Goal: Task Accomplishment & Management: Manage account settings

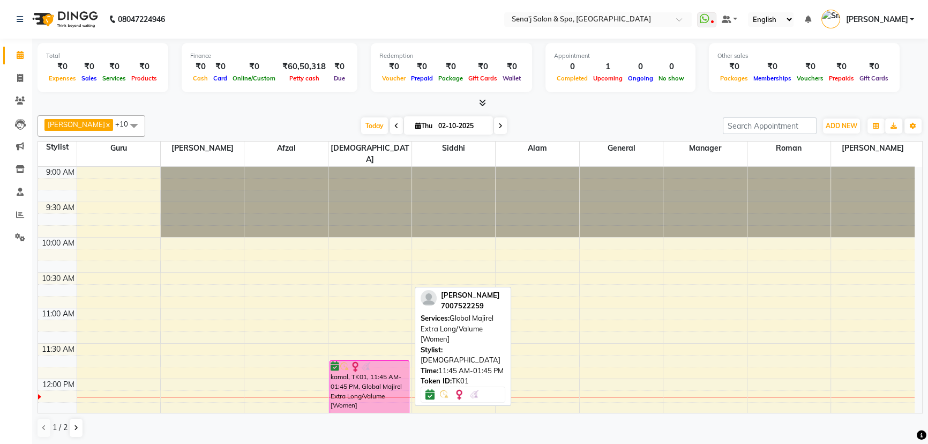
scroll to position [141, 0]
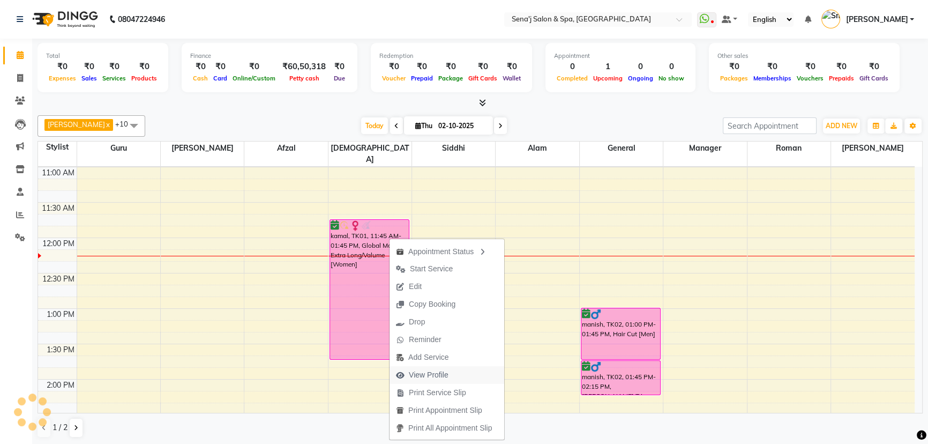
click at [414, 370] on span "View Profile" at bounding box center [429, 374] width 40 height 11
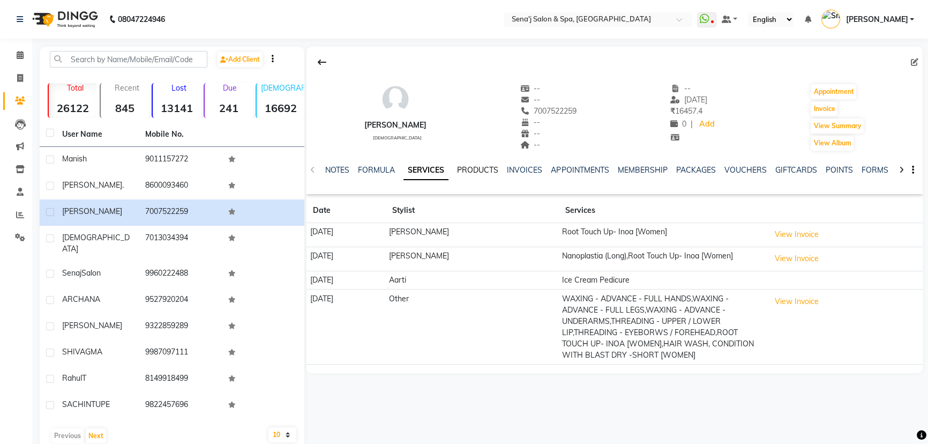
click at [472, 170] on link "PRODUCTS" at bounding box center [477, 170] width 41 height 10
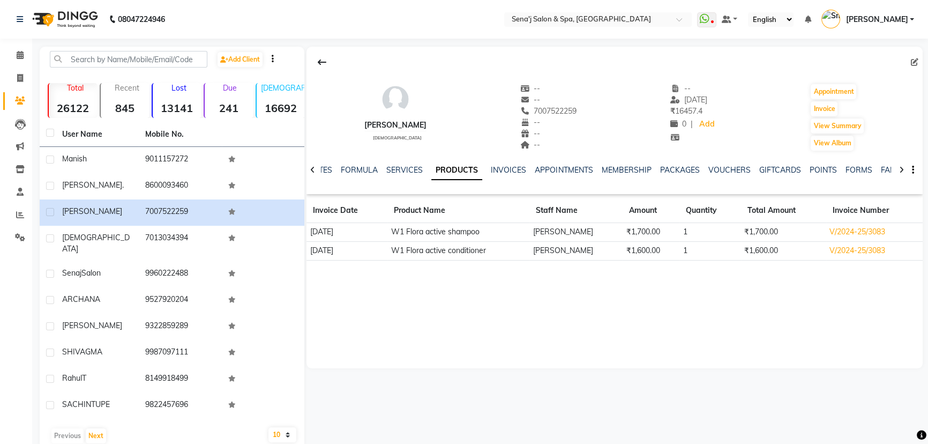
click at [422, 170] on ul "NOTES FORMULA SERVICES PRODUCTS INVOICES APPOINTMENTS MEMBERSHIP PACKAGES VOUCH…" at bounding box center [648, 170] width 681 height 11
click at [413, 167] on link "SERVICES" at bounding box center [404, 170] width 36 height 10
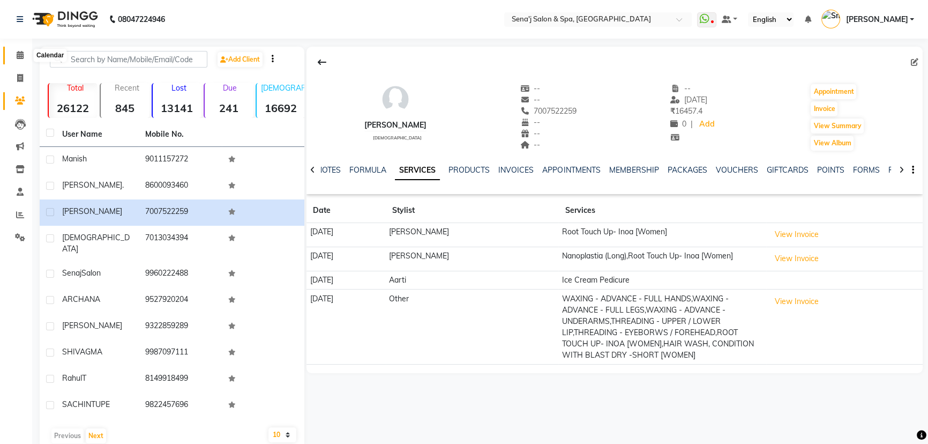
click at [21, 51] on icon at bounding box center [20, 55] width 7 height 8
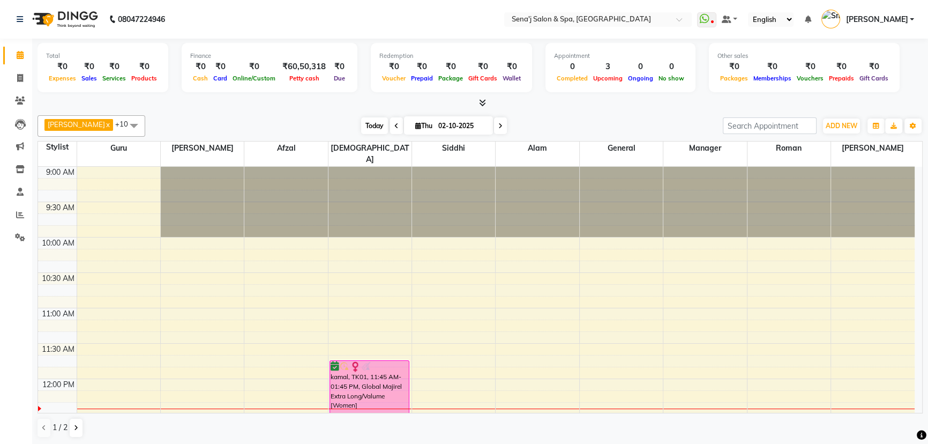
click at [362, 120] on span "Today" at bounding box center [374, 125] width 27 height 17
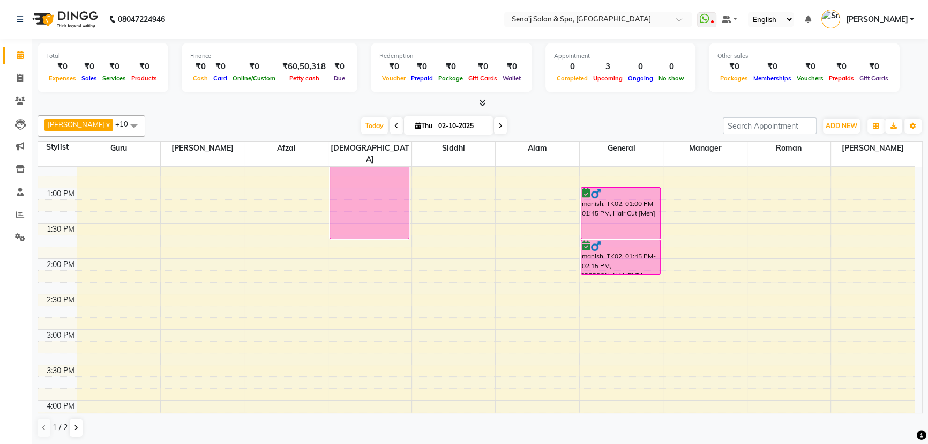
scroll to position [261, 0]
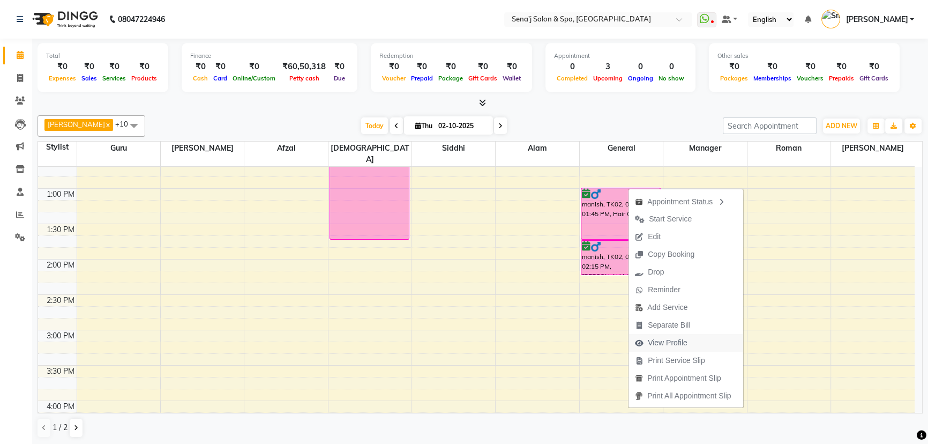
click at [657, 340] on span "View Profile" at bounding box center [668, 342] width 40 height 11
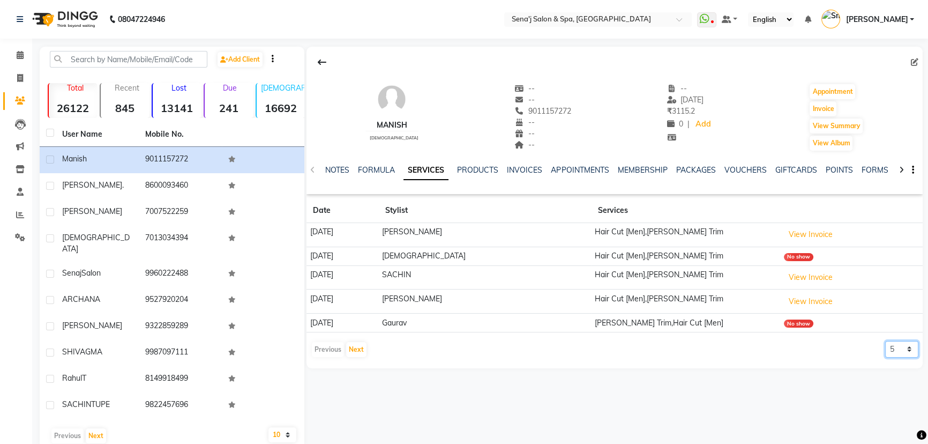
click at [894, 346] on select "5 10 50 100 500" at bounding box center [902, 349] width 33 height 17
select select "500"
click at [886, 341] on select "5 10 50 100 500" at bounding box center [902, 349] width 33 height 17
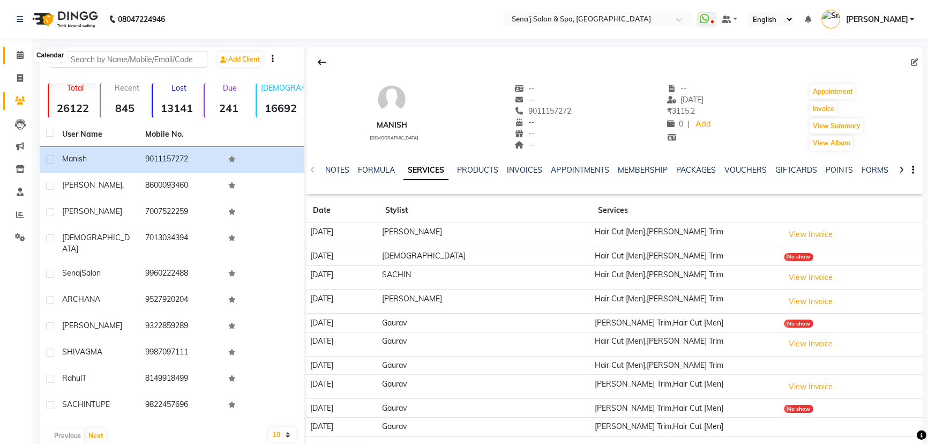
click at [20, 55] on icon at bounding box center [20, 55] width 7 height 8
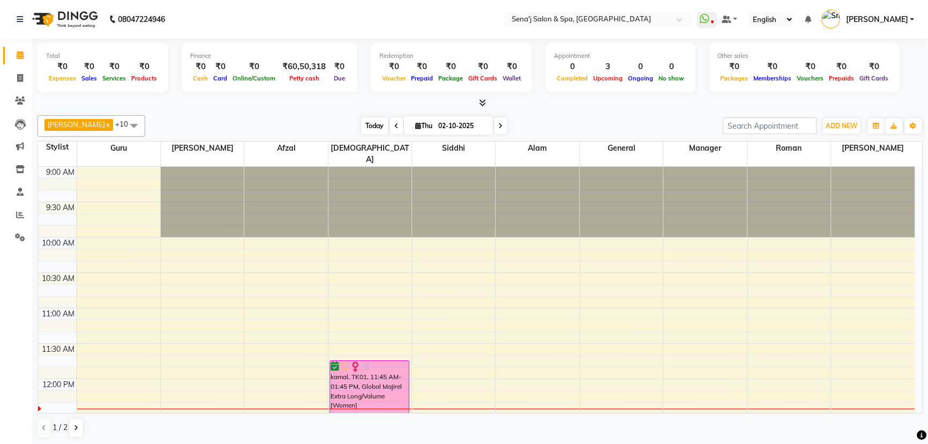
click at [361, 123] on span "Today" at bounding box center [374, 125] width 27 height 17
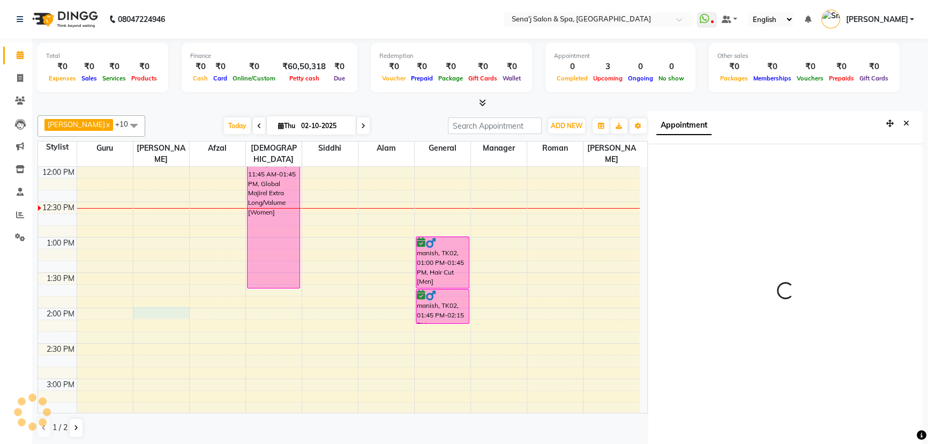
scroll to position [5, 0]
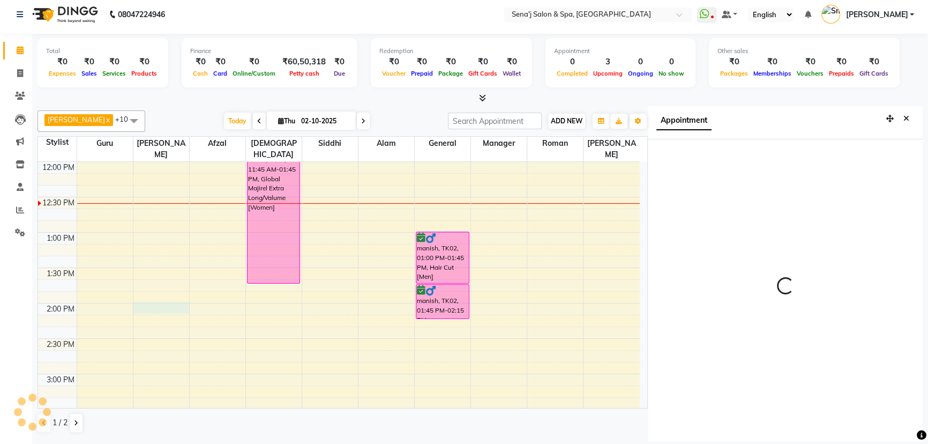
select select "840"
select select "12648"
select select "tentative"
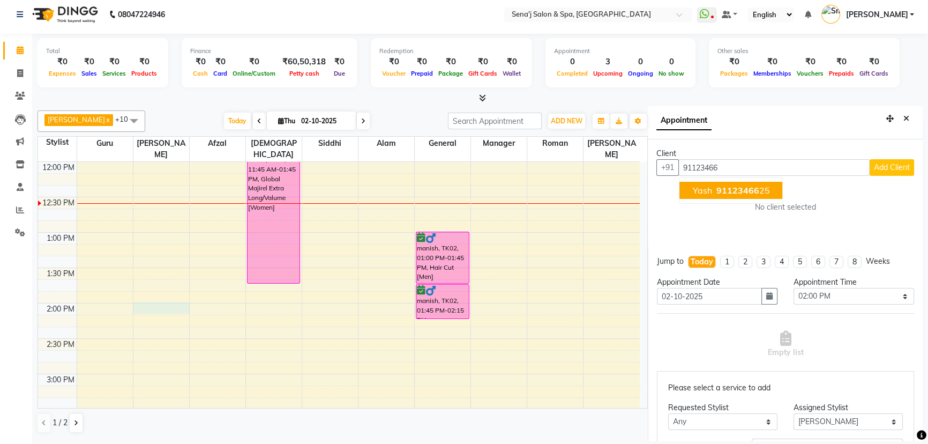
click at [734, 189] on span "91123466" at bounding box center [737, 190] width 43 height 11
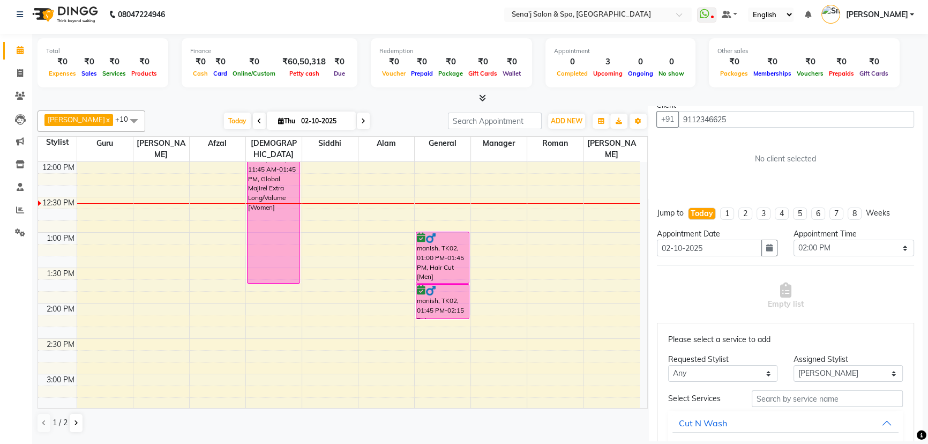
scroll to position [48, 0]
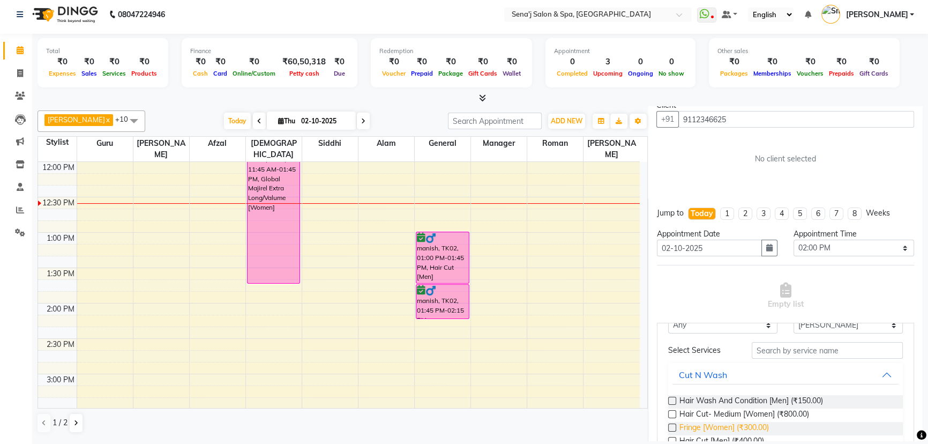
type input "9112346625"
click at [715, 433] on span "Fringe [Women] (₹300.00)" at bounding box center [725, 428] width 90 height 13
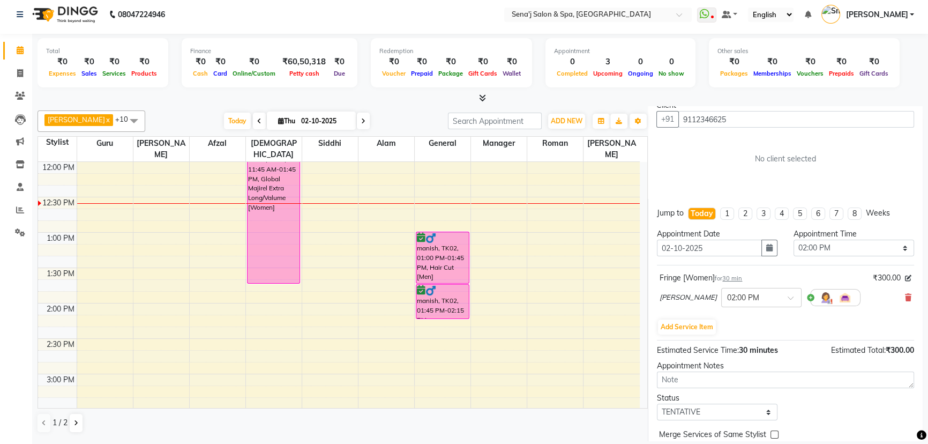
click at [905, 294] on div "Fringe [Women] for 30 min ₹300.00 AAKASH × 02:00 PM" at bounding box center [785, 292] width 257 height 44
click at [905, 295] on icon at bounding box center [908, 298] width 6 height 8
select select "12648"
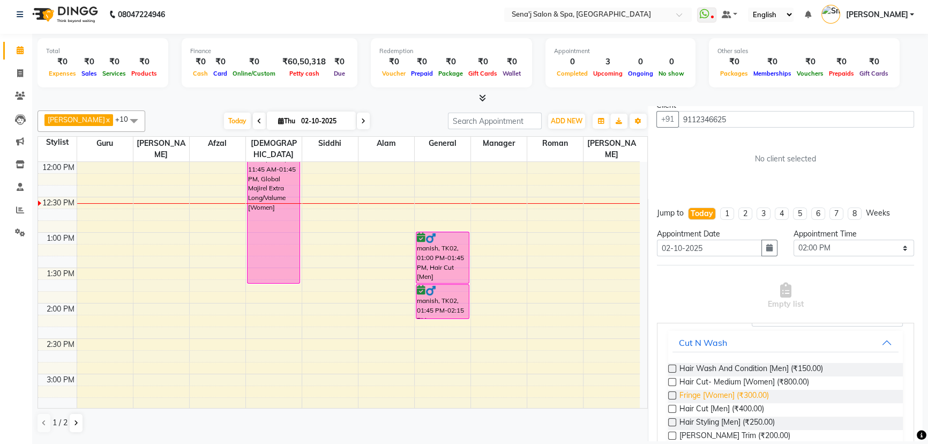
scroll to position [97, 0]
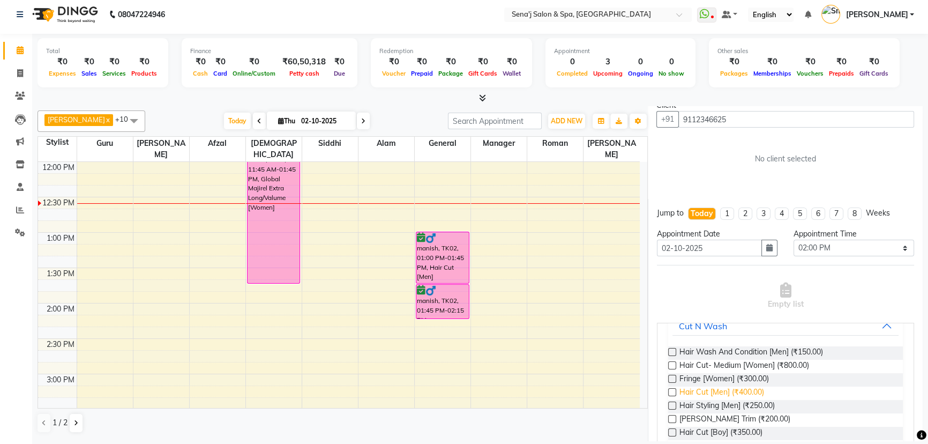
click at [705, 390] on span "Hair Cut [Men] (₹400.00)" at bounding box center [722, 392] width 85 height 13
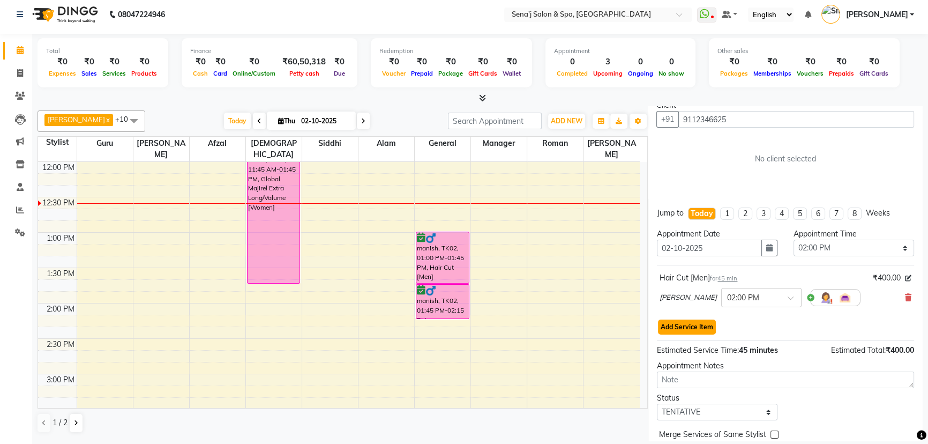
click at [686, 322] on button "Add Service Item" at bounding box center [687, 326] width 58 height 15
select select "12648"
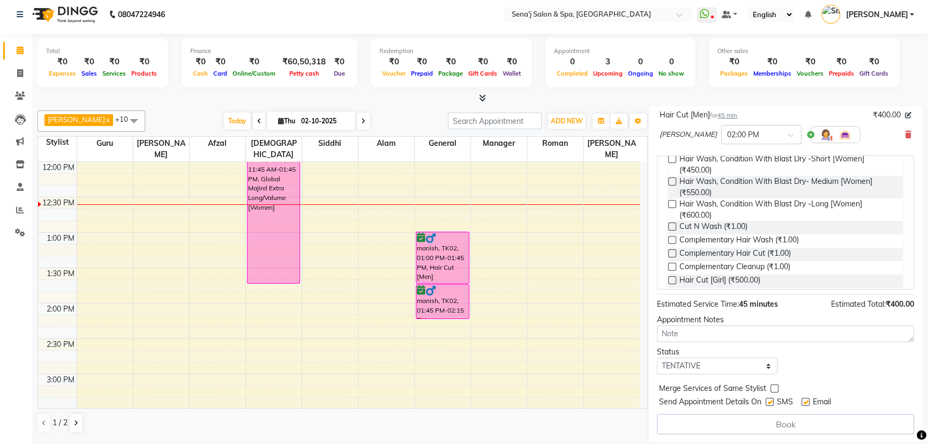
scroll to position [212, 0]
click at [705, 366] on select "Select TENTATIVE CONFIRM CHECK-IN UPCOMING" at bounding box center [717, 365] width 121 height 17
select select "confirm booking"
click at [657, 357] on select "Select TENTATIVE CONFIRM CHECK-IN UPCOMING" at bounding box center [717, 365] width 121 height 17
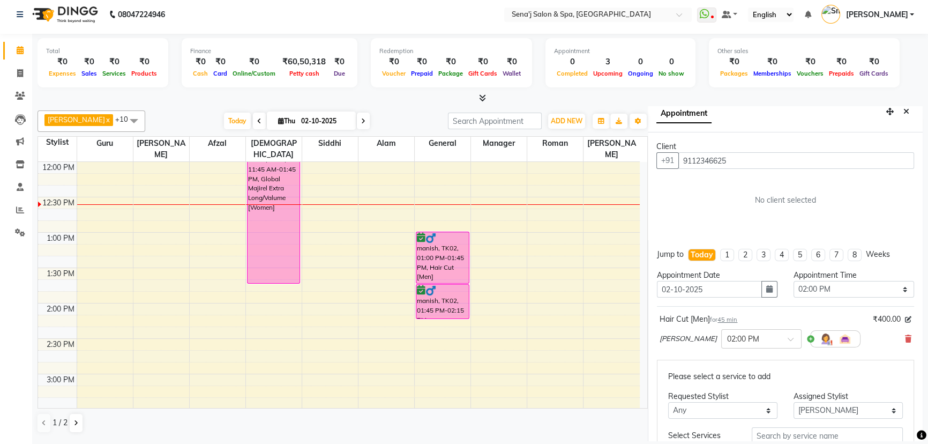
scroll to position [0, 0]
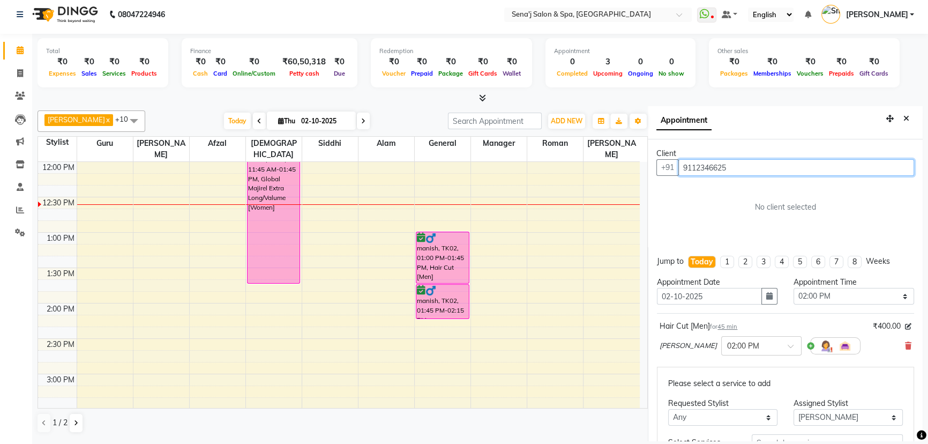
click at [750, 169] on input "9112346625" at bounding box center [797, 167] width 236 height 17
click at [702, 182] on button "Yash 911234662 5" at bounding box center [731, 190] width 103 height 17
type input "9112346625"
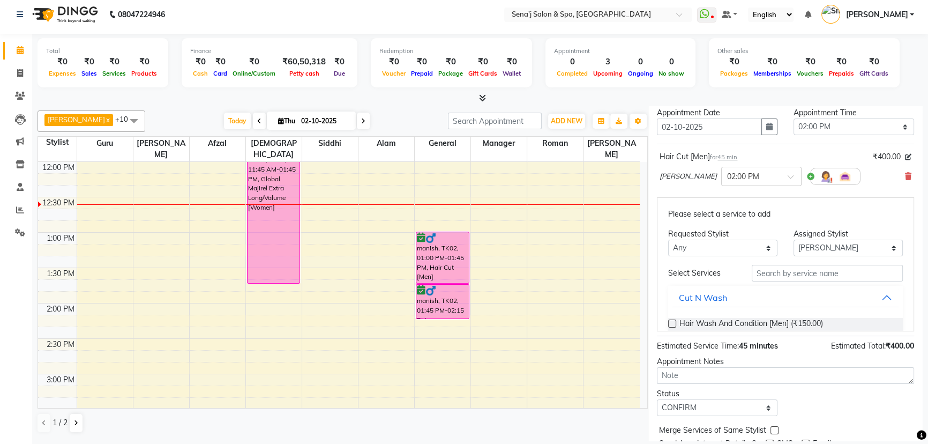
scroll to position [229, 0]
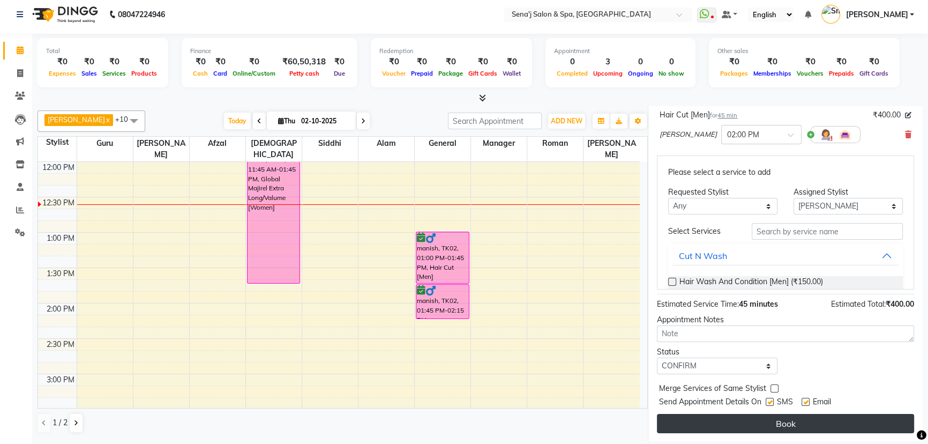
click at [718, 417] on button "Book" at bounding box center [785, 423] width 257 height 19
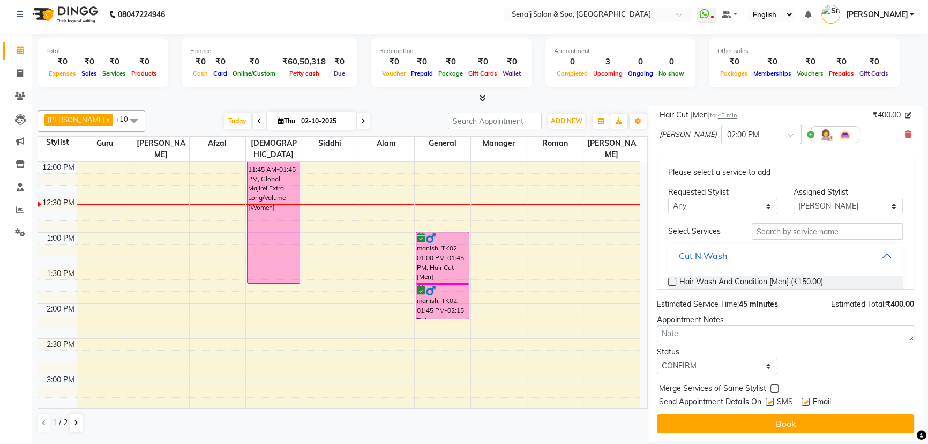
select select "12648"
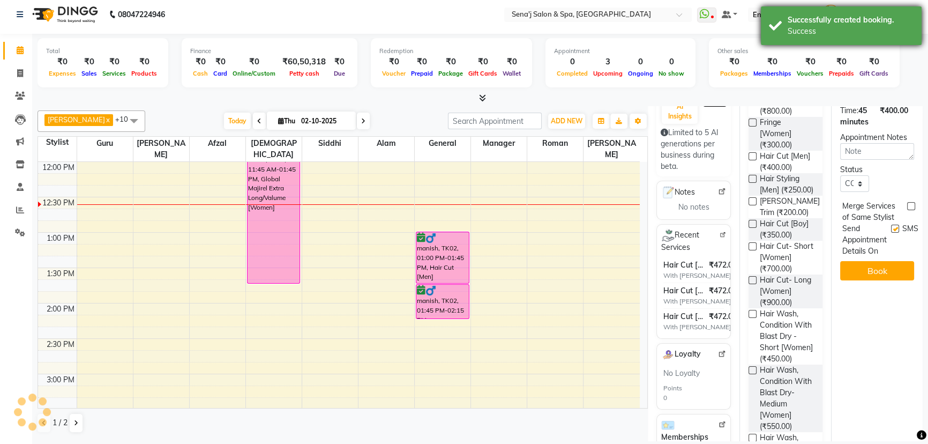
scroll to position [0, 0]
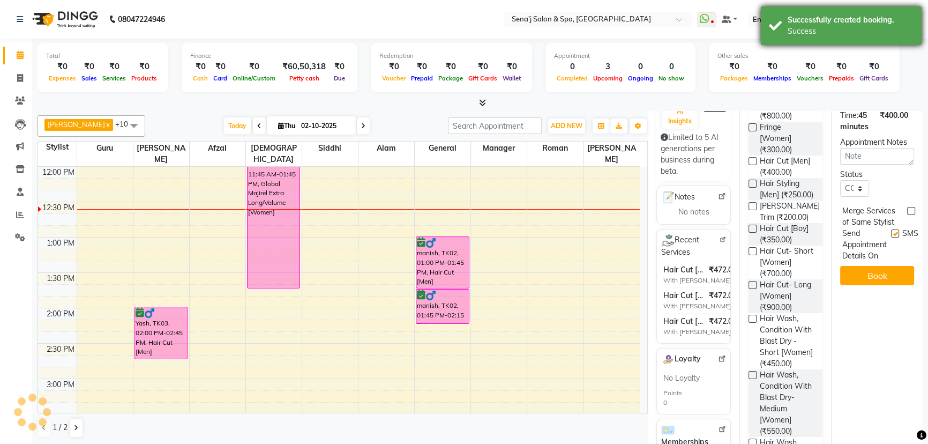
click at [840, 17] on div "Successfully created booking." at bounding box center [851, 19] width 126 height 11
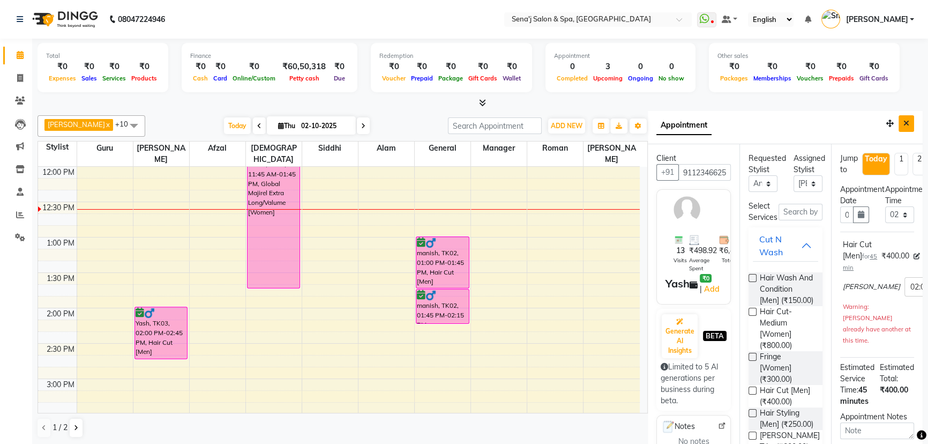
click at [904, 125] on icon "Close" at bounding box center [907, 124] width 6 height 8
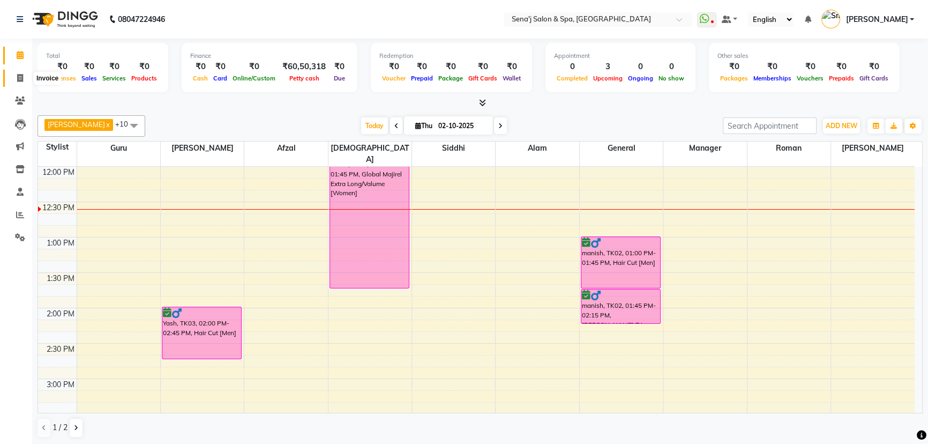
click at [23, 76] on span at bounding box center [20, 78] width 19 height 12
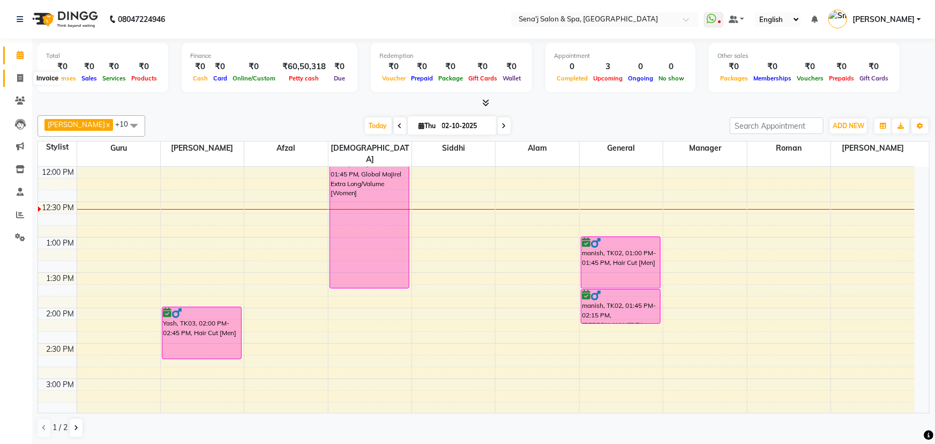
select select "447"
select select "service"
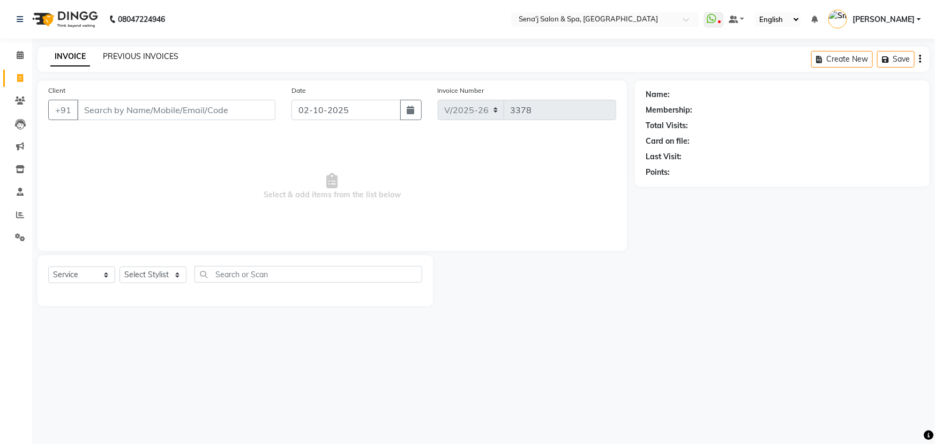
click at [165, 60] on link "PREVIOUS INVOICES" at bounding box center [141, 56] width 76 height 10
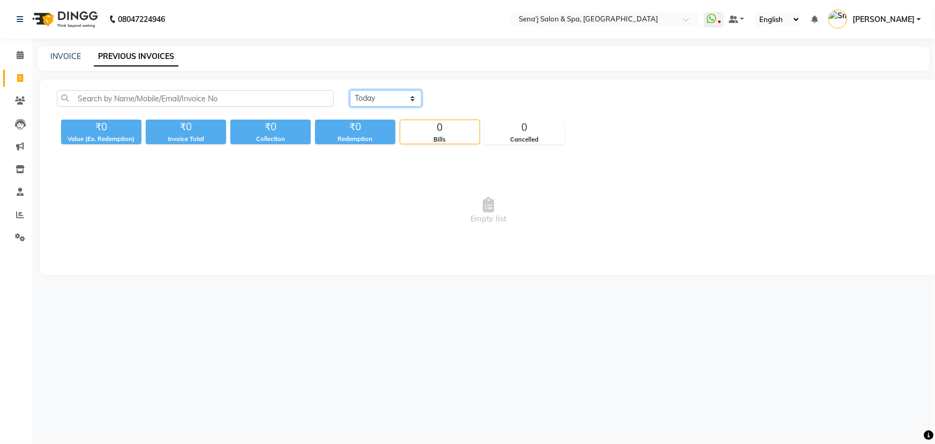
click at [386, 102] on select "Today Yesterday Custom Range" at bounding box center [386, 98] width 72 height 17
select select "yesterday"
click at [350, 90] on select "Today Yesterday Custom Range" at bounding box center [386, 98] width 72 height 17
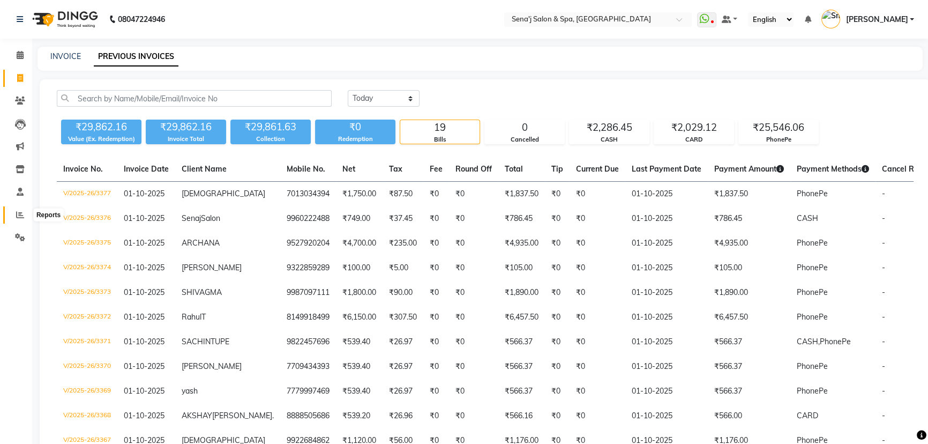
click at [16, 215] on icon at bounding box center [20, 215] width 8 height 8
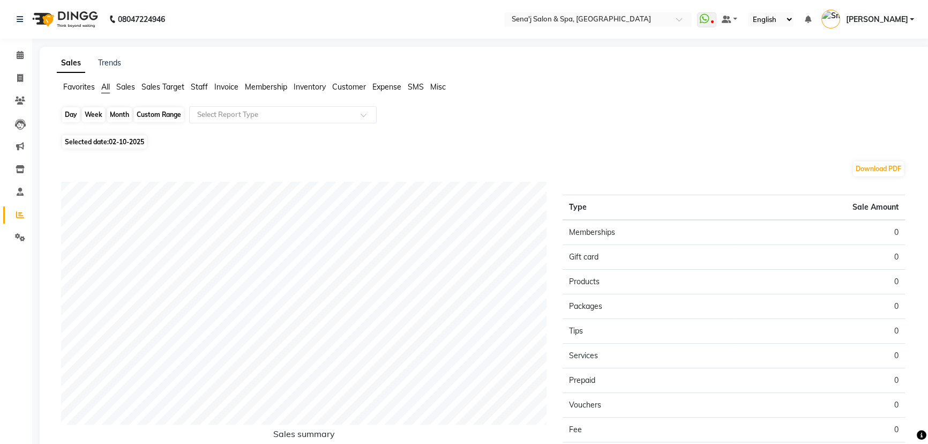
click at [71, 115] on div "Day" at bounding box center [71, 114] width 18 height 15
select select "10"
select select "2025"
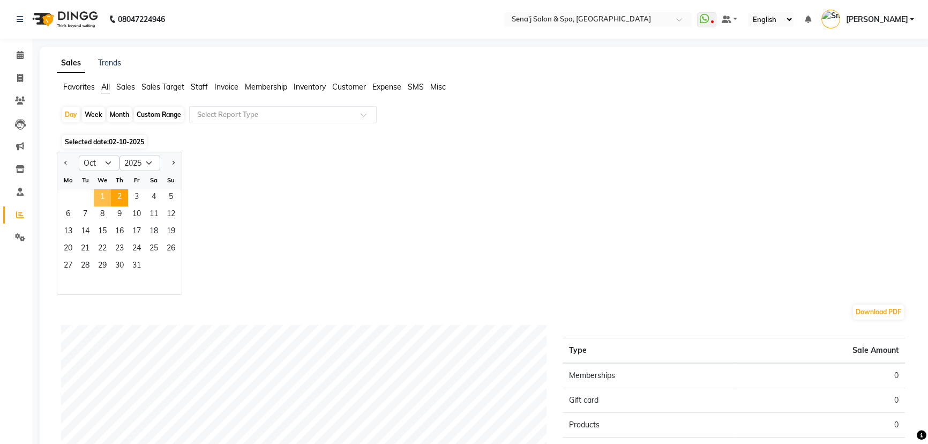
click at [100, 198] on span "1" at bounding box center [102, 197] width 17 height 17
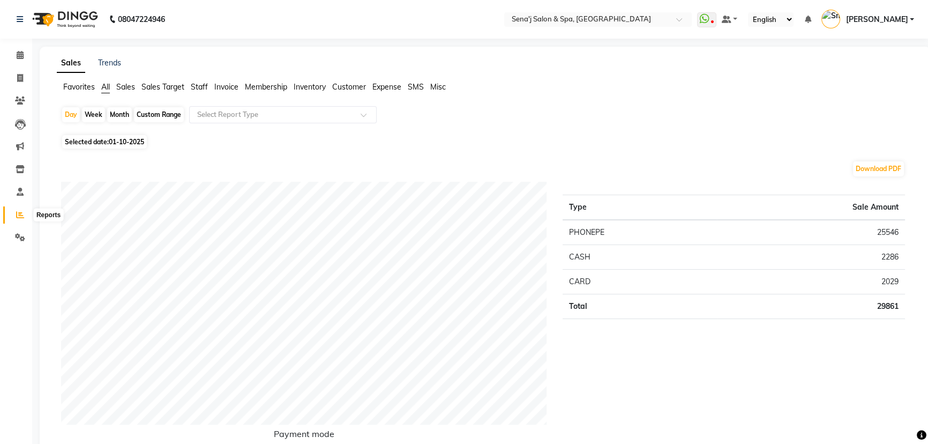
click at [21, 212] on icon at bounding box center [20, 215] width 8 height 8
click at [89, 115] on div "Week" at bounding box center [93, 114] width 23 height 15
select select "10"
select select "2025"
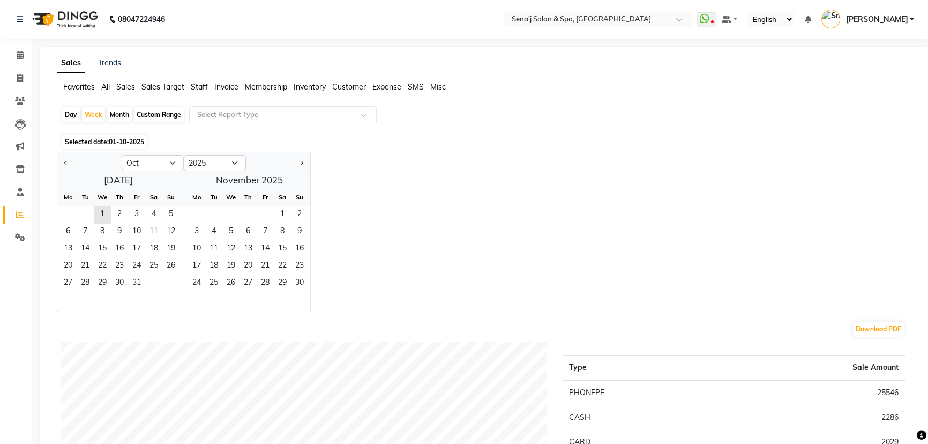
click at [71, 115] on div "Day" at bounding box center [71, 114] width 18 height 15
select select "10"
select select "2025"
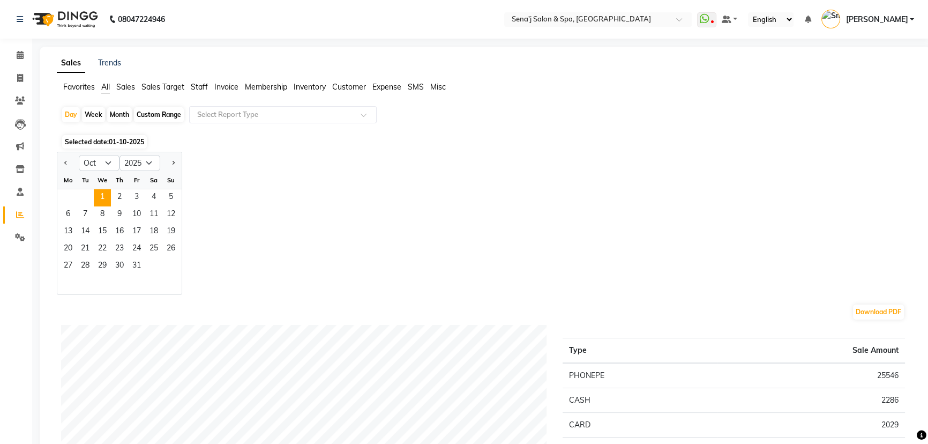
click at [122, 118] on div "Month" at bounding box center [119, 114] width 25 height 15
select select "10"
select select "2025"
click at [142, 265] on span "31" at bounding box center [136, 266] width 17 height 17
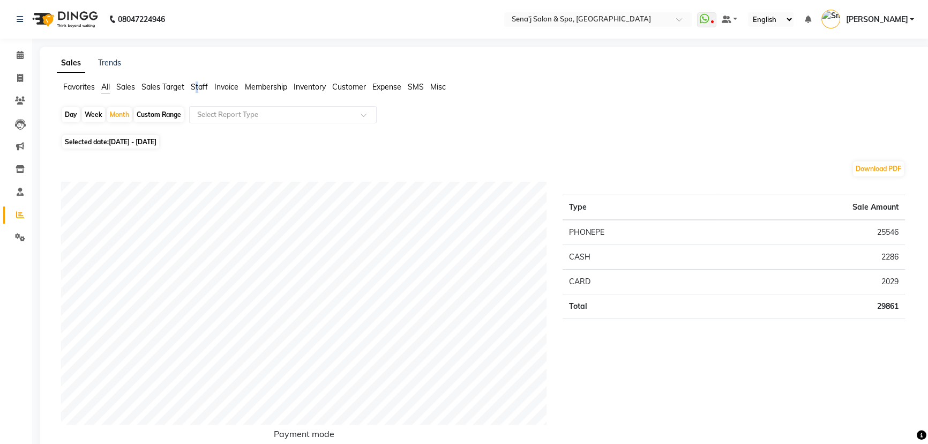
drag, startPoint x: 197, startPoint y: 86, endPoint x: 198, endPoint y: 91, distance: 5.4
click at [198, 91] on span "Staff" at bounding box center [199, 87] width 17 height 10
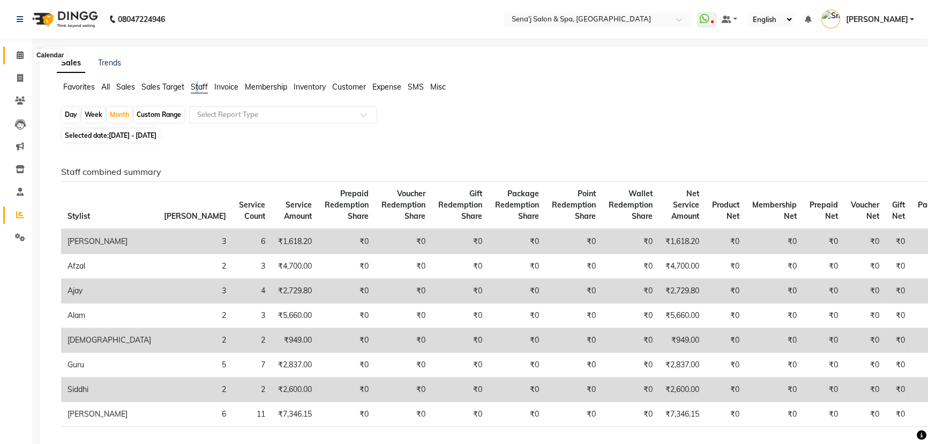
click at [21, 60] on span at bounding box center [20, 55] width 19 height 12
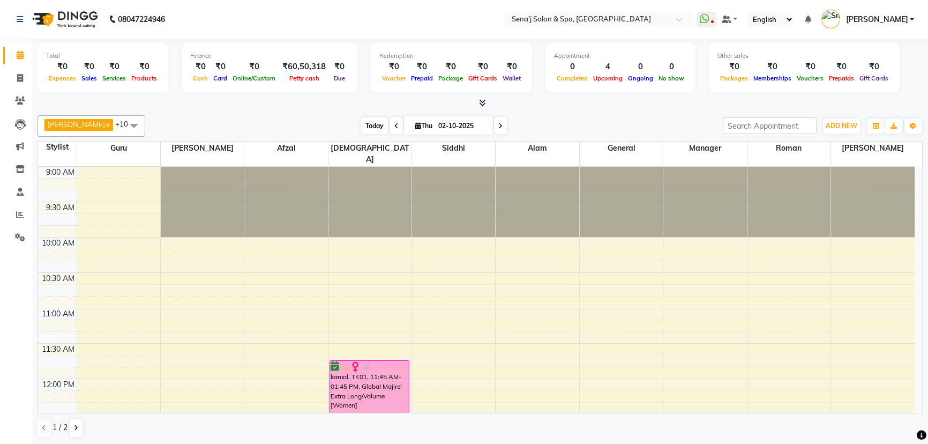
click at [361, 124] on span "Today" at bounding box center [374, 125] width 27 height 17
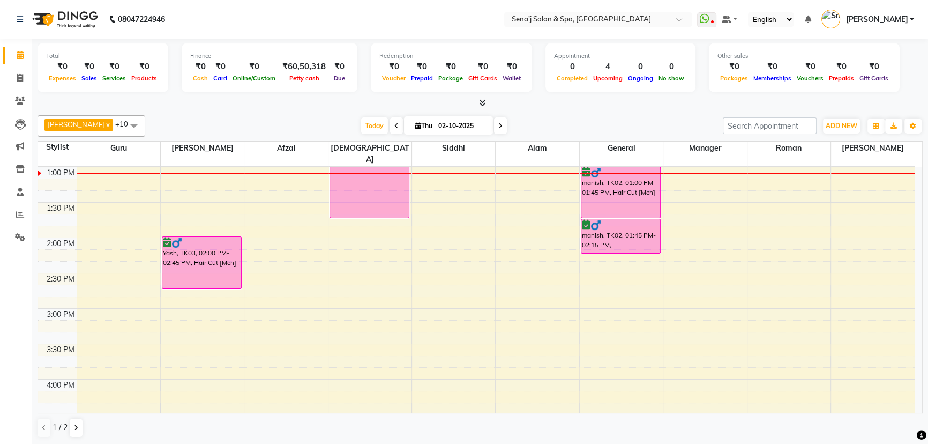
click at [390, 129] on span at bounding box center [396, 125] width 13 height 17
type input "01-10-2025"
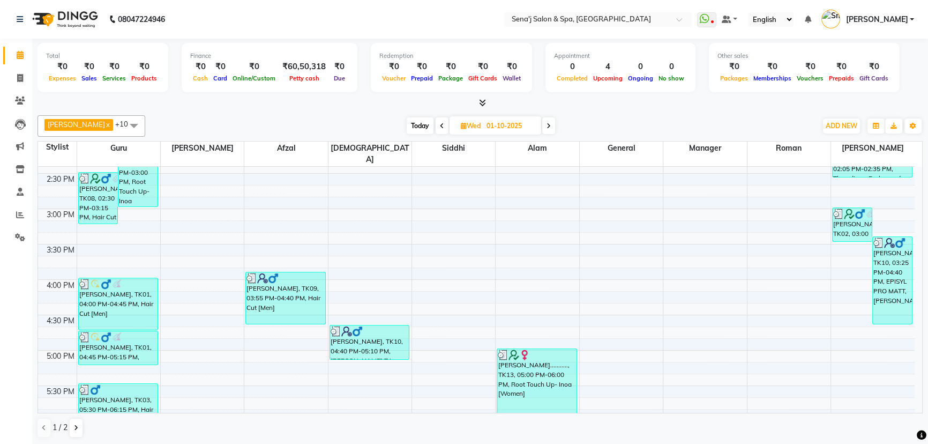
scroll to position [526, 0]
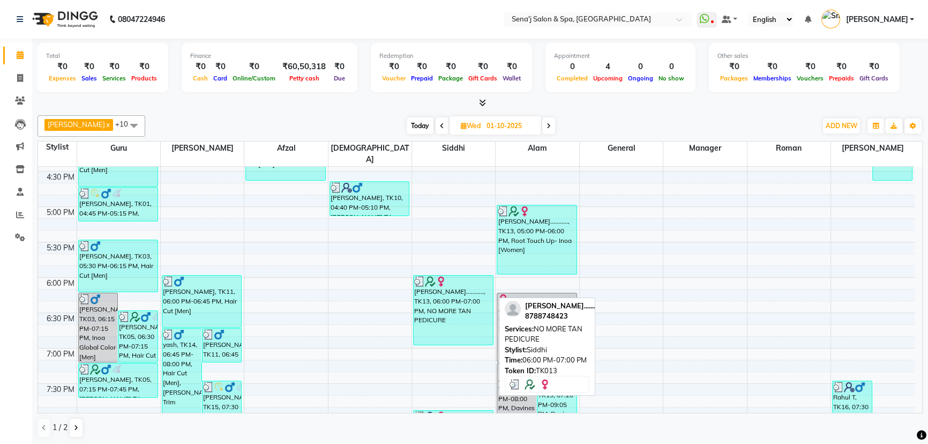
click at [441, 291] on div "[PERSON_NAME]..........., TK13, 06:00 PM-07:00 PM, NO MORE TAN PEDICURE" at bounding box center [453, 310] width 79 height 69
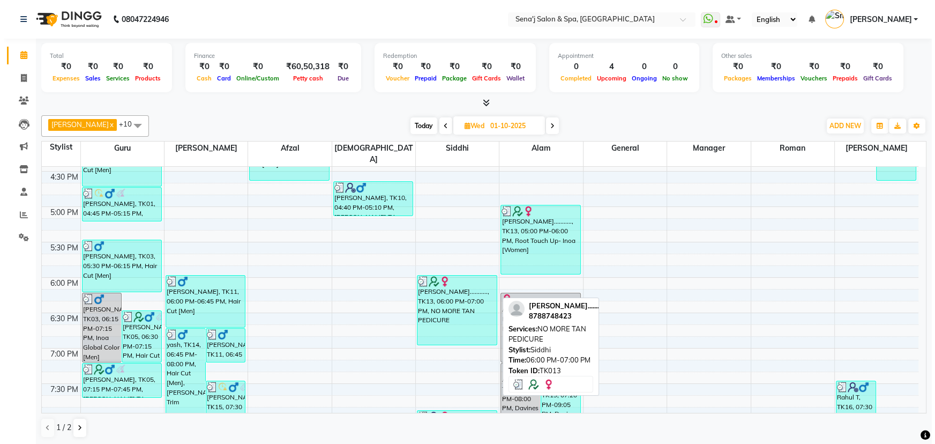
select select "3"
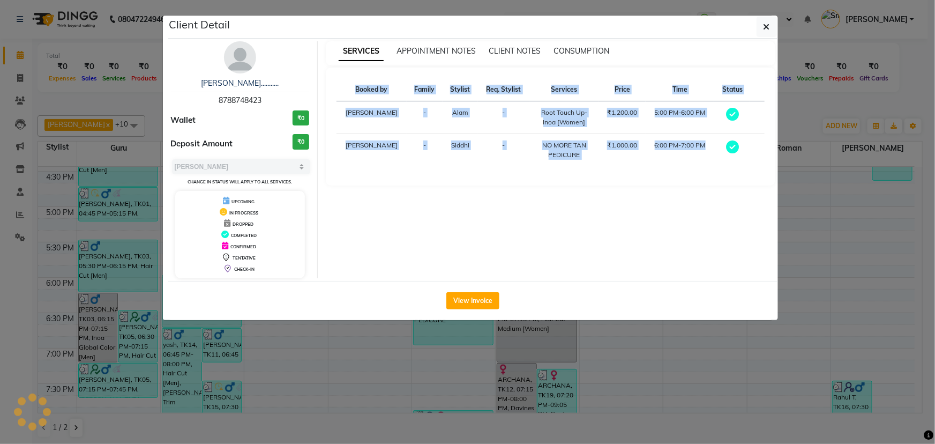
click at [440, 291] on div "View Invoice" at bounding box center [473, 300] width 610 height 39
click at [473, 303] on button "View Invoice" at bounding box center [473, 300] width 53 height 17
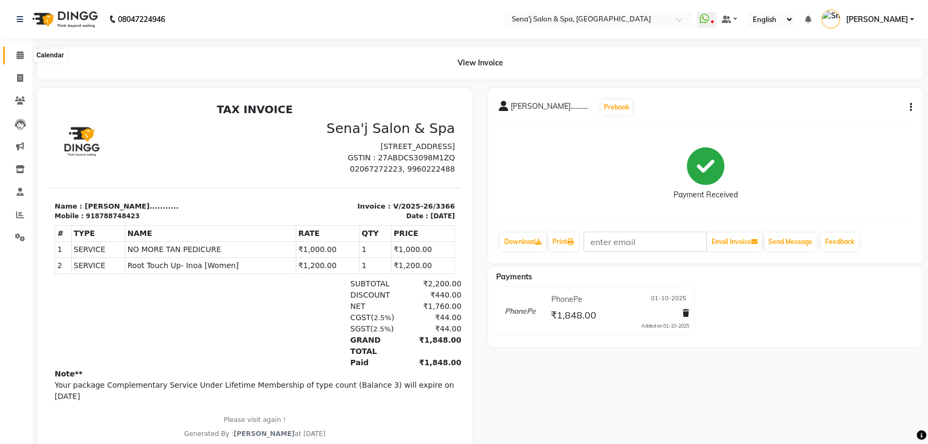
click at [19, 57] on icon at bounding box center [20, 55] width 7 height 8
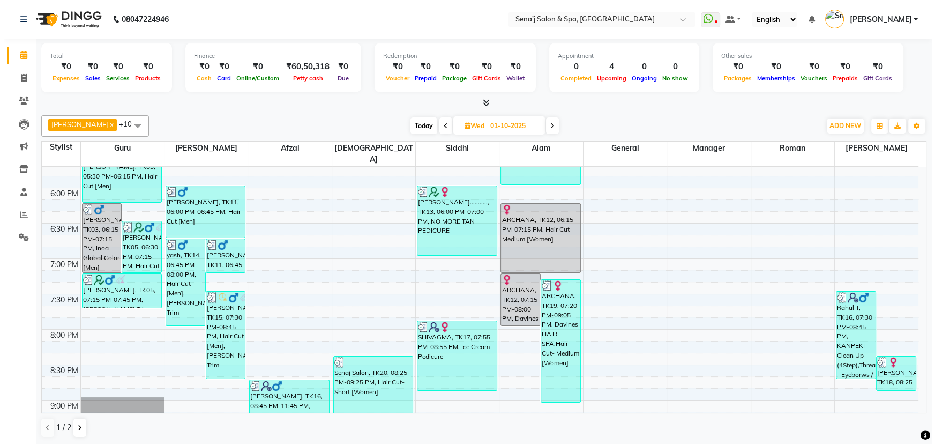
scroll to position [633, 0]
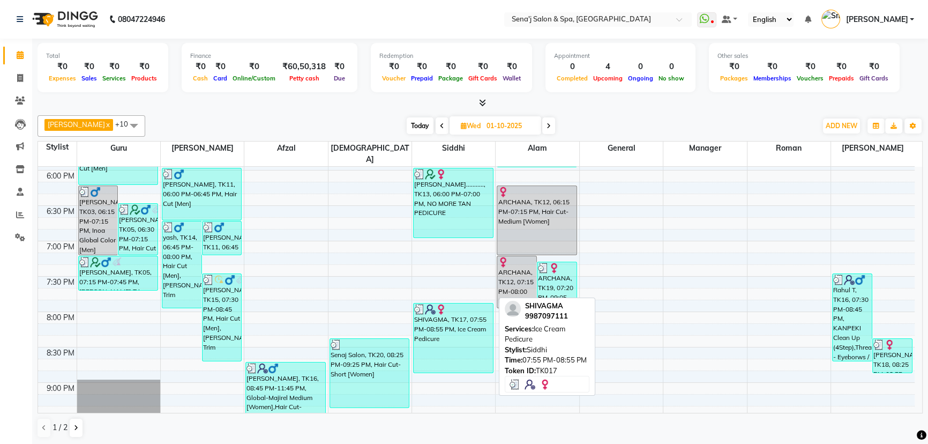
click at [421, 312] on div "SHIVAGMA, TK17, 07:55 PM-08:55 PM, Ice Cream Pedicure" at bounding box center [453, 337] width 79 height 69
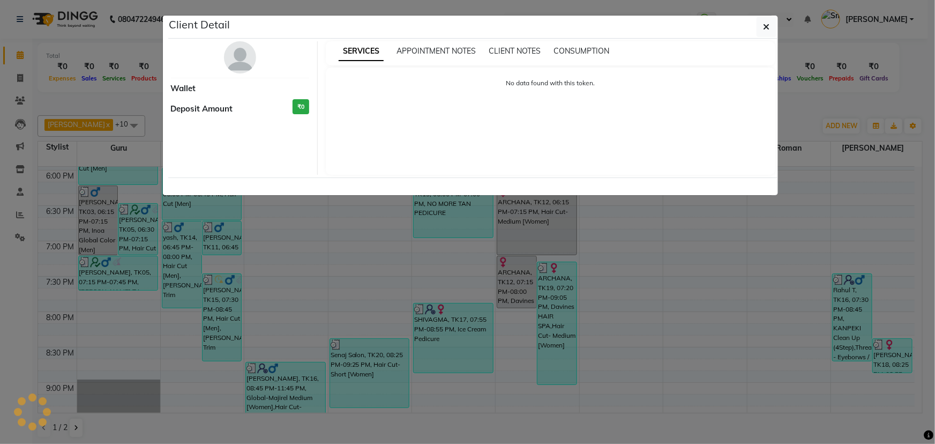
select select "3"
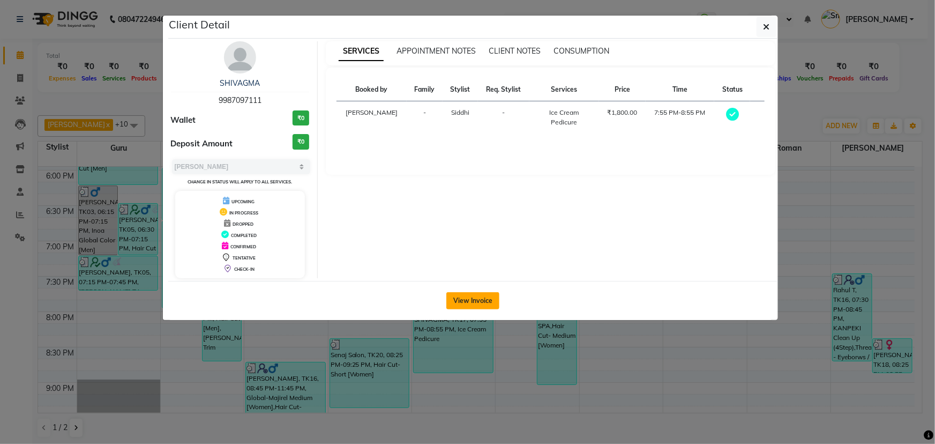
click at [452, 301] on button "View Invoice" at bounding box center [473, 300] width 53 height 17
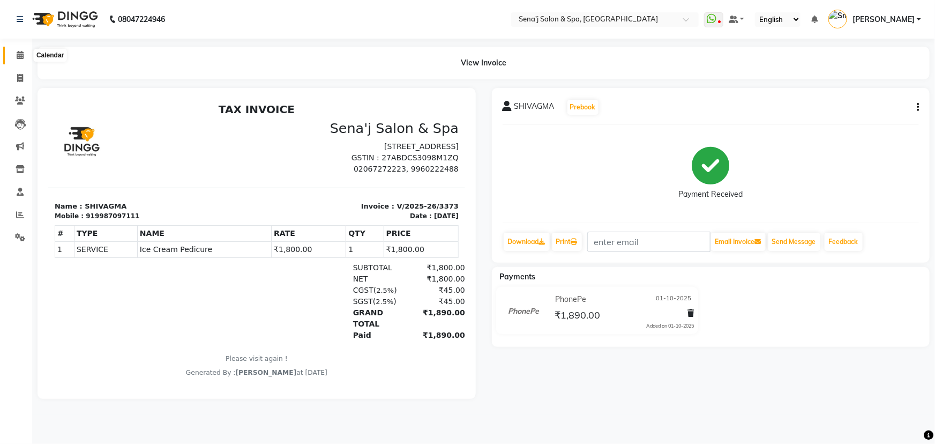
click at [22, 56] on icon at bounding box center [20, 55] width 7 height 8
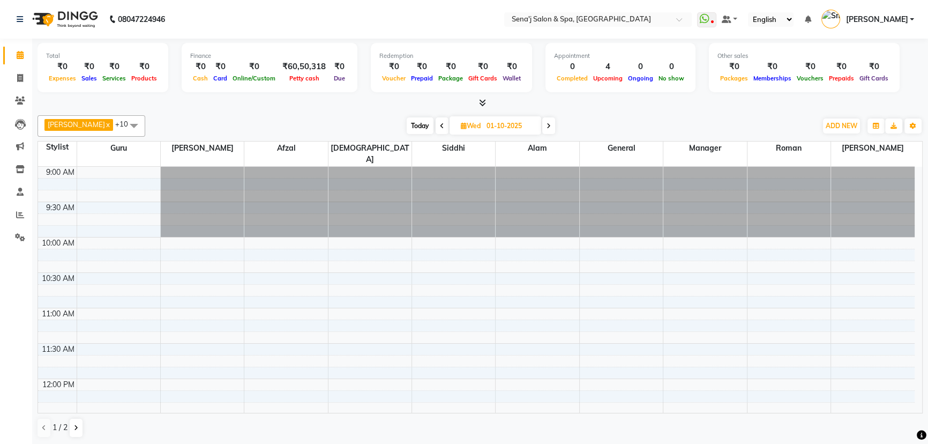
click at [407, 123] on span "Today" at bounding box center [420, 125] width 27 height 17
type input "02-10-2025"
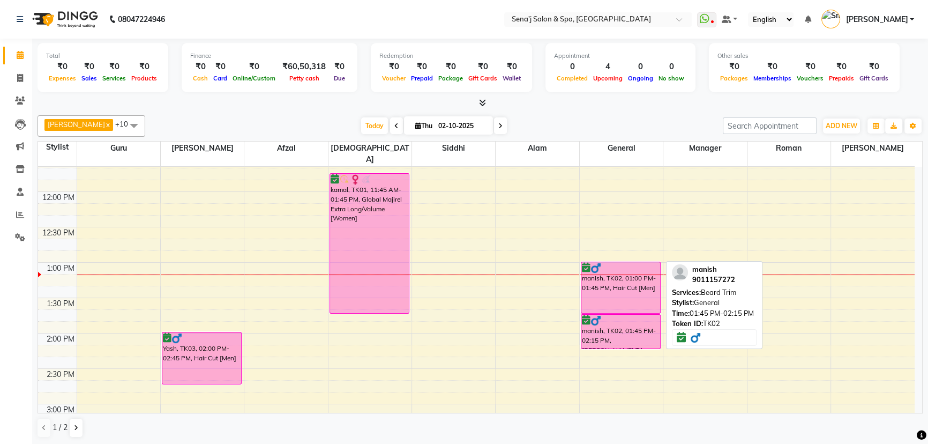
scroll to position [185, 0]
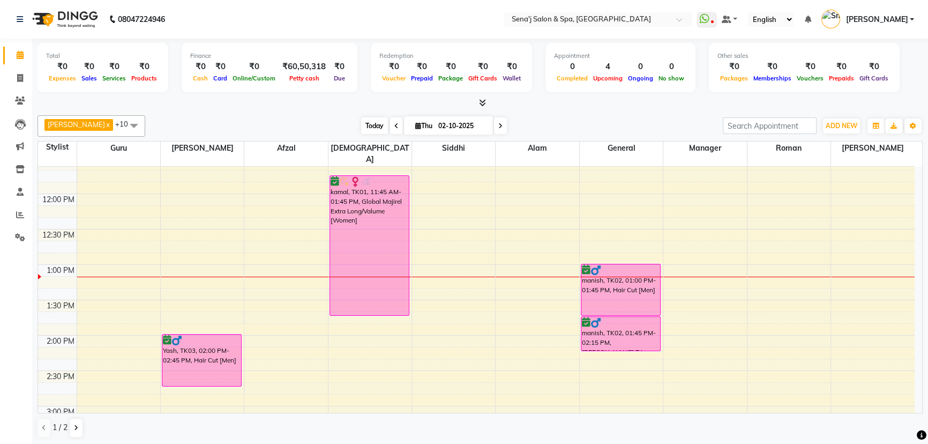
click at [361, 128] on span "Today" at bounding box center [374, 125] width 27 height 17
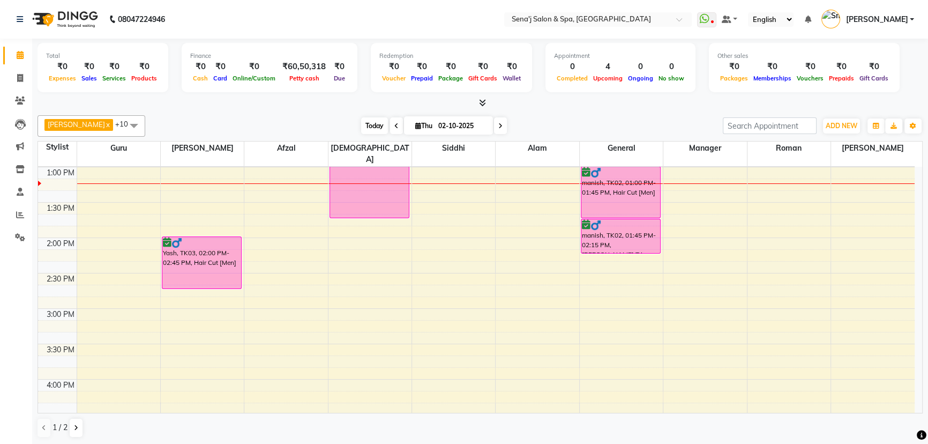
click at [363, 125] on span "Today" at bounding box center [374, 125] width 27 height 17
click at [362, 129] on span "Today" at bounding box center [374, 125] width 27 height 17
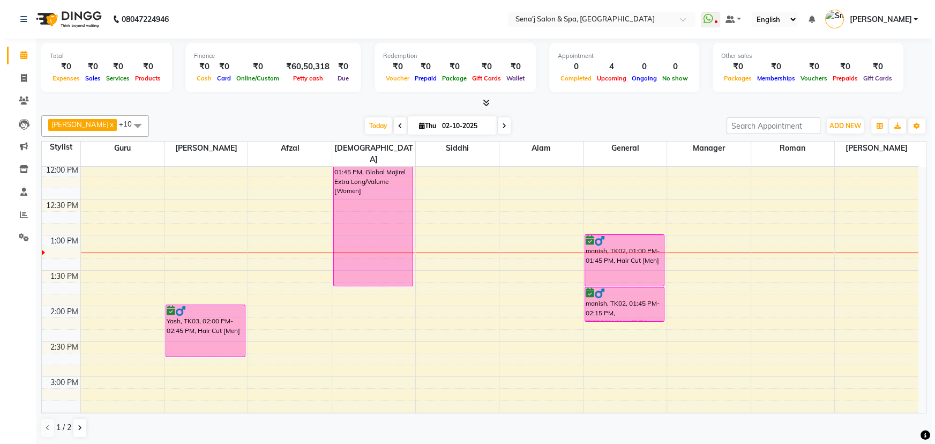
scroll to position [166, 0]
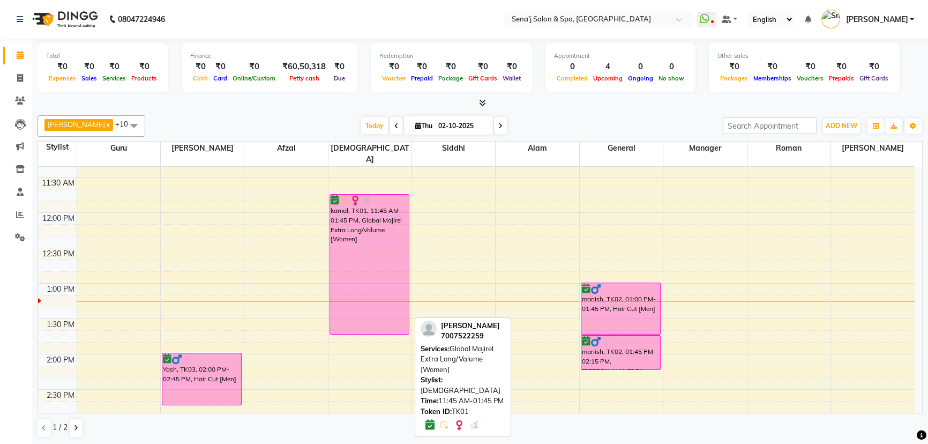
click at [371, 221] on div "kamal, TK01, 11:45 AM-01:45 PM, Global Majirel Extra Long/Valume [Women]" at bounding box center [369, 264] width 79 height 139
select select "6"
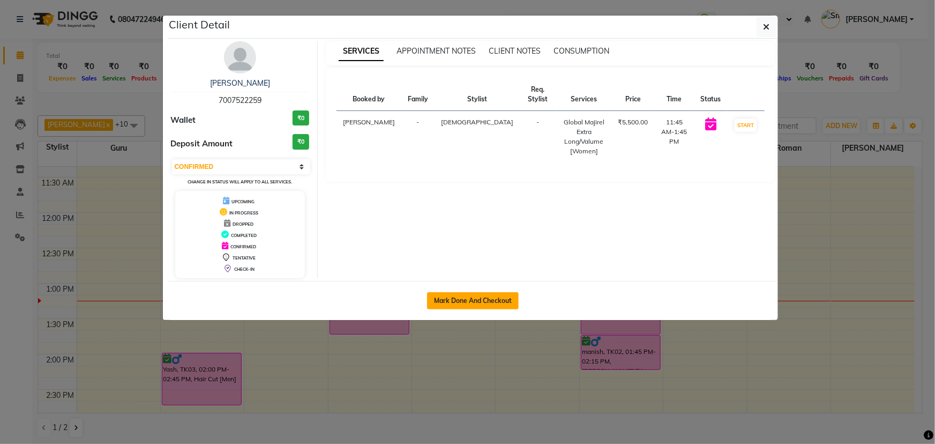
click at [443, 306] on button "Mark Done And Checkout" at bounding box center [473, 300] width 92 height 17
select select "service"
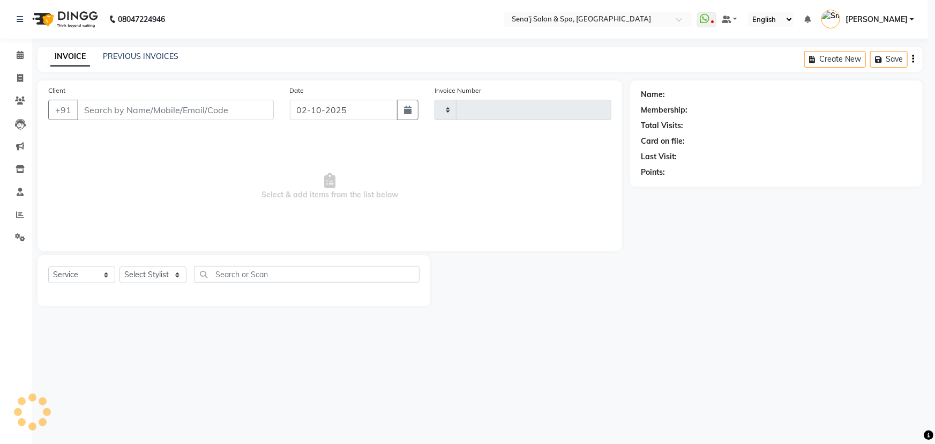
type input "3378"
select select "3"
select select "447"
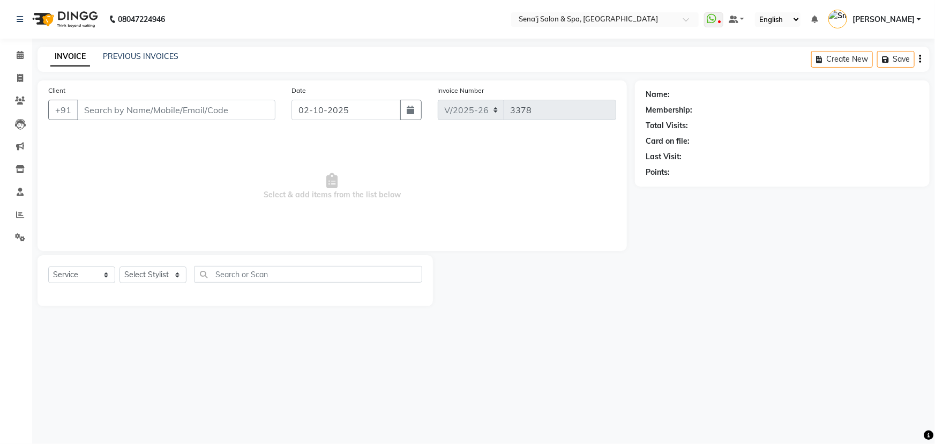
type input "7007522259"
select select "83144"
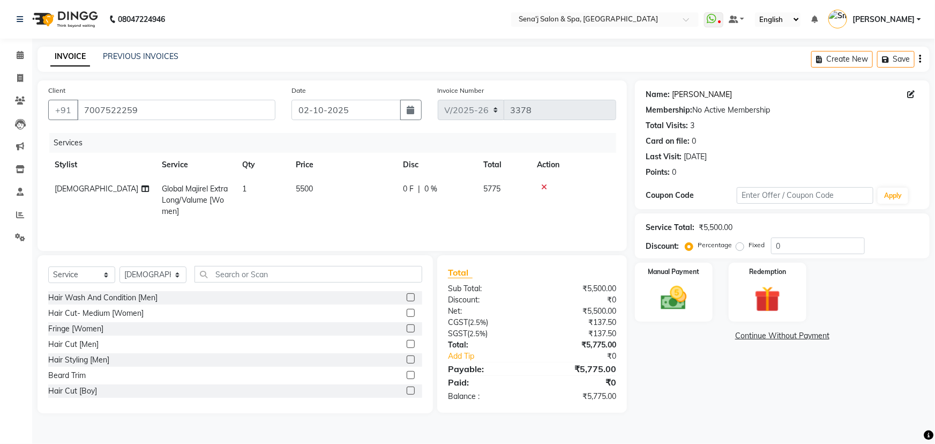
click at [686, 94] on link "[PERSON_NAME]" at bounding box center [702, 94] width 60 height 11
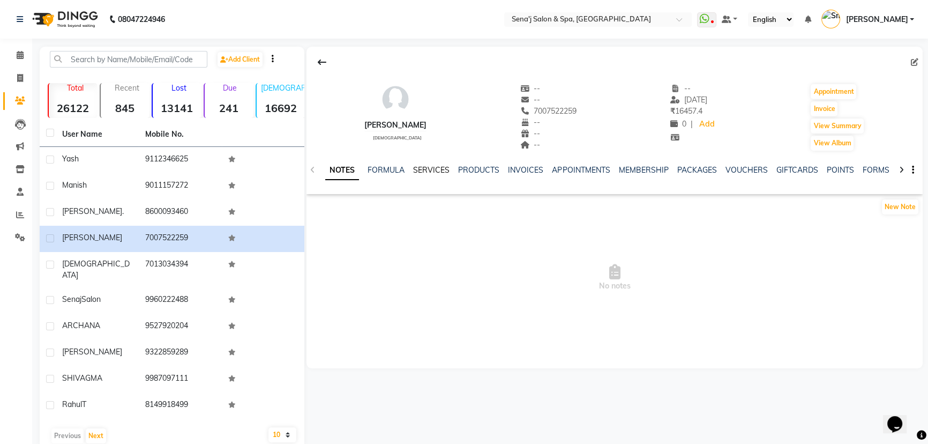
click at [434, 169] on link "SERVICES" at bounding box center [431, 170] width 36 height 10
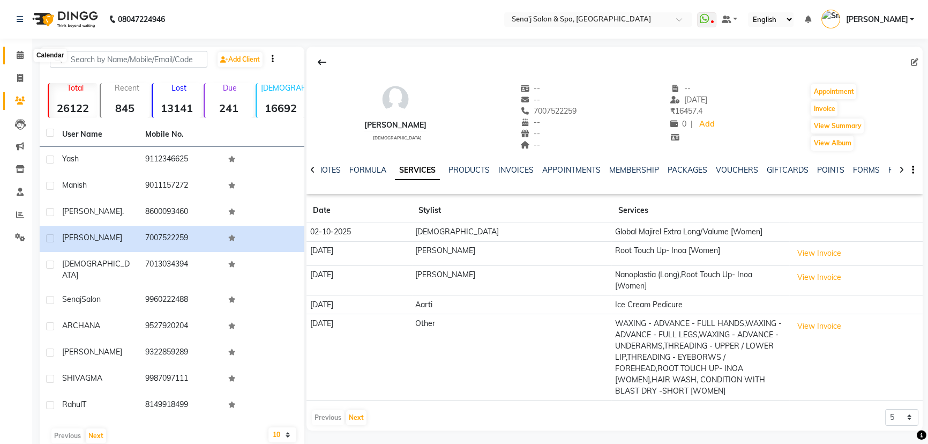
click at [25, 58] on span at bounding box center [20, 55] width 19 height 12
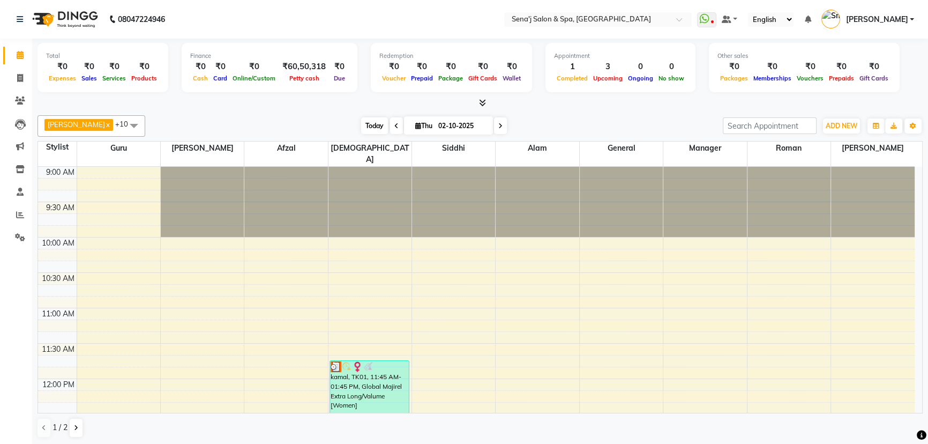
click at [361, 124] on span "Today" at bounding box center [374, 125] width 27 height 17
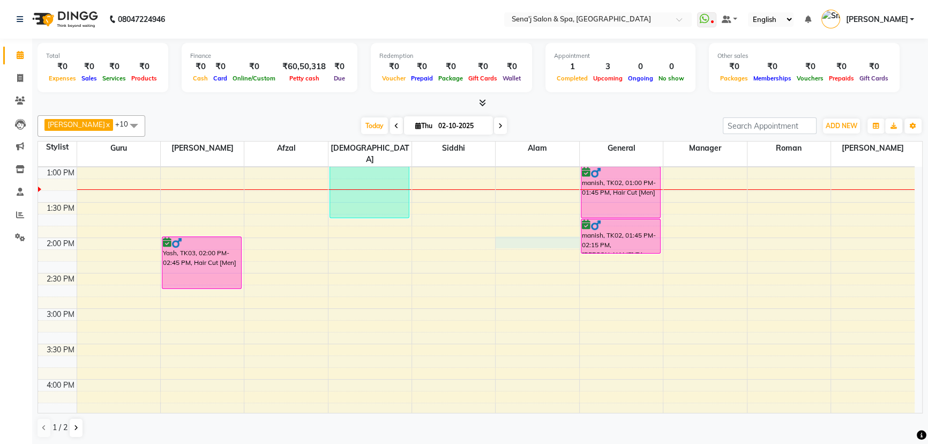
click at [502, 234] on div "9:00 AM 9:30 AM 10:00 AM 10:30 AM 11:00 AM 11:30 AM 12:00 PM 12:30 PM 1:00 PM 1…" at bounding box center [476, 414] width 877 height 1061
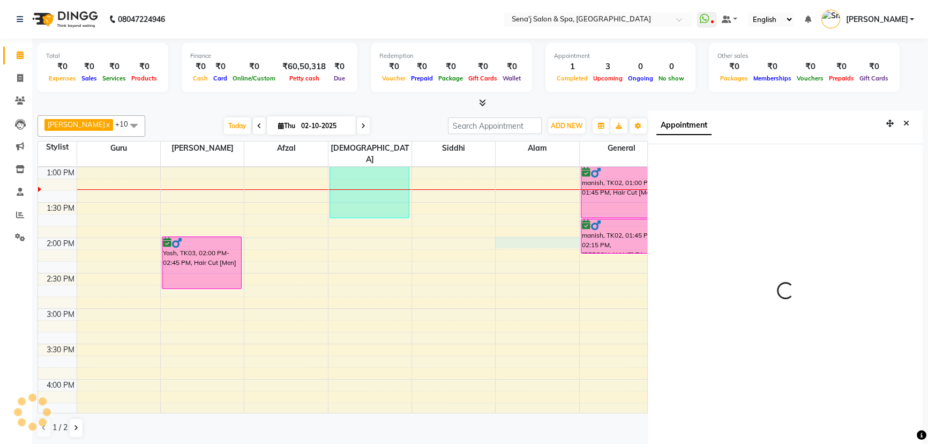
scroll to position [5, 0]
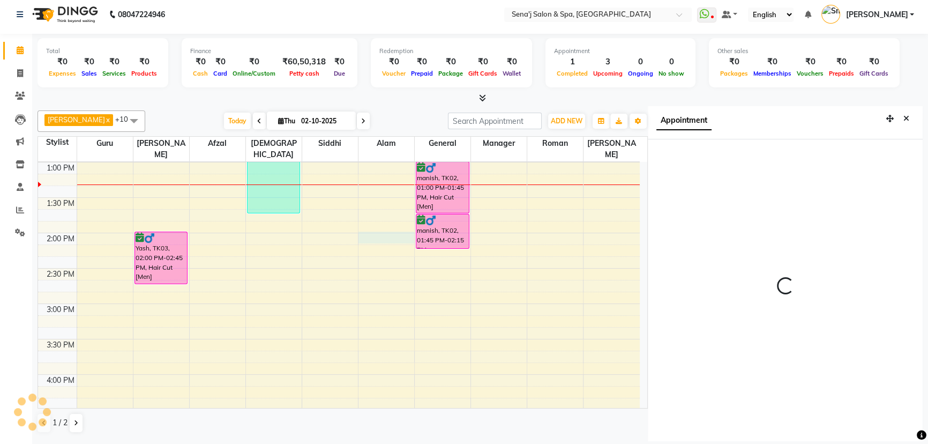
select select "53043"
select select "tentative"
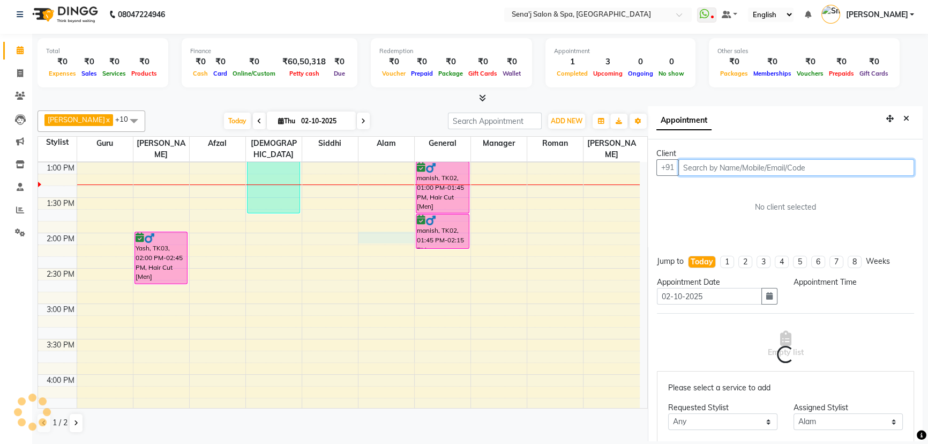
select select "840"
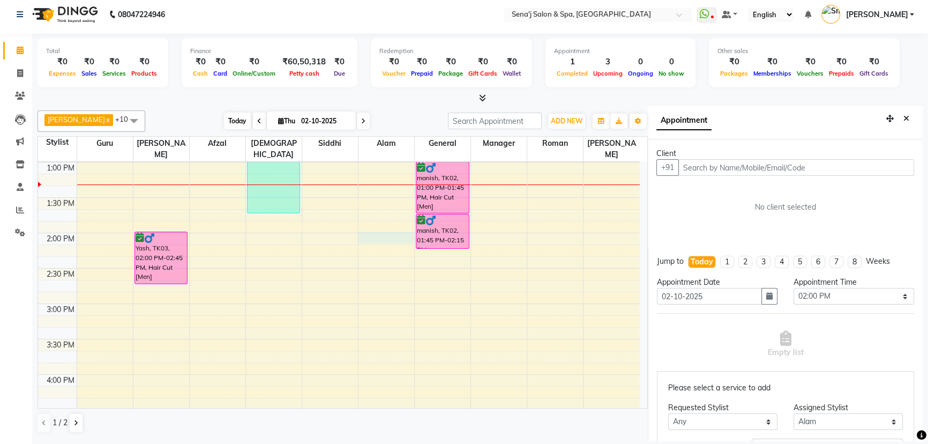
click at [224, 118] on span "Today" at bounding box center [237, 121] width 27 height 17
click at [813, 416] on select "Select [PERSON_NAME] [PERSON_NAME] [PERSON_NAME] General Guru Manager [PERSON_N…" at bounding box center [848, 421] width 109 height 17
select select "8107"
click at [794, 413] on select "Select [PERSON_NAME] [PERSON_NAME] [PERSON_NAME] General Guru Manager [PERSON_N…" at bounding box center [848, 421] width 109 height 17
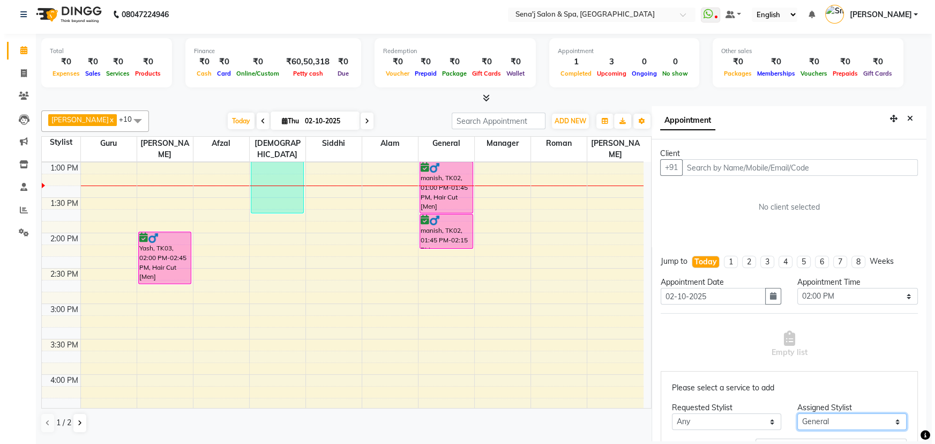
scroll to position [48, 0]
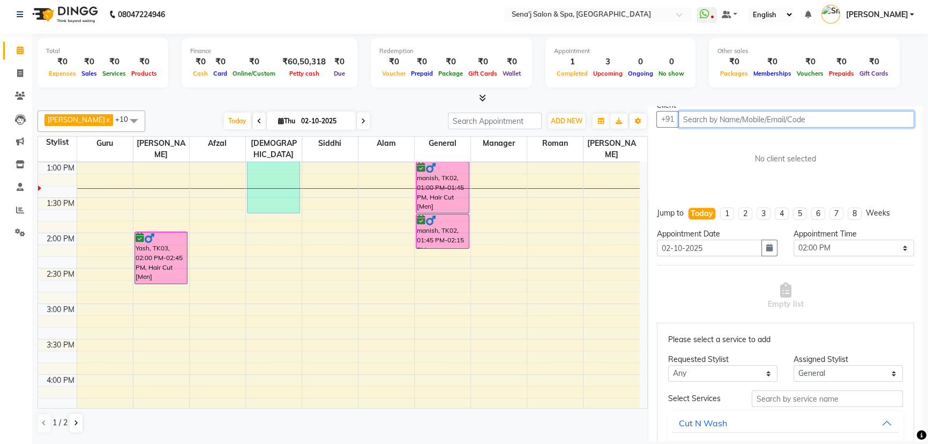
click at [693, 124] on input "text" at bounding box center [797, 119] width 236 height 17
type input "9348445662"
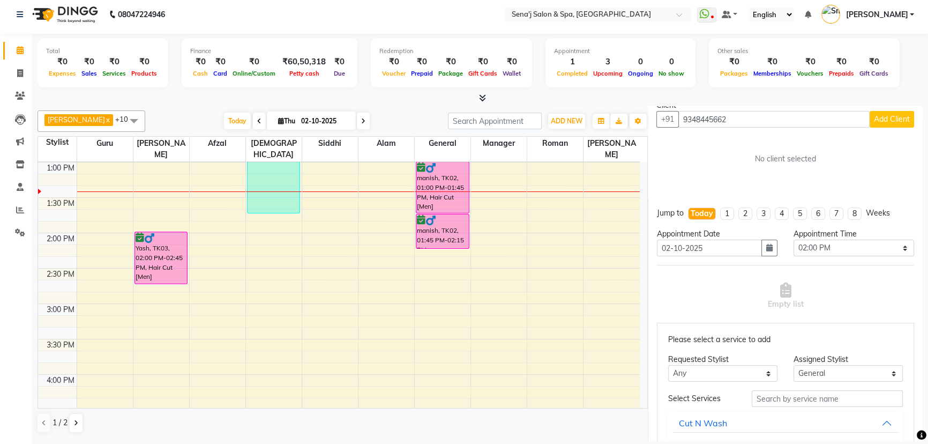
click at [888, 125] on button "Add Client" at bounding box center [892, 119] width 44 height 17
select select "22"
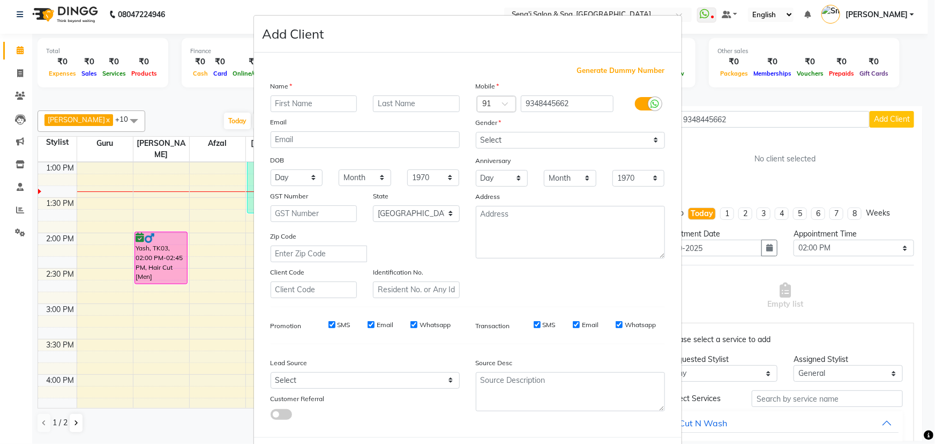
click at [279, 107] on input "text" at bounding box center [314, 103] width 87 height 17
type input "sir"
click at [512, 137] on select "Select [DEMOGRAPHIC_DATA] [DEMOGRAPHIC_DATA] Other Prefer Not To Say" at bounding box center [570, 140] width 189 height 17
select select "[DEMOGRAPHIC_DATA]"
click at [476, 132] on select "Select [DEMOGRAPHIC_DATA] [DEMOGRAPHIC_DATA] Other Prefer Not To Say" at bounding box center [570, 140] width 189 height 17
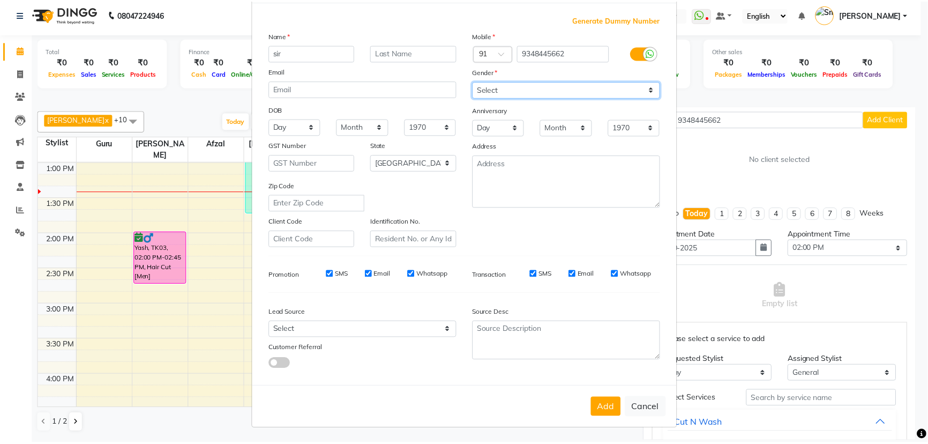
scroll to position [54, 0]
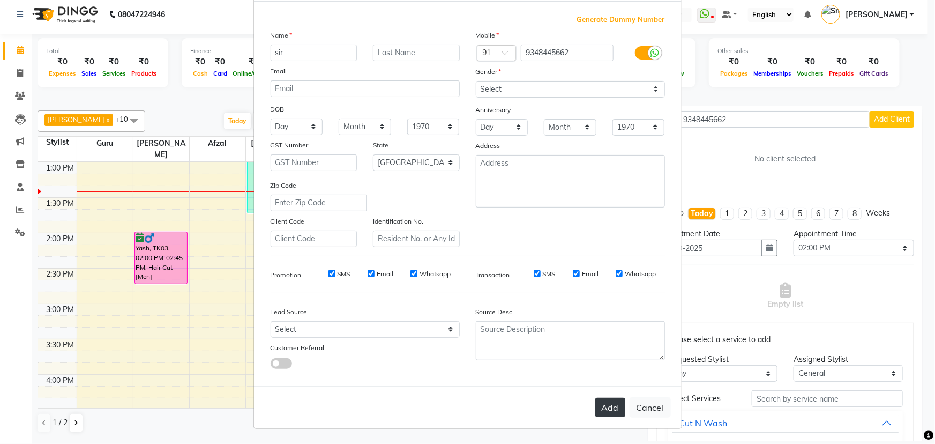
click at [607, 403] on button "Add" at bounding box center [611, 407] width 30 height 19
select select
select select "null"
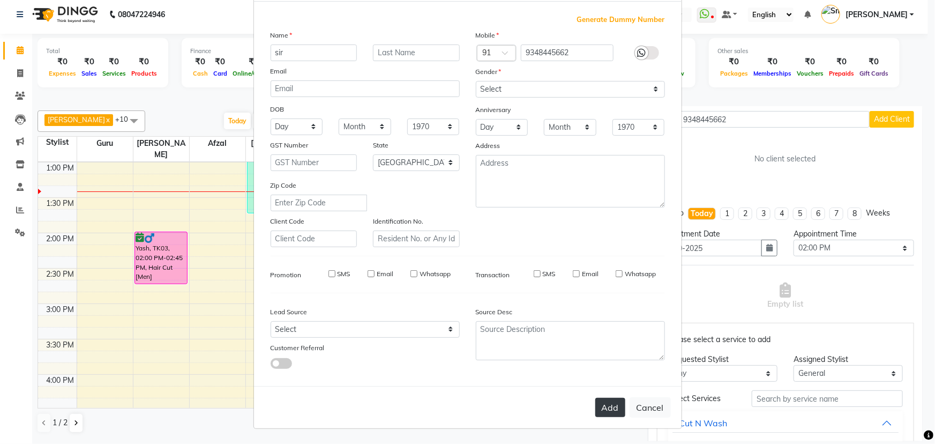
select select
checkbox input "false"
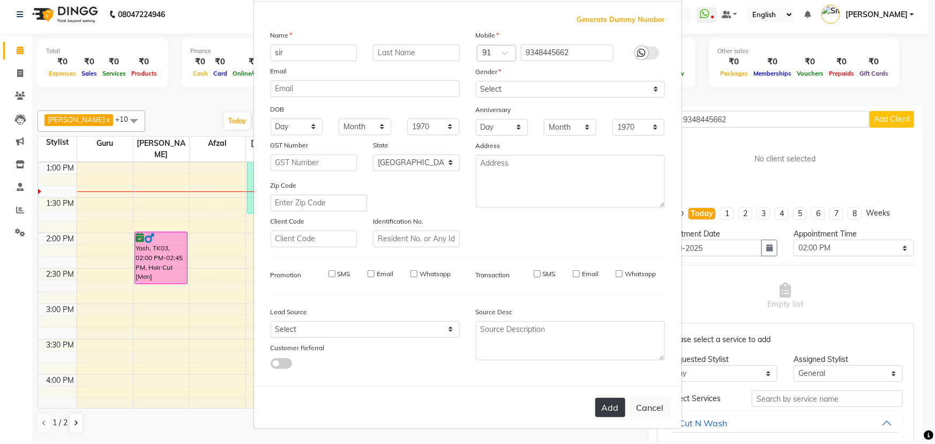
checkbox input "false"
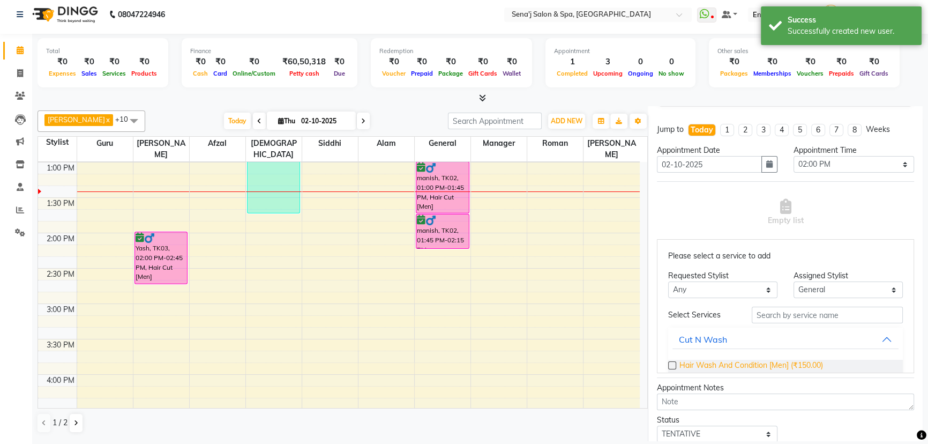
scroll to position [195, 0]
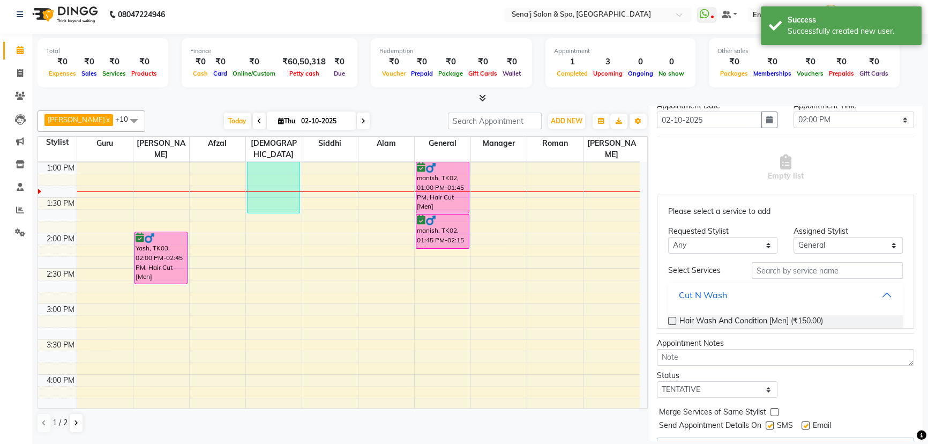
click at [873, 291] on button "Cut N Wash" at bounding box center [786, 294] width 226 height 19
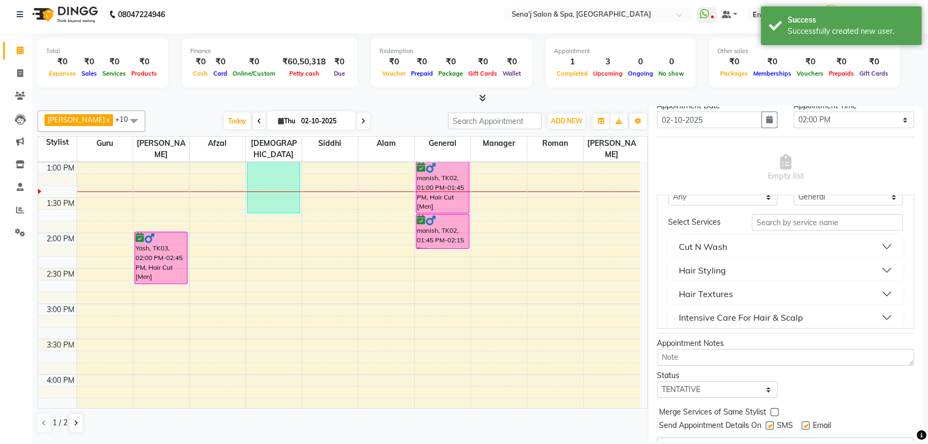
scroll to position [0, 0]
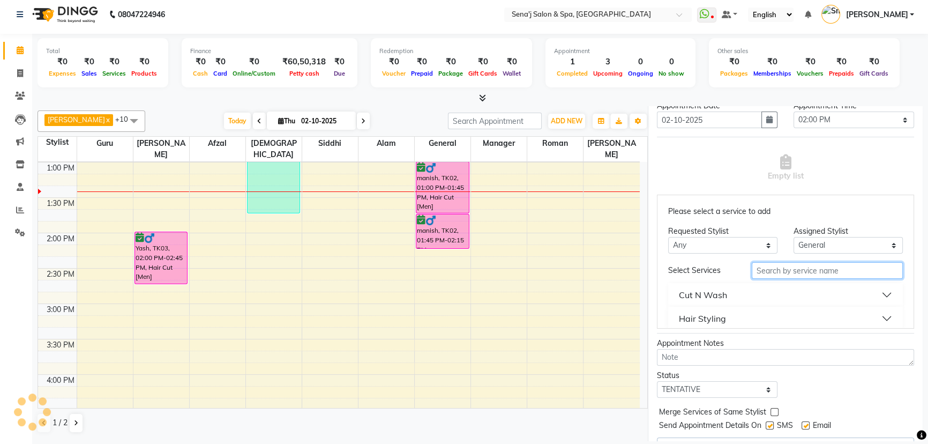
click at [759, 262] on input "text" at bounding box center [827, 270] width 151 height 17
type input "hair"
click at [871, 293] on button "Cut N Wash" at bounding box center [786, 294] width 226 height 19
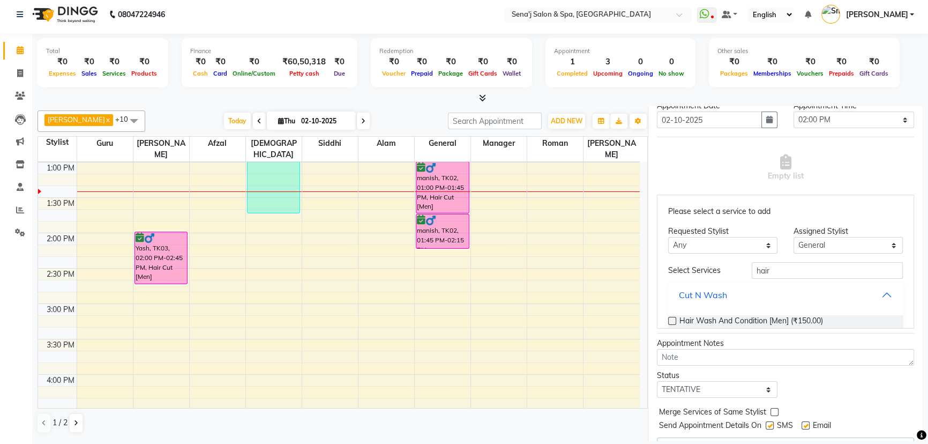
scroll to position [48, 0]
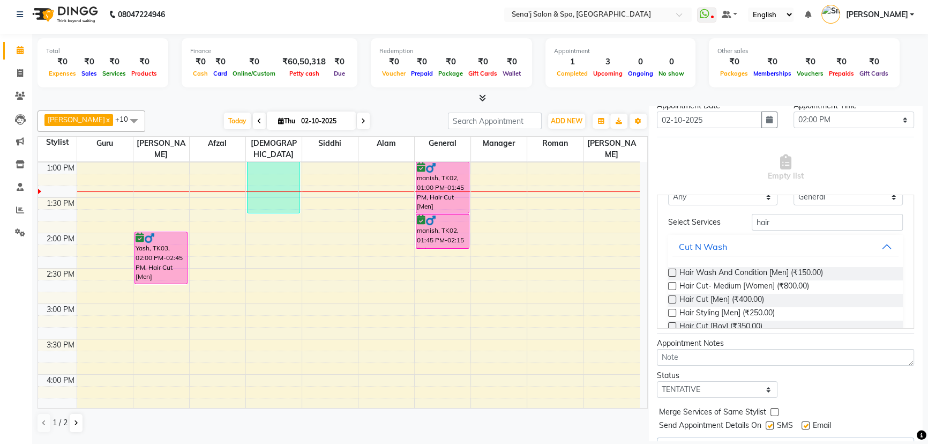
click at [672, 298] on label at bounding box center [672, 299] width 8 height 8
click at [672, 298] on input "checkbox" at bounding box center [671, 300] width 7 height 7
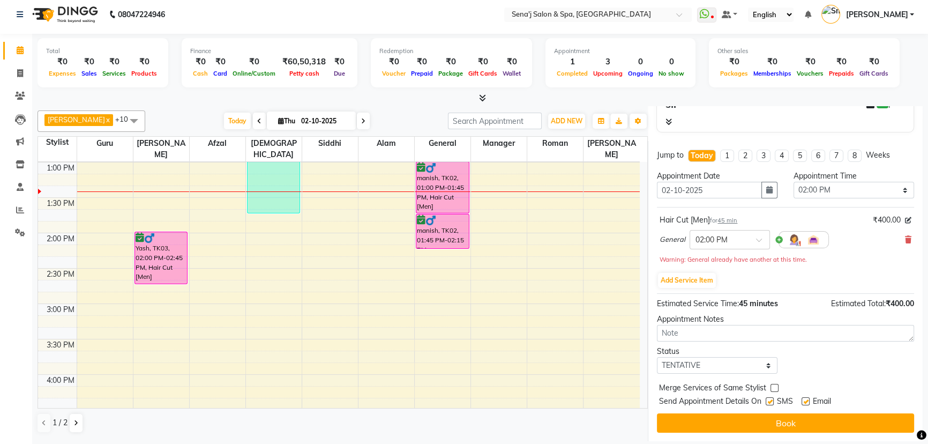
scroll to position [123, 0]
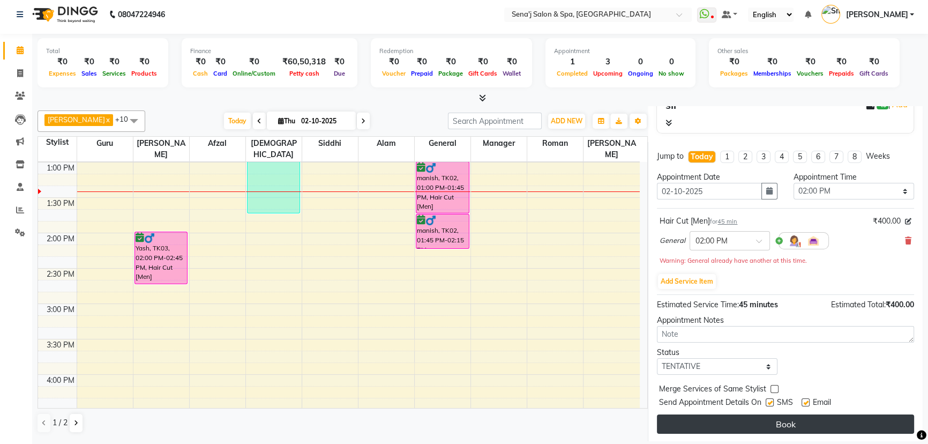
click at [703, 415] on button "Book" at bounding box center [785, 423] width 257 height 19
select select "8107"
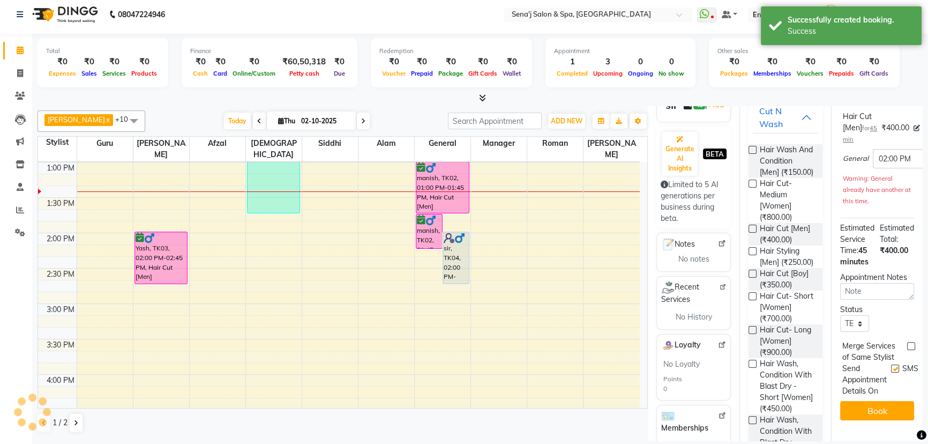
scroll to position [0, 0]
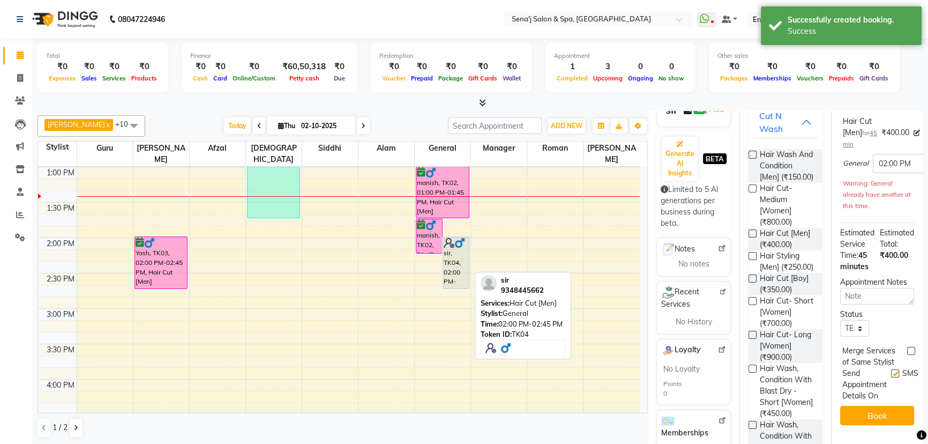
click at [455, 258] on div "sir, TK04, 02:00 PM-02:45 PM, Hair Cut [Men]" at bounding box center [456, 262] width 26 height 51
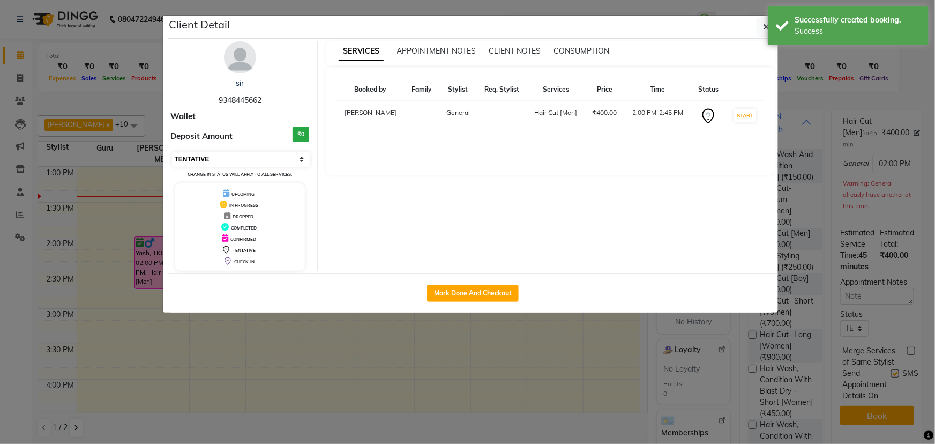
click at [204, 162] on select "Select IN SERVICE CONFIRMED TENTATIVE CHECK IN MARK DONE DROPPED UPCOMING" at bounding box center [241, 159] width 139 height 15
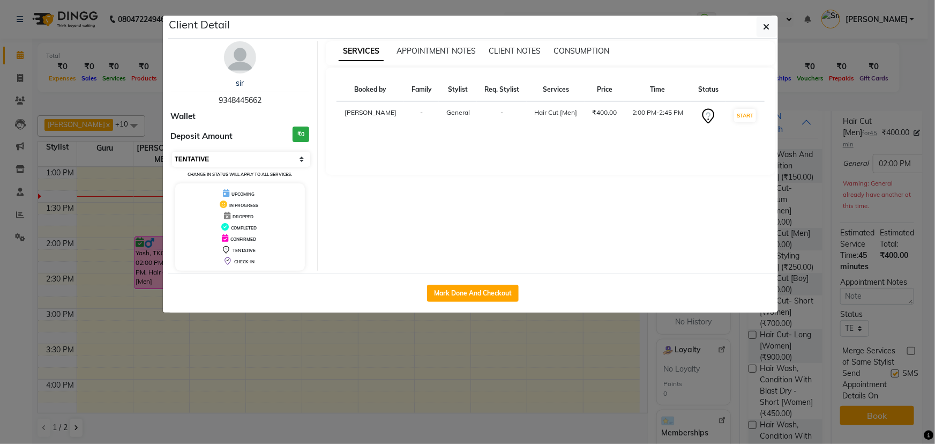
select select "6"
click at [172, 152] on select "Select IN SERVICE CONFIRMED TENTATIVE CHECK IN MARK DONE DROPPED UPCOMING" at bounding box center [241, 159] width 139 height 15
click at [767, 24] on icon "button" at bounding box center [767, 27] width 6 height 9
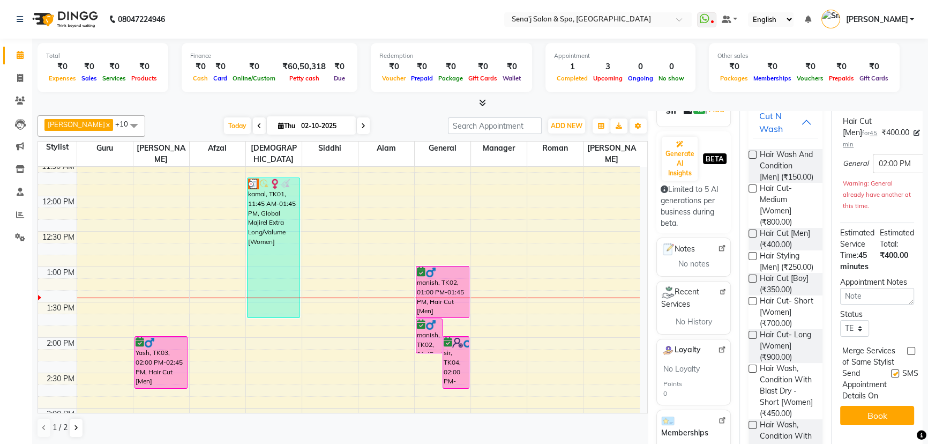
scroll to position [195, 0]
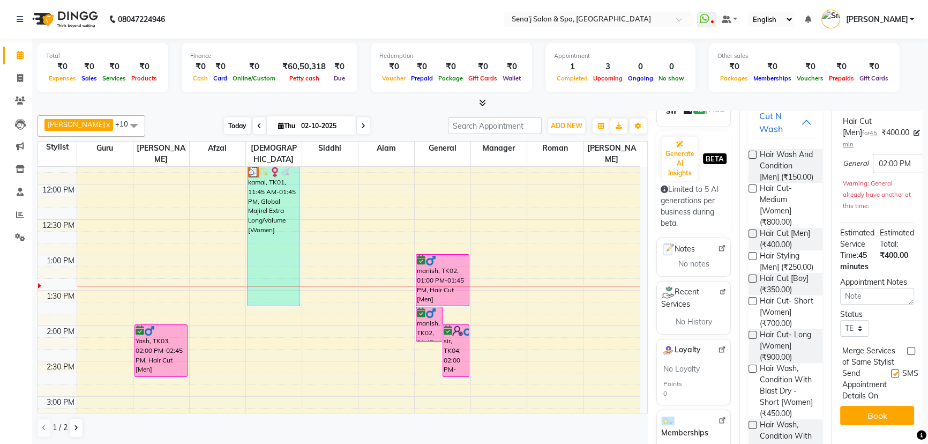
click at [227, 130] on span "Today" at bounding box center [237, 125] width 27 height 17
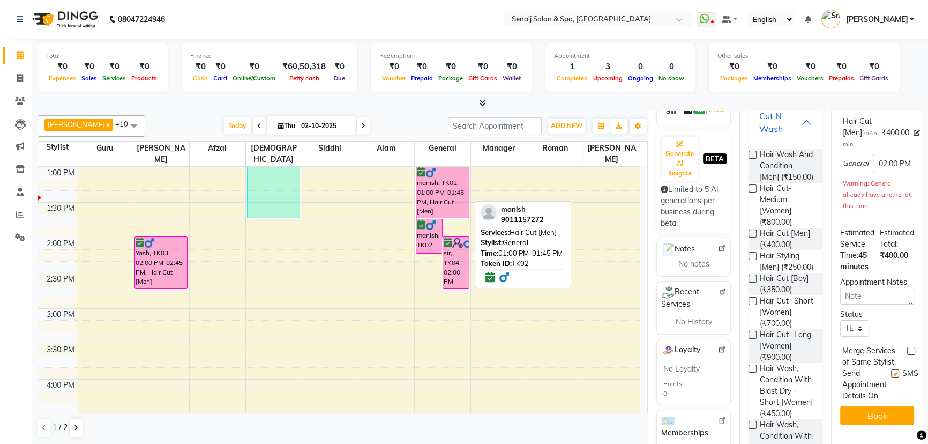
click at [434, 172] on div "manish, TK02, 01:00 PM-01:45 PM, Hair Cut [Men]" at bounding box center [443, 192] width 53 height 51
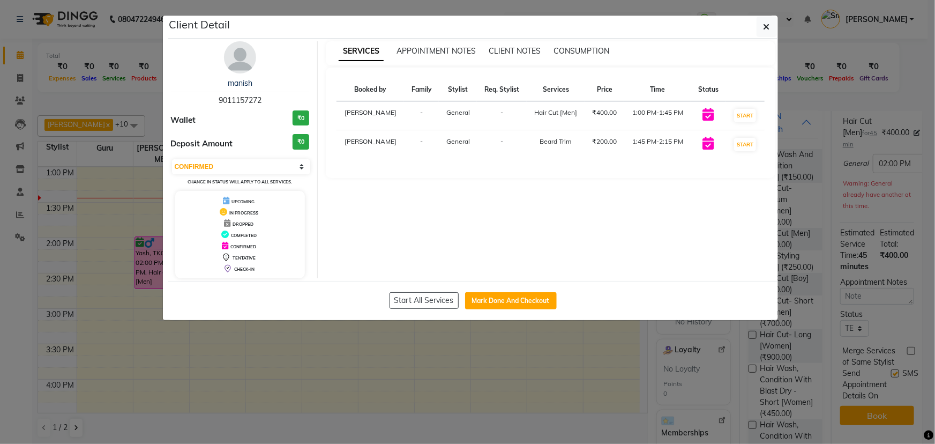
click at [456, 114] on span "General" at bounding box center [459, 112] width 24 height 8
click at [748, 114] on button "START" at bounding box center [745, 115] width 22 height 13
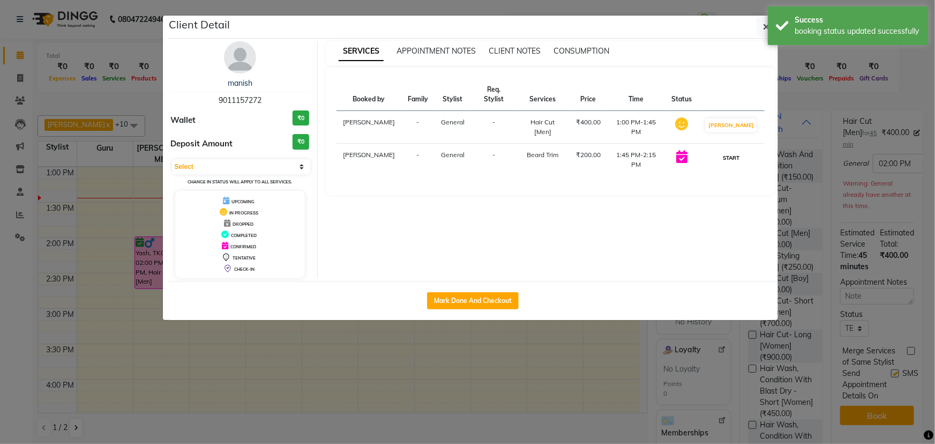
click at [738, 151] on button "START" at bounding box center [731, 157] width 22 height 13
select select "1"
click at [762, 19] on button "button" at bounding box center [767, 27] width 20 height 20
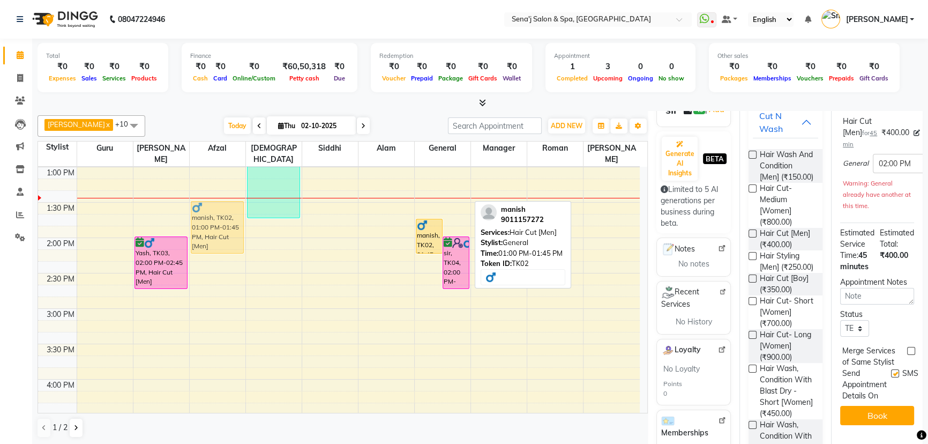
drag, startPoint x: 427, startPoint y: 192, endPoint x: 208, endPoint y: 224, distance: 221.4
click at [208, 224] on tr "Yash, TK03, 02:00 PM-02:45 PM, Hair Cut [Men] manish, TK02, 01:00 PM-01:45 PM, …" at bounding box center [339, 414] width 602 height 1061
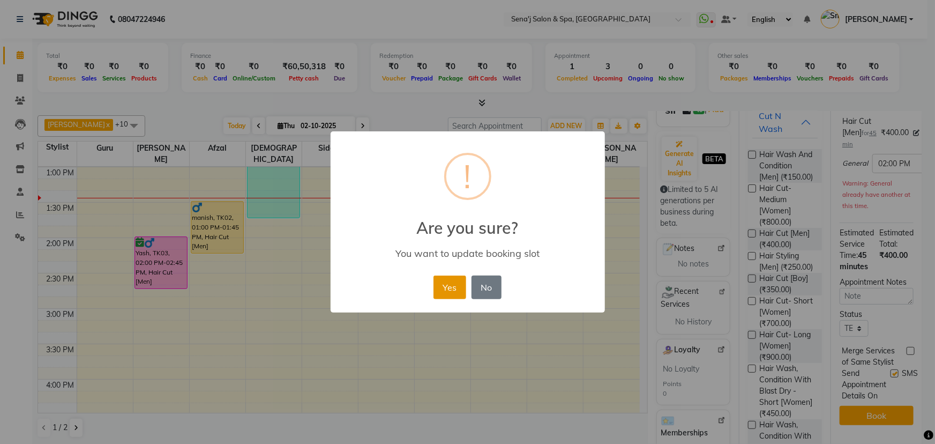
click at [440, 287] on button "Yes" at bounding box center [450, 288] width 33 height 24
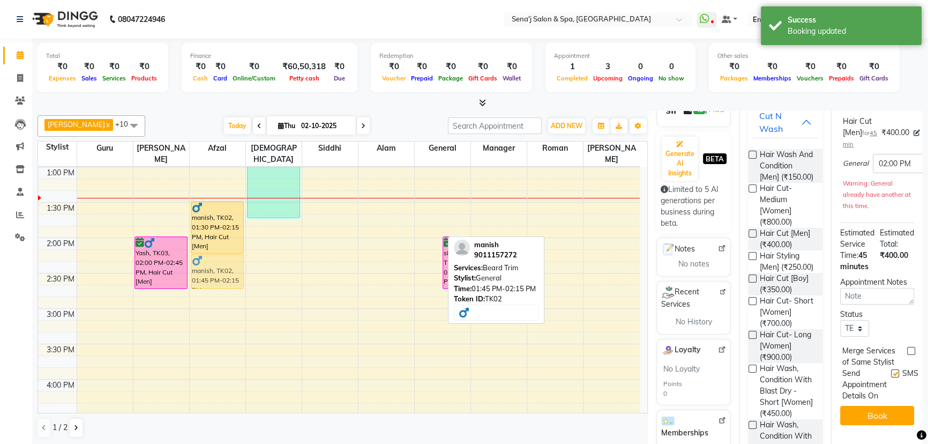
drag, startPoint x: 420, startPoint y: 232, endPoint x: 219, endPoint y: 273, distance: 204.6
click at [219, 273] on tr "Yash, TK03, 02:00 PM-02:45 PM, Hair Cut [Men] manish, TK02, 01:30 PM-02:15 PM, …" at bounding box center [339, 414] width 602 height 1061
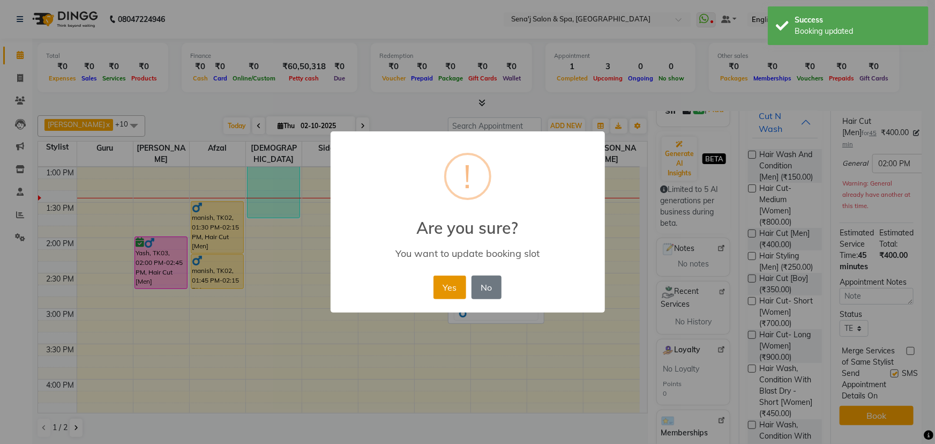
click at [449, 289] on button "Yes" at bounding box center [450, 288] width 33 height 24
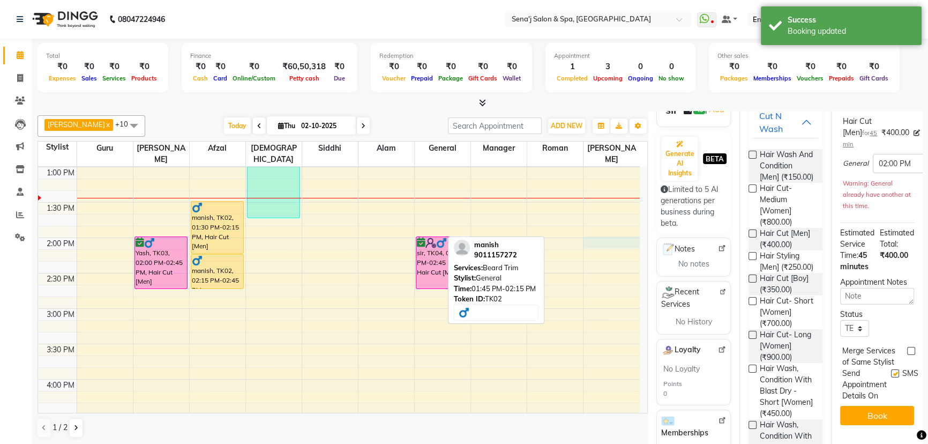
click at [616, 233] on div "9:00 AM 9:30 AM 10:00 AM 10:30 AM 11:00 AM 11:30 AM 12:00 PM 12:30 PM 1:00 PM 1…" at bounding box center [339, 414] width 602 height 1061
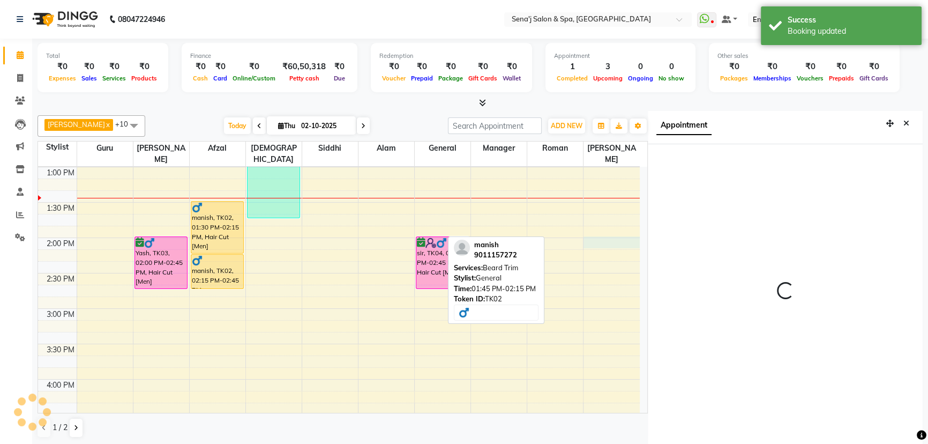
scroll to position [5, 0]
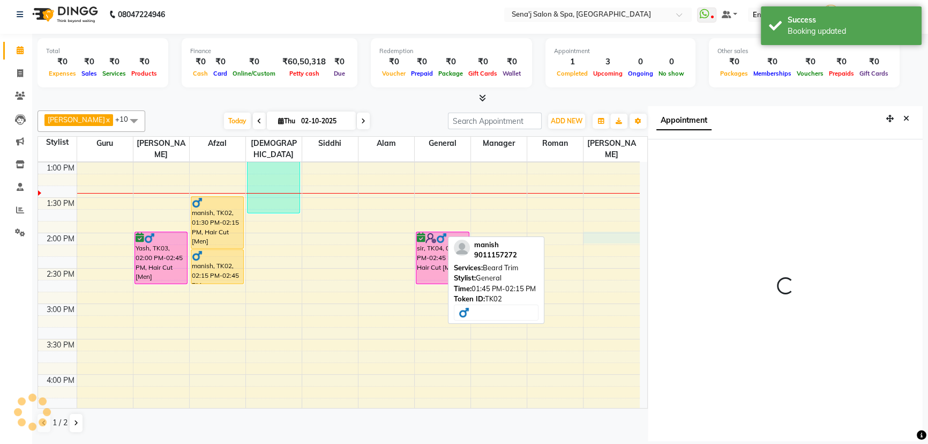
select select "840"
select select "30665"
select select "tentative"
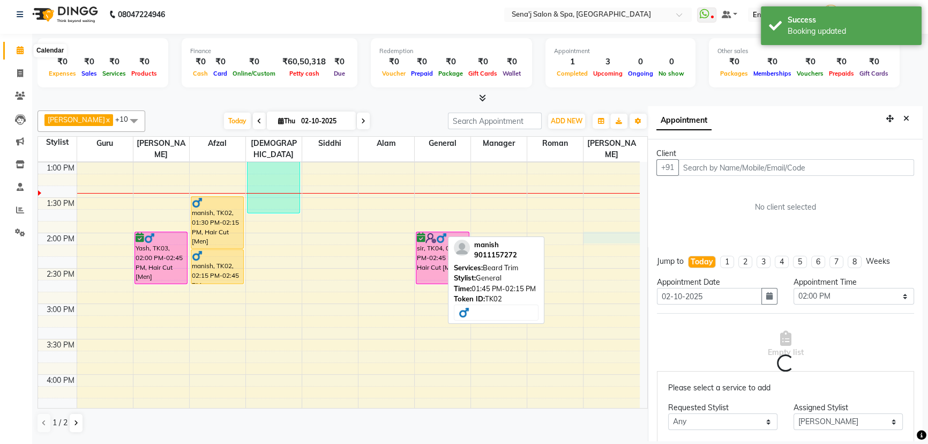
click at [17, 49] on icon at bounding box center [20, 50] width 7 height 8
click at [16, 78] on span at bounding box center [20, 74] width 19 height 12
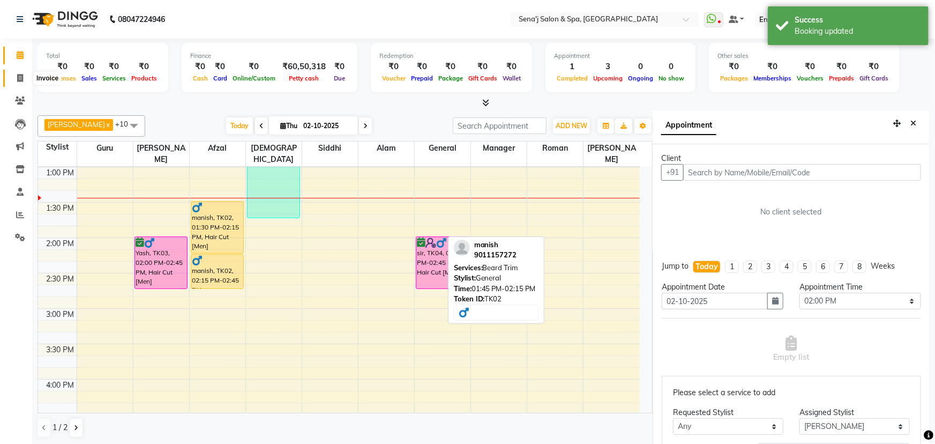
select select "447"
select select "service"
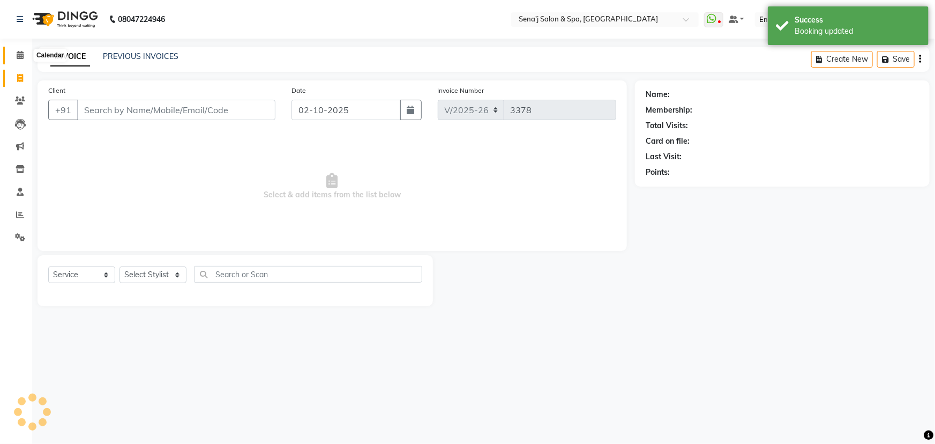
click at [13, 56] on span at bounding box center [20, 55] width 19 height 12
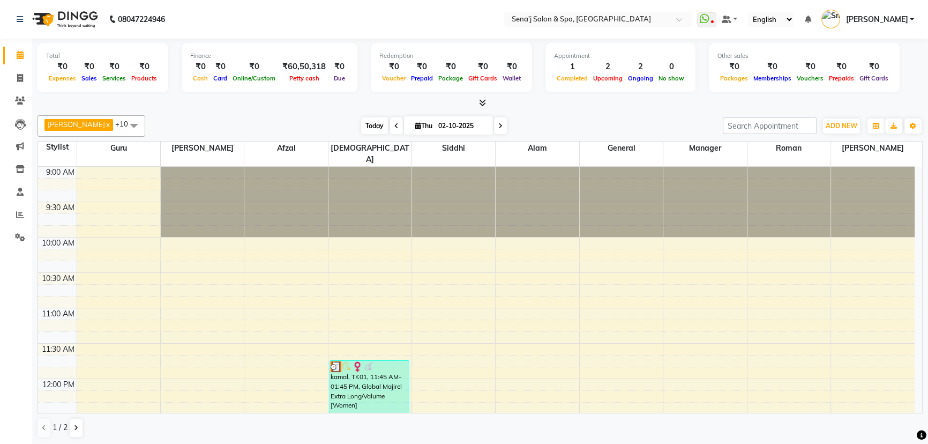
click at [361, 124] on span "Today" at bounding box center [374, 125] width 27 height 17
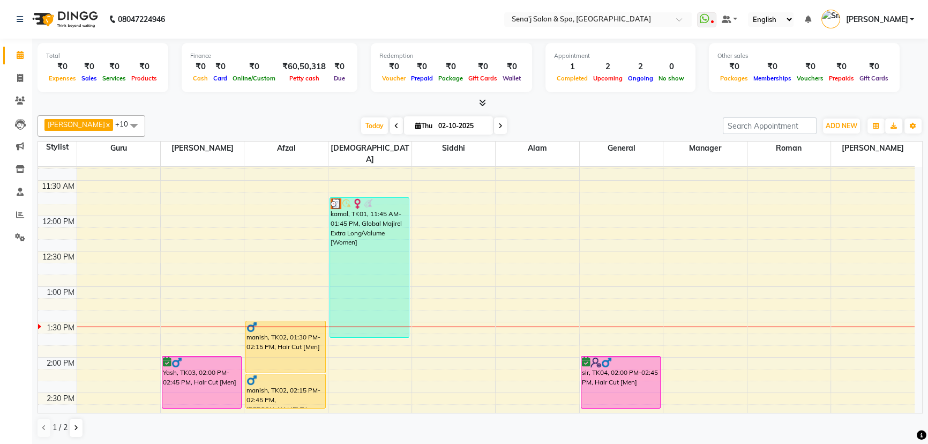
scroll to position [185, 0]
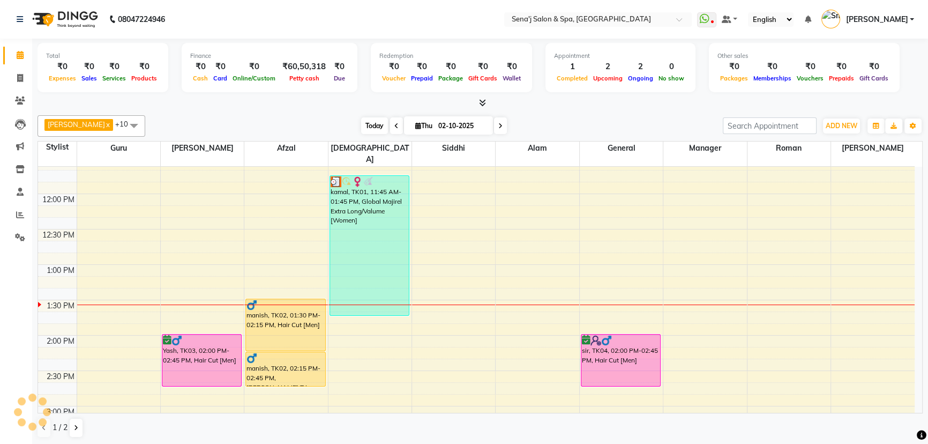
click at [361, 127] on span "Today" at bounding box center [374, 125] width 27 height 17
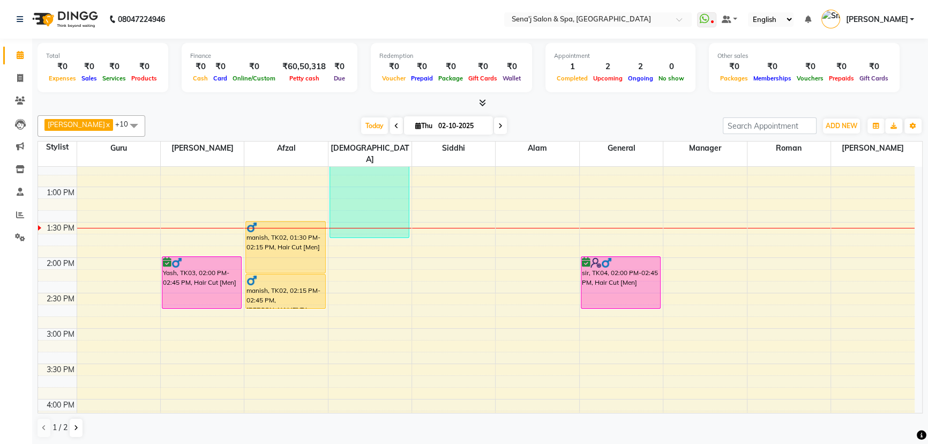
scroll to position [234, 0]
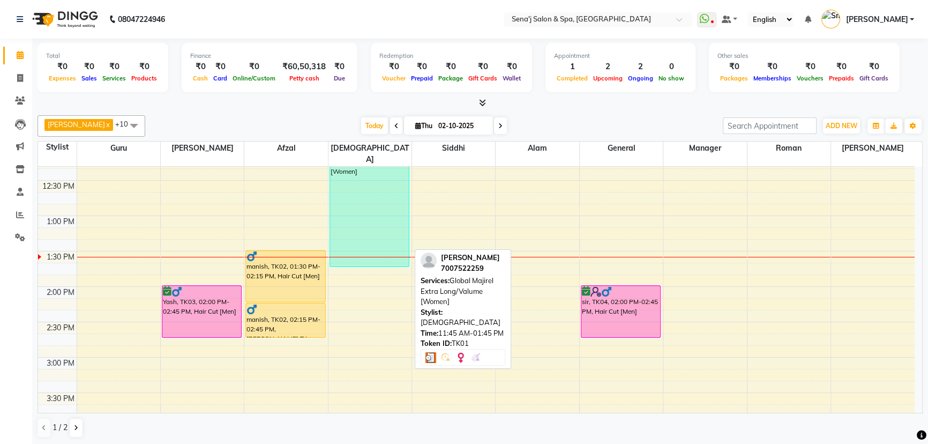
click at [371, 176] on div "kamal, TK01, 11:45 AM-01:45 PM, Global Majirel Extra Long/Valume [Women]" at bounding box center [369, 196] width 79 height 139
select select "3"
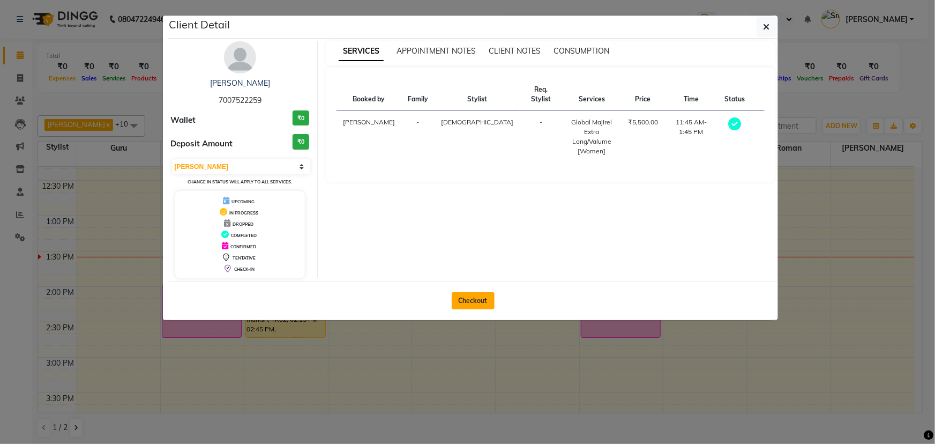
click at [462, 300] on button "Checkout" at bounding box center [473, 300] width 43 height 17
select select "447"
select select "service"
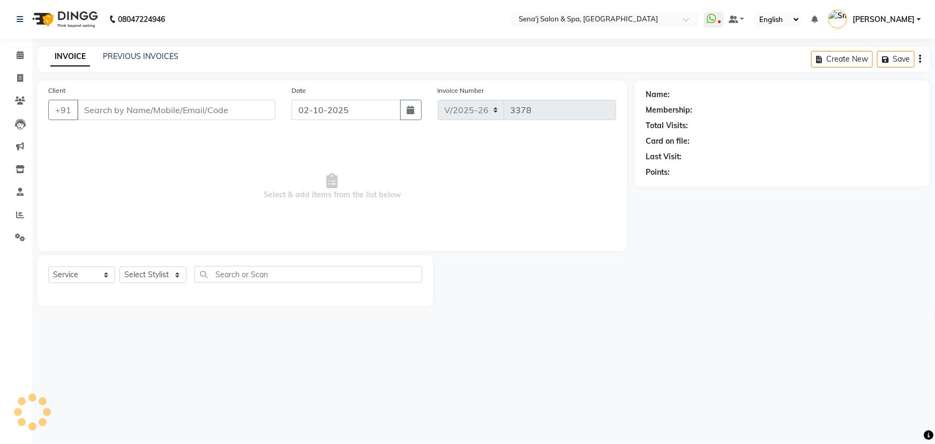
type input "7007522259"
select select "83144"
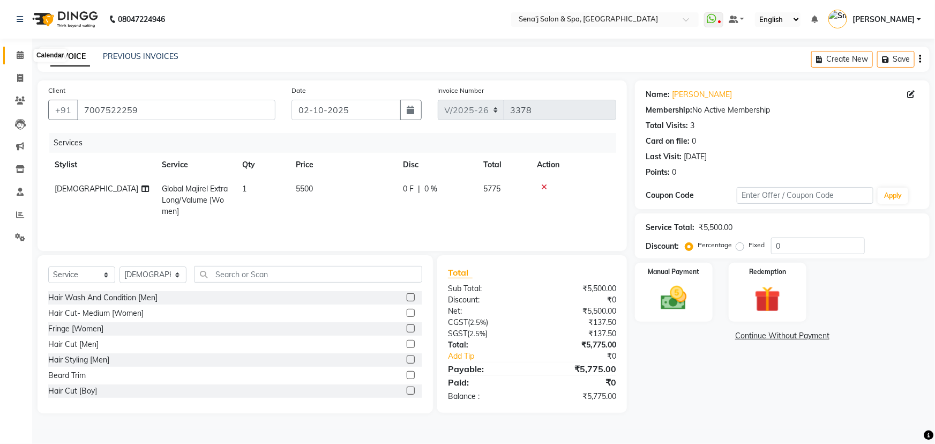
click at [20, 60] on span at bounding box center [20, 55] width 19 height 12
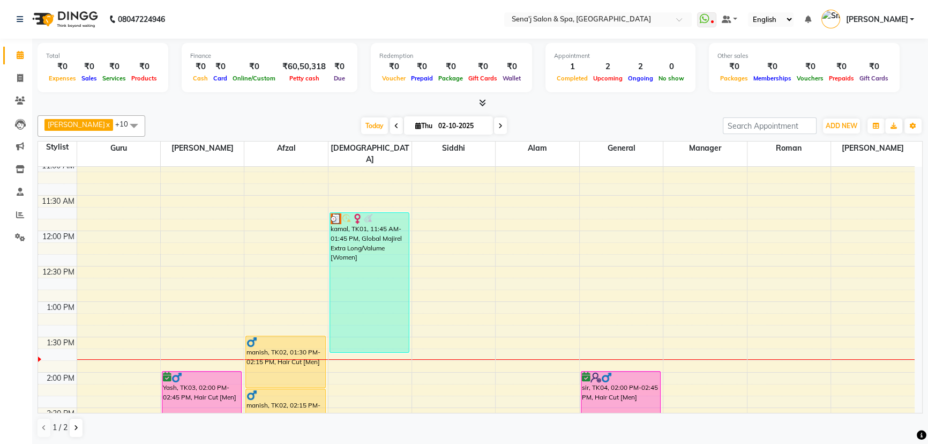
scroll to position [195, 0]
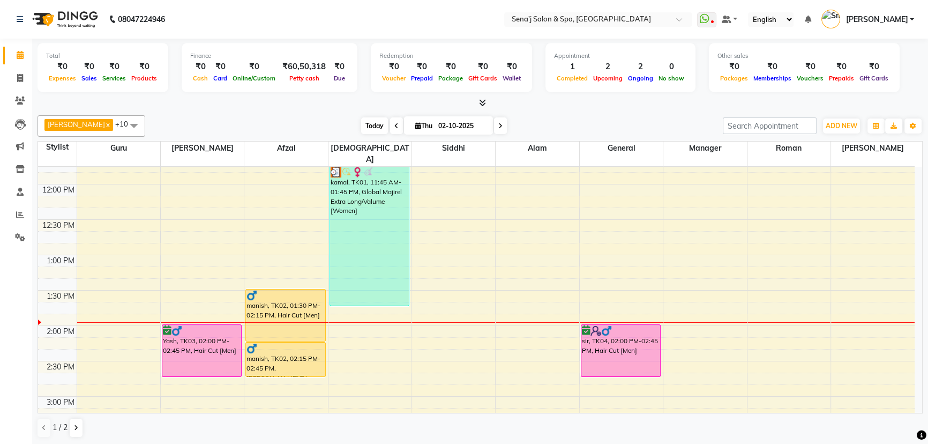
click at [365, 124] on span "Today" at bounding box center [374, 125] width 27 height 17
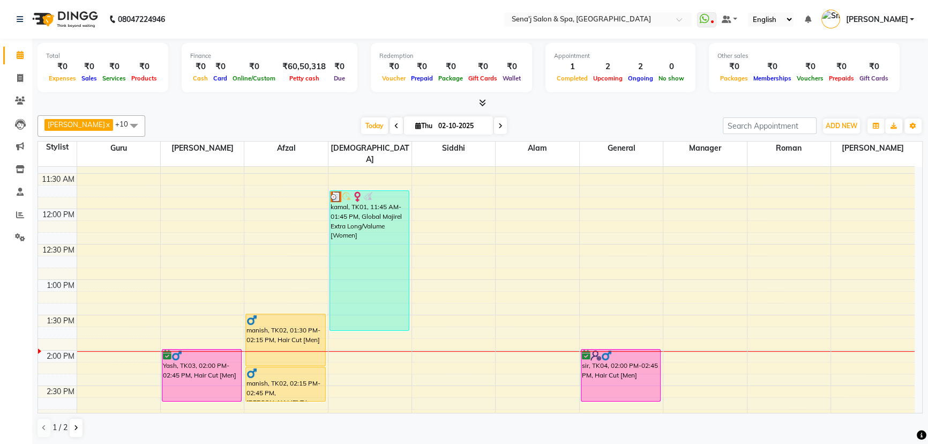
scroll to position [234, 0]
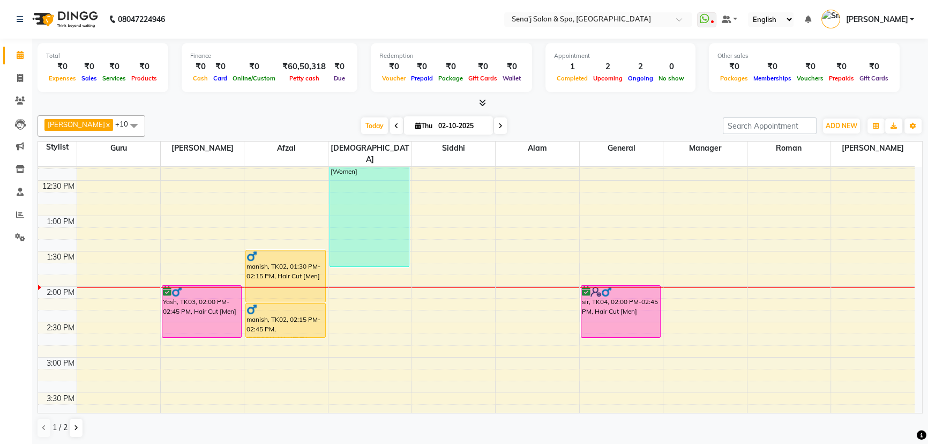
click at [494, 128] on span at bounding box center [500, 125] width 13 height 17
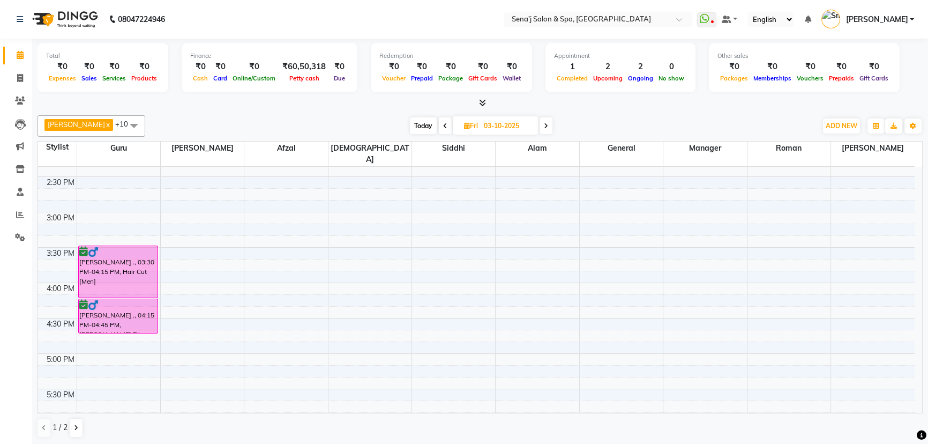
scroll to position [402, 0]
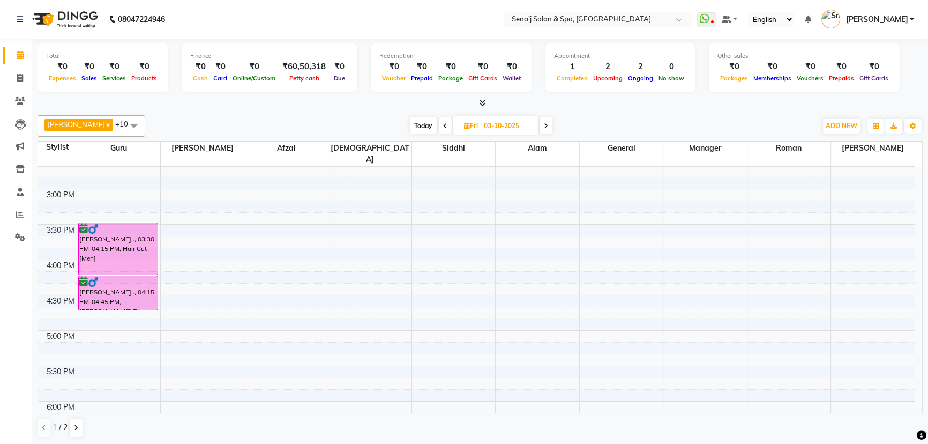
click at [540, 124] on span at bounding box center [546, 125] width 13 height 17
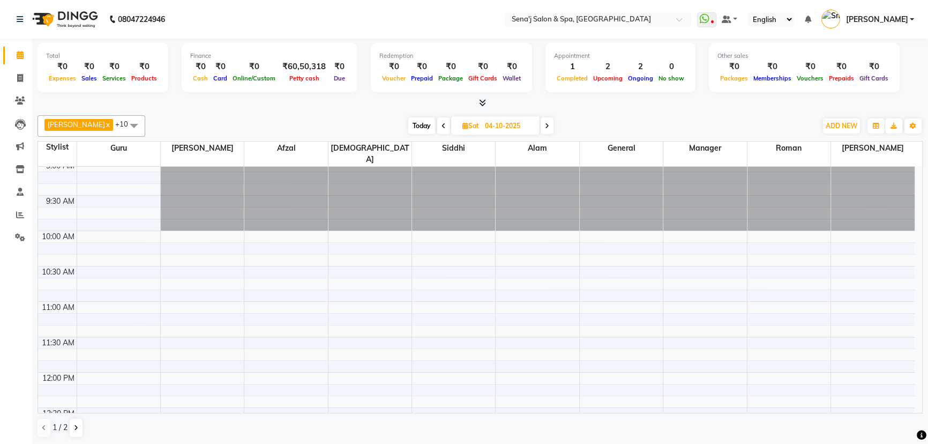
scroll to position [0, 0]
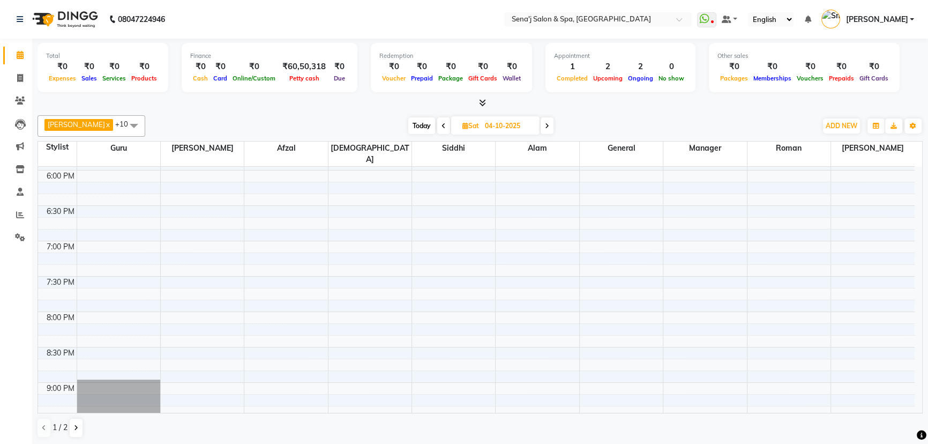
click at [408, 122] on span "Today" at bounding box center [421, 125] width 27 height 17
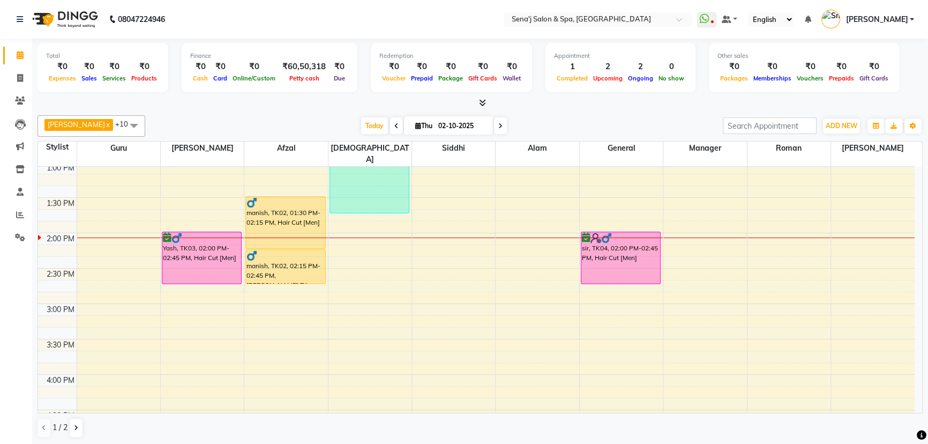
scroll to position [304, 0]
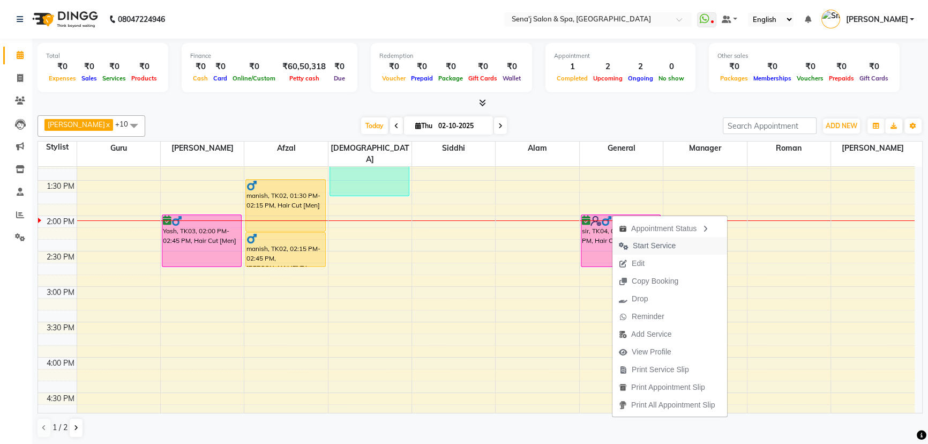
click at [656, 248] on span "Start Service" at bounding box center [654, 245] width 43 height 11
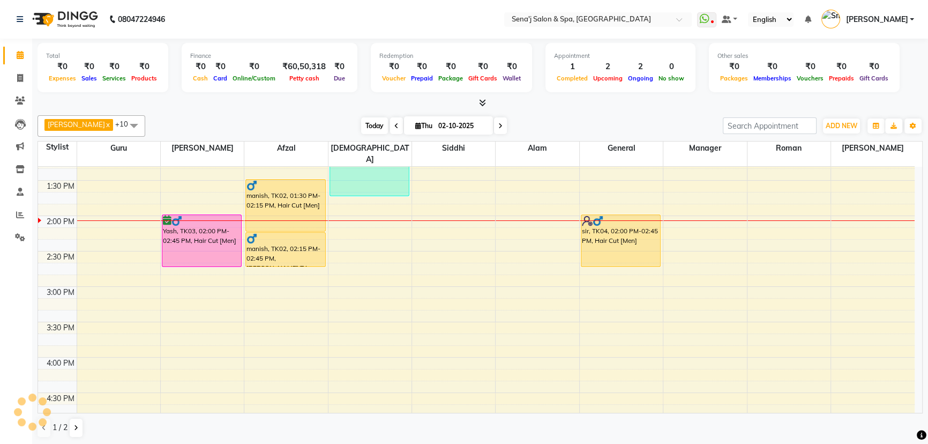
click at [362, 122] on span "Today" at bounding box center [374, 125] width 27 height 17
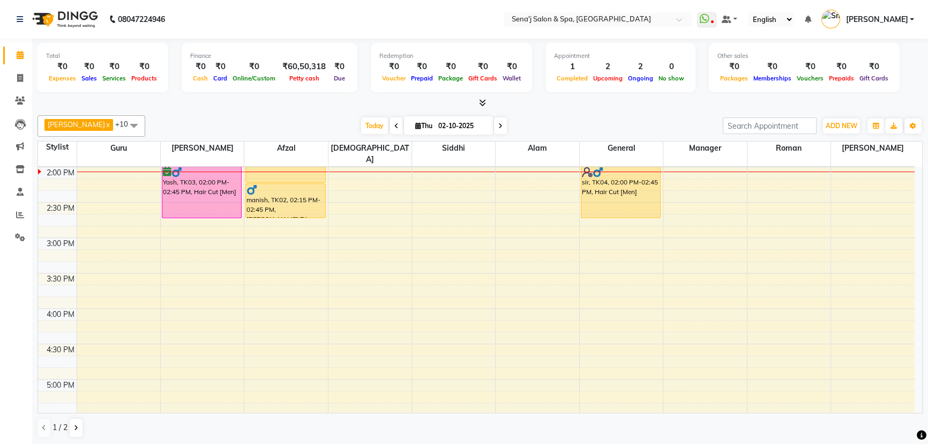
click at [499, 123] on icon at bounding box center [501, 126] width 4 height 6
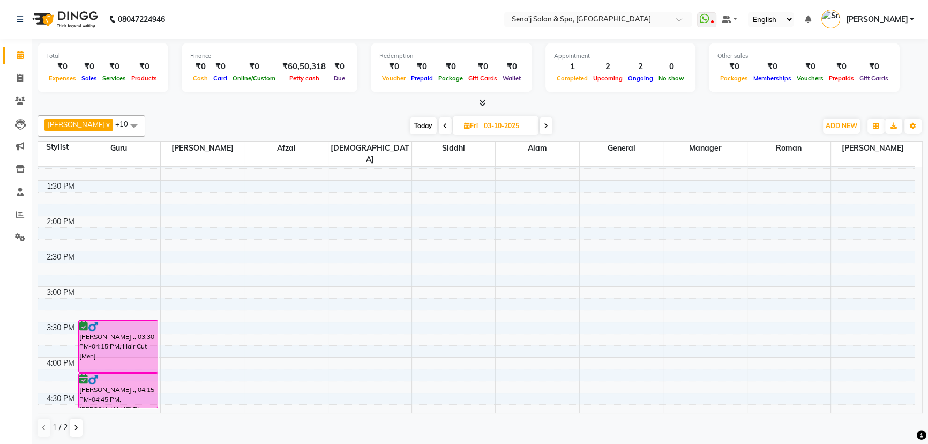
scroll to position [0, 0]
click at [410, 124] on span "Today" at bounding box center [423, 125] width 27 height 17
type input "02-10-2025"
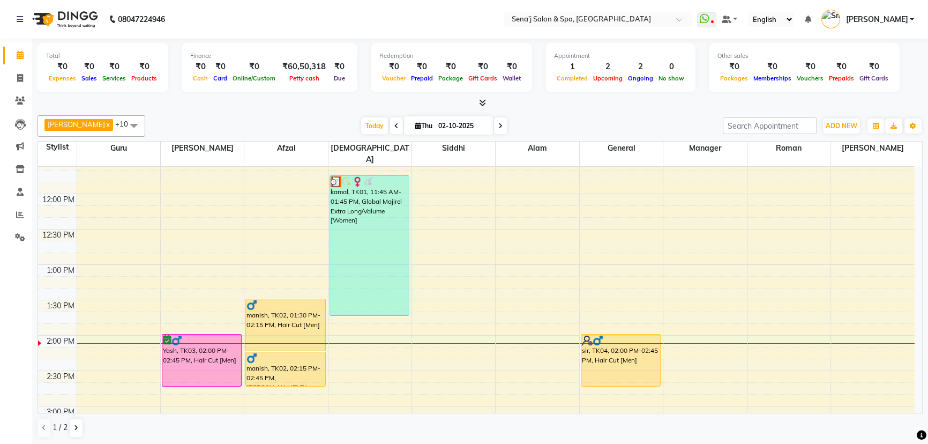
scroll to position [158, 0]
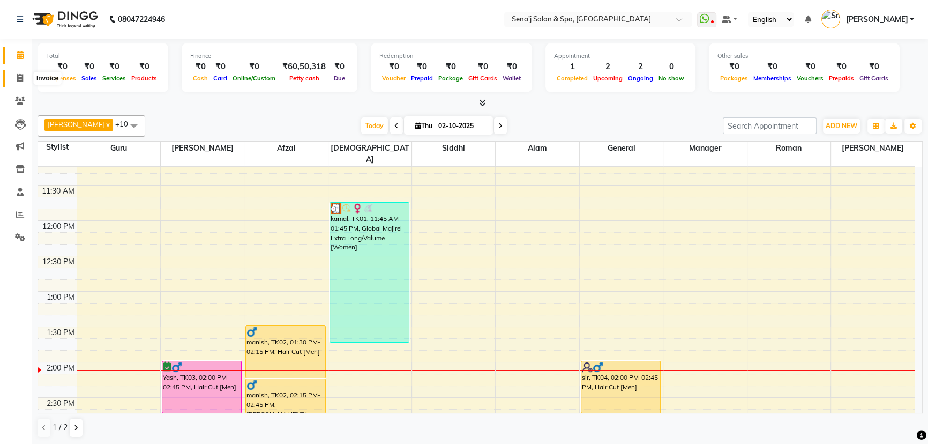
click at [21, 78] on icon at bounding box center [20, 78] width 6 height 8
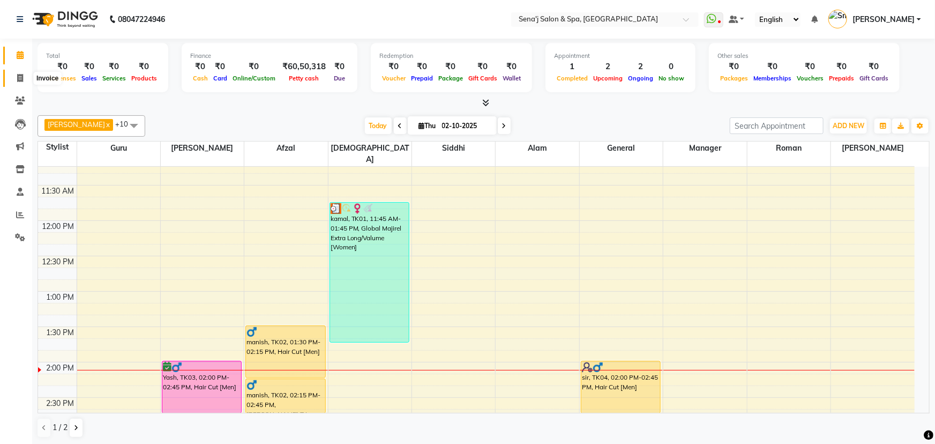
select select "447"
select select "service"
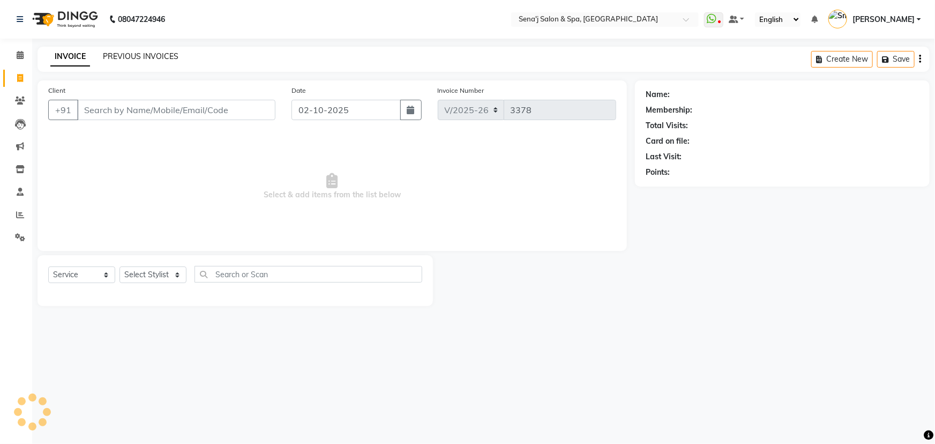
click at [136, 55] on link "PREVIOUS INVOICES" at bounding box center [141, 56] width 76 height 10
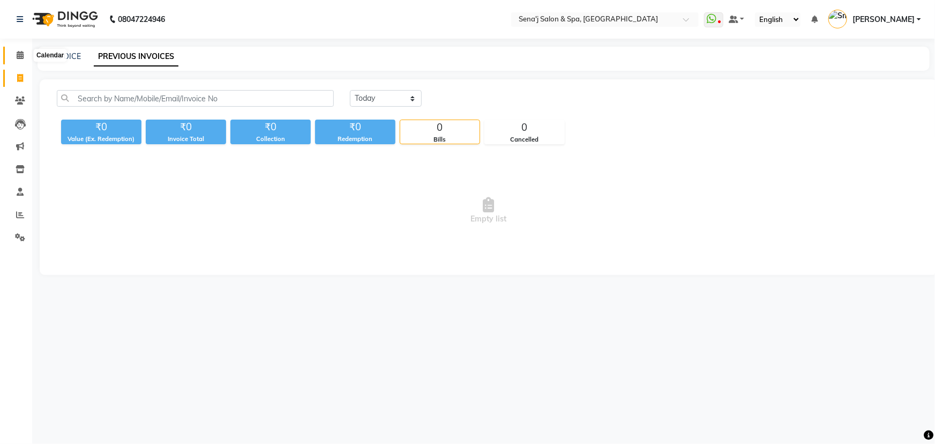
click at [21, 53] on icon at bounding box center [20, 55] width 7 height 8
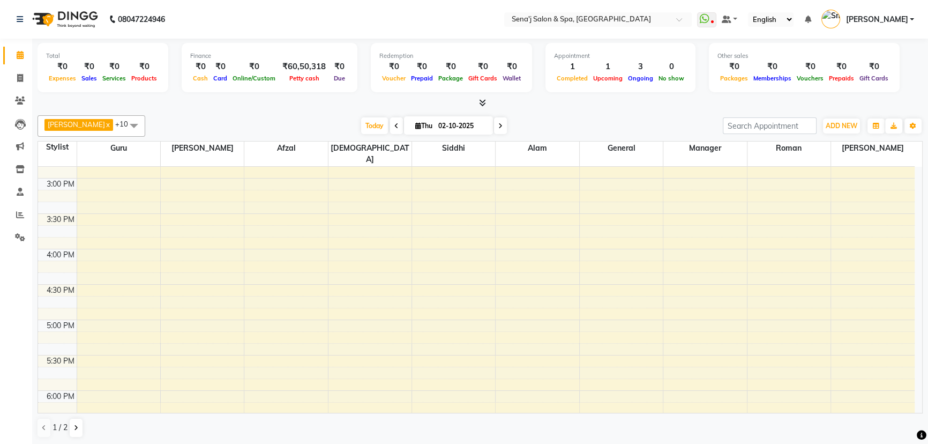
scroll to position [390, 0]
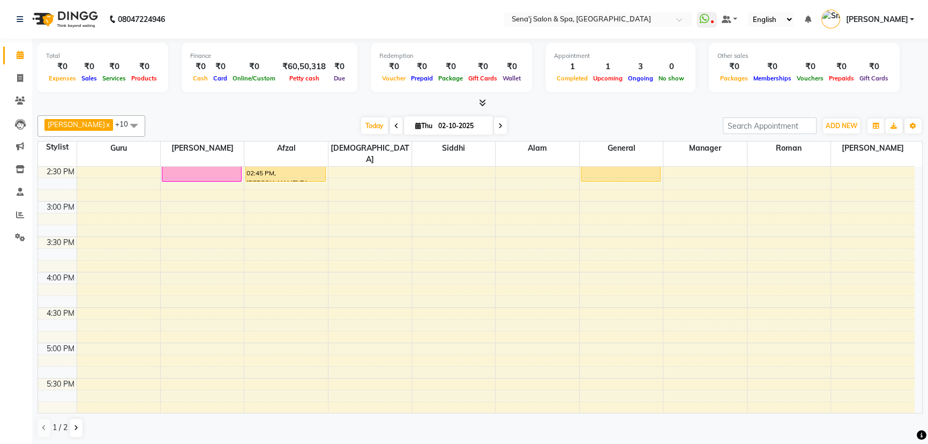
click at [499, 126] on icon at bounding box center [501, 126] width 4 height 6
type input "03-10-2025"
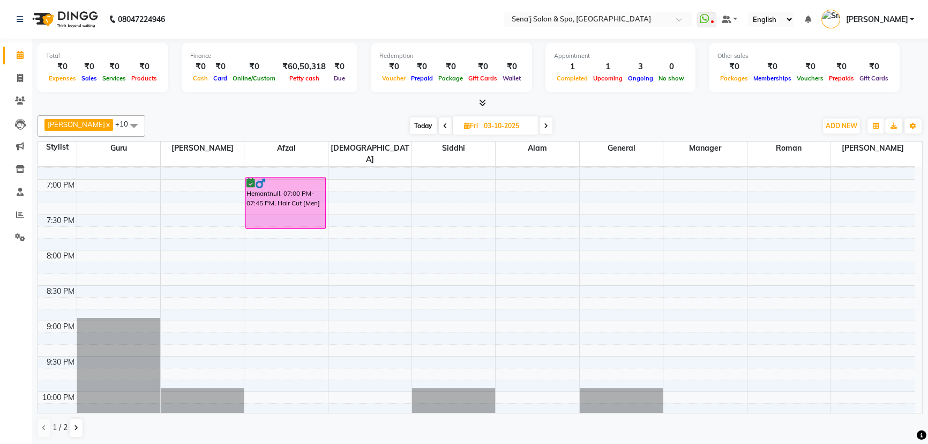
scroll to position [694, 0]
click at [92, 241] on div "9:00 AM 9:30 AM 10:00 AM 10:30 AM 11:00 AM 11:30 AM 12:00 PM 12:30 PM 1:00 PM 1…" at bounding box center [476, 3] width 877 height 1061
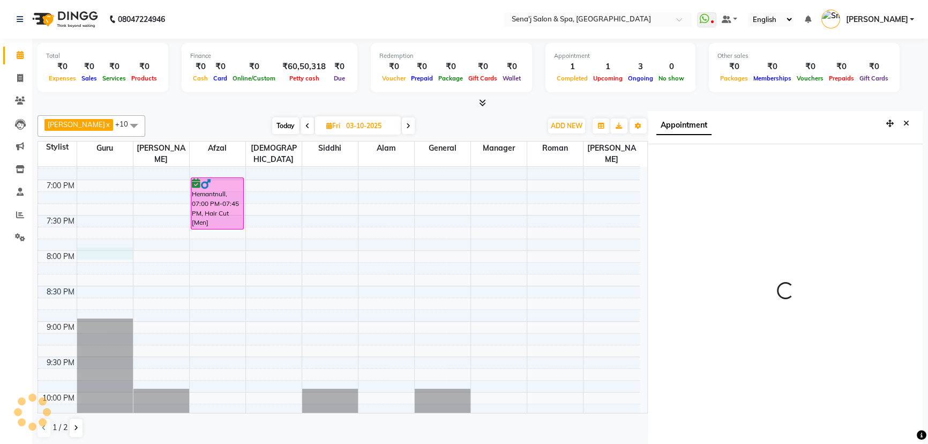
scroll to position [5, 0]
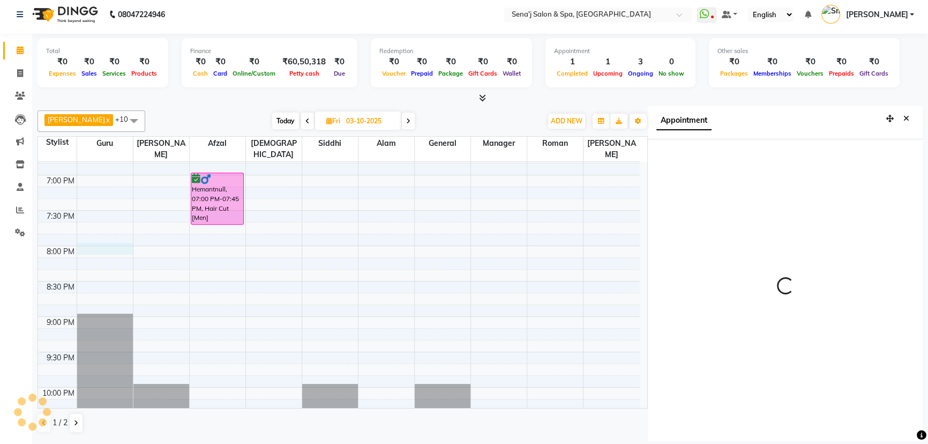
select select "6923"
select select "tentative"
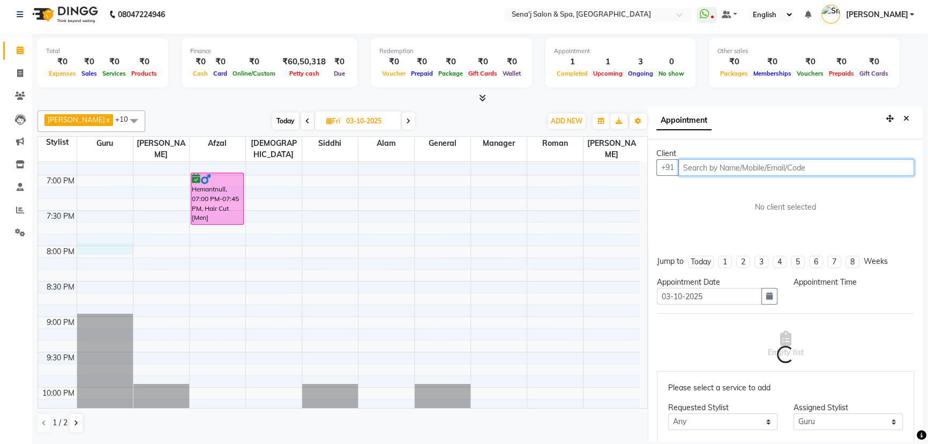
select select "1200"
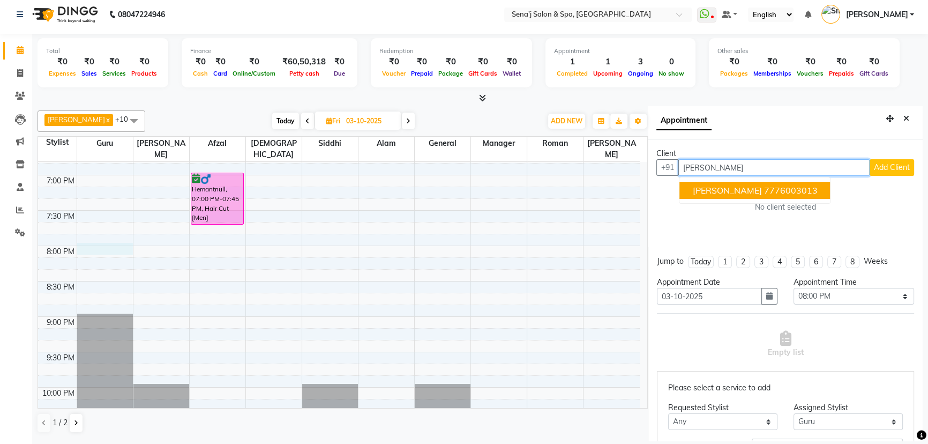
click at [751, 194] on span "[PERSON_NAME]" at bounding box center [727, 190] width 69 height 11
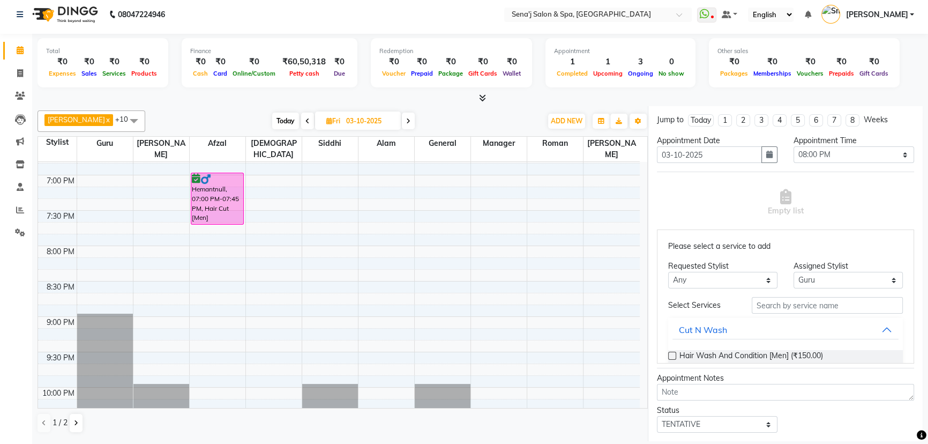
scroll to position [195, 0]
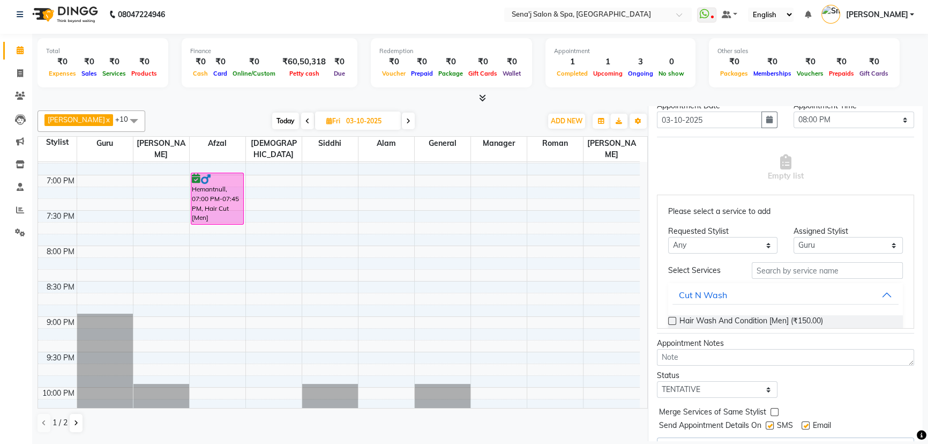
type input "7776003013"
click at [769, 274] on input "text" at bounding box center [827, 270] width 151 height 17
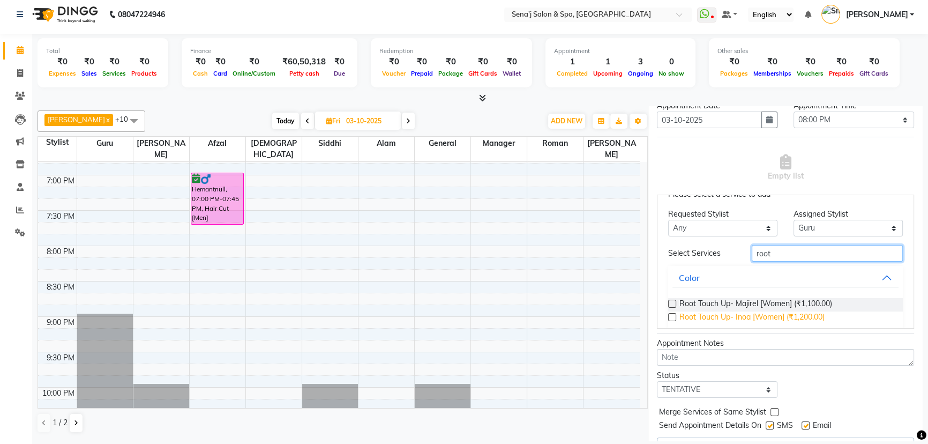
scroll to position [33, 0]
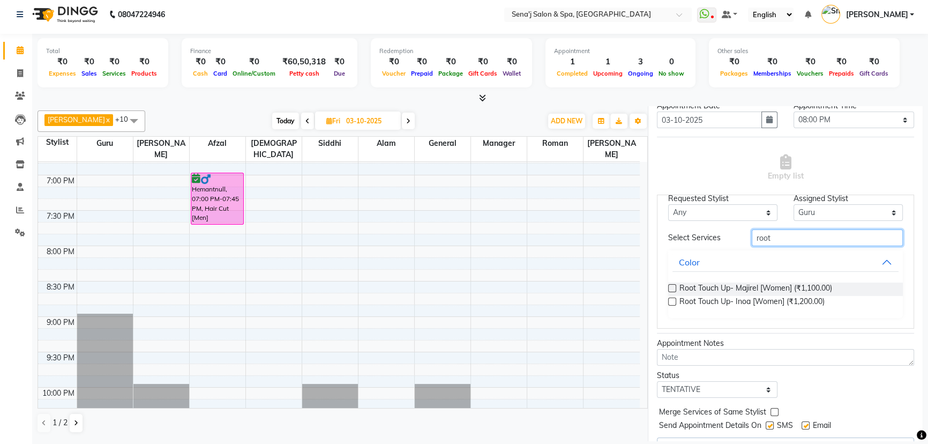
type input "root"
click at [671, 299] on label at bounding box center [672, 302] width 8 height 8
click at [671, 299] on input "checkbox" at bounding box center [671, 302] width 7 height 7
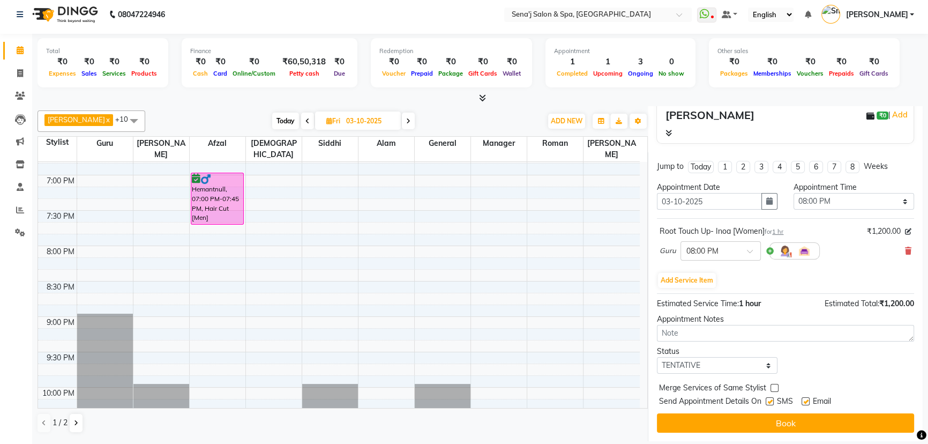
scroll to position [113, 0]
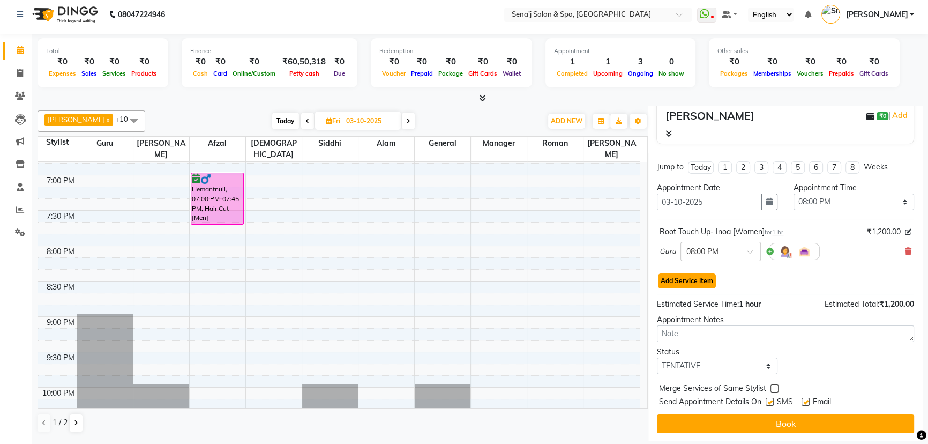
click at [686, 281] on button "Add Service Item" at bounding box center [687, 280] width 58 height 15
select select "6923"
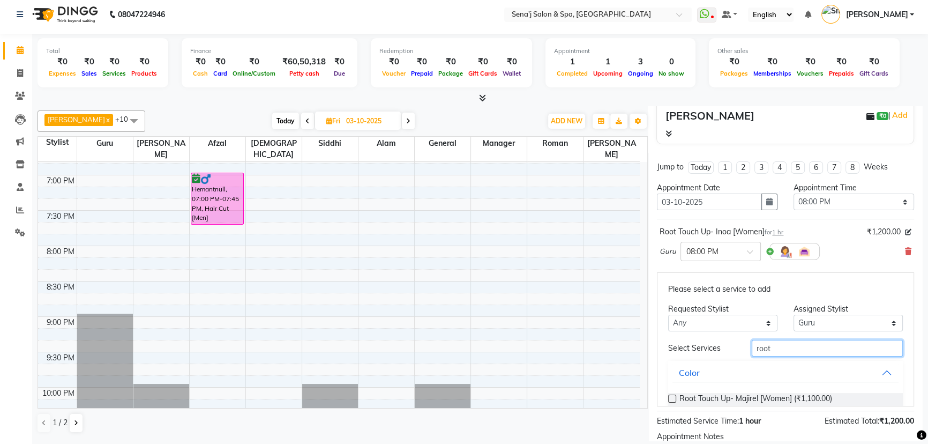
click at [780, 346] on input "root" at bounding box center [827, 348] width 151 height 17
type input "r"
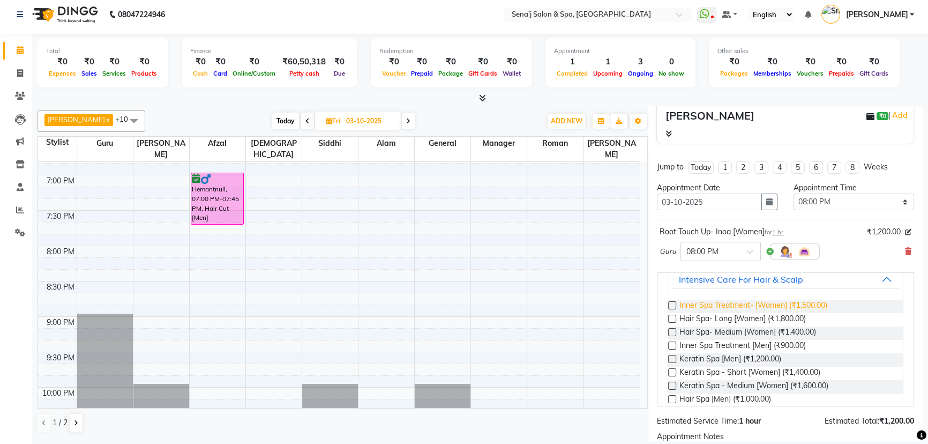
scroll to position [97, 0]
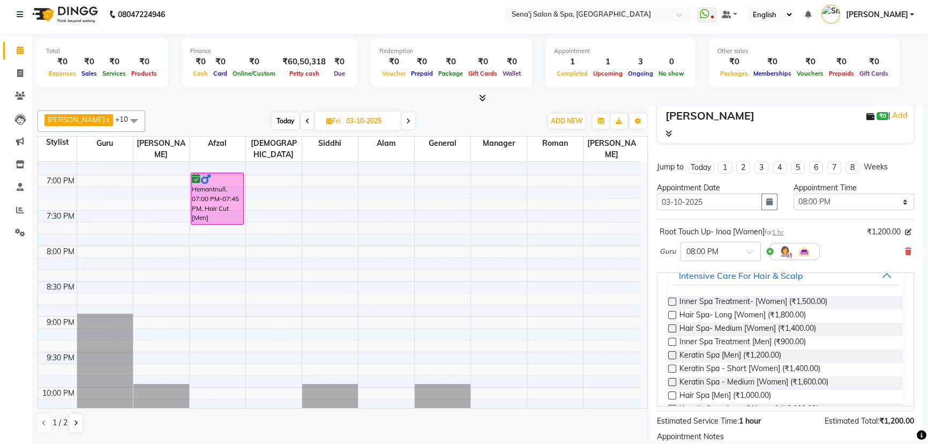
type input "spa"
click at [675, 314] on label at bounding box center [672, 315] width 8 height 8
click at [675, 314] on input "checkbox" at bounding box center [671, 316] width 7 height 7
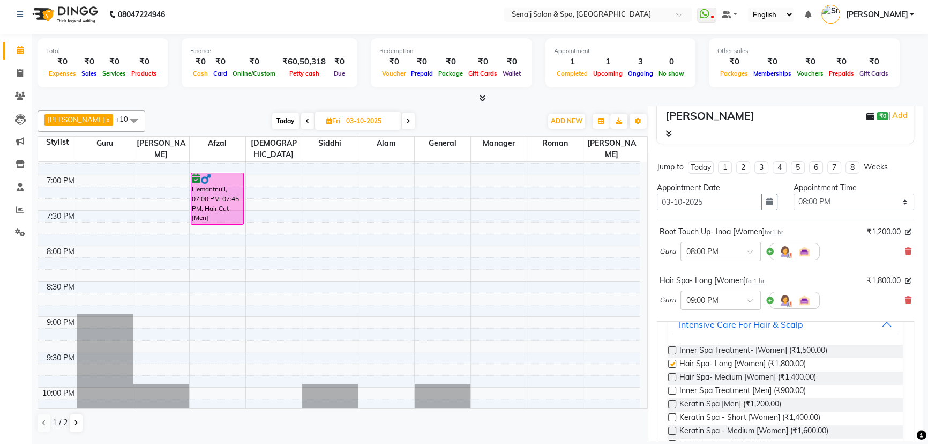
checkbox input "false"
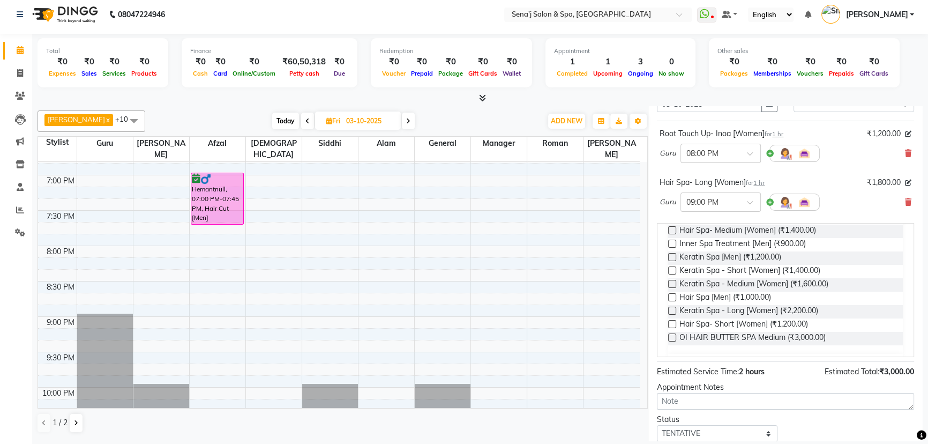
scroll to position [278, 0]
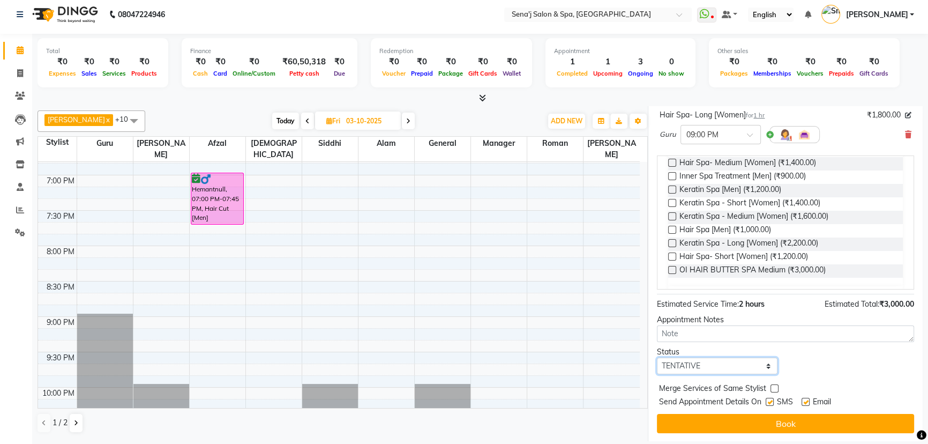
click at [706, 368] on select "Select TENTATIVE CONFIRM UPCOMING" at bounding box center [717, 366] width 121 height 17
select select "confirm booking"
click at [657, 358] on select "Select TENTATIVE CONFIRM UPCOMING" at bounding box center [717, 366] width 121 height 17
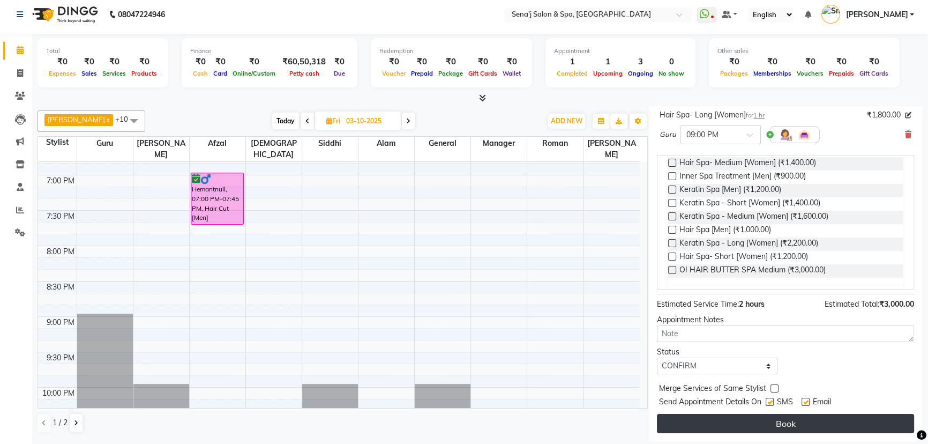
click at [758, 421] on button "Book" at bounding box center [785, 423] width 257 height 19
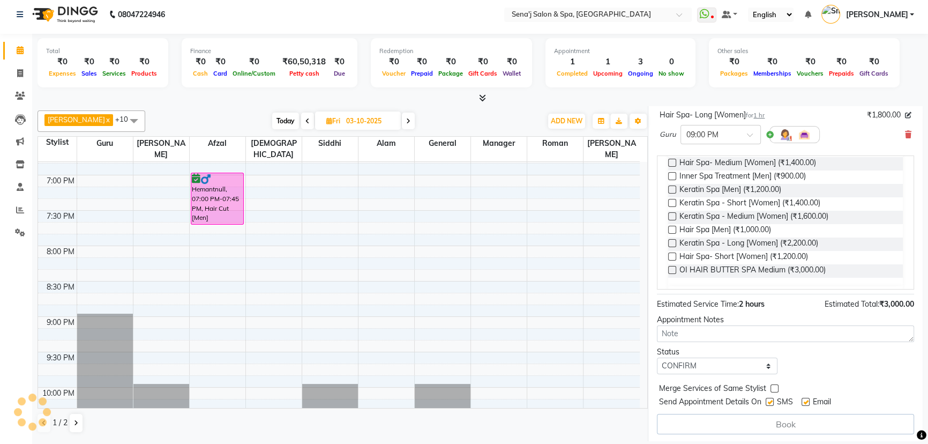
select select "6923"
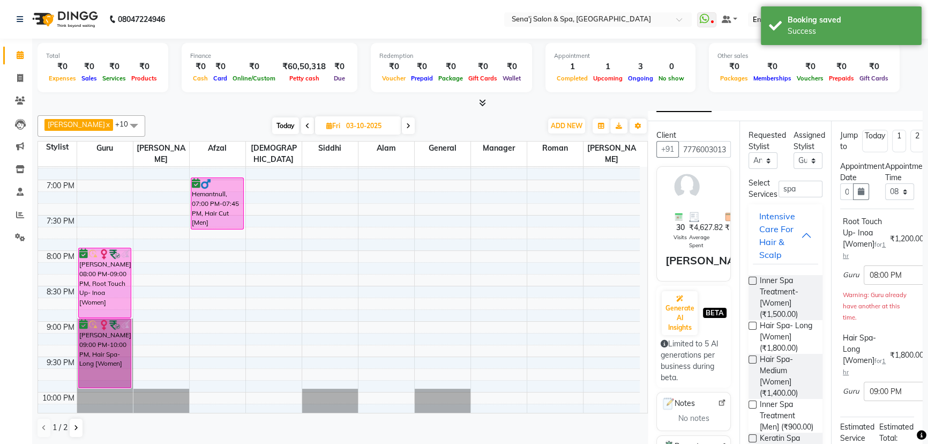
scroll to position [0, 0]
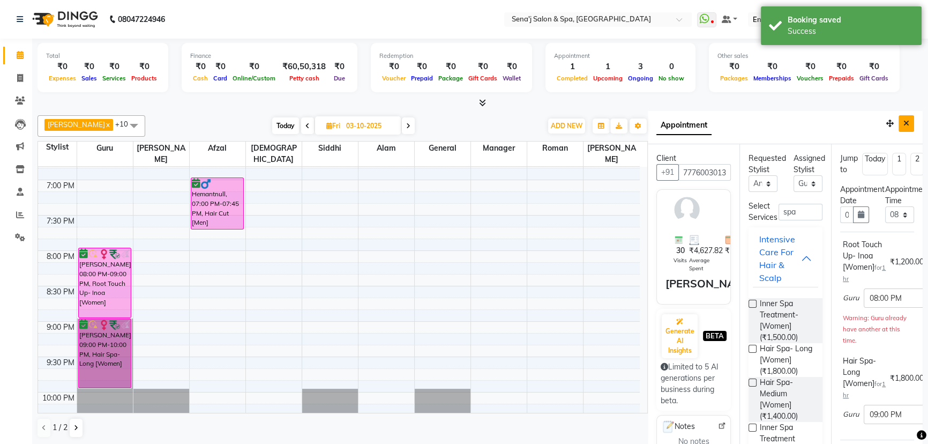
click at [902, 123] on button "Close" at bounding box center [907, 123] width 16 height 17
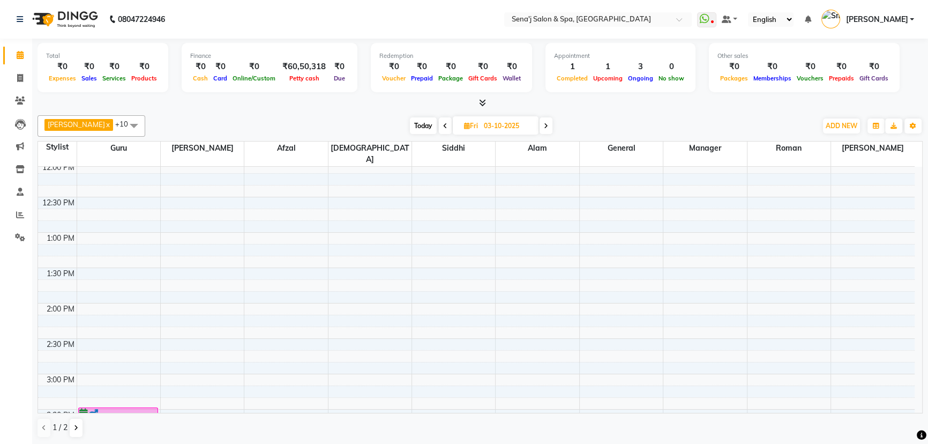
scroll to position [195, 0]
click at [466, 126] on span "Fri" at bounding box center [471, 126] width 19 height 8
select select "10"
select select "2025"
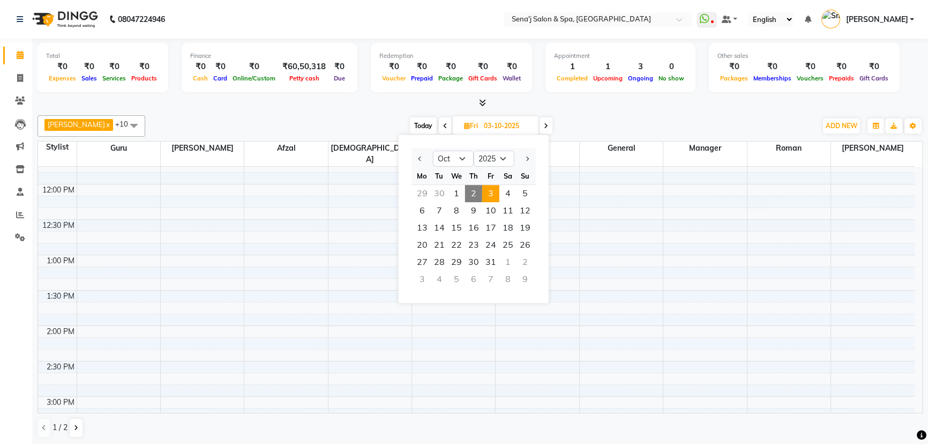
click at [423, 189] on div "29" at bounding box center [422, 193] width 17 height 17
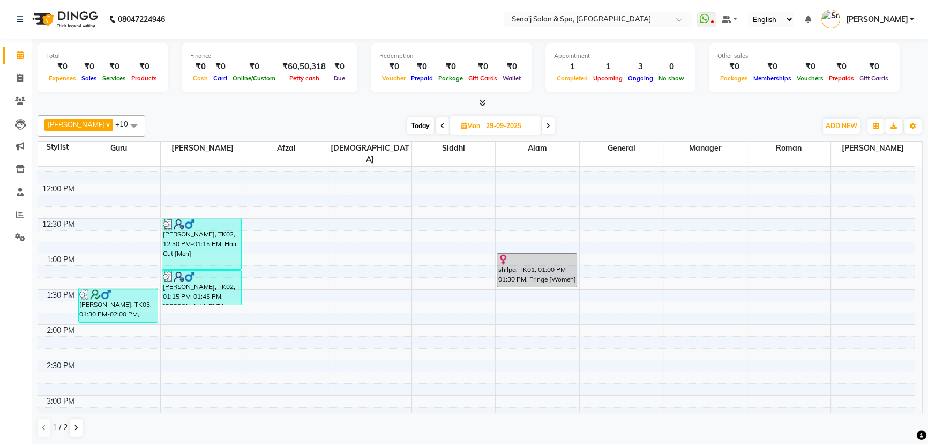
scroll to position [207, 0]
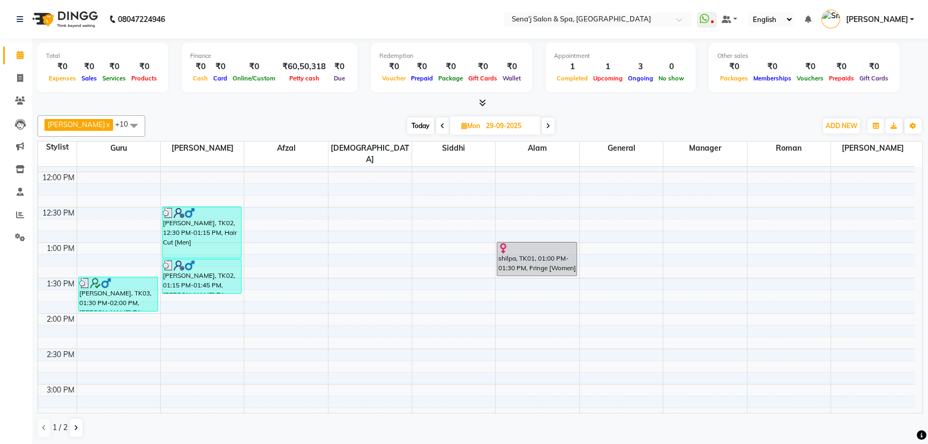
click at [546, 128] on icon at bounding box center [548, 126] width 4 height 6
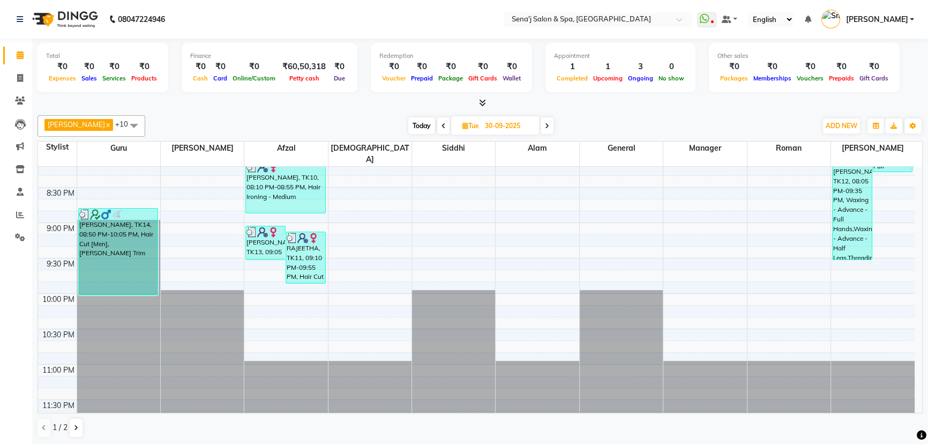
scroll to position [799, 0]
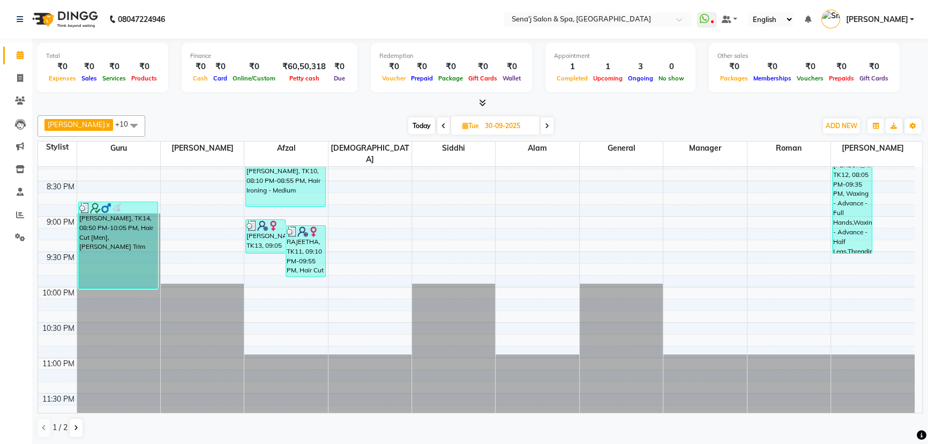
click at [545, 126] on icon at bounding box center [547, 126] width 4 height 6
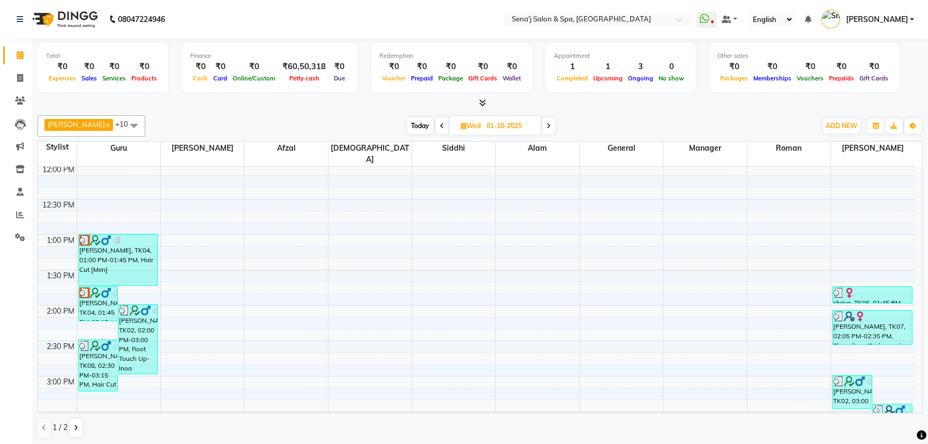
scroll to position [214, 0]
click at [440, 125] on icon at bounding box center [442, 126] width 4 height 6
type input "30-09-2025"
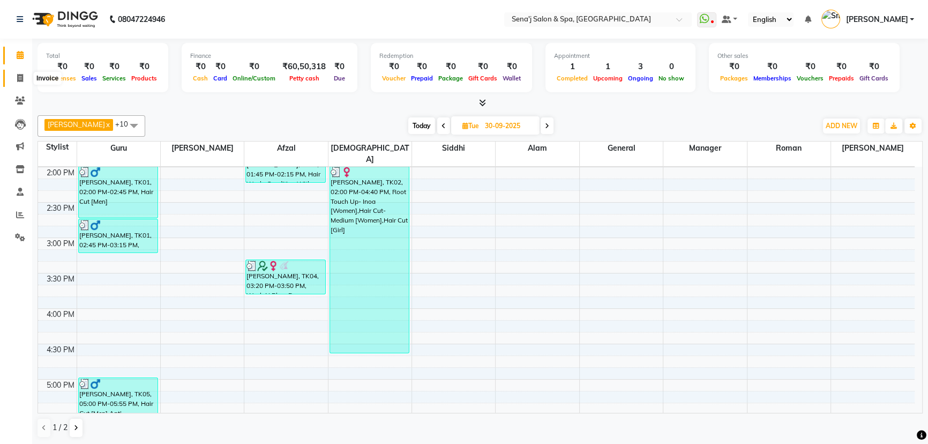
drag, startPoint x: 17, startPoint y: 77, endPoint x: 38, endPoint y: 78, distance: 20.4
click at [17, 77] on icon at bounding box center [20, 78] width 6 height 8
select select "447"
select select "service"
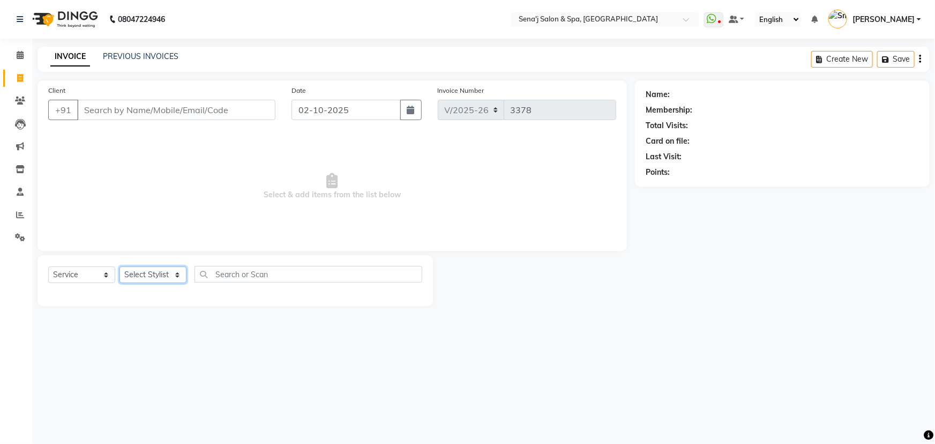
click at [137, 274] on select "Select Stylist [PERSON_NAME] [PERSON_NAME] [PERSON_NAME] [PERSON_NAME] General …" at bounding box center [153, 274] width 67 height 17
select select "63013"
click at [120, 266] on select "Select Stylist [PERSON_NAME] [PERSON_NAME] [PERSON_NAME] [PERSON_NAME] General …" at bounding box center [153, 274] width 67 height 17
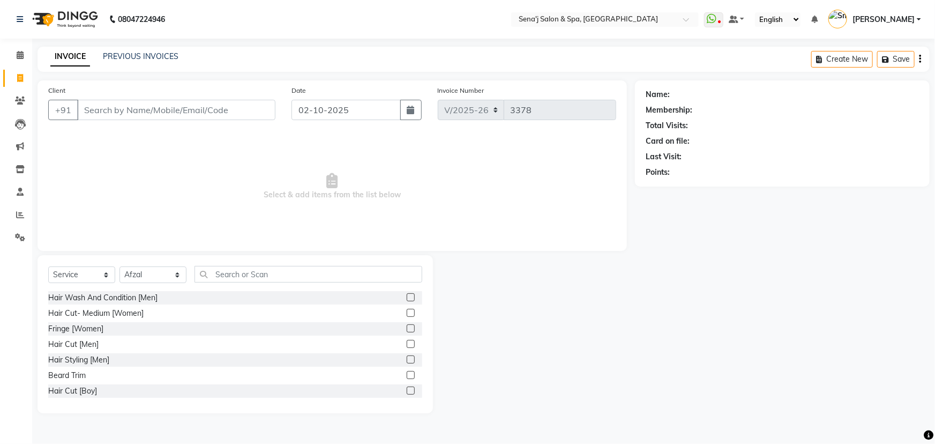
click at [407, 343] on label at bounding box center [411, 344] width 8 height 8
click at [407, 343] on input "checkbox" at bounding box center [410, 344] width 7 height 7
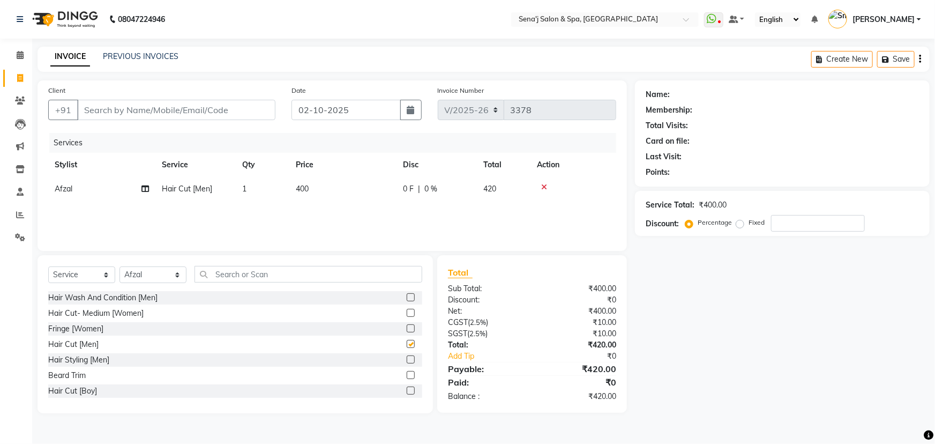
checkbox input "false"
click at [407, 376] on label at bounding box center [411, 375] width 8 height 8
click at [407, 376] on input "checkbox" at bounding box center [410, 375] width 7 height 7
checkbox input "false"
drag, startPoint x: 152, startPoint y: 107, endPoint x: 202, endPoint y: 121, distance: 51.1
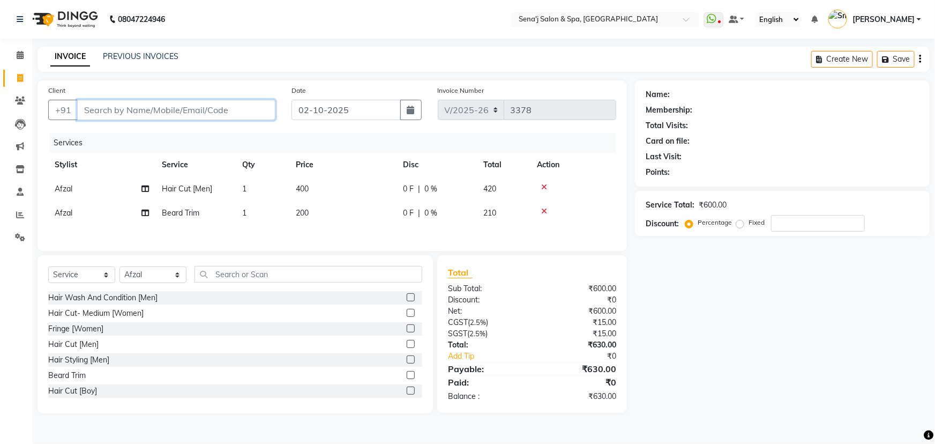
click at [154, 109] on input "Client" at bounding box center [176, 110] width 198 height 20
type input "9"
type input "0"
type input "9011157272"
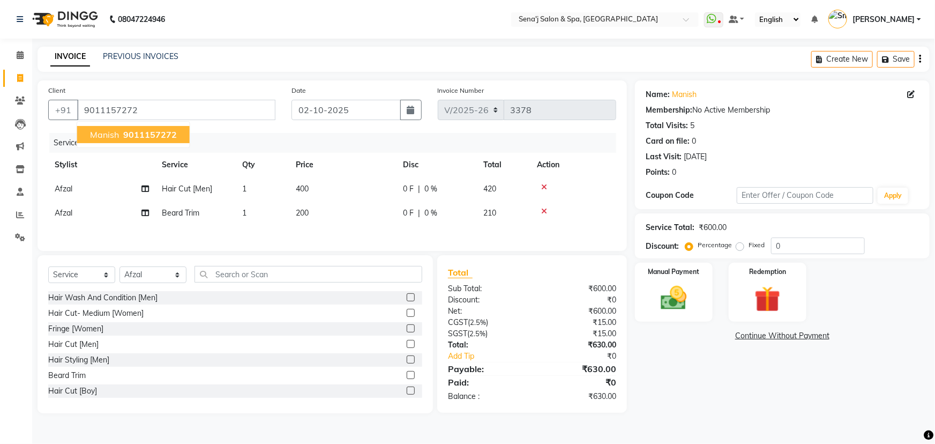
click at [155, 133] on span "9011157272" at bounding box center [150, 134] width 54 height 11
click at [681, 294] on img at bounding box center [674, 297] width 44 height 31
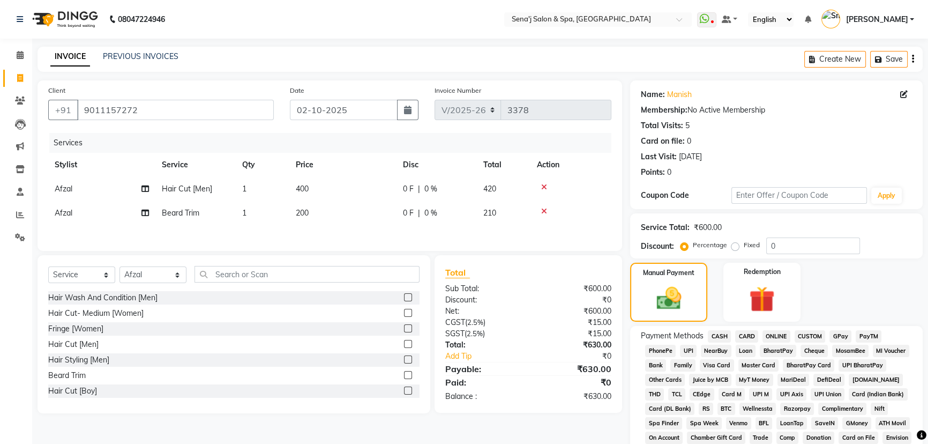
click at [656, 351] on span "PhonePe" at bounding box center [660, 351] width 31 height 12
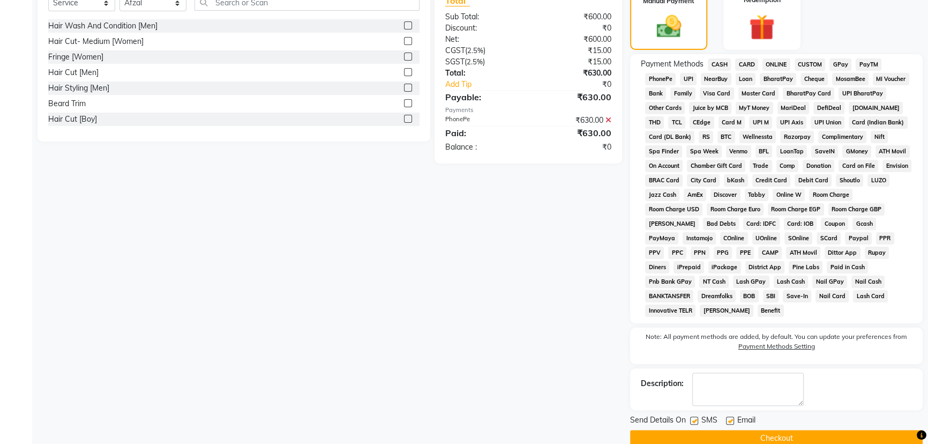
click at [765, 430] on button "Checkout" at bounding box center [776, 438] width 293 height 17
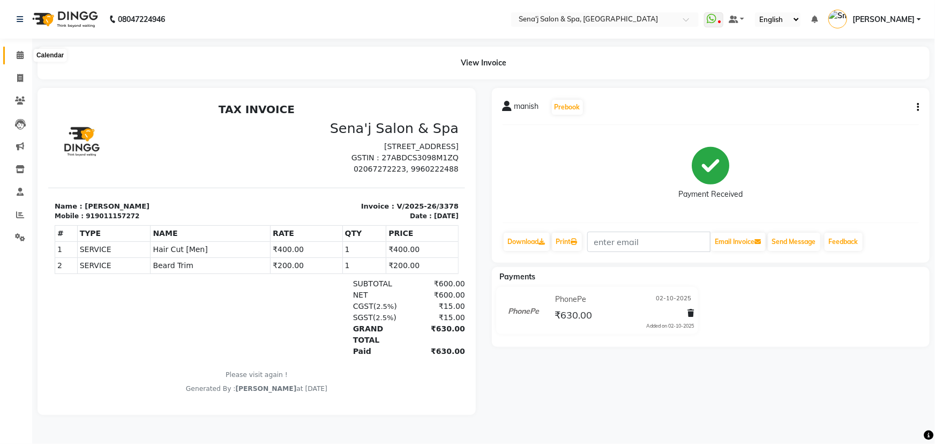
click at [21, 54] on icon at bounding box center [20, 55] width 7 height 8
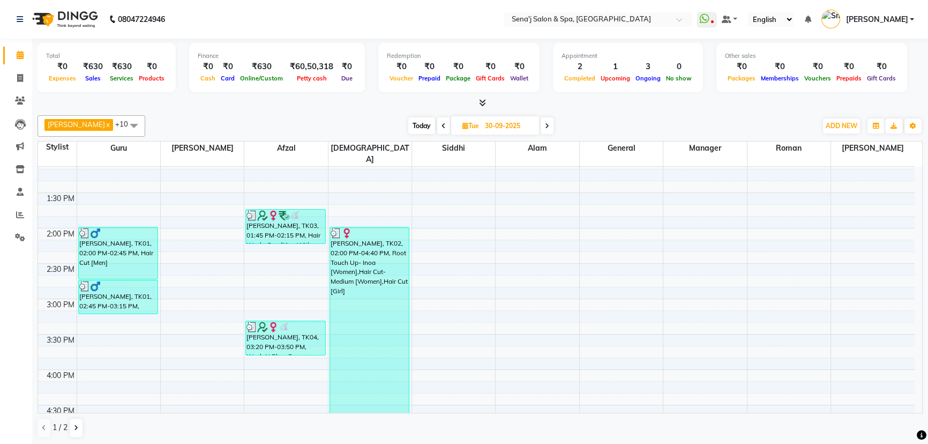
click at [408, 127] on span "Today" at bounding box center [421, 125] width 27 height 17
type input "02-10-2025"
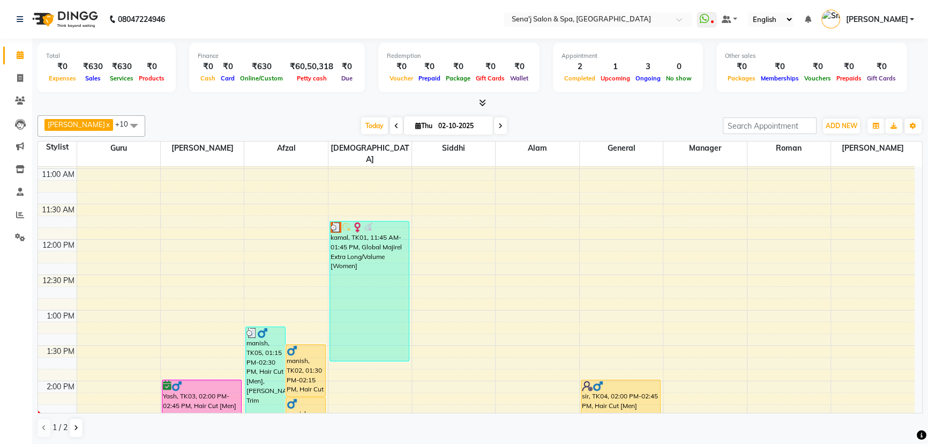
scroll to position [243, 0]
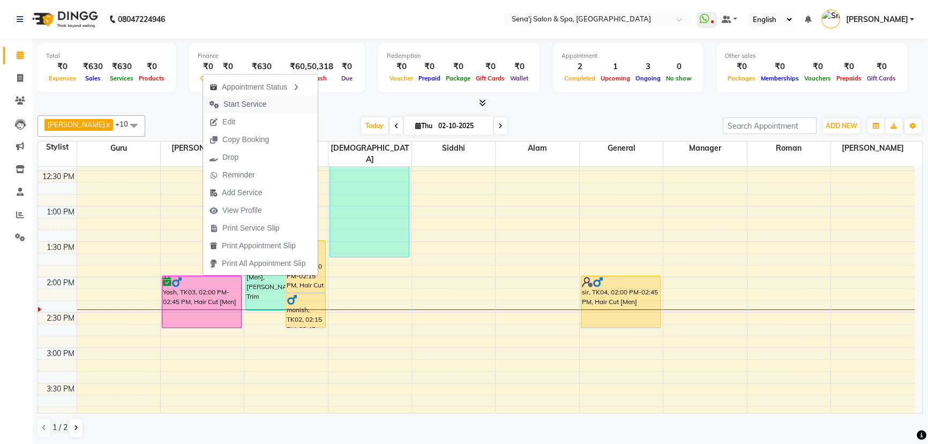
click at [235, 102] on span "Start Service" at bounding box center [245, 104] width 43 height 11
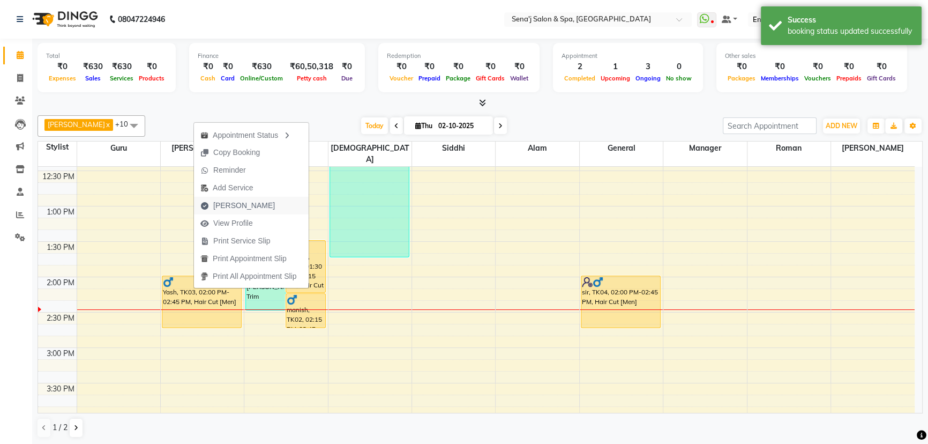
click at [229, 206] on span "[PERSON_NAME]" at bounding box center [244, 205] width 62 height 11
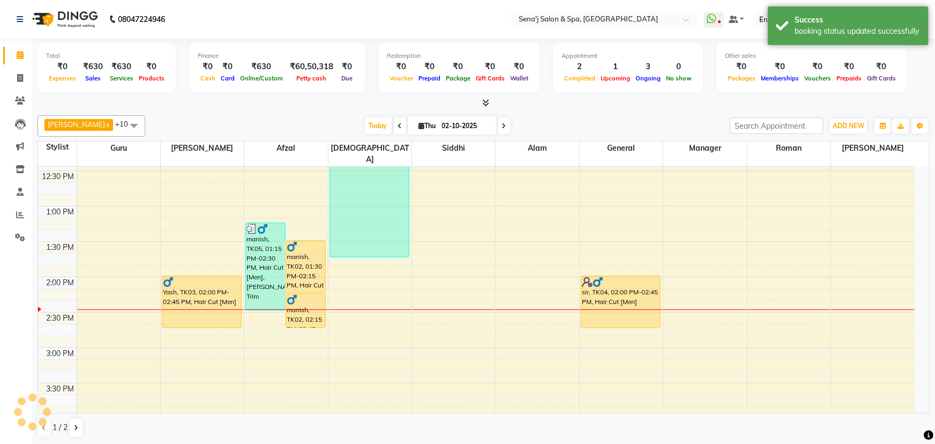
select select "447"
select select "service"
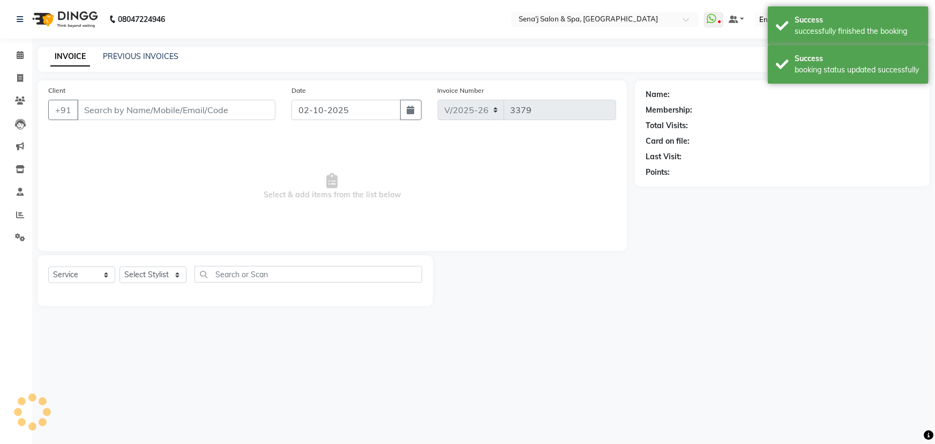
type input "9112346625"
select select "12648"
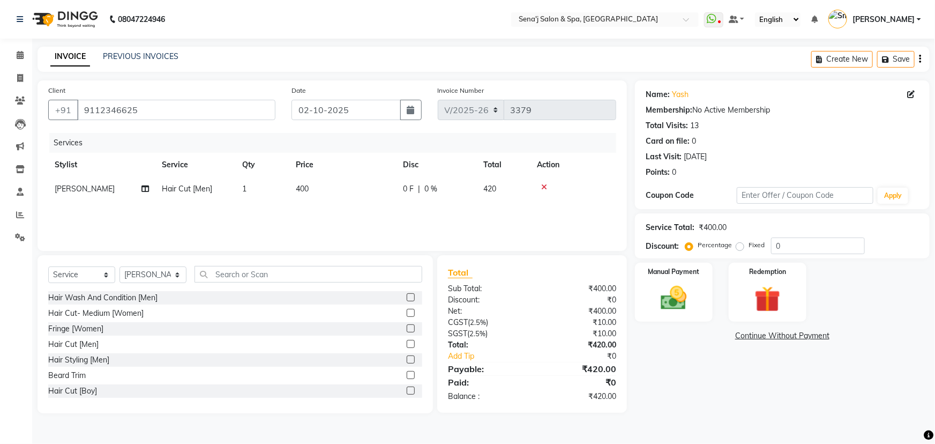
click at [319, 203] on div "Services Stylist Service Qty Price Disc Total Action [PERSON_NAME] Hair Cut [Me…" at bounding box center [332, 186] width 568 height 107
click at [310, 189] on td "400" at bounding box center [342, 189] width 107 height 24
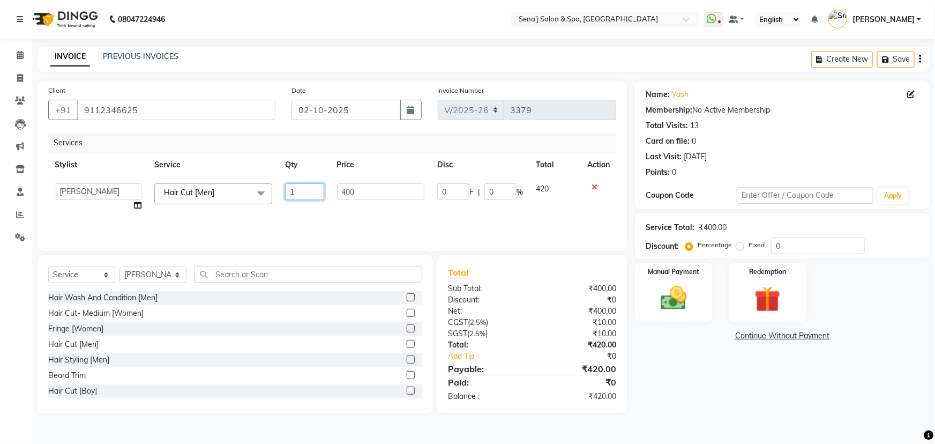
click at [310, 189] on input "1" at bounding box center [304, 191] width 39 height 17
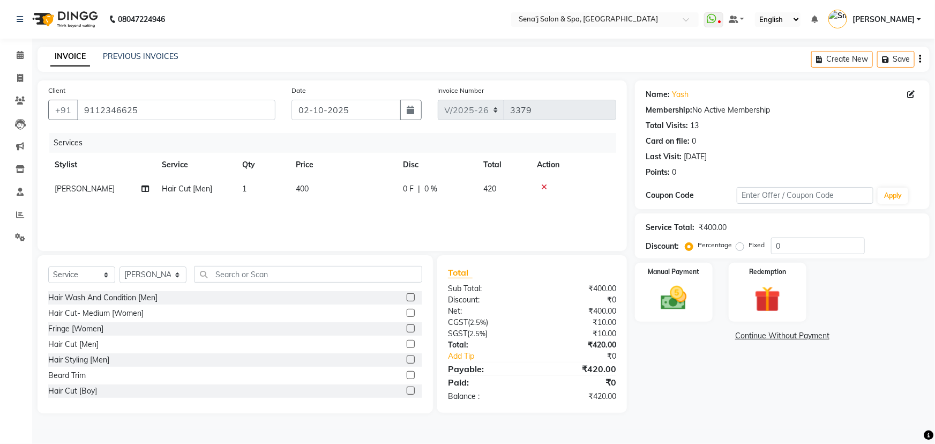
click at [306, 188] on span "400" at bounding box center [302, 189] width 13 height 10
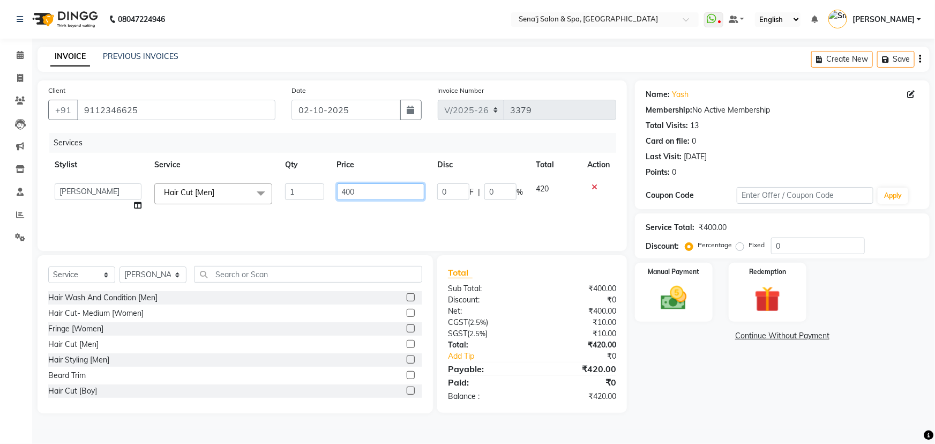
click at [352, 191] on input "400" at bounding box center [381, 191] width 88 height 17
type input "450"
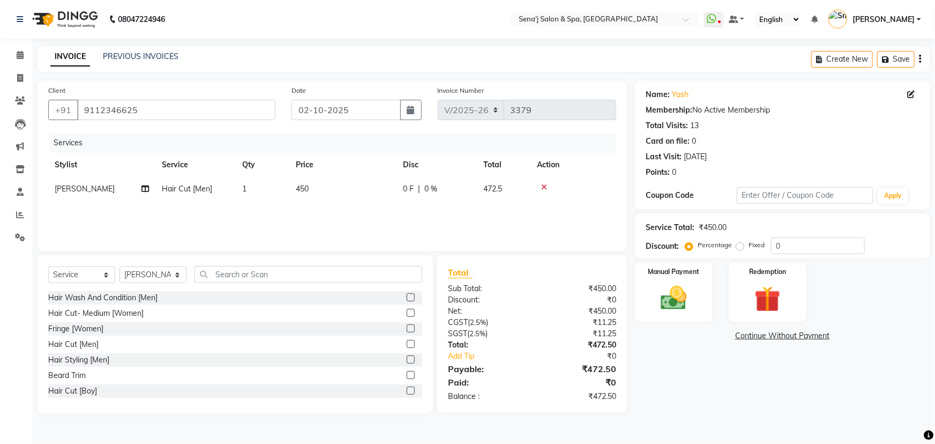
click at [718, 358] on div "Name: Yash Membership: No Active Membership Total Visits: 13 Card on file: 0 La…" at bounding box center [786, 246] width 303 height 333
click at [681, 291] on img at bounding box center [674, 297] width 44 height 31
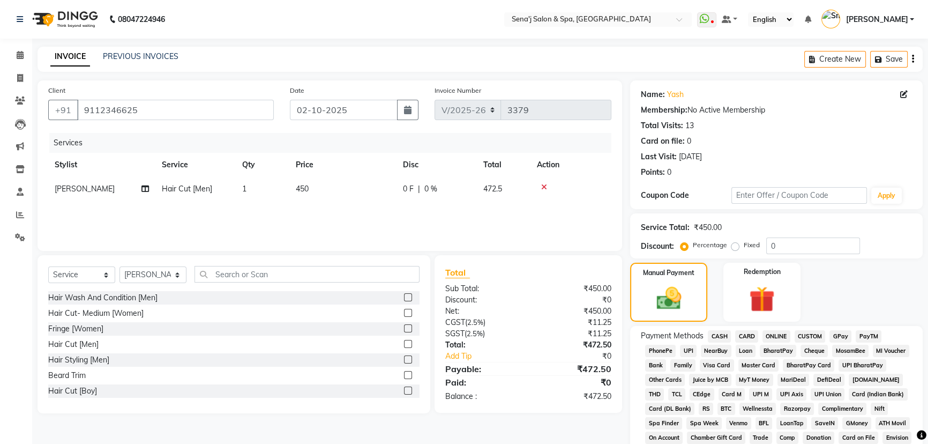
click at [660, 349] on span "PhonePe" at bounding box center [660, 351] width 31 height 12
checkbox input "false"
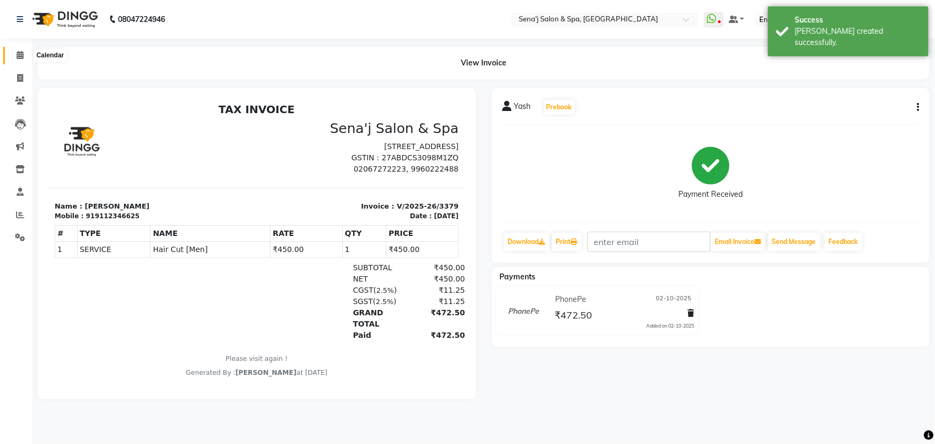
click at [18, 56] on icon at bounding box center [20, 55] width 7 height 8
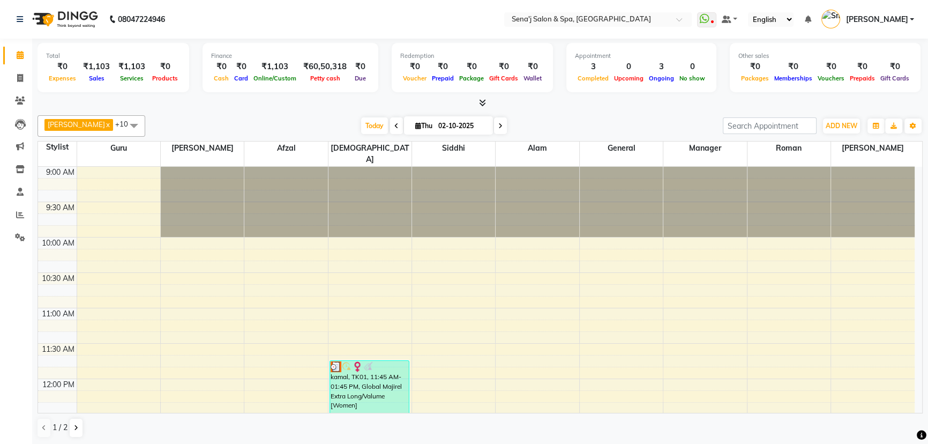
click at [395, 125] on icon at bounding box center [397, 126] width 4 height 6
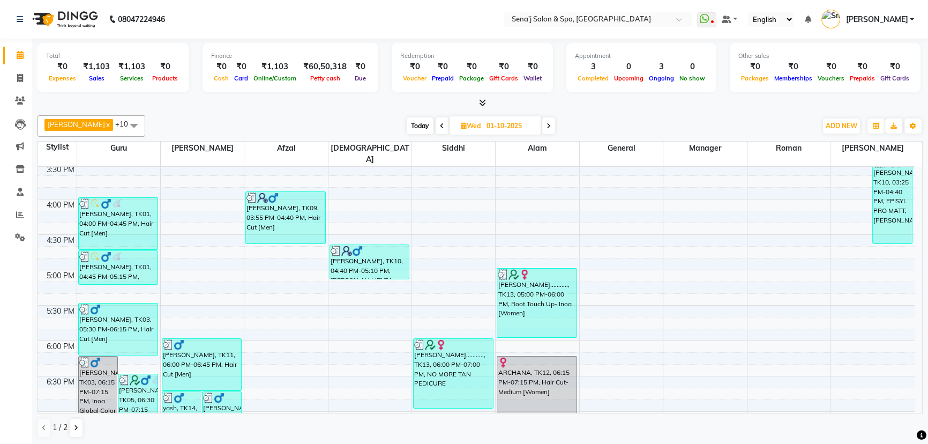
scroll to position [499, 0]
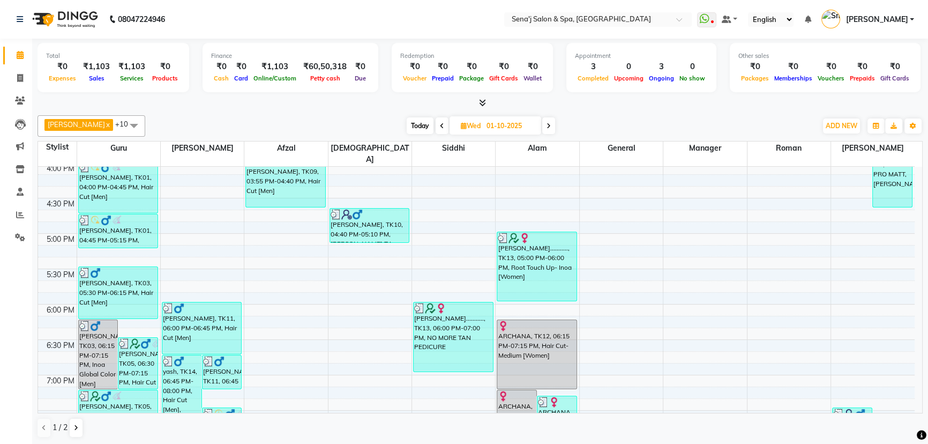
click at [440, 123] on icon at bounding box center [442, 126] width 4 height 6
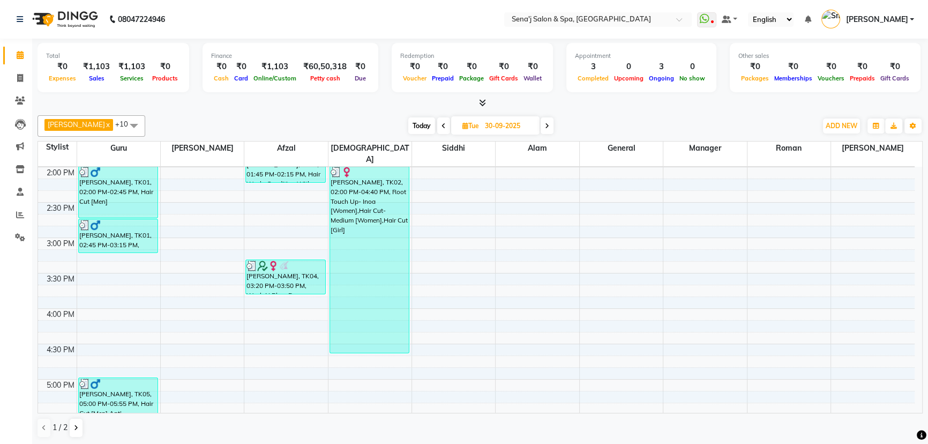
click at [545, 127] on icon at bounding box center [547, 126] width 4 height 6
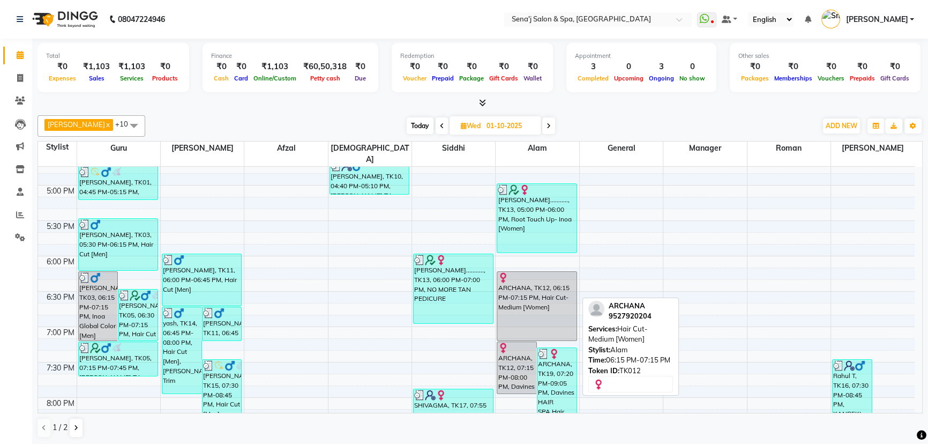
scroll to position [548, 0]
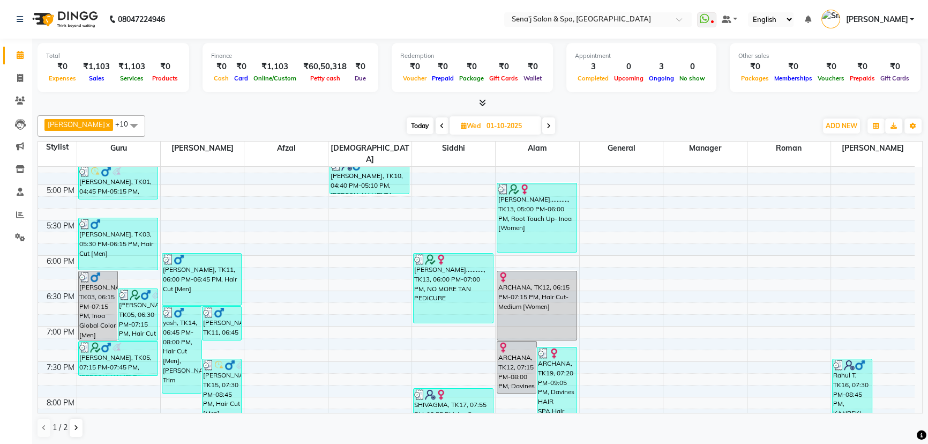
click at [547, 127] on icon at bounding box center [549, 126] width 4 height 6
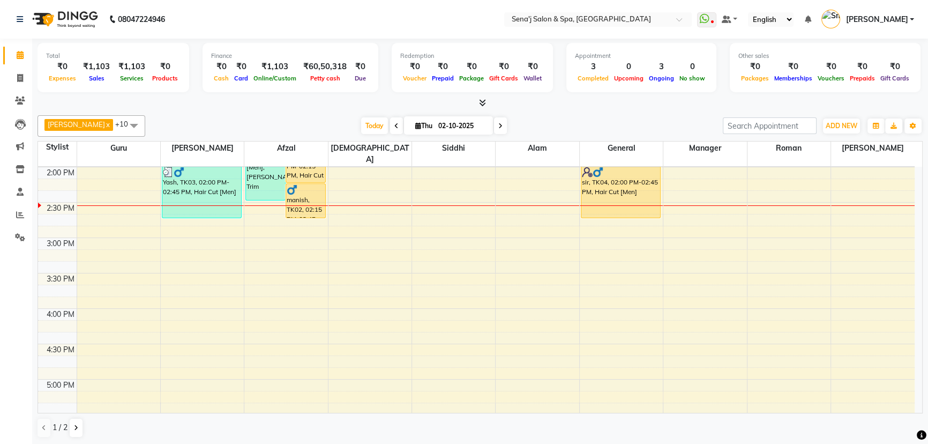
click at [390, 123] on span at bounding box center [396, 125] width 13 height 17
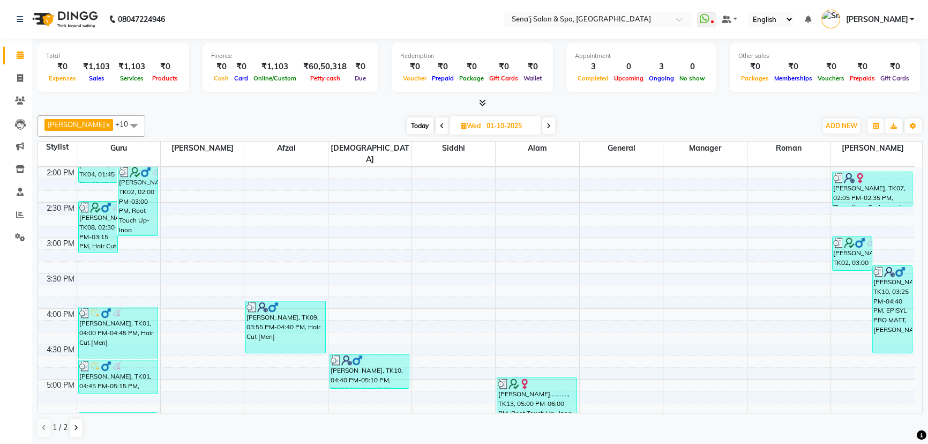
click at [440, 123] on icon at bounding box center [442, 126] width 4 height 6
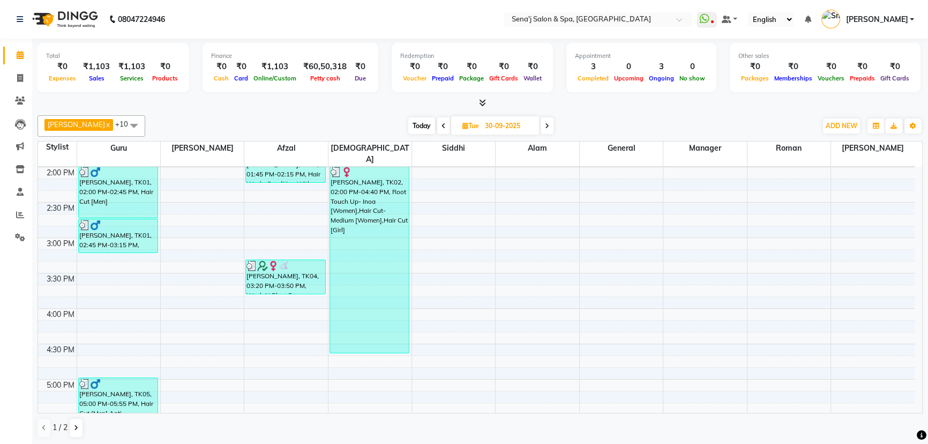
click at [409, 121] on span "Today" at bounding box center [421, 125] width 27 height 17
type input "02-10-2025"
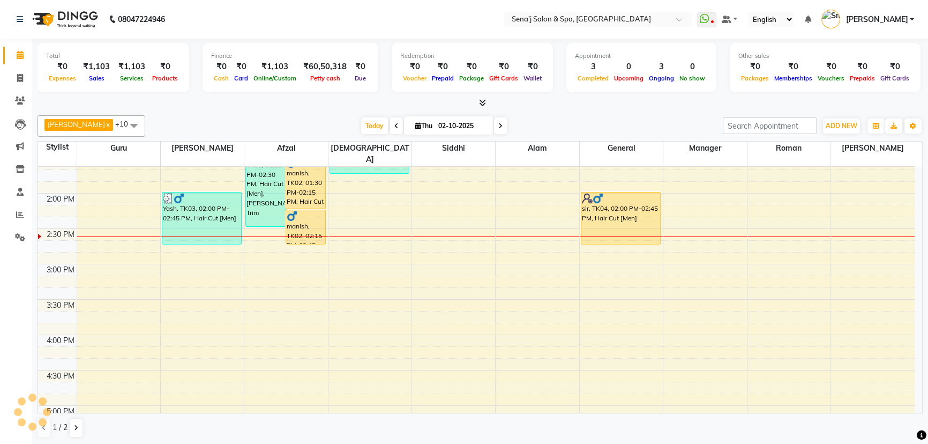
scroll to position [304, 0]
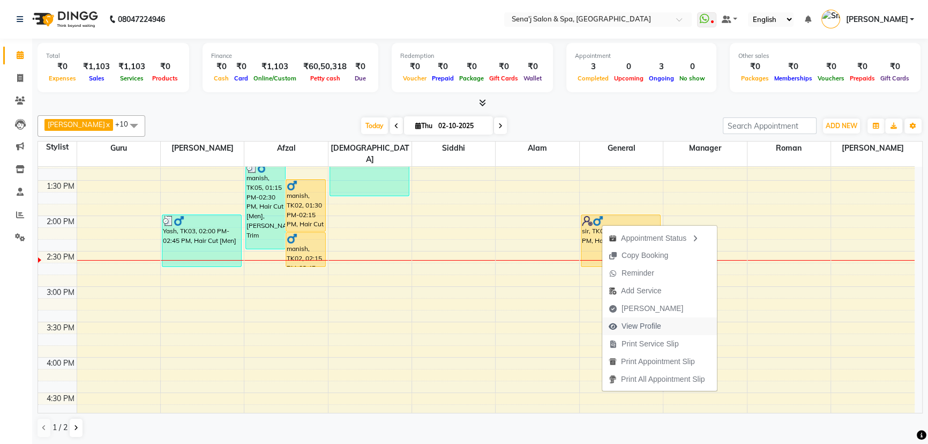
click at [640, 325] on span "View Profile" at bounding box center [642, 326] width 40 height 11
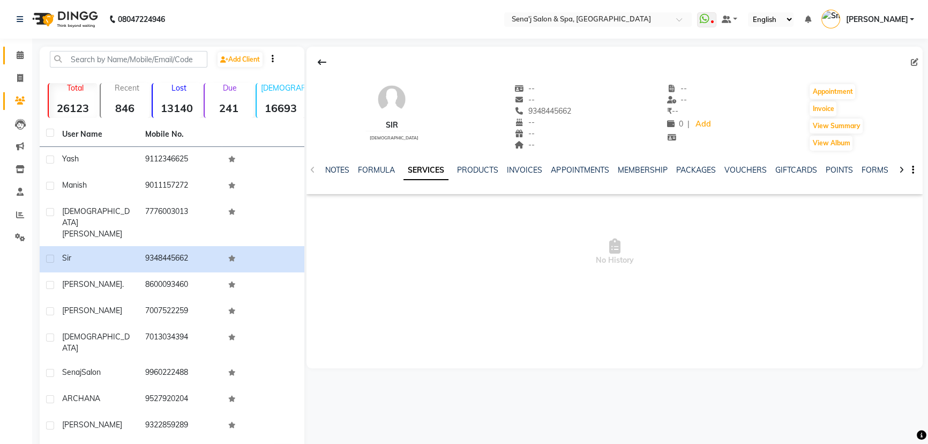
click at [20, 53] on icon at bounding box center [20, 55] width 7 height 8
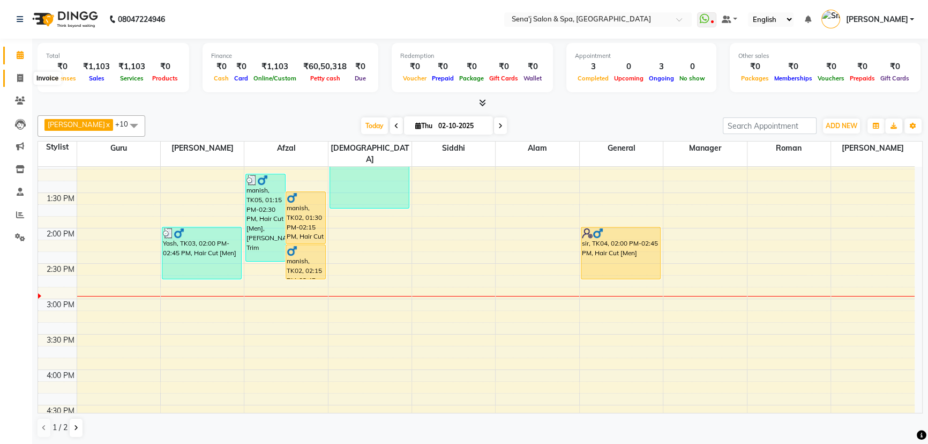
click at [23, 76] on span at bounding box center [20, 78] width 19 height 12
select select "447"
select select "service"
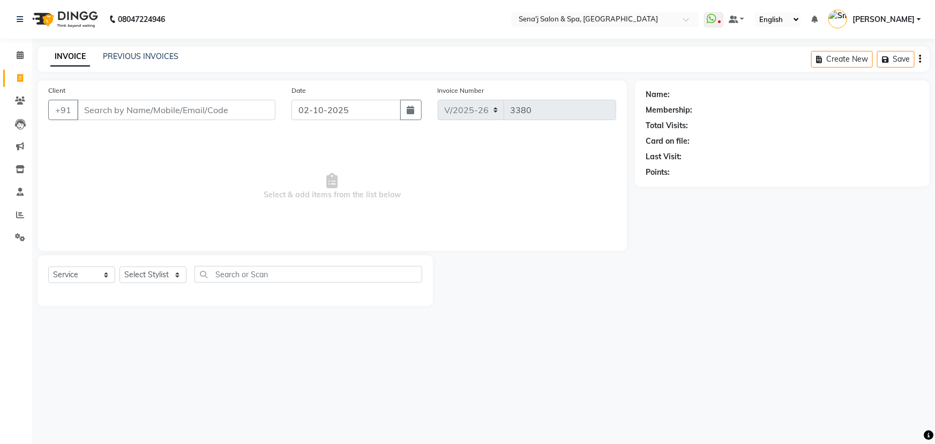
click at [99, 113] on input "Client" at bounding box center [176, 110] width 198 height 20
type input "8956956937"
click at [248, 112] on span "Add Client" at bounding box center [248, 110] width 42 height 11
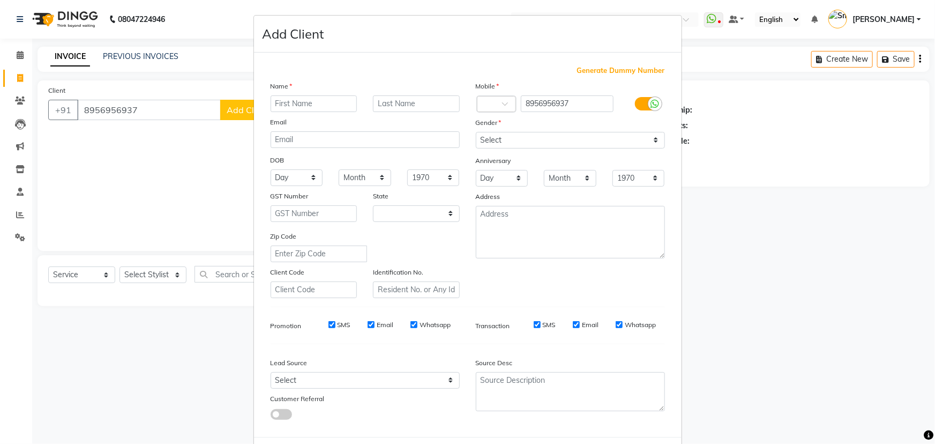
select select "22"
type input "[PERSON_NAME]"
drag, startPoint x: 545, startPoint y: 136, endPoint x: 544, endPoint y: 143, distance: 6.5
click at [545, 137] on select "Select [DEMOGRAPHIC_DATA] [DEMOGRAPHIC_DATA] Other Prefer Not To Say" at bounding box center [570, 140] width 189 height 17
select select "[DEMOGRAPHIC_DATA]"
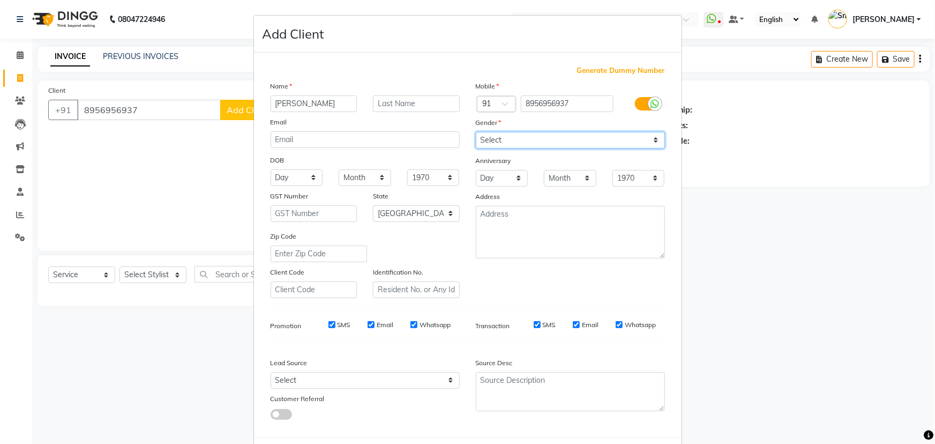
click at [476, 132] on select "Select [DEMOGRAPHIC_DATA] [DEMOGRAPHIC_DATA] Other Prefer Not To Say" at bounding box center [570, 140] width 189 height 17
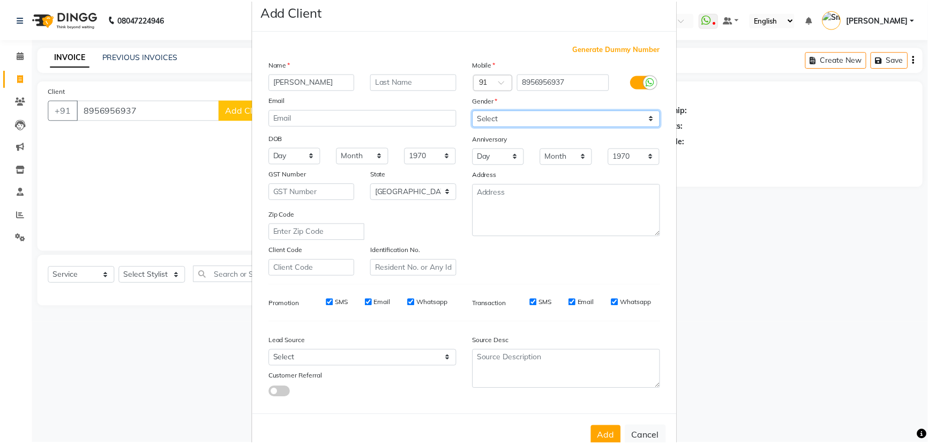
scroll to position [54, 0]
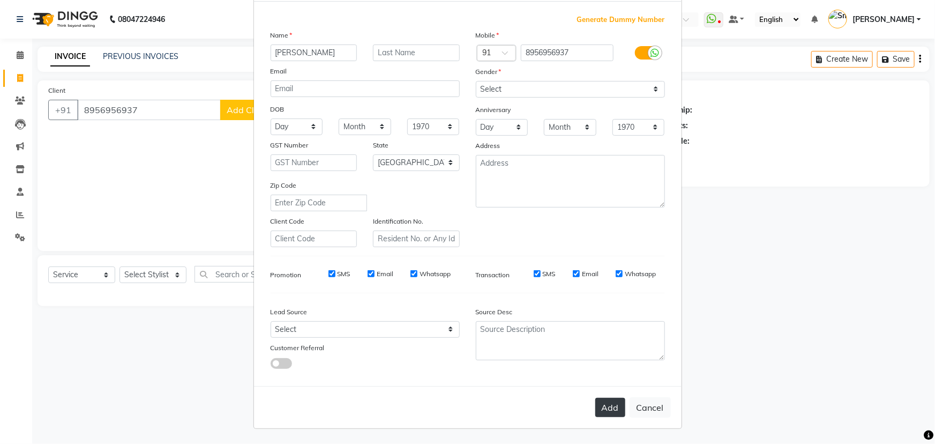
click at [606, 409] on button "Add" at bounding box center [611, 407] width 30 height 19
select select
select select "null"
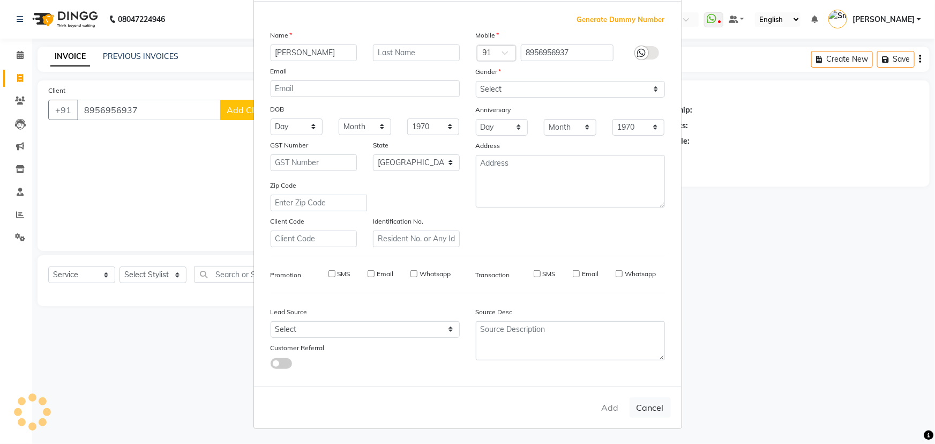
select select
checkbox input "false"
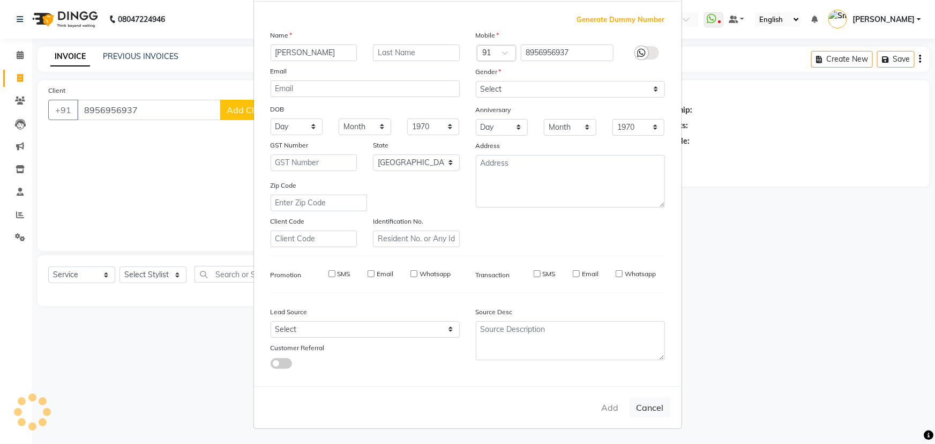
checkbox input "false"
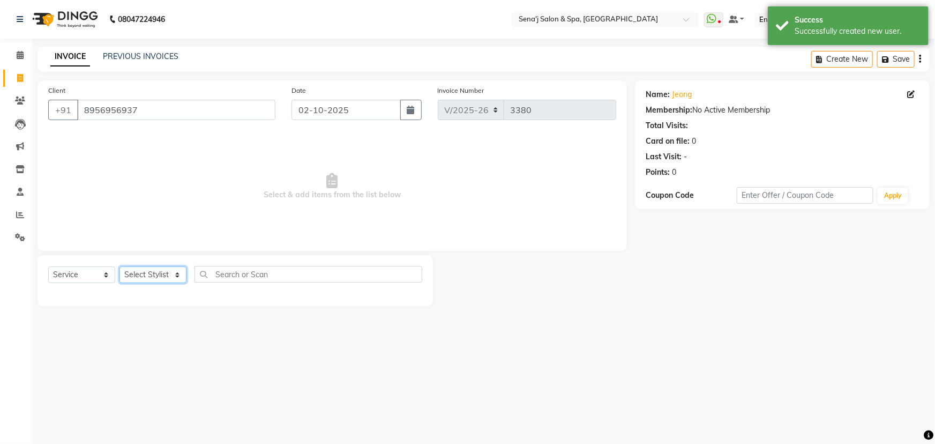
click at [152, 276] on select "Select Stylist [PERSON_NAME] [PERSON_NAME] [PERSON_NAME] [PERSON_NAME] General …" at bounding box center [153, 274] width 67 height 17
select select "63013"
click at [120, 266] on select "Select Stylist [PERSON_NAME] [PERSON_NAME] [PERSON_NAME] [PERSON_NAME] General …" at bounding box center [153, 274] width 67 height 17
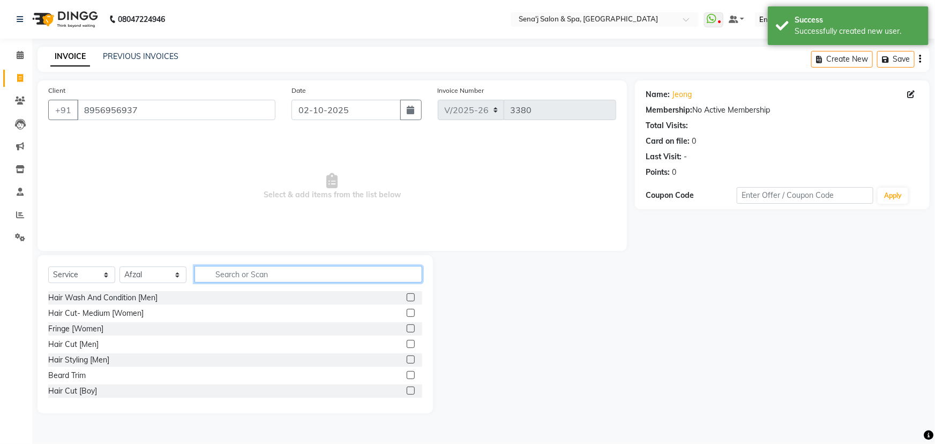
click at [245, 270] on input "text" at bounding box center [309, 274] width 228 height 17
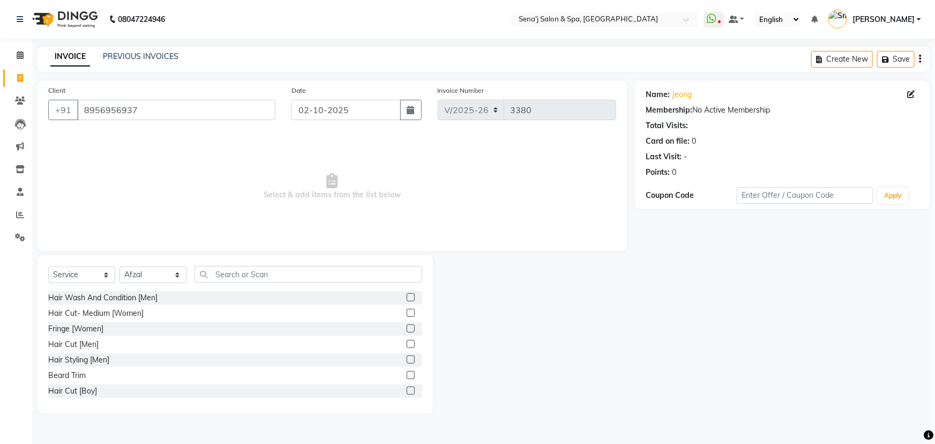
click at [407, 344] on label at bounding box center [411, 344] width 8 height 8
click at [407, 344] on input "checkbox" at bounding box center [410, 344] width 7 height 7
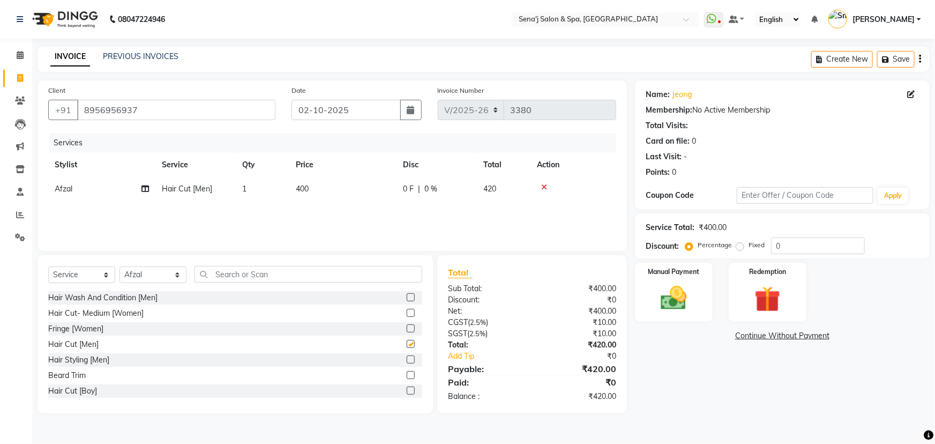
checkbox input "false"
click at [251, 272] on input "text" at bounding box center [309, 274] width 228 height 17
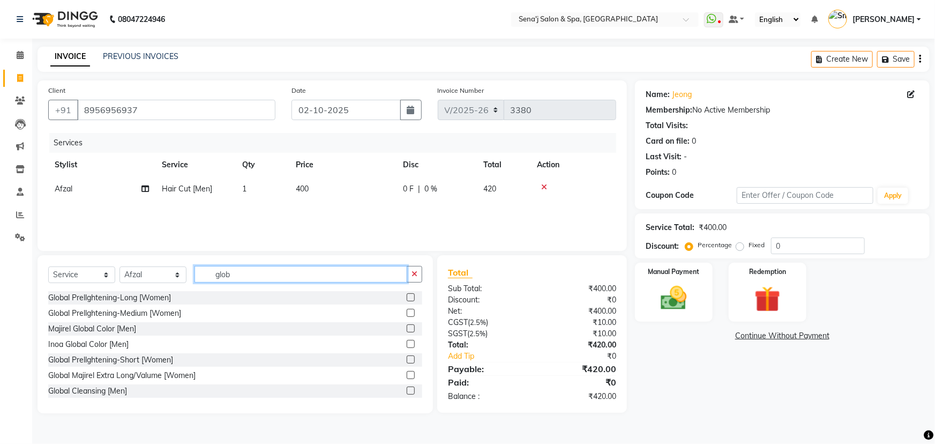
type input "glob"
click at [407, 344] on label at bounding box center [411, 344] width 8 height 8
click at [407, 344] on input "checkbox" at bounding box center [410, 344] width 7 height 7
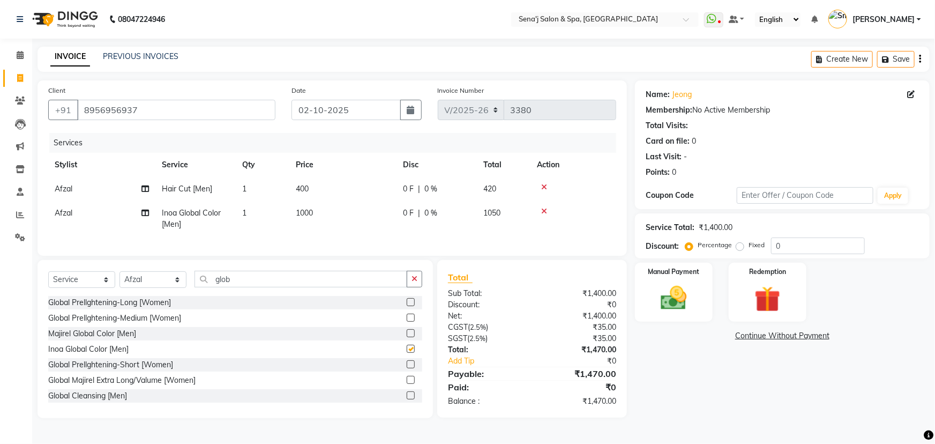
checkbox input "false"
click at [304, 214] on span "1000" at bounding box center [304, 213] width 17 height 10
select select "63013"
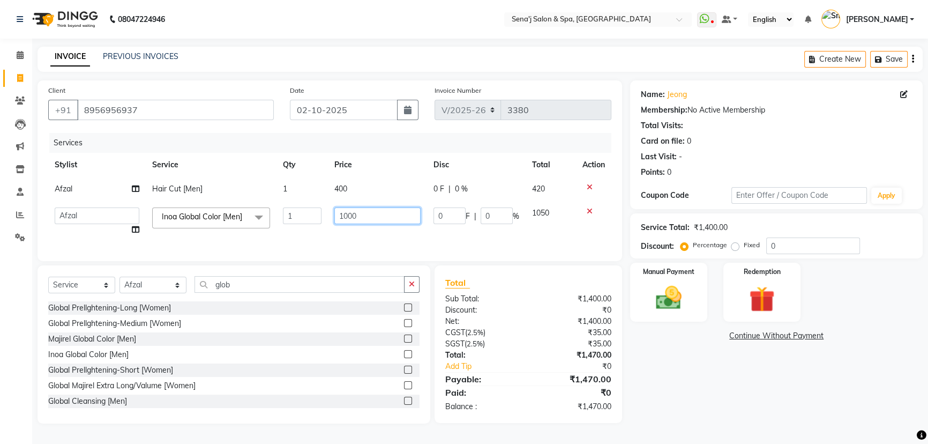
click at [348, 216] on input "1000" at bounding box center [377, 215] width 86 height 17
type input "1200"
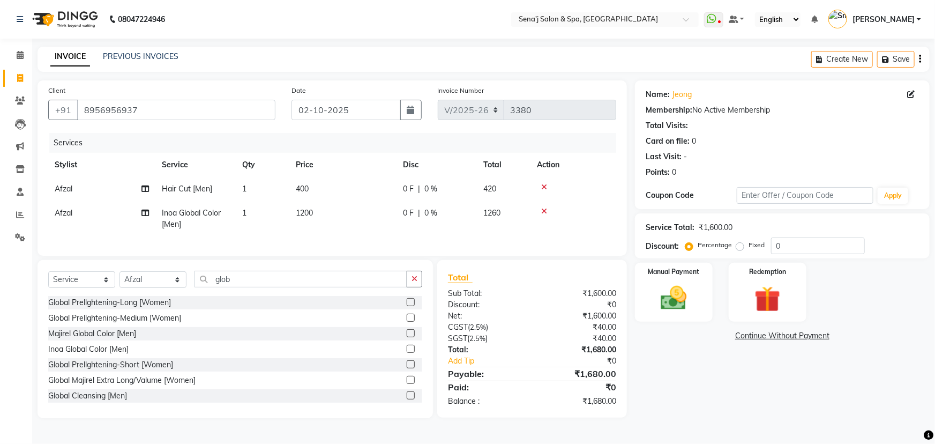
click at [678, 356] on div "Name: Jeong Membership: No Active Membership Total Visits: Card on file: 0 Last…" at bounding box center [786, 249] width 303 height 338
drag, startPoint x: 770, startPoint y: 246, endPoint x: 780, endPoint y: 245, distance: 10.2
click at [772, 246] on div "Percentage Fixed 0" at bounding box center [776, 245] width 177 height 17
click at [780, 245] on input "0" at bounding box center [818, 245] width 94 height 17
click at [774, 246] on input "0" at bounding box center [818, 245] width 94 height 17
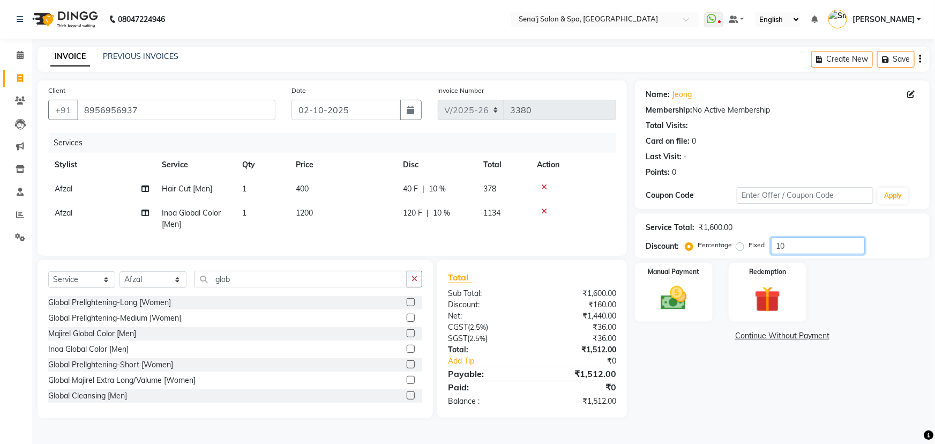
type input "0"
click at [794, 239] on input "0" at bounding box center [818, 245] width 94 height 17
type input "5"
type input "4.75"
click at [675, 289] on img at bounding box center [674, 297] width 44 height 31
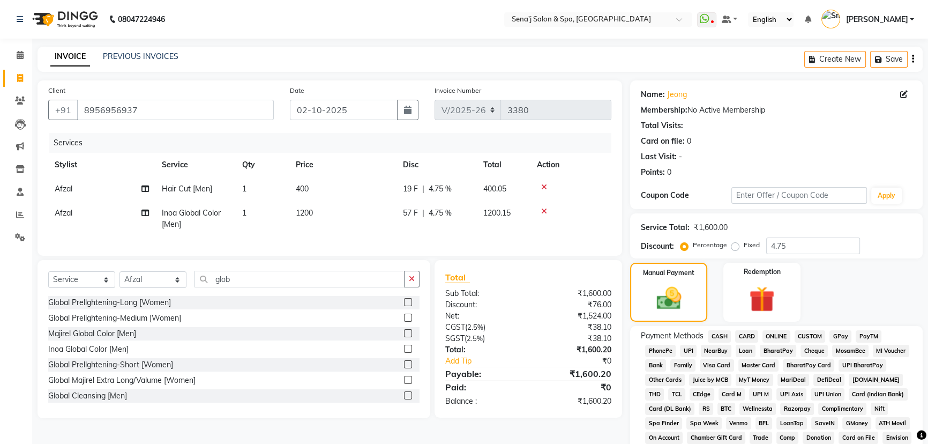
click at [657, 350] on span "PhonePe" at bounding box center [660, 351] width 31 height 12
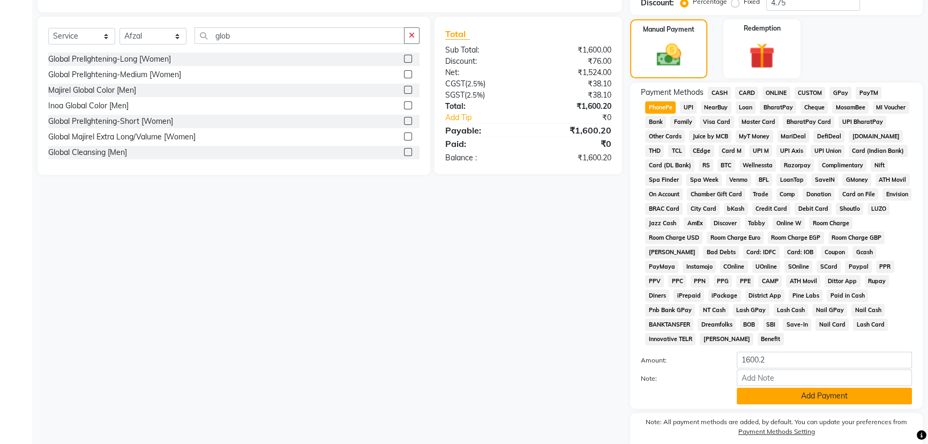
click at [783, 388] on button "Add Payment" at bounding box center [824, 396] width 175 height 17
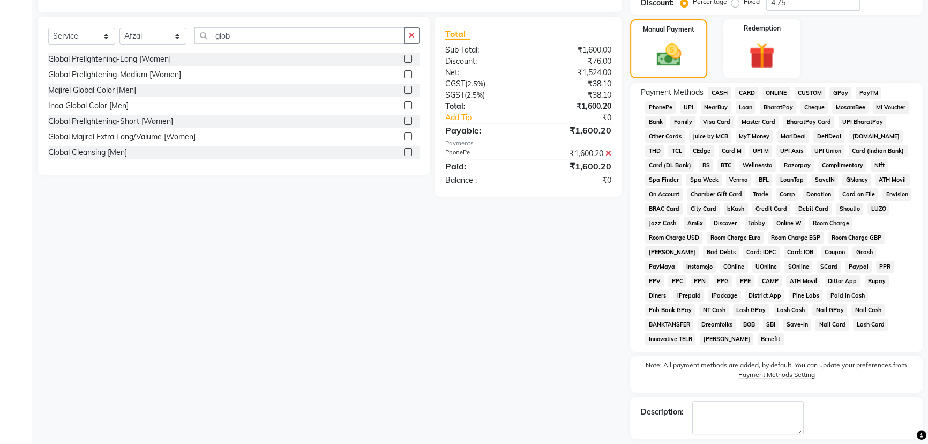
scroll to position [275, 0]
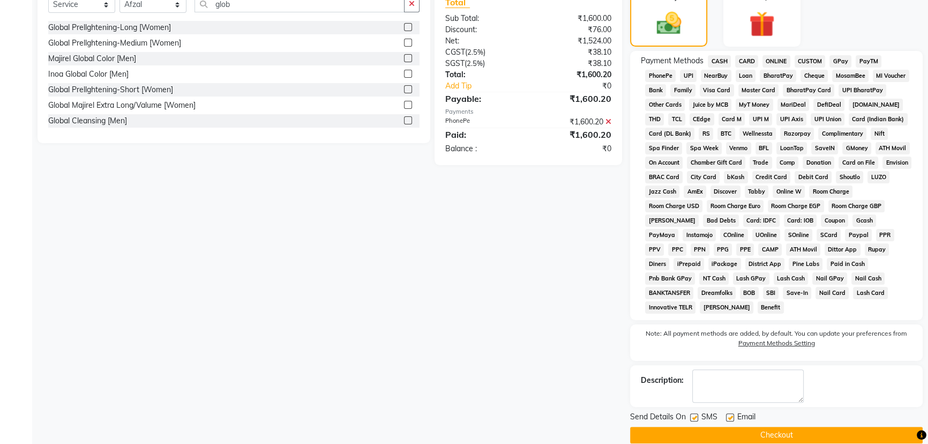
click at [747, 427] on button "Checkout" at bounding box center [776, 435] width 293 height 17
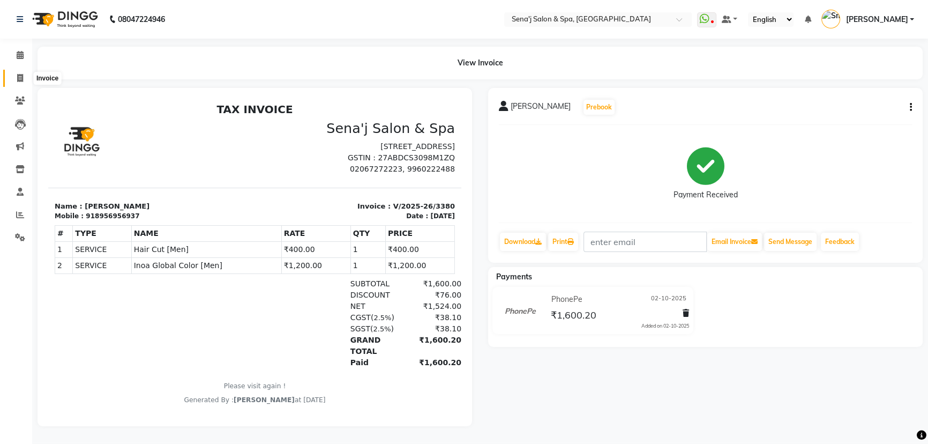
click at [21, 74] on icon at bounding box center [20, 78] width 6 height 8
select select "447"
select select "service"
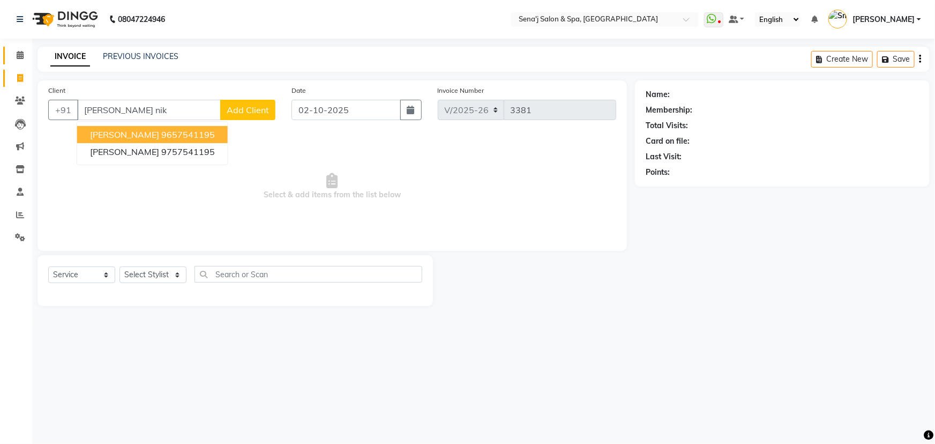
type input "[PERSON_NAME] nik"
click at [21, 54] on icon at bounding box center [20, 55] width 7 height 8
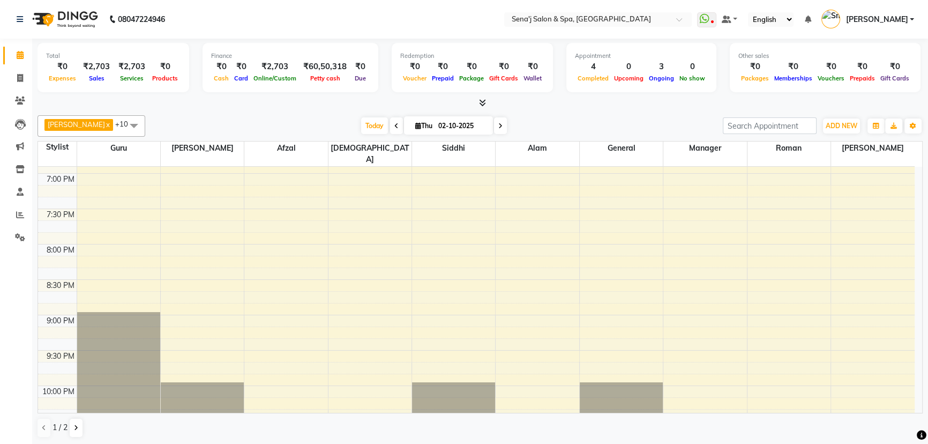
scroll to position [799, 0]
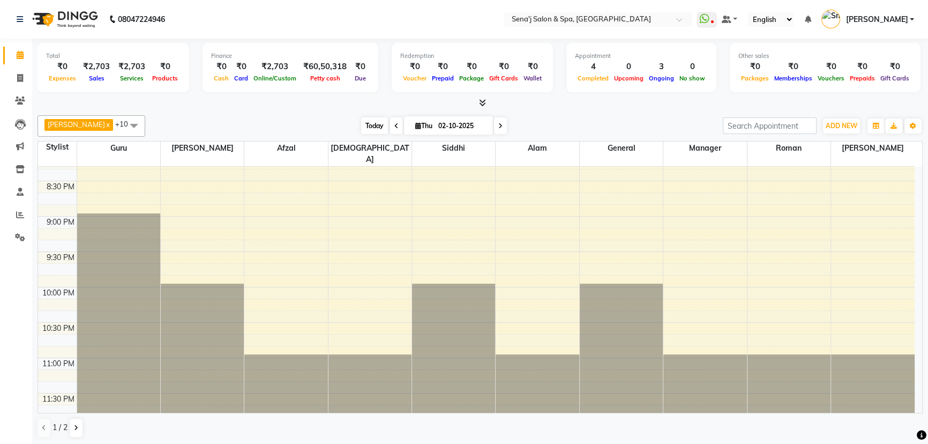
click at [363, 122] on span "Today" at bounding box center [374, 125] width 27 height 17
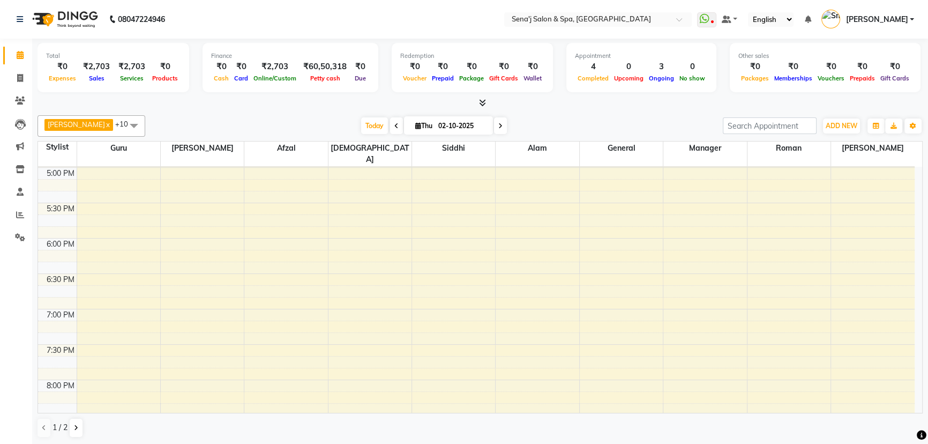
scroll to position [568, 0]
click at [390, 121] on span at bounding box center [396, 125] width 13 height 17
type input "01-10-2025"
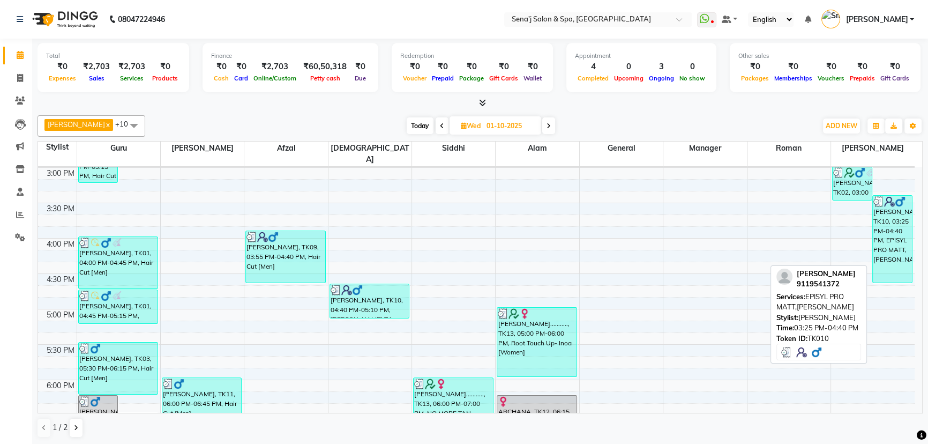
click at [884, 235] on div "[PERSON_NAME], TK10, 03:25 PM-04:40 PM, EPISYL PRO MATT,[PERSON_NAME]" at bounding box center [892, 239] width 39 height 87
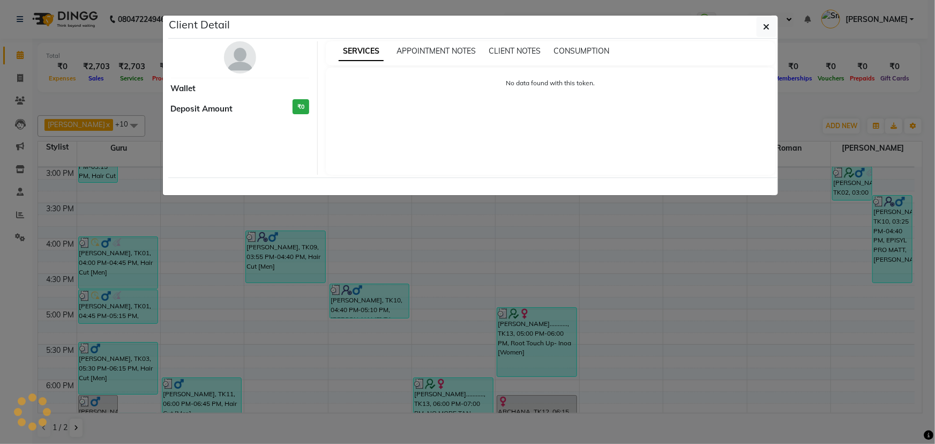
select select "3"
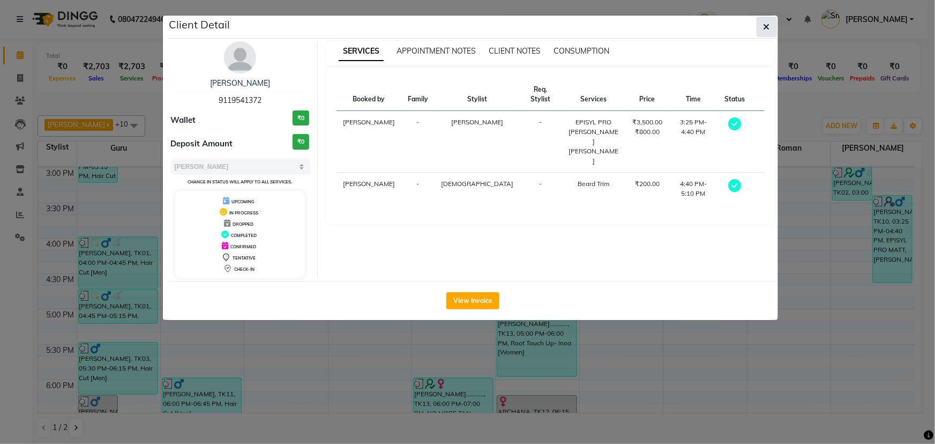
click at [770, 27] on icon "button" at bounding box center [767, 27] width 6 height 9
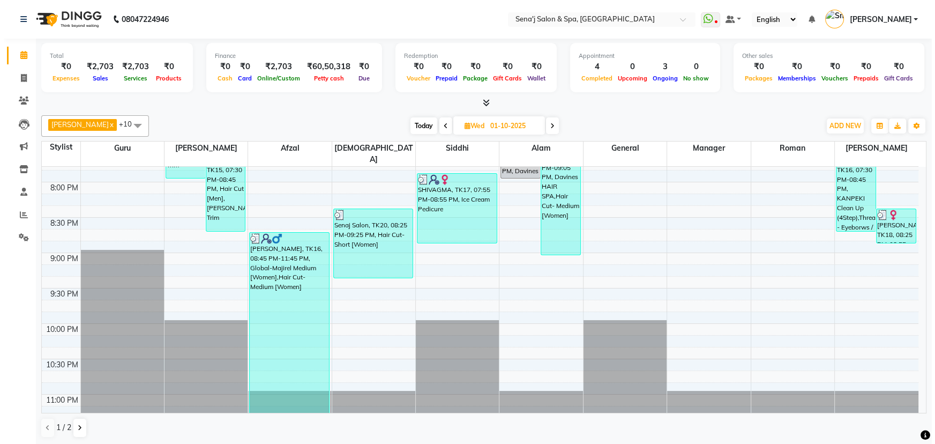
scroll to position [764, 0]
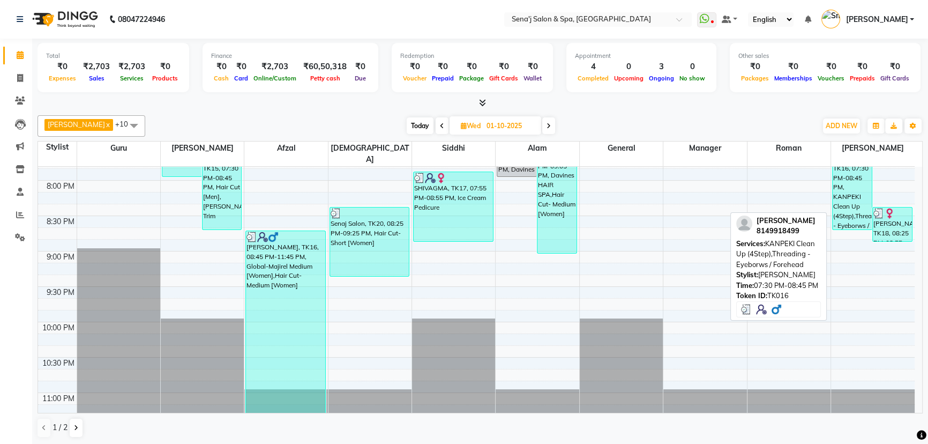
click at [847, 201] on div "Rahul T, TK16, 07:30 PM-08:45 PM, KANPEKI Clean Up (4Step),Threading - Eyeborws…" at bounding box center [852, 186] width 39 height 87
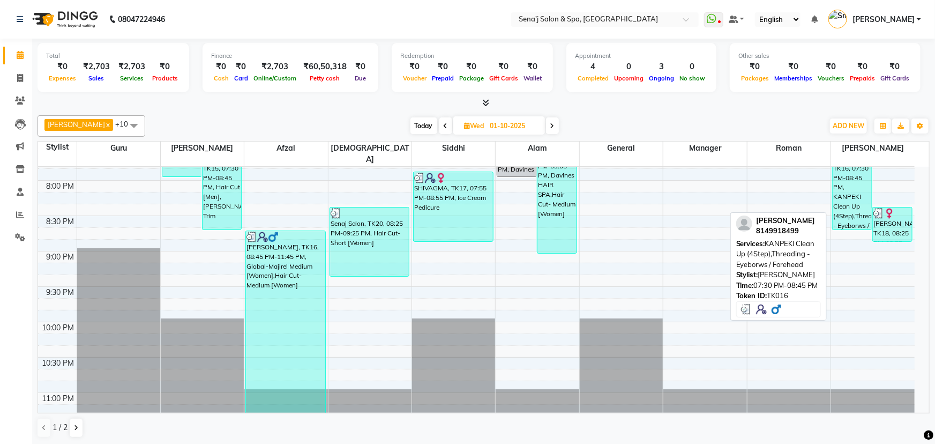
select select "3"
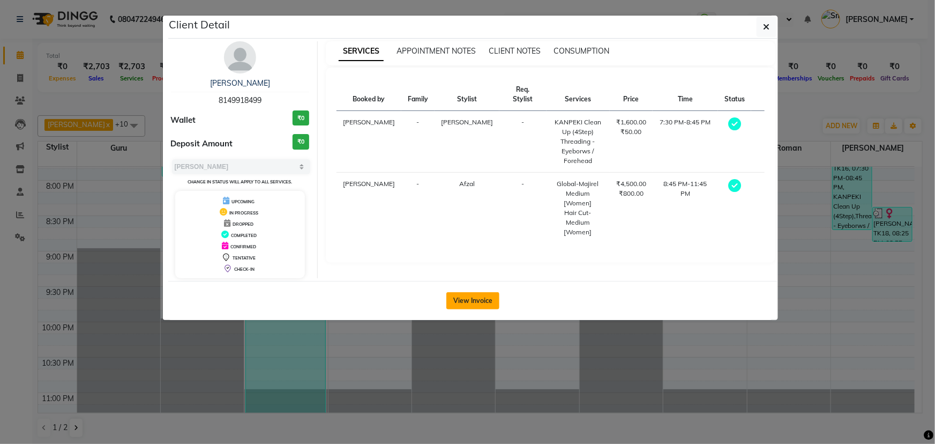
drag, startPoint x: 452, startPoint y: 296, endPoint x: 150, endPoint y: 192, distance: 319.4
click at [452, 296] on button "View Invoice" at bounding box center [473, 300] width 53 height 17
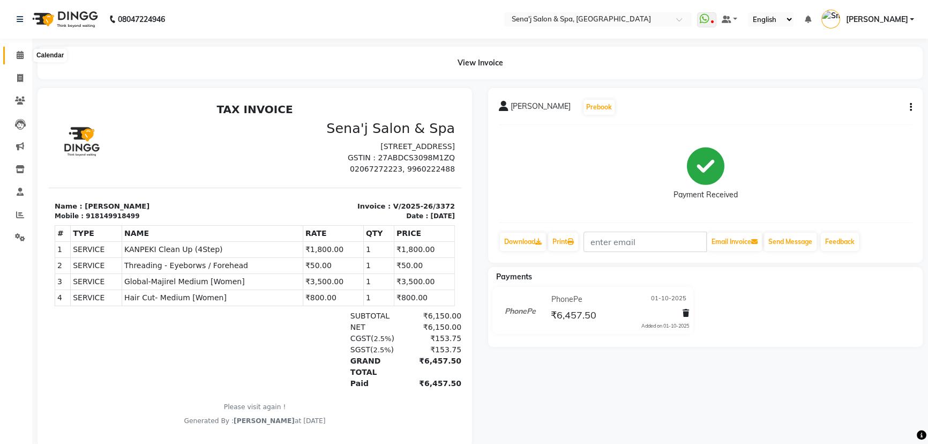
drag, startPoint x: 20, startPoint y: 54, endPoint x: 70, endPoint y: 58, distance: 50.0
click at [20, 54] on icon at bounding box center [20, 55] width 7 height 8
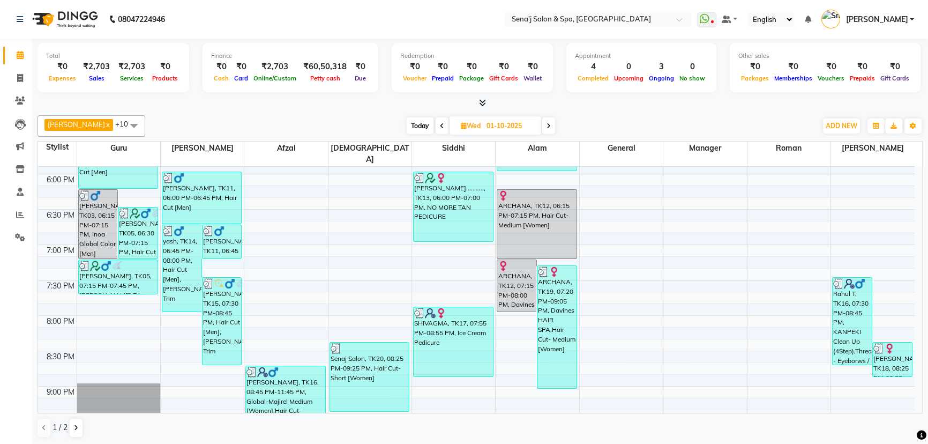
scroll to position [605, 0]
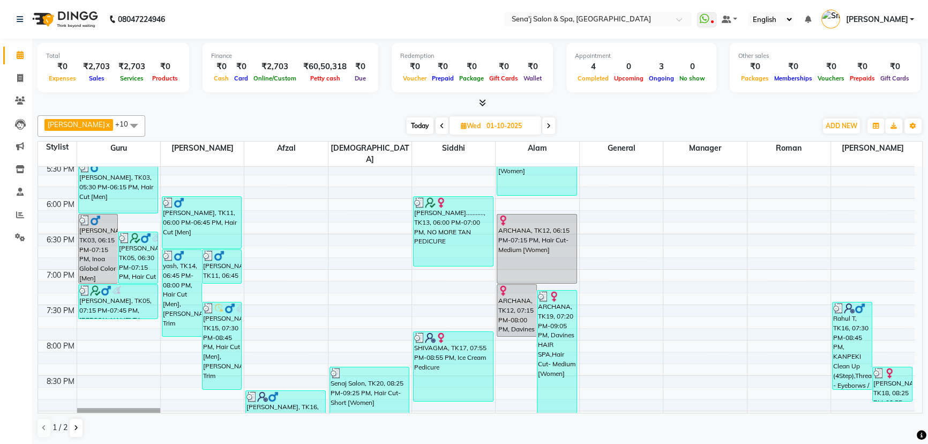
click at [407, 123] on span "Today" at bounding box center [420, 125] width 27 height 17
type input "02-10-2025"
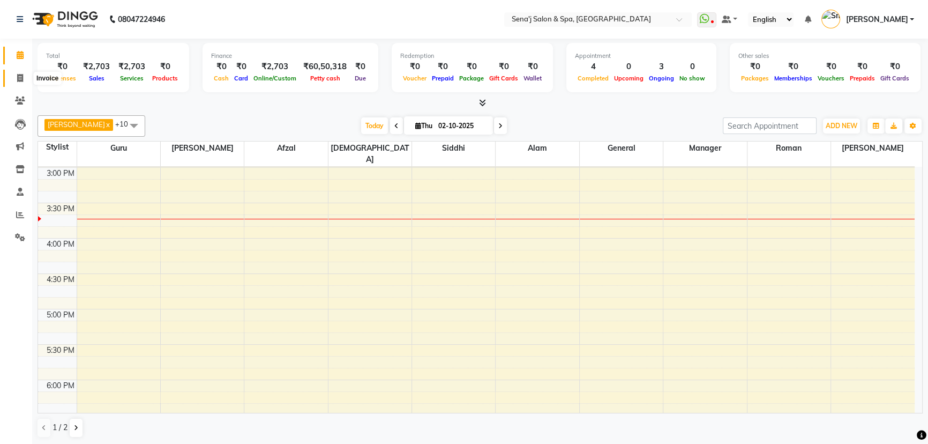
drag, startPoint x: 21, startPoint y: 75, endPoint x: 63, endPoint y: 86, distance: 43.2
click at [21, 75] on icon at bounding box center [20, 78] width 6 height 8
select select "447"
select select "service"
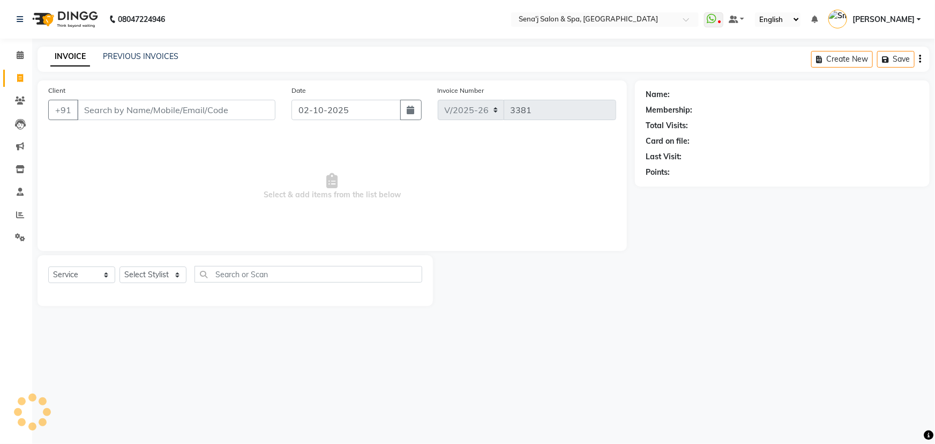
click at [92, 110] on input "Client" at bounding box center [176, 110] width 198 height 20
click at [98, 111] on input "Client" at bounding box center [176, 110] width 198 height 20
click at [150, 274] on select "Select Stylist [PERSON_NAME] [PERSON_NAME] [PERSON_NAME] [PERSON_NAME] General …" at bounding box center [153, 274] width 67 height 17
select select "11468"
click at [120, 266] on select "Select Stylist [PERSON_NAME] [PERSON_NAME] [PERSON_NAME] [PERSON_NAME] General …" at bounding box center [153, 274] width 67 height 17
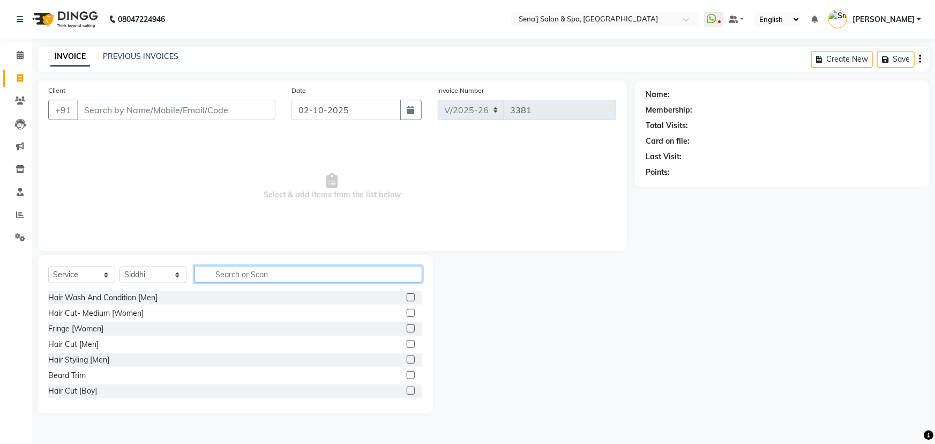
click at [234, 272] on input "text" at bounding box center [309, 274] width 228 height 17
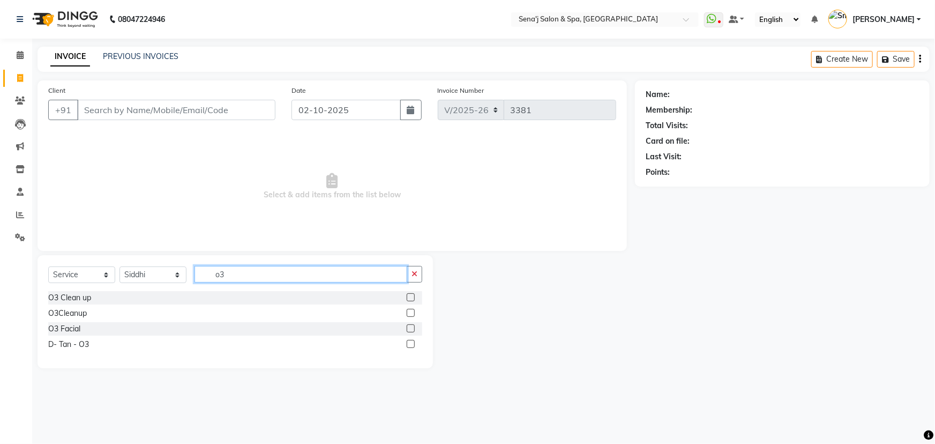
type input "o3"
click at [413, 299] on label at bounding box center [411, 297] width 8 height 8
click at [413, 299] on input "checkbox" at bounding box center [410, 297] width 7 height 7
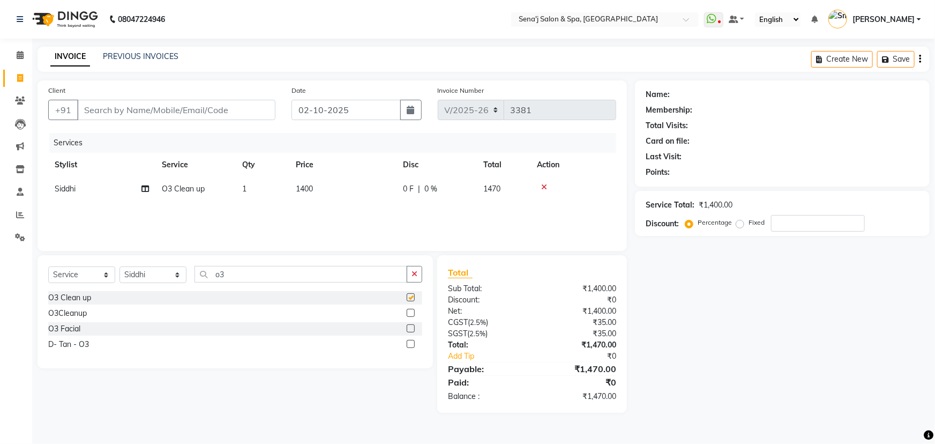
checkbox input "false"
click at [255, 282] on input "o3" at bounding box center [301, 274] width 213 height 17
type input "o"
click at [544, 185] on icon at bounding box center [544, 187] width 6 height 8
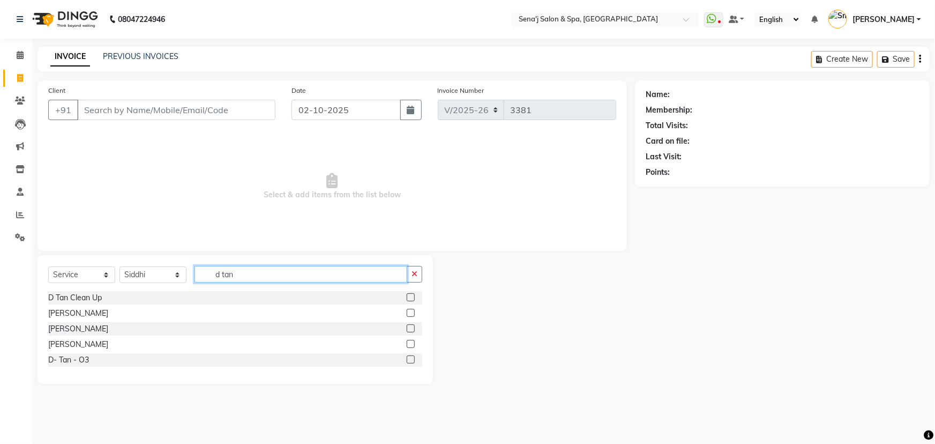
click at [241, 272] on input "d tan" at bounding box center [301, 274] width 213 height 17
type input "d"
type input "cle"
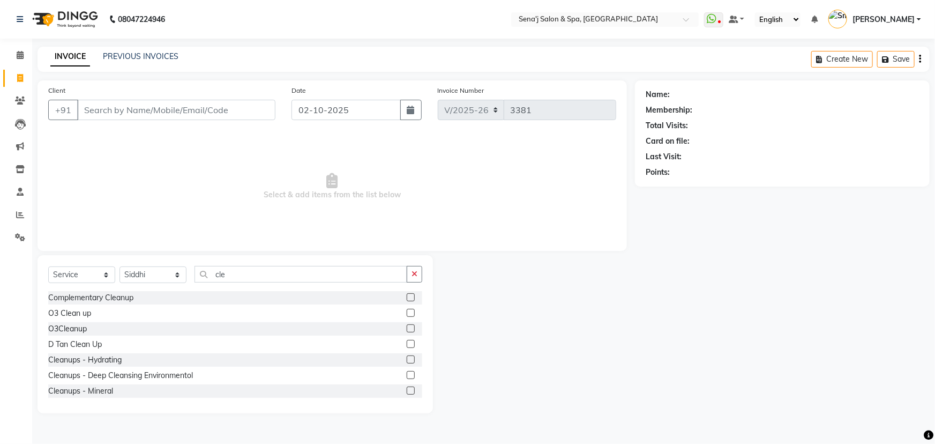
click at [407, 358] on label at bounding box center [411, 359] width 8 height 8
click at [407, 358] on input "checkbox" at bounding box center [410, 359] width 7 height 7
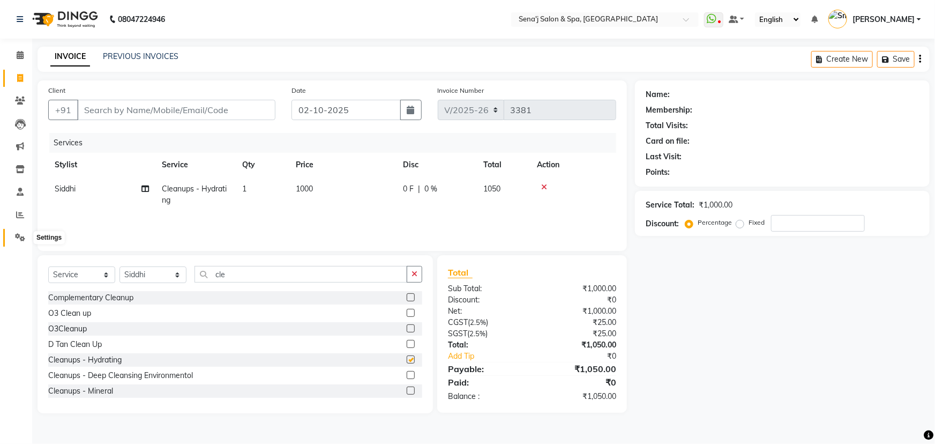
checkbox input "false"
click at [235, 277] on input "cle" at bounding box center [301, 274] width 213 height 17
type input "c"
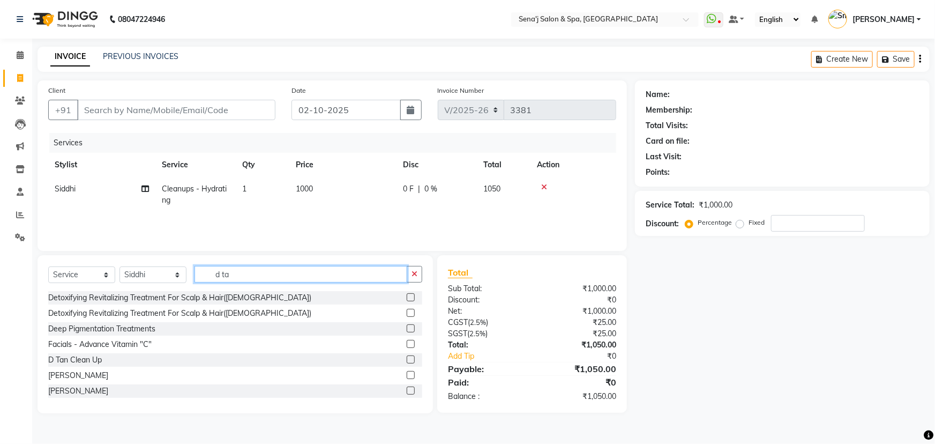
type input "d ta"
click at [407, 373] on label at bounding box center [411, 375] width 8 height 8
click at [407, 373] on input "checkbox" at bounding box center [410, 375] width 7 height 7
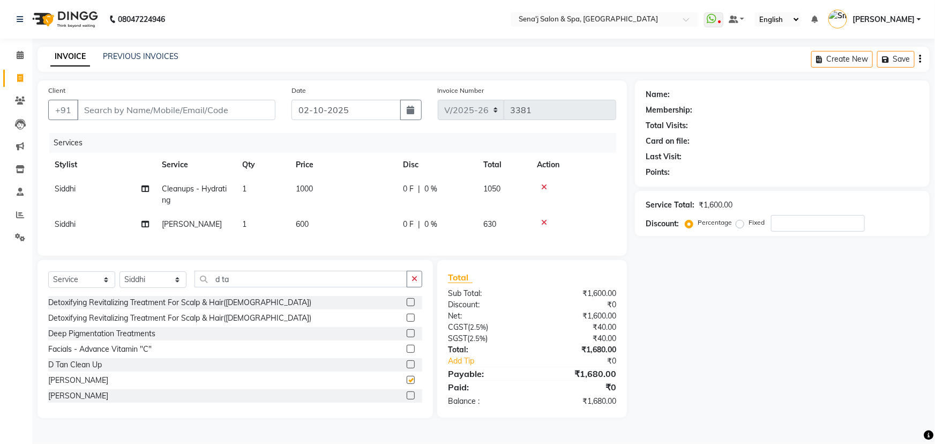
checkbox input "false"
click at [198, 115] on input "Client" at bounding box center [176, 110] width 198 height 20
click at [217, 110] on input "Client" at bounding box center [176, 110] width 198 height 20
drag, startPoint x: 547, startPoint y: 220, endPoint x: 522, endPoint y: 218, distance: 24.8
click at [544, 220] on div at bounding box center [573, 223] width 73 height 8
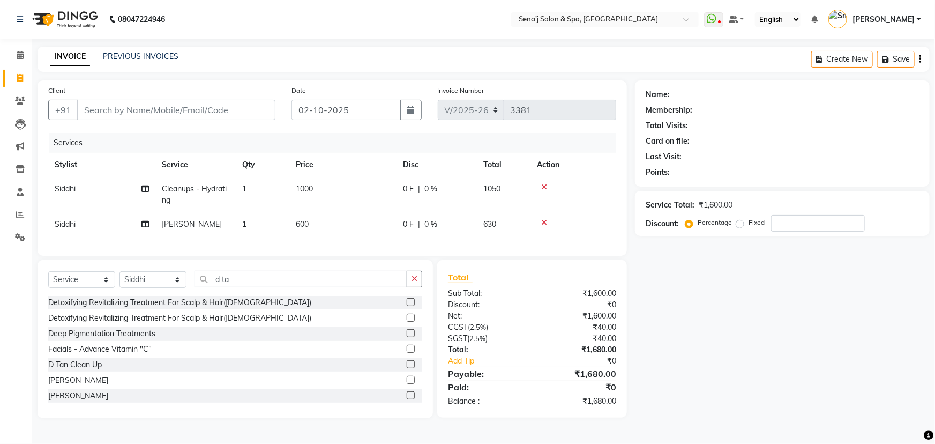
click at [544, 222] on icon at bounding box center [544, 223] width 6 height 8
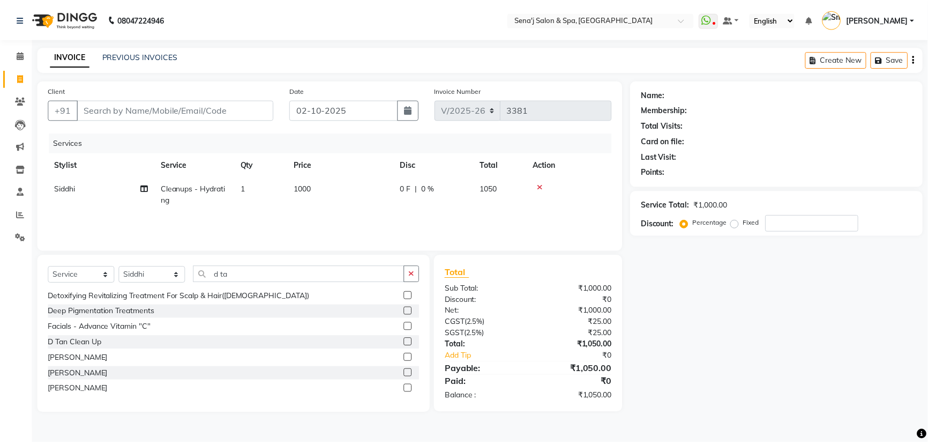
scroll to position [32, 0]
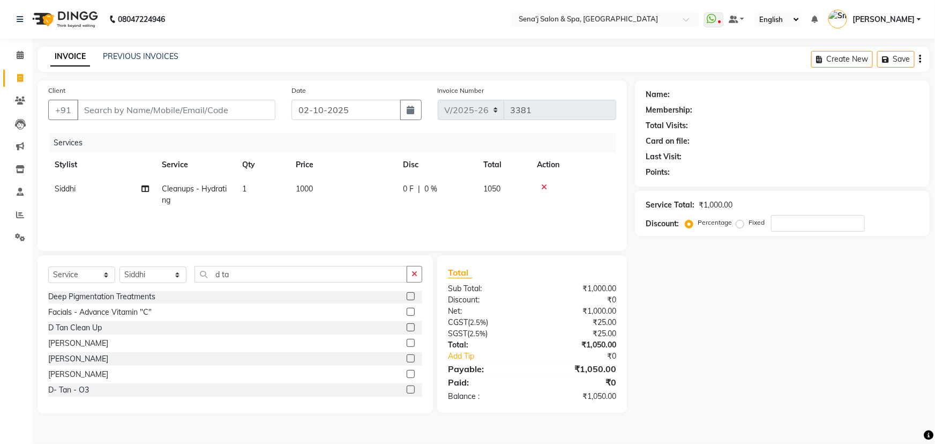
click at [407, 390] on label at bounding box center [411, 389] width 8 height 8
click at [407, 390] on input "checkbox" at bounding box center [410, 389] width 7 height 7
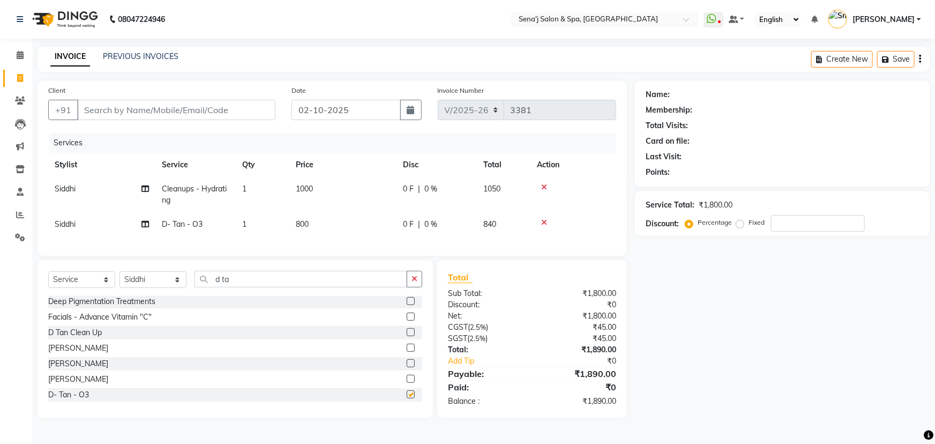
checkbox input "false"
click at [188, 108] on input "Client" at bounding box center [176, 110] width 198 height 20
click at [135, 111] on input "Client" at bounding box center [176, 110] width 198 height 20
click at [127, 107] on input "Client" at bounding box center [176, 110] width 198 height 20
click at [181, 101] on input "Client" at bounding box center [176, 110] width 198 height 20
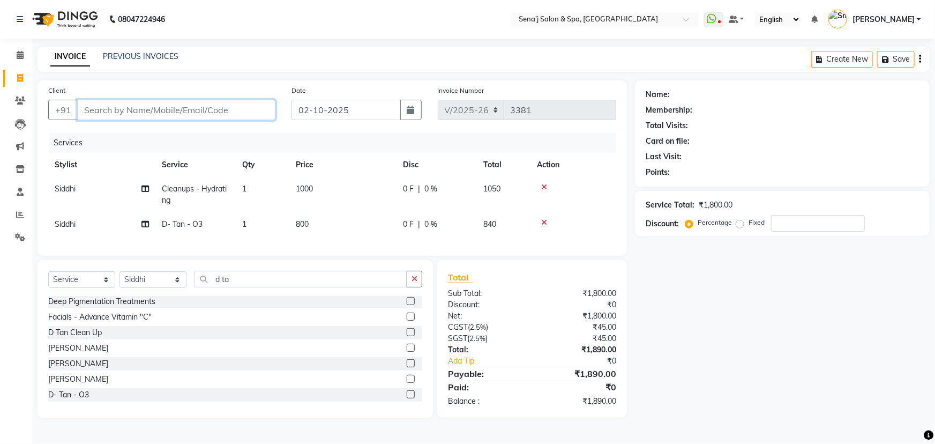
type input "9"
type input "0"
click at [101, 109] on input "934/8445662" at bounding box center [176, 110] width 198 height 20
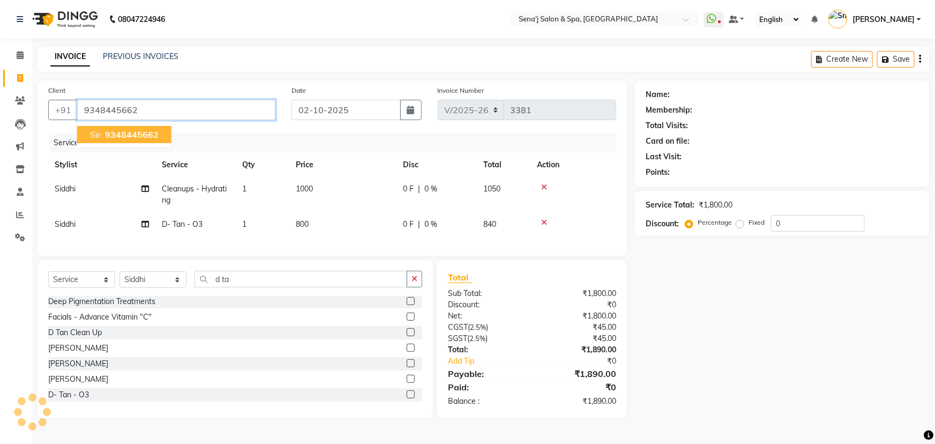
type input "9348445662"
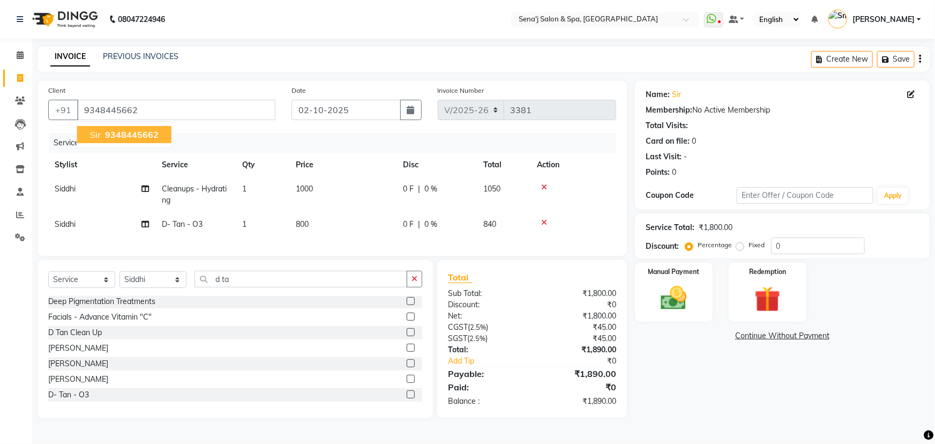
click at [138, 136] on span "9348445662" at bounding box center [132, 134] width 54 height 11
click at [679, 300] on img at bounding box center [674, 297] width 44 height 31
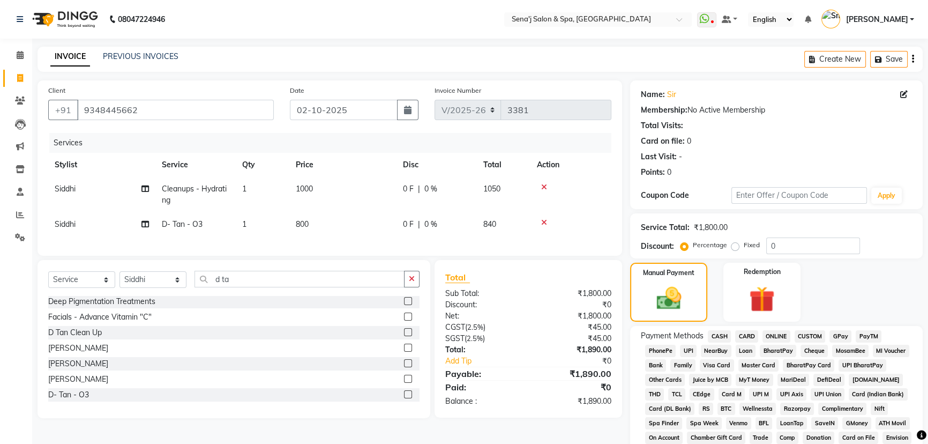
click at [660, 346] on span "PhonePe" at bounding box center [660, 351] width 31 height 12
click at [269, 285] on input "d ta" at bounding box center [300, 279] width 210 height 17
type input "d"
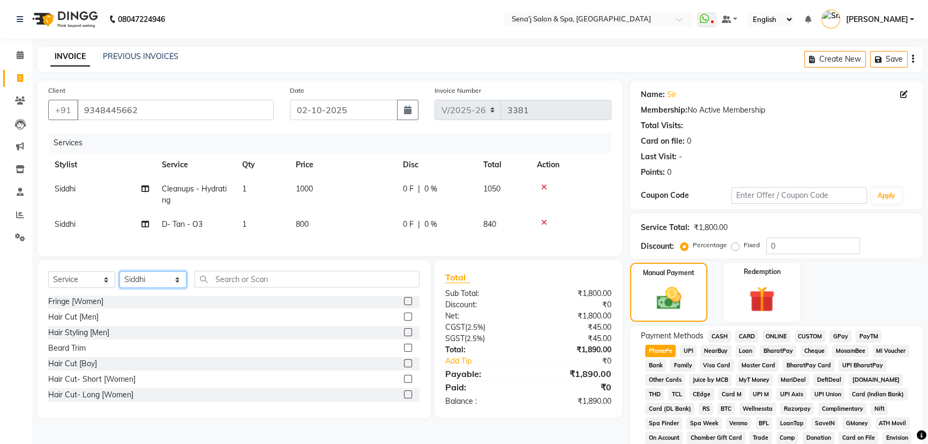
click at [156, 288] on select "Select Stylist [PERSON_NAME] [PERSON_NAME] [PERSON_NAME] [PERSON_NAME] General …" at bounding box center [153, 279] width 67 height 17
select select "8729"
click at [120, 279] on select "Select Stylist [PERSON_NAME] [PERSON_NAME] [PERSON_NAME] [PERSON_NAME] General …" at bounding box center [153, 279] width 67 height 17
click at [240, 287] on input "text" at bounding box center [307, 279] width 225 height 17
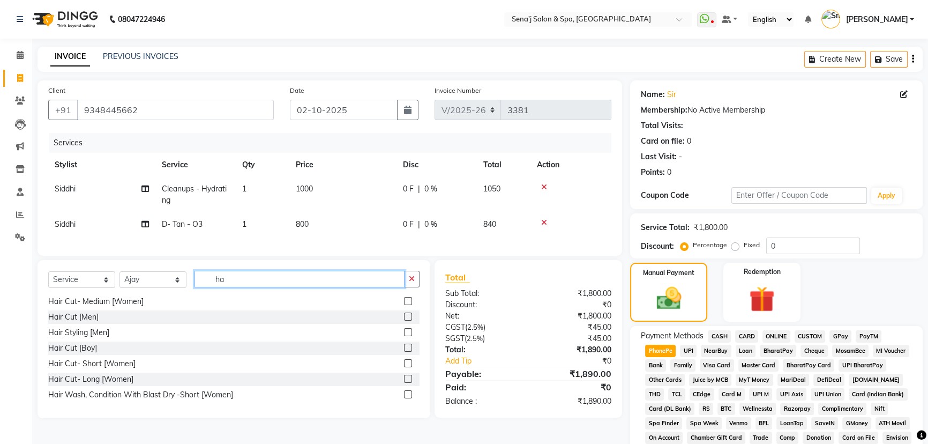
type input "ha"
click at [404, 321] on label at bounding box center [408, 317] width 8 height 8
click at [404, 321] on input "checkbox" at bounding box center [407, 317] width 7 height 7
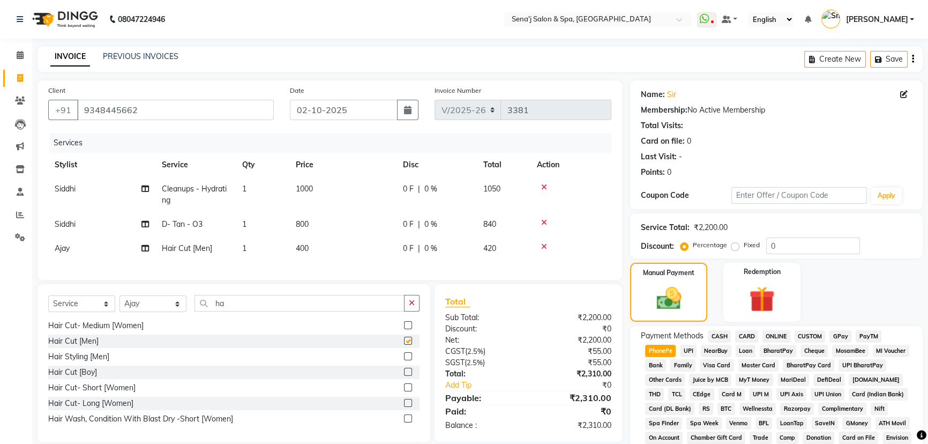
checkbox input "false"
click at [228, 310] on input "ha" at bounding box center [300, 303] width 210 height 17
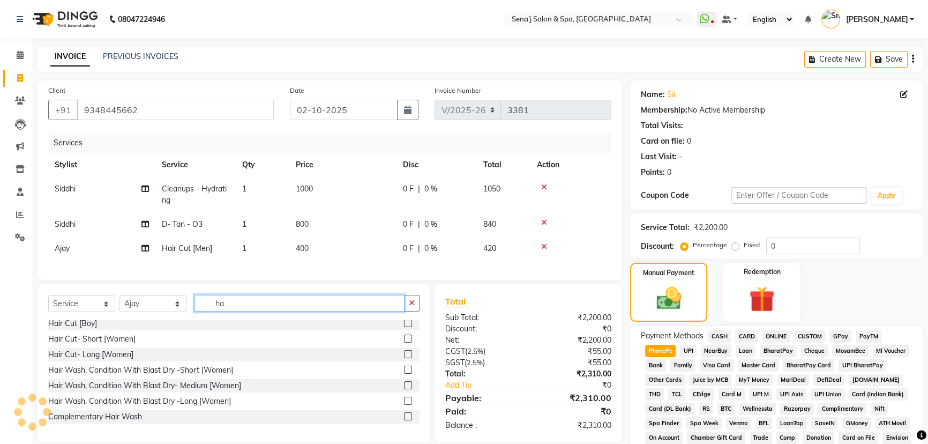
scroll to position [0, 0]
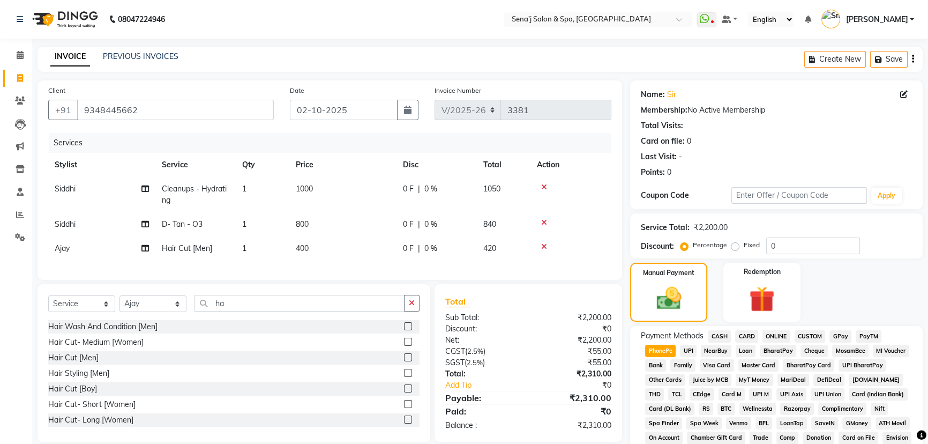
click at [404, 330] on label at bounding box center [408, 326] width 8 height 8
click at [404, 330] on input "checkbox" at bounding box center [407, 326] width 7 height 7
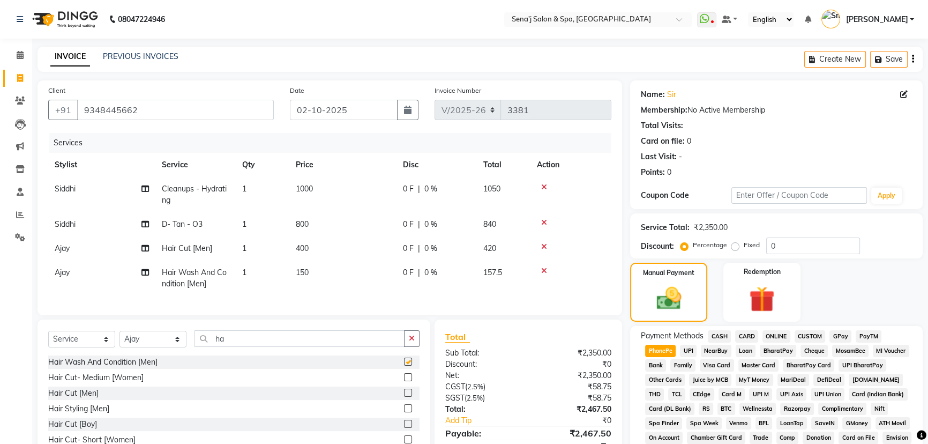
checkbox input "false"
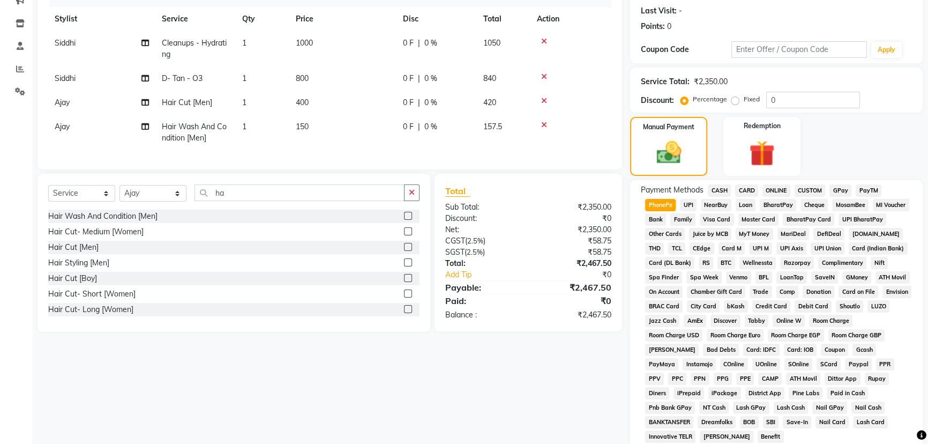
click at [332, 115] on td "400" at bounding box center [342, 103] width 107 height 24
select select "8729"
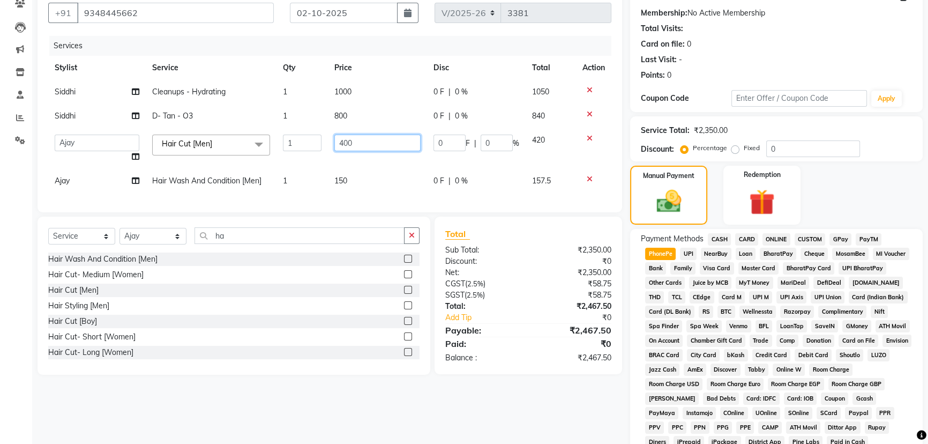
click at [367, 139] on input "400" at bounding box center [377, 143] width 86 height 17
type input "4"
type input "550"
click at [371, 151] on td "550" at bounding box center [377, 148] width 99 height 41
select select "8729"
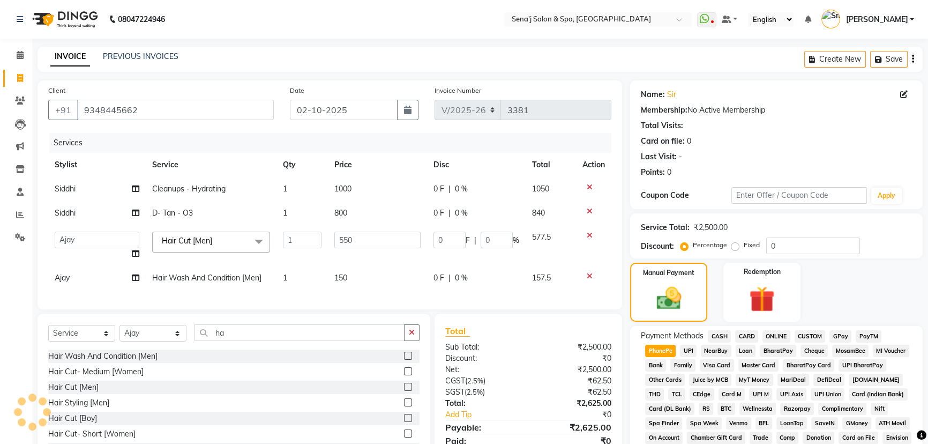
scroll to position [195, 0]
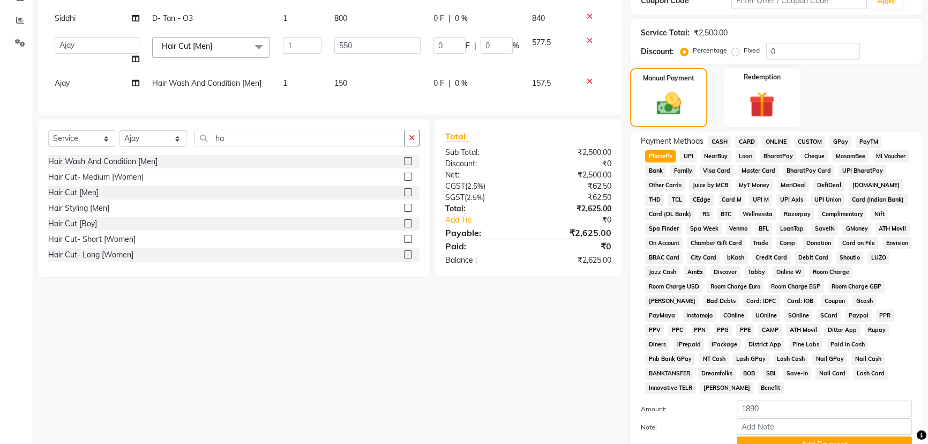
click at [358, 31] on td "800" at bounding box center [377, 18] width 99 height 24
select select "11468"
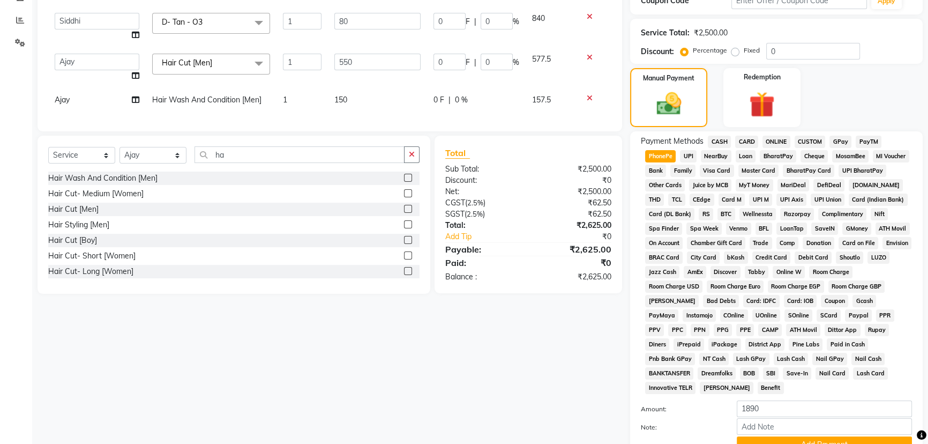
type input "8"
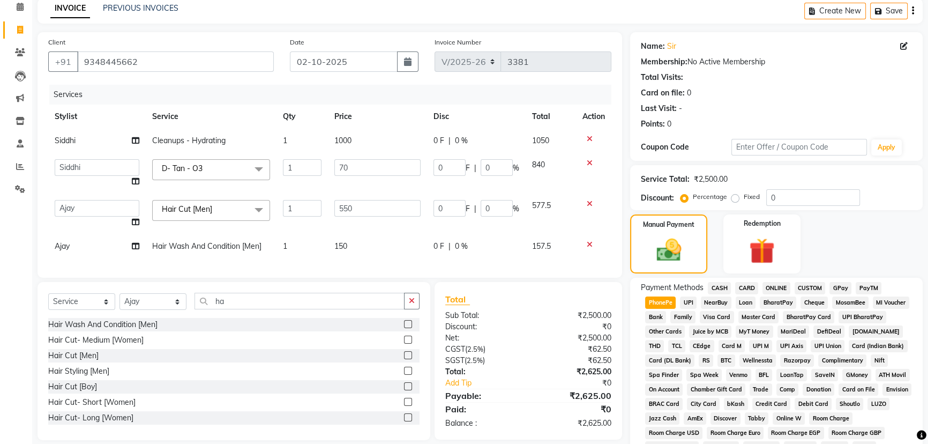
type input "700"
drag, startPoint x: 593, startPoint y: 361, endPoint x: 580, endPoint y: 359, distance: 13.0
click at [592, 361] on div "Client [PHONE_NUMBER] Date [DATE] Invoice Number V/2025 V/[PHONE_NUMBER] Servic…" at bounding box center [329, 349] width 601 height 634
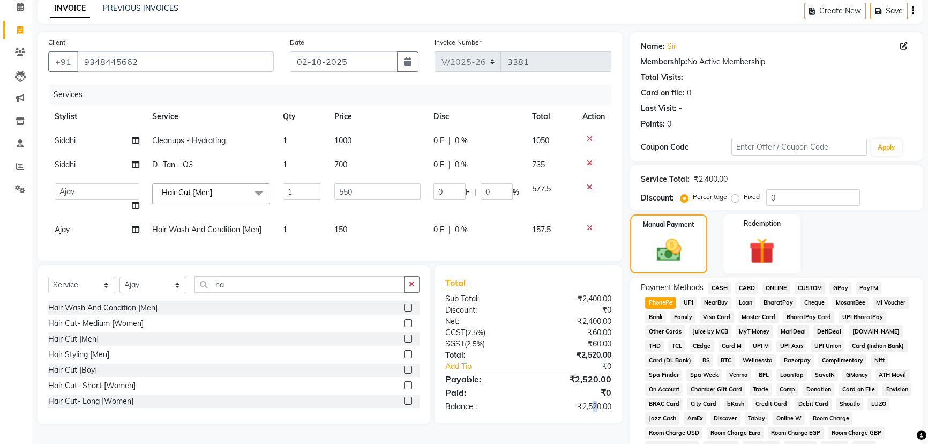
scroll to position [243, 0]
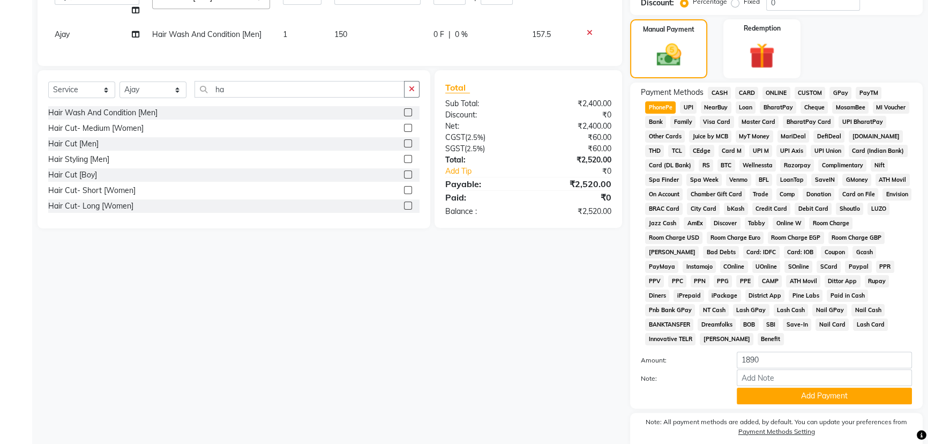
click at [663, 103] on span "PhonePe" at bounding box center [660, 107] width 31 height 12
type input "2520"
click at [810, 388] on button "Add Payment" at bounding box center [824, 396] width 175 height 17
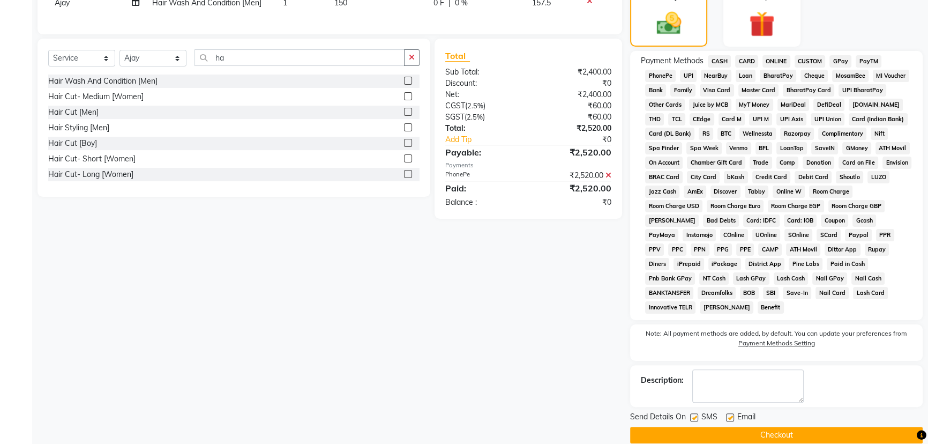
scroll to position [129, 0]
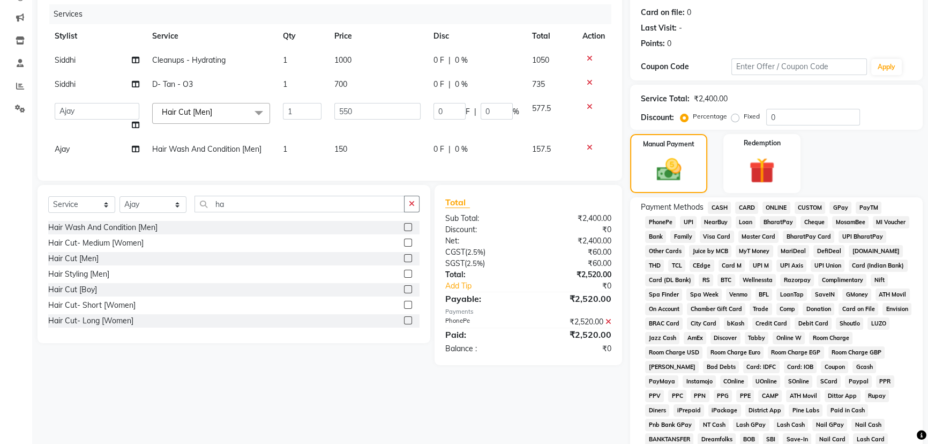
drag, startPoint x: 743, startPoint y: 417, endPoint x: 738, endPoint y: 401, distance: 16.3
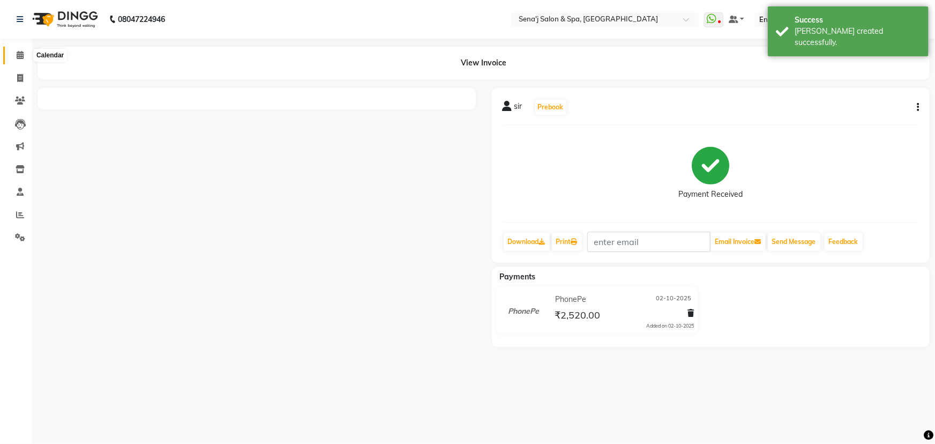
drag, startPoint x: 19, startPoint y: 56, endPoint x: 80, endPoint y: 8, distance: 77.9
click at [19, 56] on icon at bounding box center [20, 55] width 7 height 8
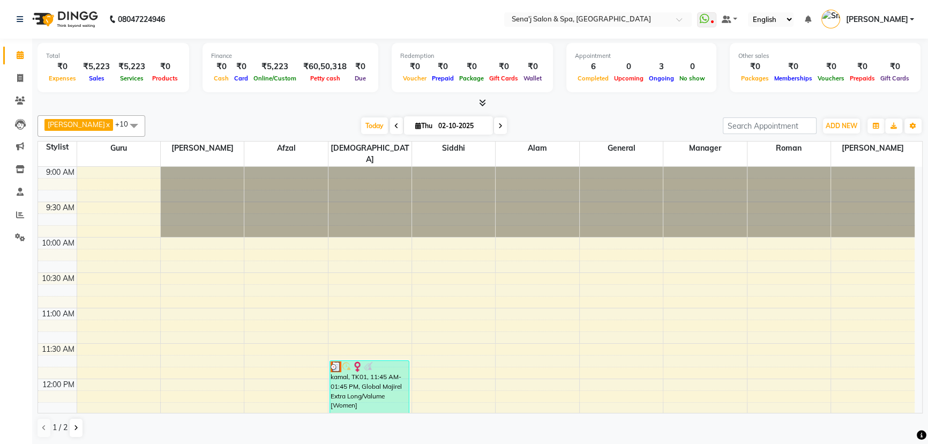
click at [499, 128] on icon at bounding box center [501, 126] width 4 height 6
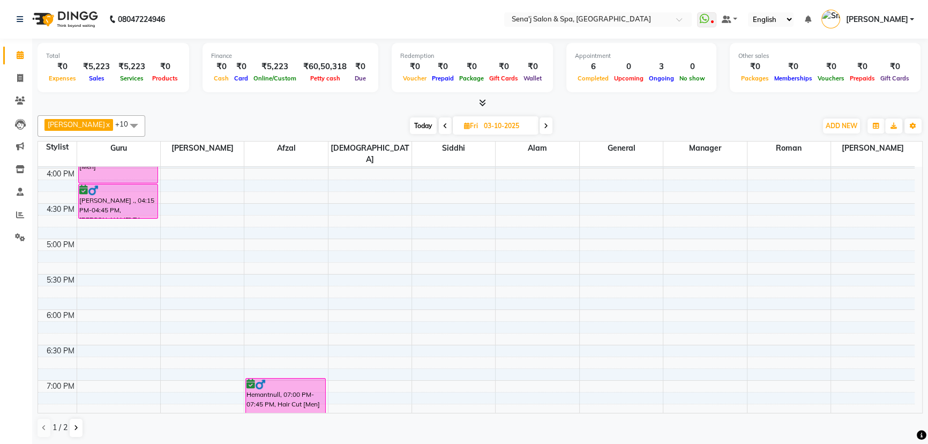
click at [544, 125] on icon at bounding box center [546, 126] width 4 height 6
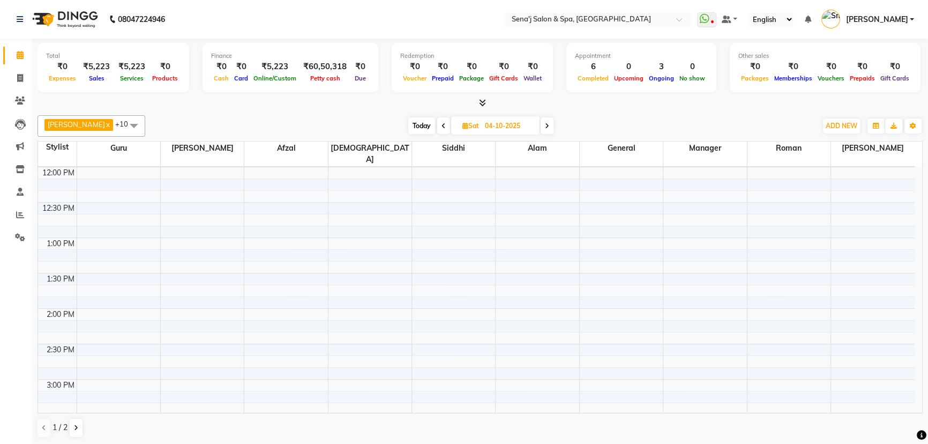
scroll to position [195, 0]
drag, startPoint x: 918, startPoint y: 372, endPoint x: 412, endPoint y: 129, distance: 562.0
click at [412, 129] on span "Today" at bounding box center [421, 125] width 27 height 17
type input "02-10-2025"
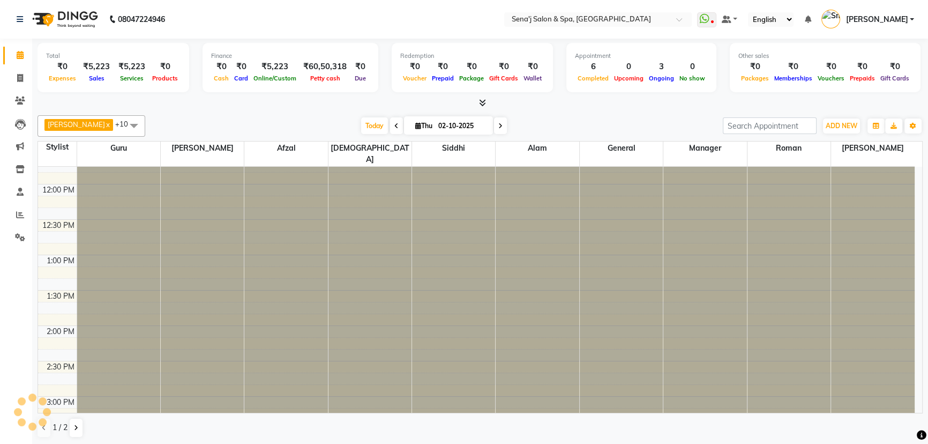
scroll to position [494, 0]
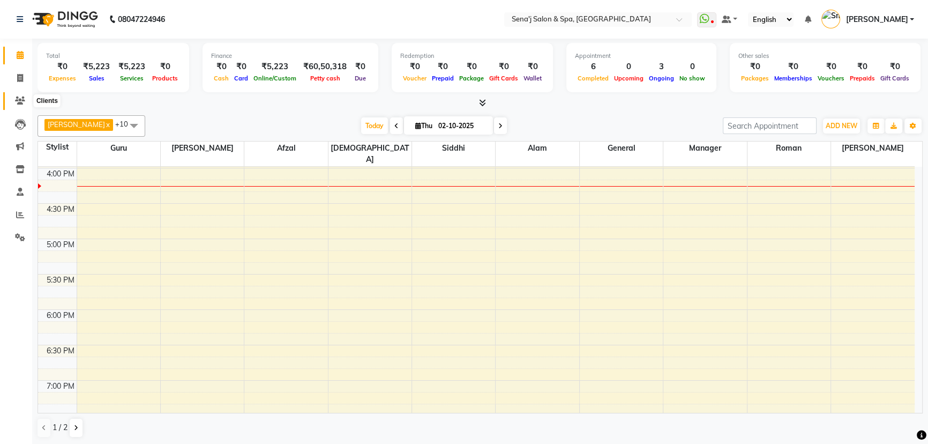
click at [14, 96] on span at bounding box center [20, 101] width 19 height 12
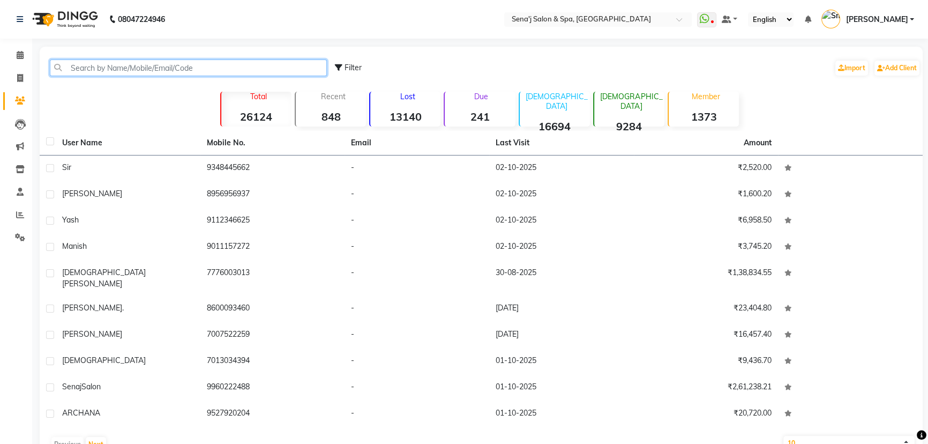
click at [143, 70] on input "text" at bounding box center [188, 68] width 277 height 17
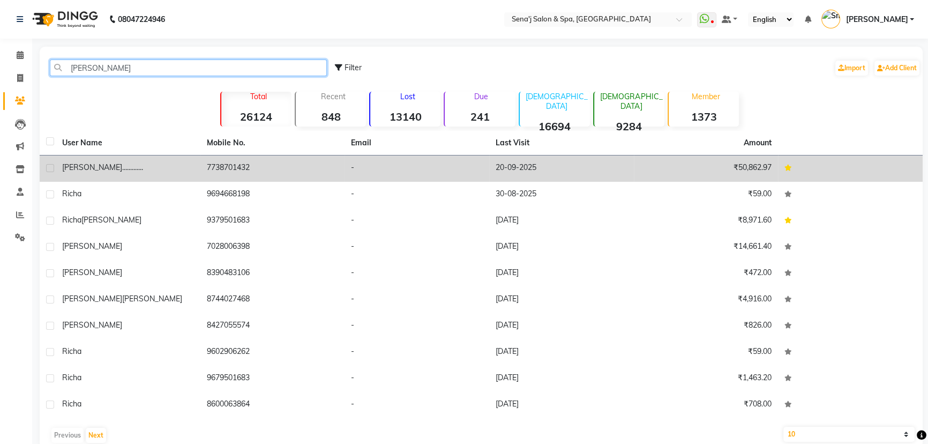
type input "[PERSON_NAME]"
click at [467, 165] on td "-" at bounding box center [417, 168] width 145 height 26
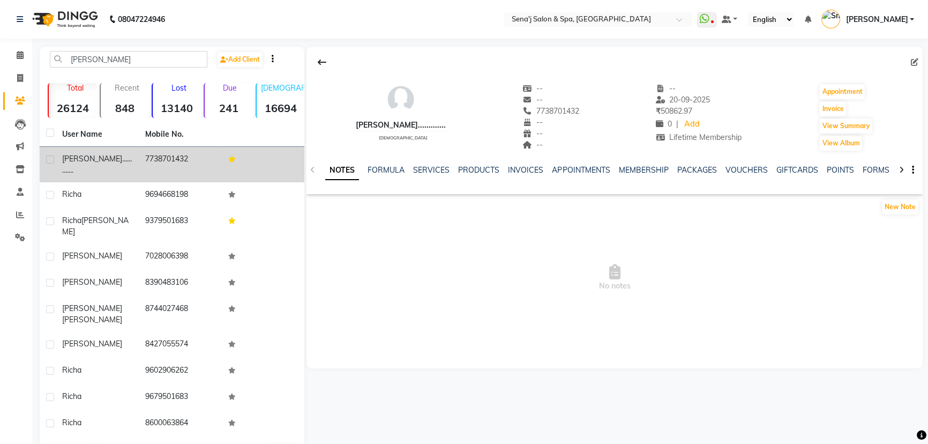
click at [432, 165] on div "SERVICES" at bounding box center [431, 170] width 36 height 11
click at [434, 166] on link "SERVICES" at bounding box center [431, 170] width 36 height 10
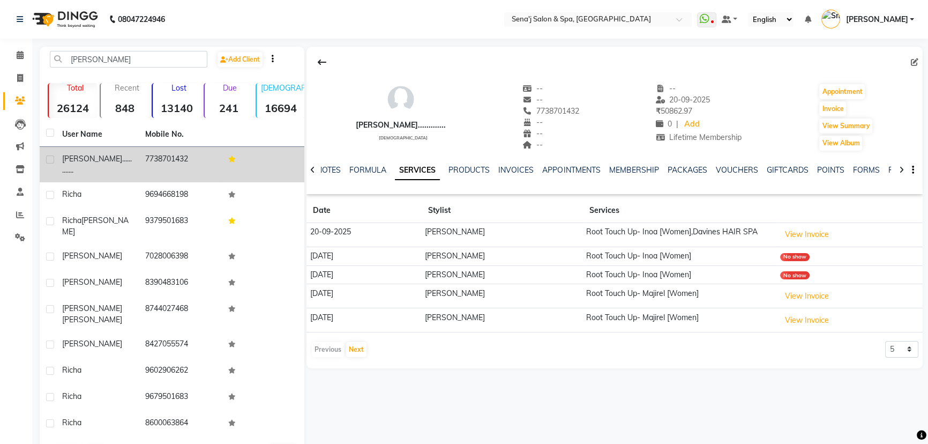
drag, startPoint x: 510, startPoint y: 110, endPoint x: 552, endPoint y: 111, distance: 41.8
click at [552, 111] on span "7738701432" at bounding box center [551, 111] width 57 height 10
drag, startPoint x: 549, startPoint y: 111, endPoint x: 514, endPoint y: 114, distance: 35.5
click at [523, 114] on span "7738701432" at bounding box center [551, 111] width 57 height 10
drag, startPoint x: 511, startPoint y: 110, endPoint x: 559, endPoint y: 111, distance: 47.7
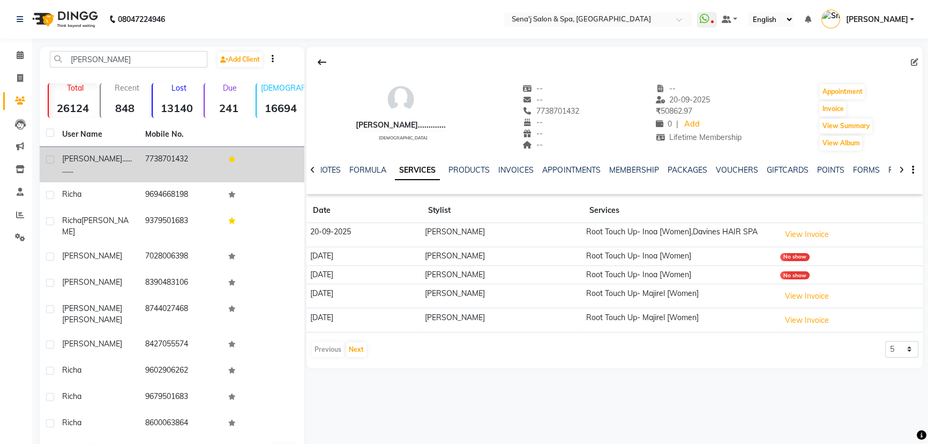
click at [559, 111] on div "[PERSON_NAME]............. [DEMOGRAPHIC_DATA] -- -- 7738701432 -- -- -- -- [DAT…" at bounding box center [615, 111] width 616 height 79
click at [21, 48] on link "Calendar" at bounding box center [16, 56] width 26 height 18
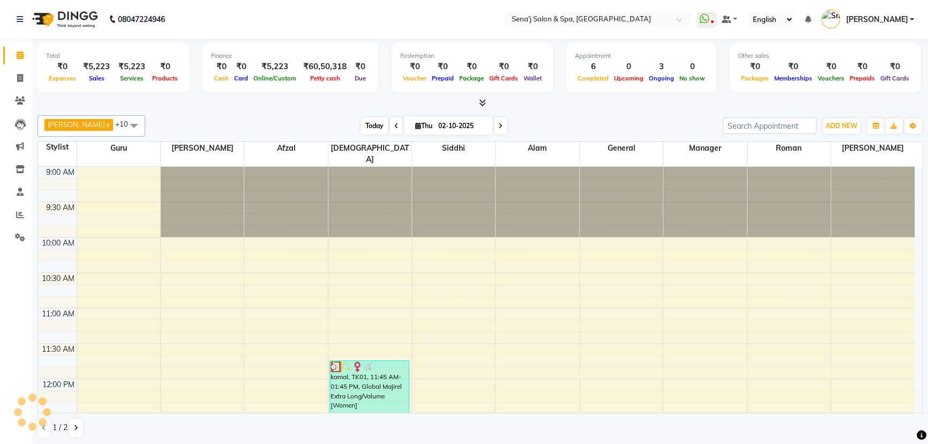
click at [362, 124] on span "Today" at bounding box center [374, 125] width 27 height 17
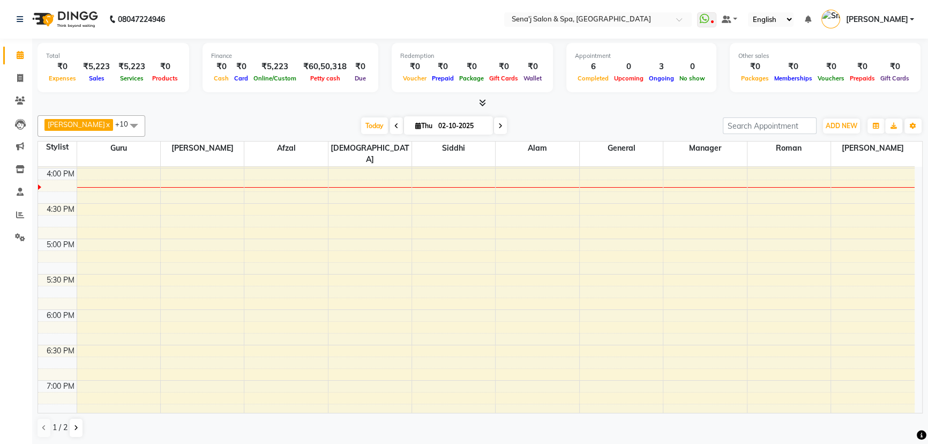
click at [494, 127] on span at bounding box center [500, 125] width 13 height 17
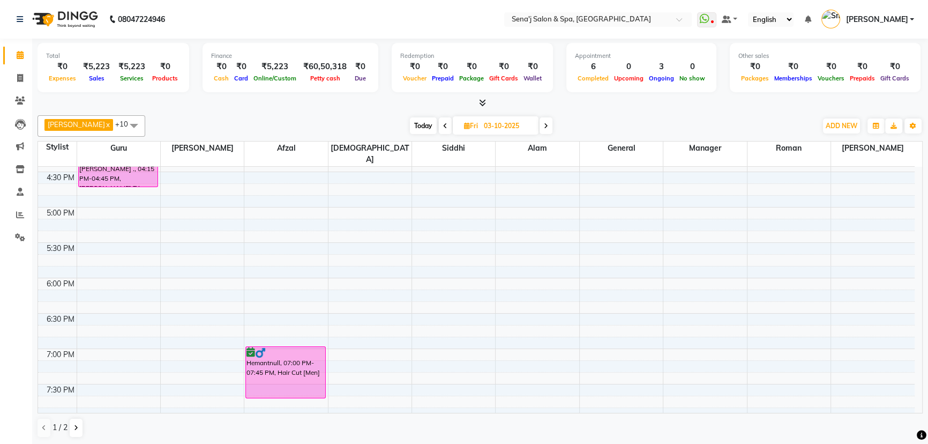
scroll to position [542, 0]
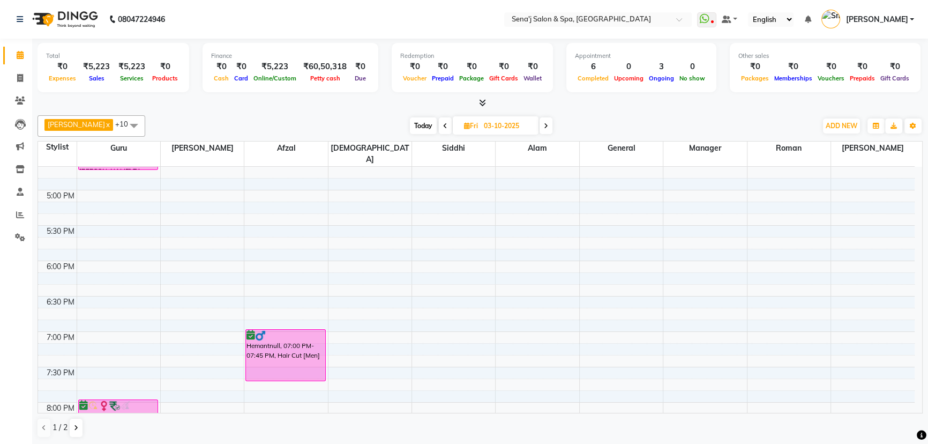
click at [540, 121] on span at bounding box center [546, 125] width 13 height 17
type input "04-10-2025"
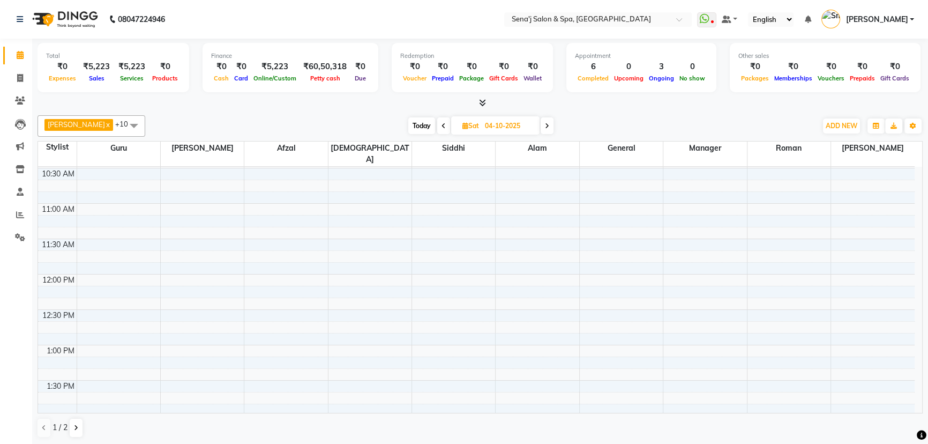
scroll to position [104, 0]
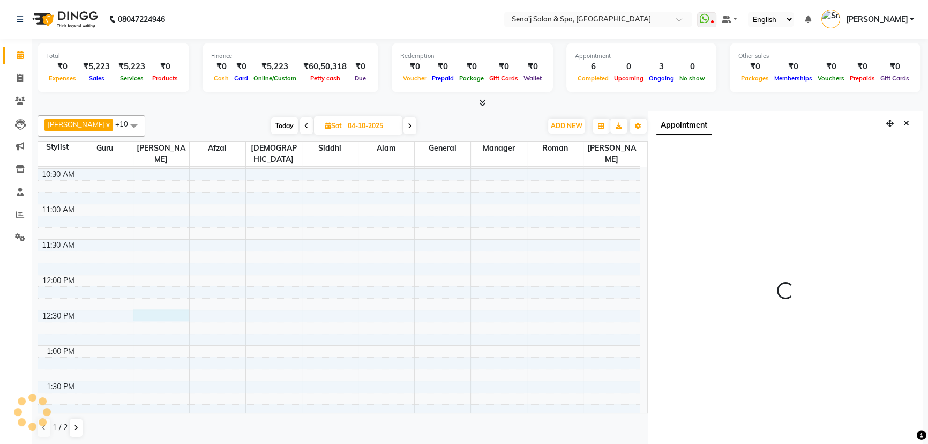
scroll to position [5, 0]
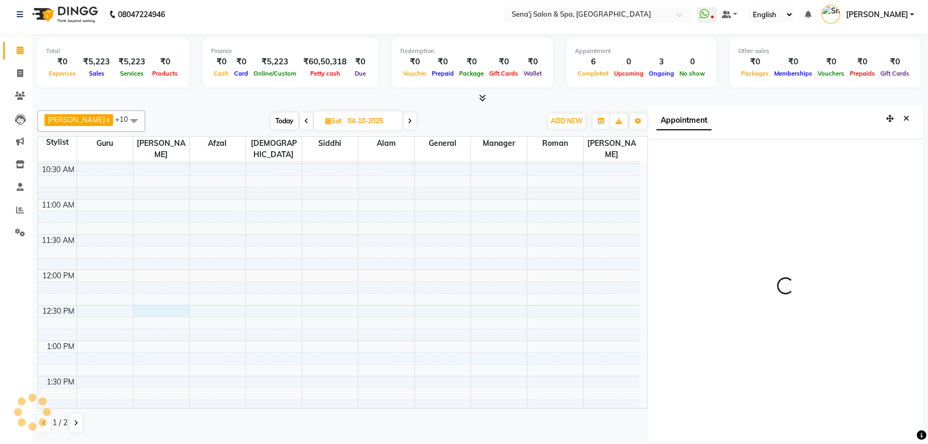
select select "750"
select select "12648"
select select "tentative"
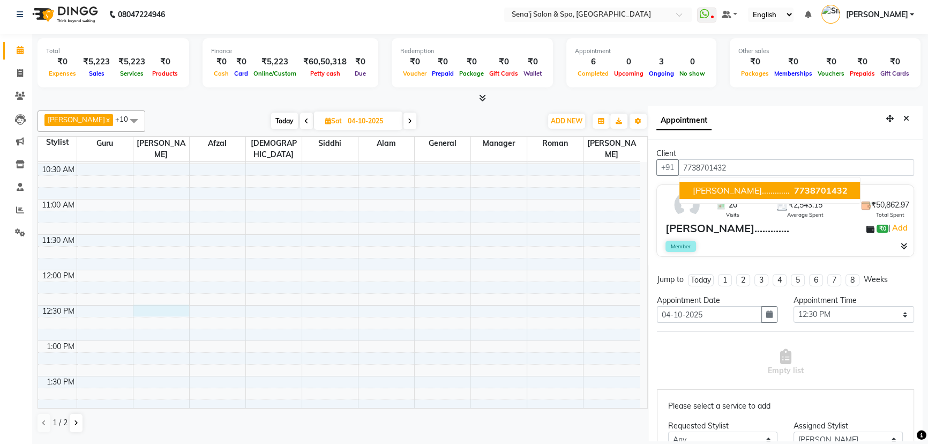
click at [719, 189] on span "[PERSON_NAME]............." at bounding box center [741, 190] width 97 height 11
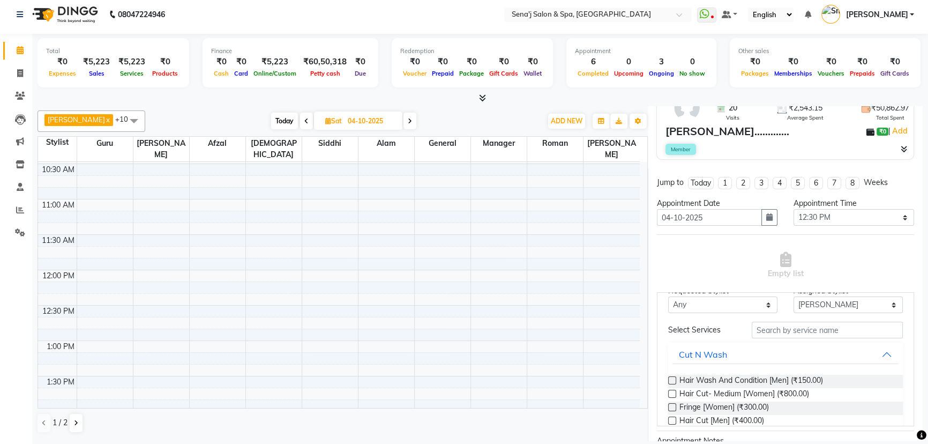
scroll to position [0, 0]
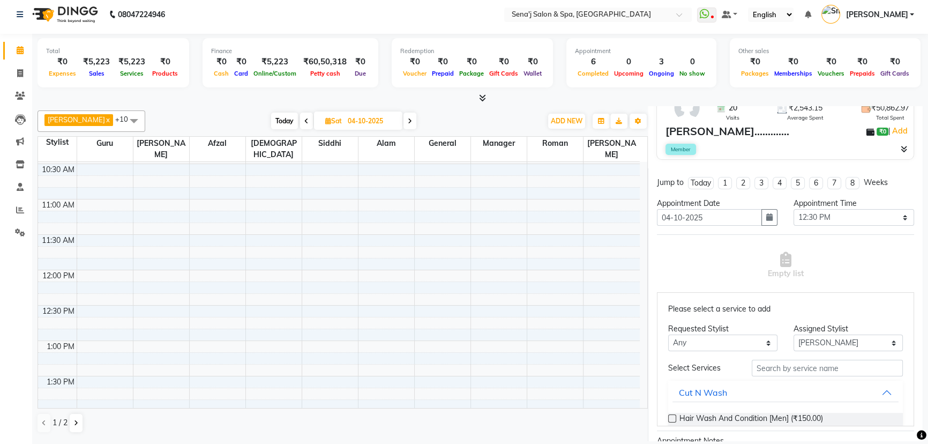
type input "7738701432"
drag, startPoint x: 782, startPoint y: 357, endPoint x: 771, endPoint y: 356, distance: 10.8
click at [778, 356] on div "Please select a service to add Requested Stylist Any [PERSON_NAME] [PERSON_NAME…" at bounding box center [785, 359] width 257 height 134
click at [756, 368] on input "text" at bounding box center [827, 368] width 151 height 17
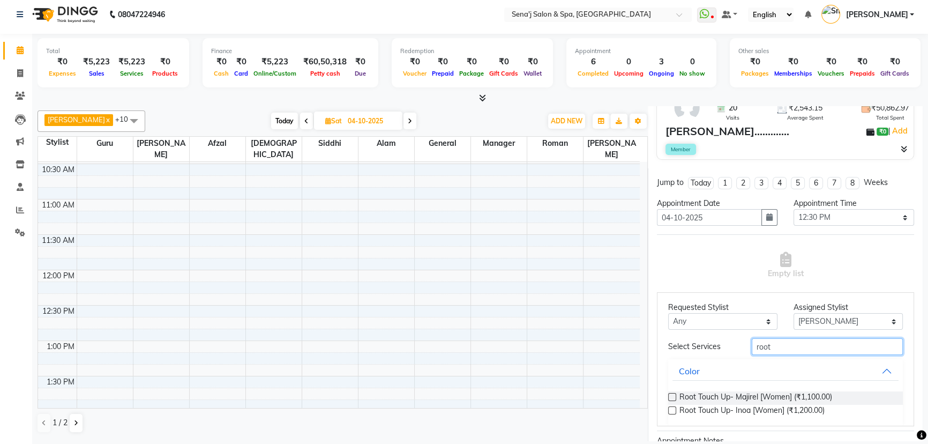
scroll to position [33, 0]
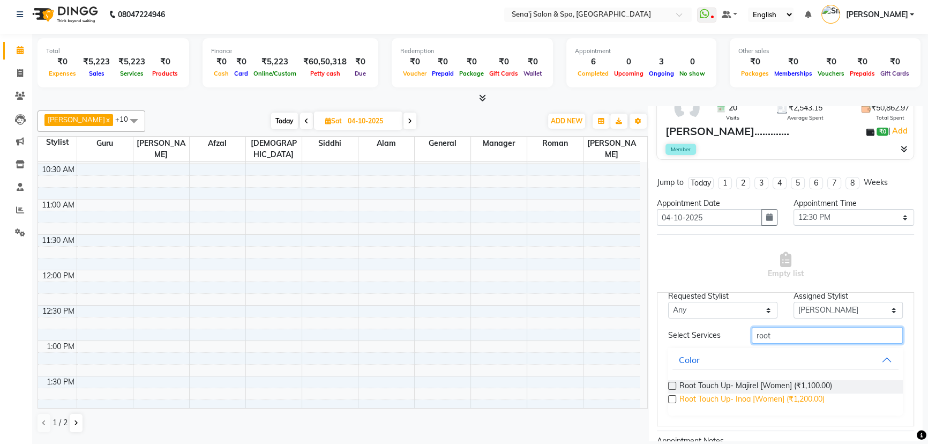
type input "root"
click at [699, 399] on span "Root Touch Up- Inoa [Women] (₹1,200.00)" at bounding box center [752, 399] width 145 height 13
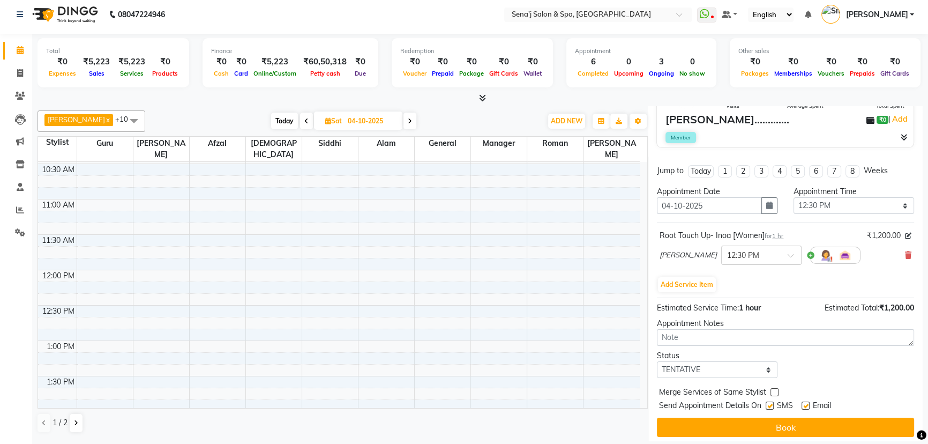
scroll to position [113, 0]
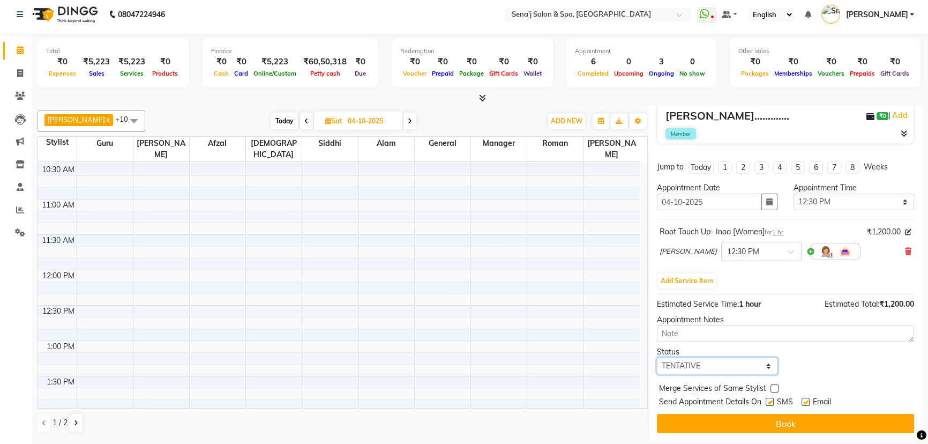
click at [707, 363] on select "Select TENTATIVE CONFIRM UPCOMING" at bounding box center [717, 366] width 121 height 17
click at [657, 358] on select "Select TENTATIVE CONFIRM UPCOMING" at bounding box center [717, 366] width 121 height 17
click at [711, 367] on select "Select TENTATIVE CONFIRM UPCOMING" at bounding box center [717, 366] width 121 height 17
select select "confirm booking"
click at [657, 358] on select "Select TENTATIVE CONFIRM UPCOMING" at bounding box center [717, 366] width 121 height 17
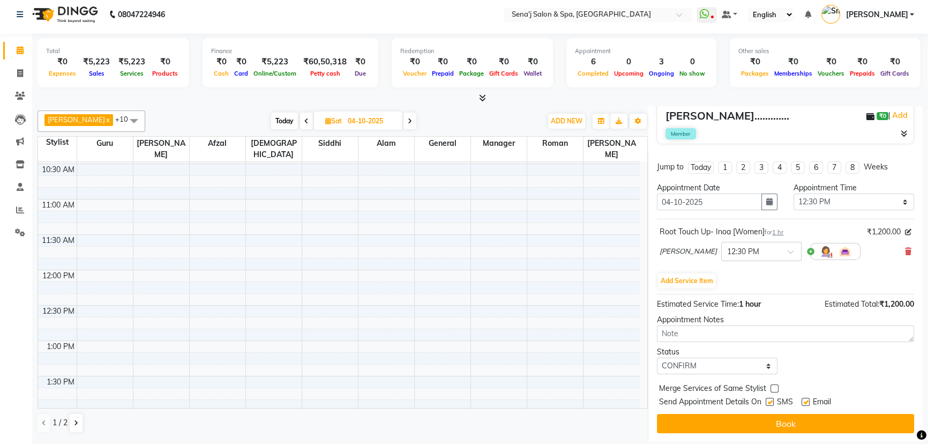
click at [697, 411] on div "Jump to [DATE] 1 2 3 4 5 6 7 8 Weeks Appointment Date [DATE] Appointment Time S…" at bounding box center [785, 297] width 275 height 289
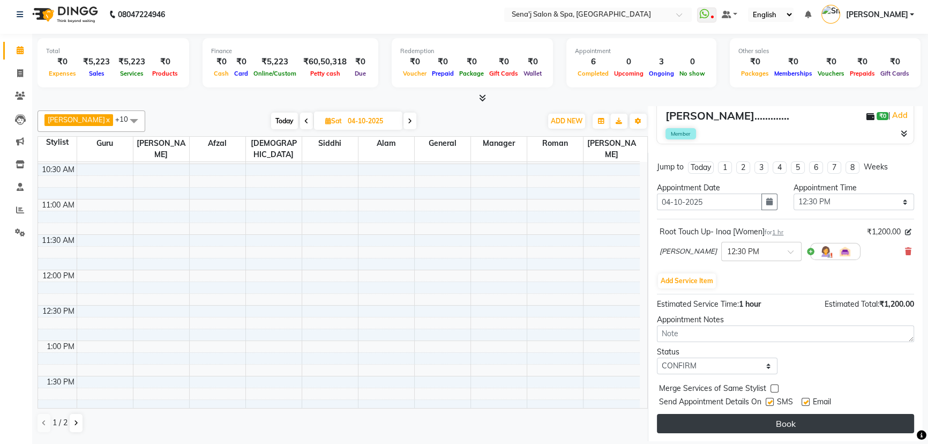
click at [694, 417] on button "Book" at bounding box center [785, 423] width 257 height 19
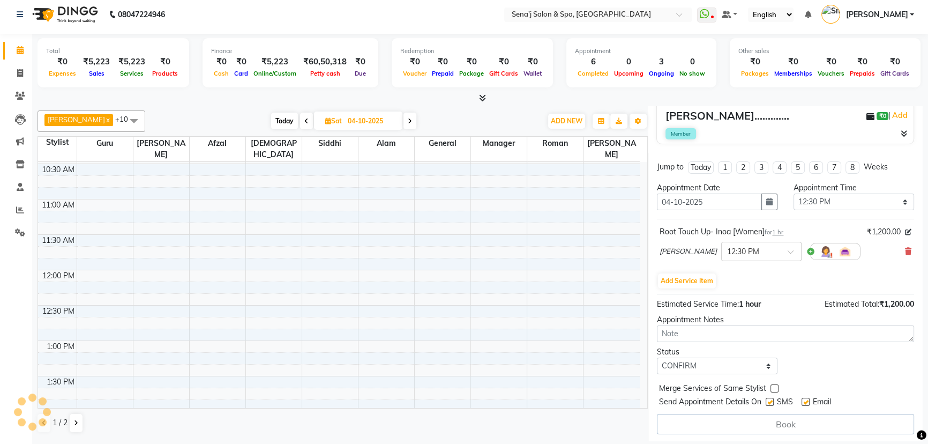
select select "12648"
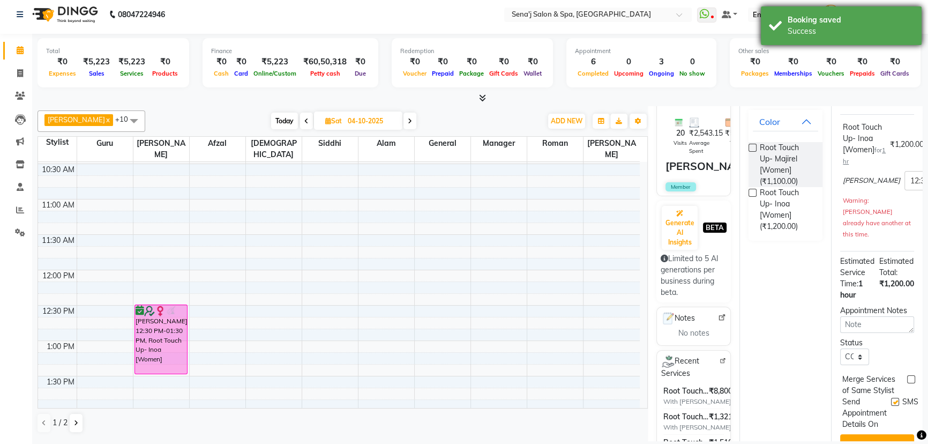
scroll to position [0, 0]
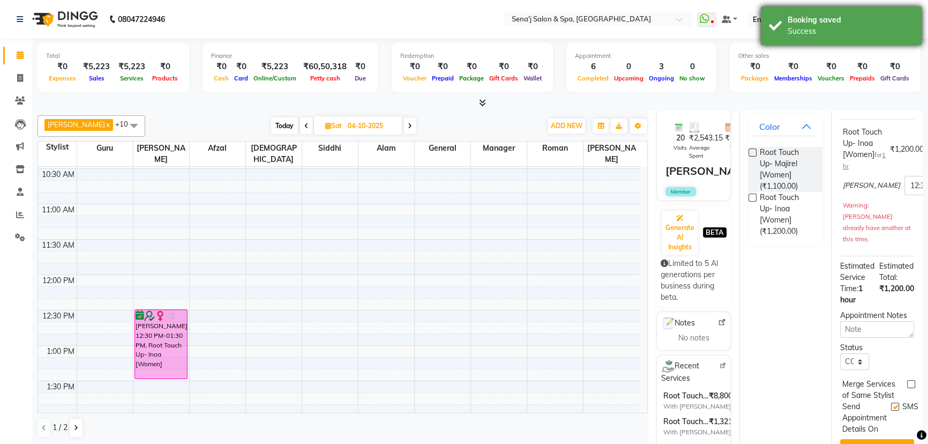
click at [817, 28] on div "Success" at bounding box center [851, 31] width 126 height 11
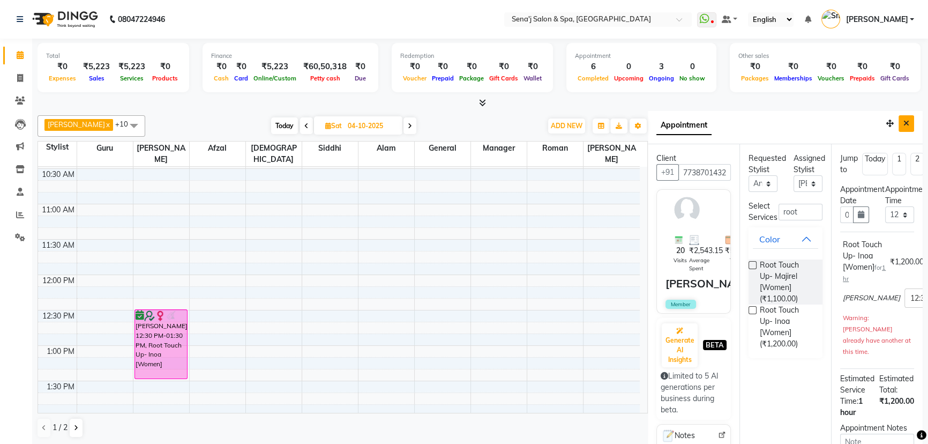
click at [899, 115] on button "Close" at bounding box center [907, 123] width 16 height 17
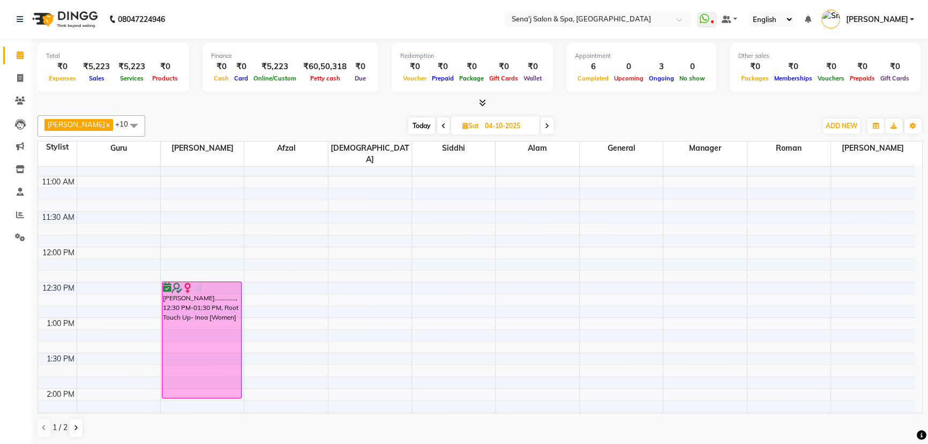
drag, startPoint x: 205, startPoint y: 365, endPoint x: 213, endPoint y: 410, distance: 45.1
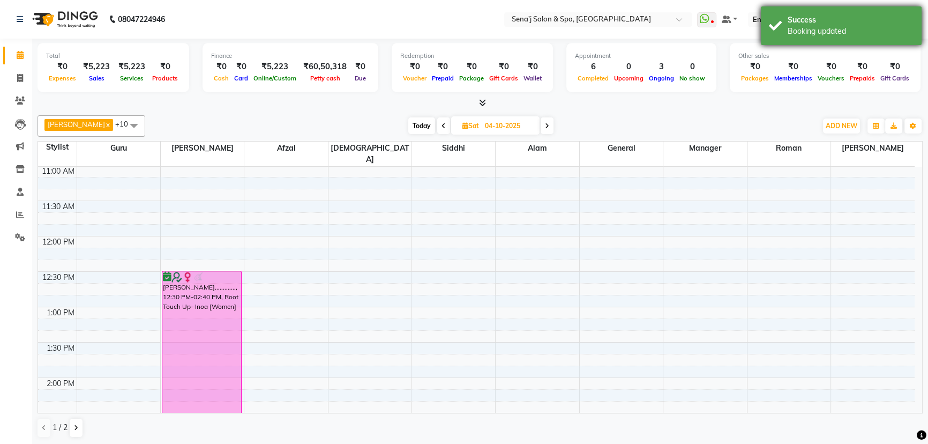
click at [861, 34] on div "Booking updated" at bounding box center [851, 31] width 126 height 11
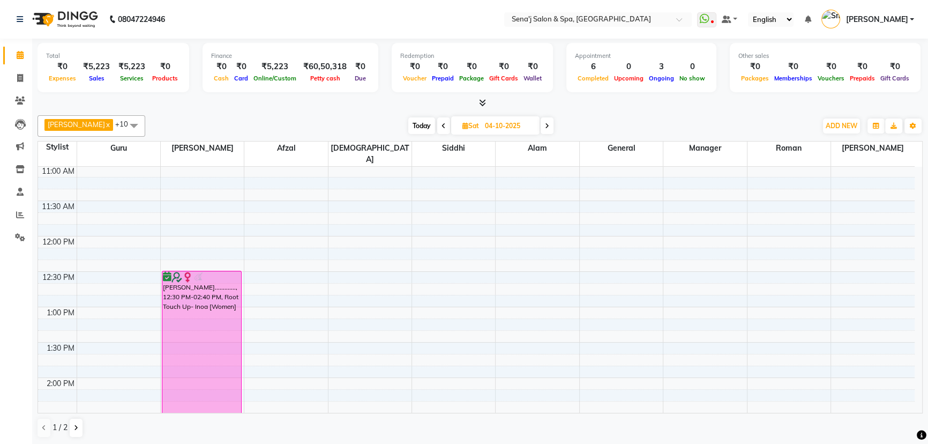
click at [408, 123] on span "Today" at bounding box center [421, 125] width 27 height 17
type input "02-10-2025"
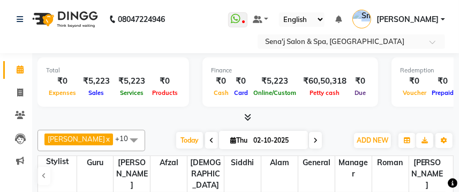
drag, startPoint x: 368, startPoint y: 24, endPoint x: 348, endPoint y: 24, distance: 19.3
click at [349, 27] on ul "WhatsApp Status ✕ Status: Disconnected Recent Service Activity: [DATE] 05:30 AM…" at bounding box center [339, 20] width 222 height 18
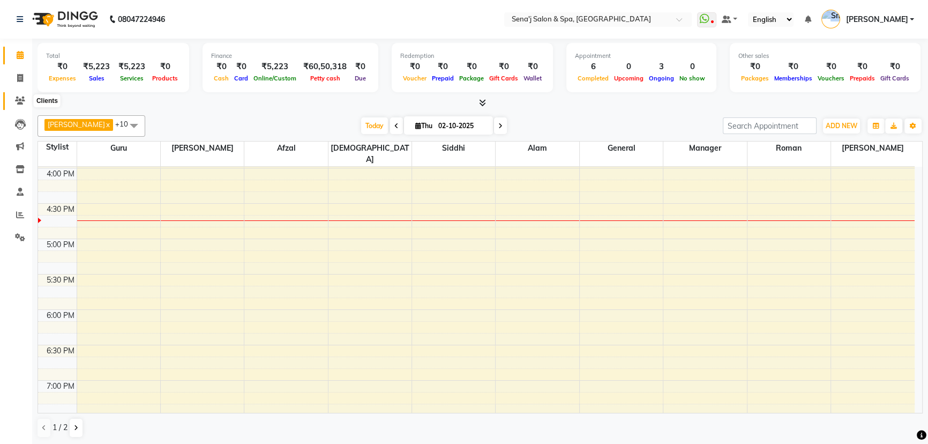
click at [18, 102] on icon at bounding box center [20, 100] width 10 height 8
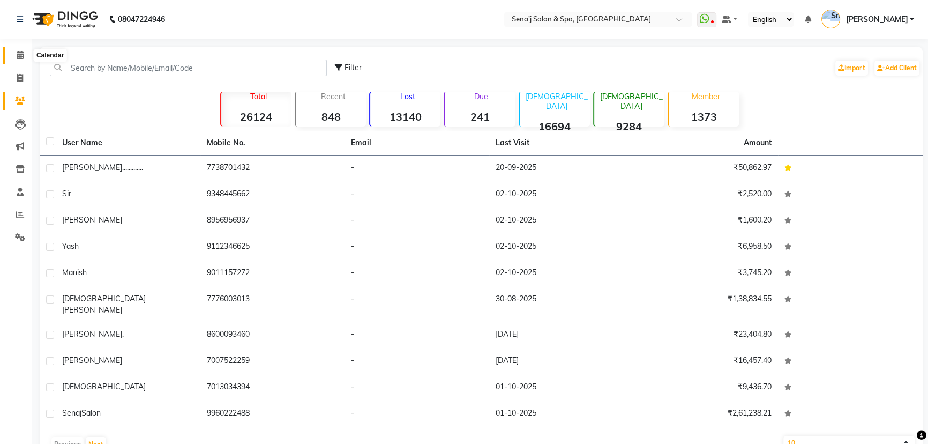
click at [23, 58] on icon at bounding box center [20, 55] width 7 height 8
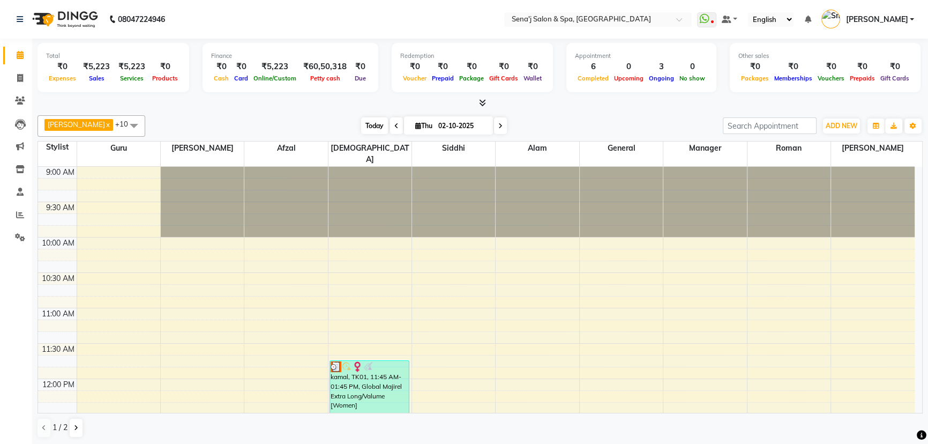
click at [361, 128] on span "Today" at bounding box center [374, 125] width 27 height 17
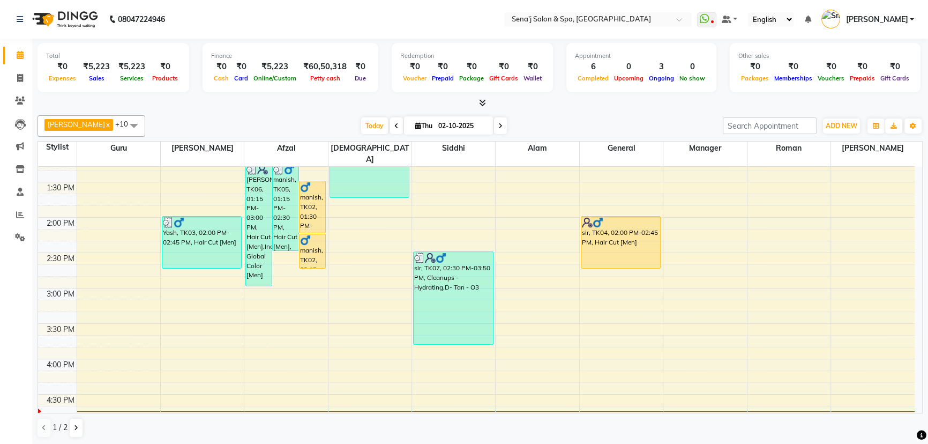
scroll to position [299, 0]
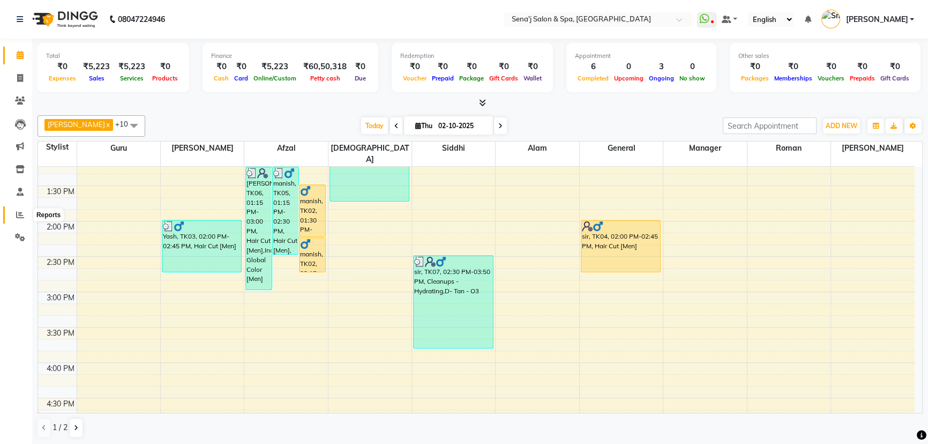
click at [20, 219] on icon at bounding box center [20, 215] width 8 height 8
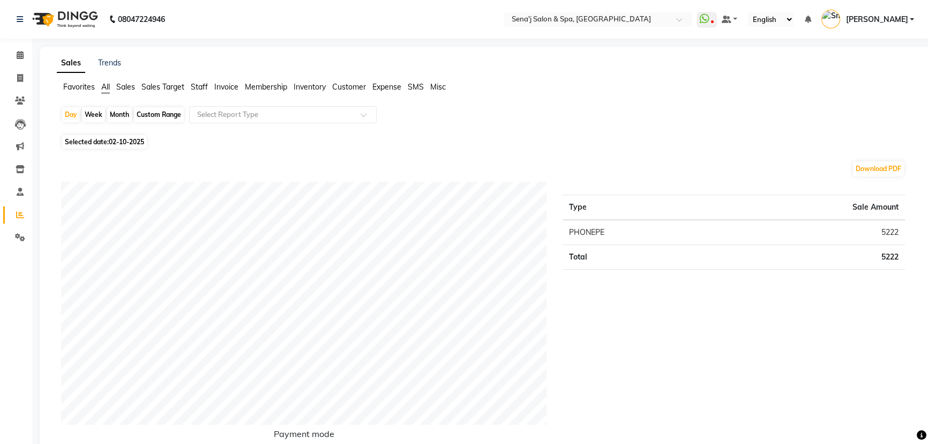
click at [117, 117] on div "Month" at bounding box center [119, 114] width 25 height 15
select select "10"
select select "2025"
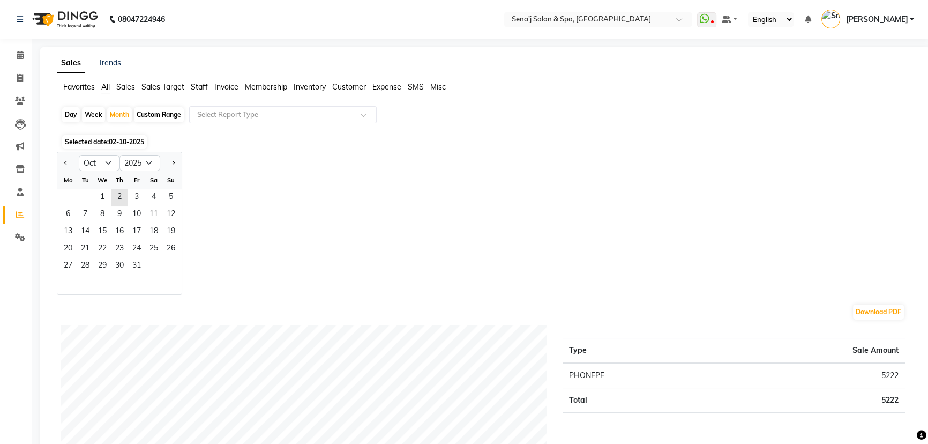
click at [194, 87] on span "Staff" at bounding box center [199, 87] width 17 height 10
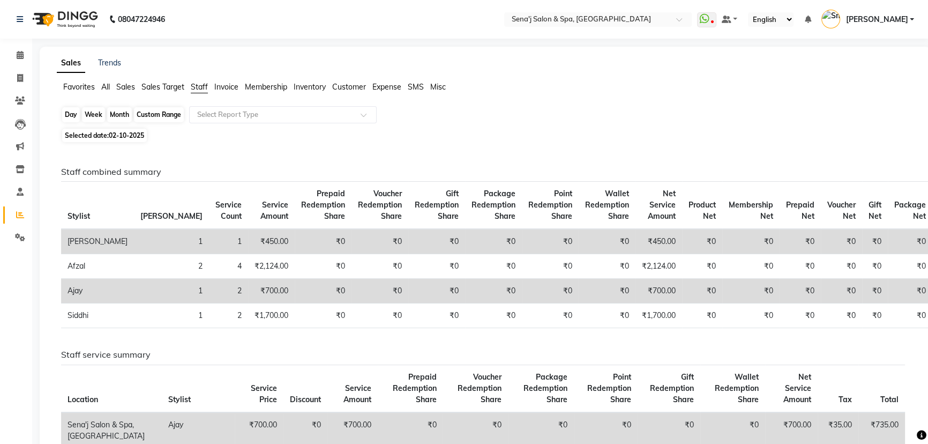
click at [123, 116] on div "Month" at bounding box center [119, 114] width 25 height 15
select select "10"
select select "2025"
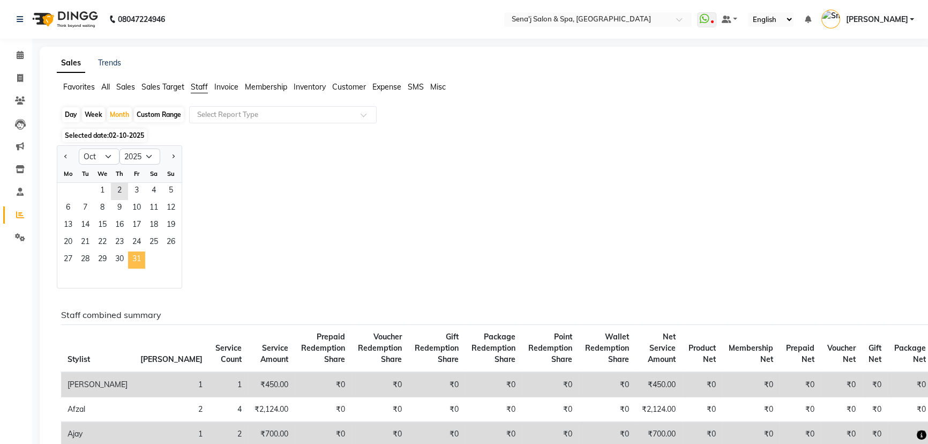
click at [131, 257] on span "31" at bounding box center [136, 259] width 17 height 17
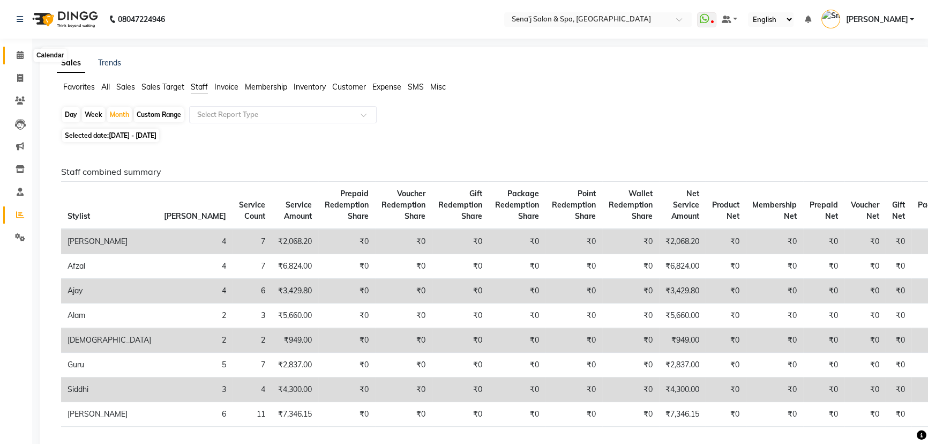
click at [15, 54] on span at bounding box center [20, 55] width 19 height 12
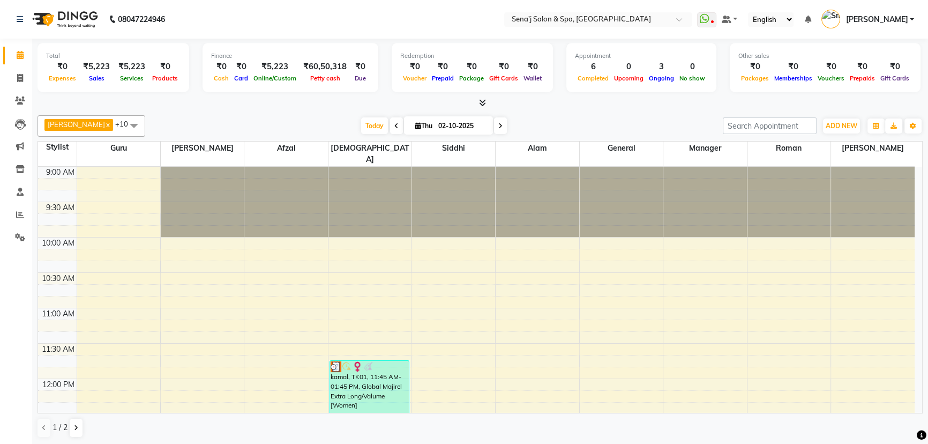
click at [18, 54] on icon at bounding box center [20, 55] width 7 height 8
click at [19, 215] on icon at bounding box center [20, 215] width 8 height 8
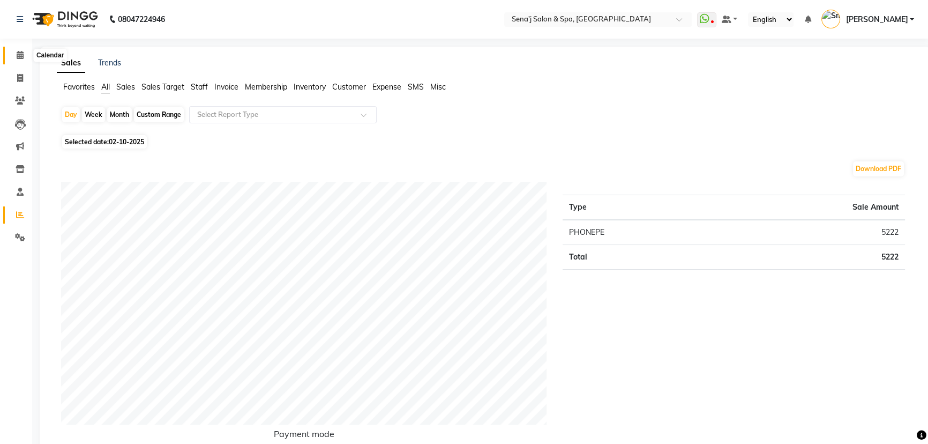
click at [17, 55] on icon at bounding box center [20, 55] width 7 height 8
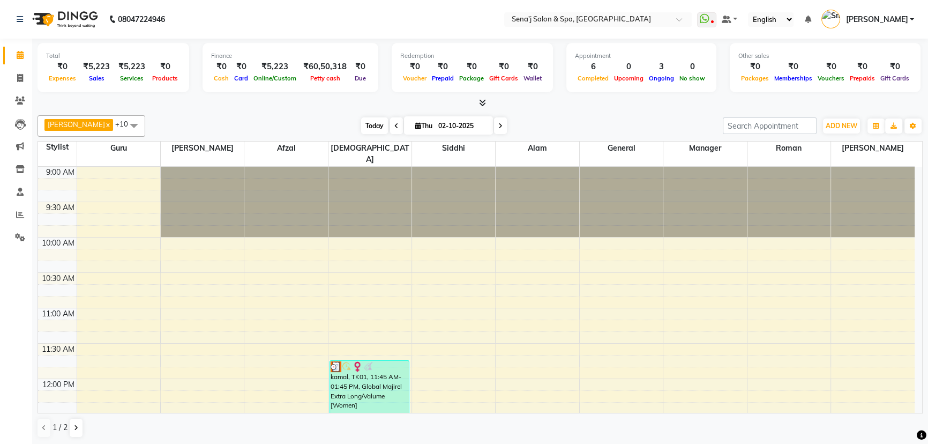
click at [363, 127] on span "Today" at bounding box center [374, 125] width 27 height 17
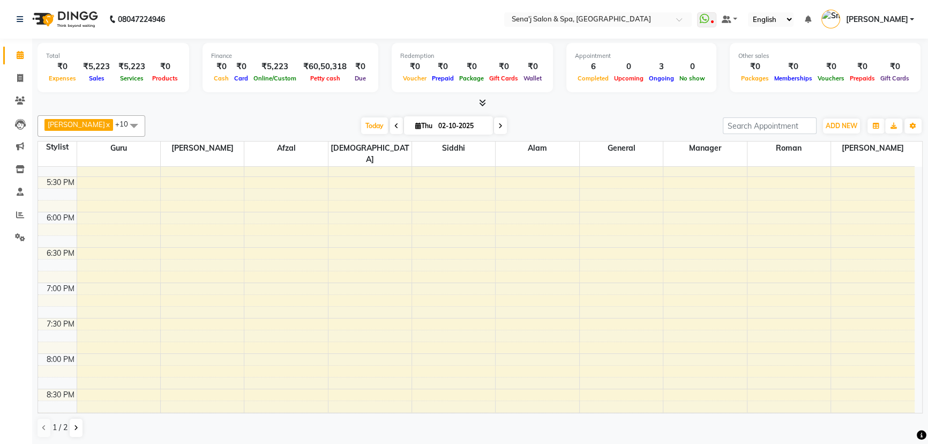
scroll to position [542, 0]
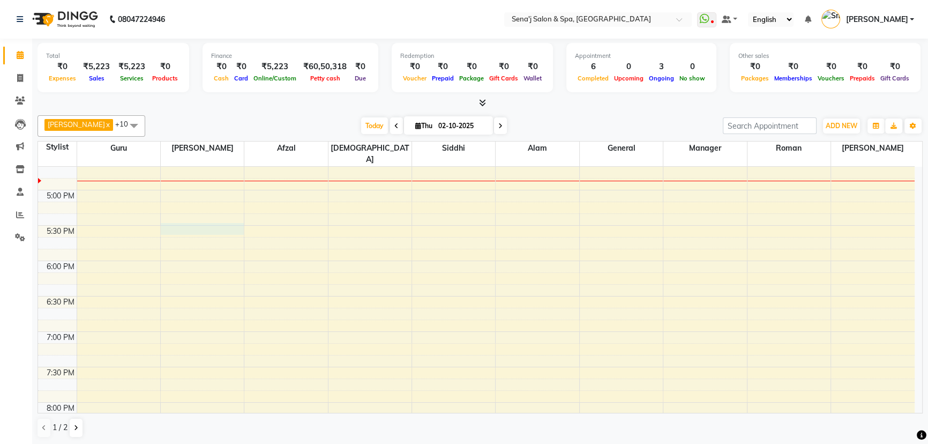
click at [184, 211] on div "9:00 AM 9:30 AM 10:00 AM 10:30 AM 11:00 AM 11:30 AM 12:00 PM 12:30 PM 1:00 PM 1…" at bounding box center [476, 154] width 877 height 1061
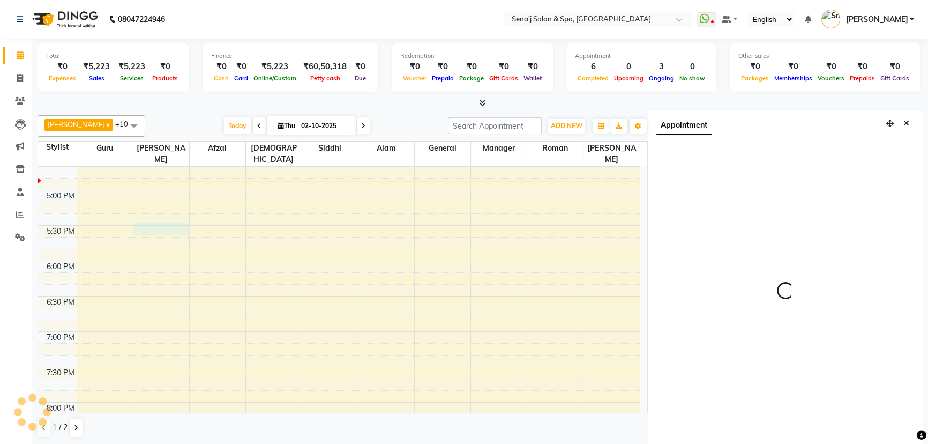
scroll to position [5, 0]
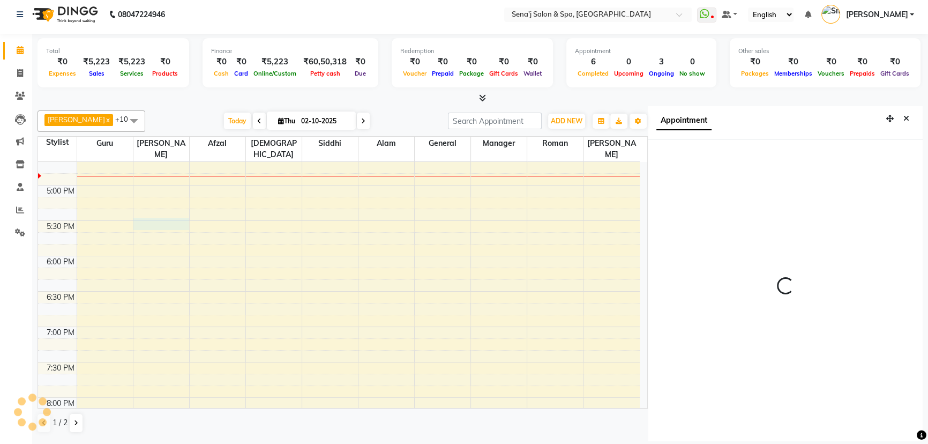
select select "12648"
select select "tentative"
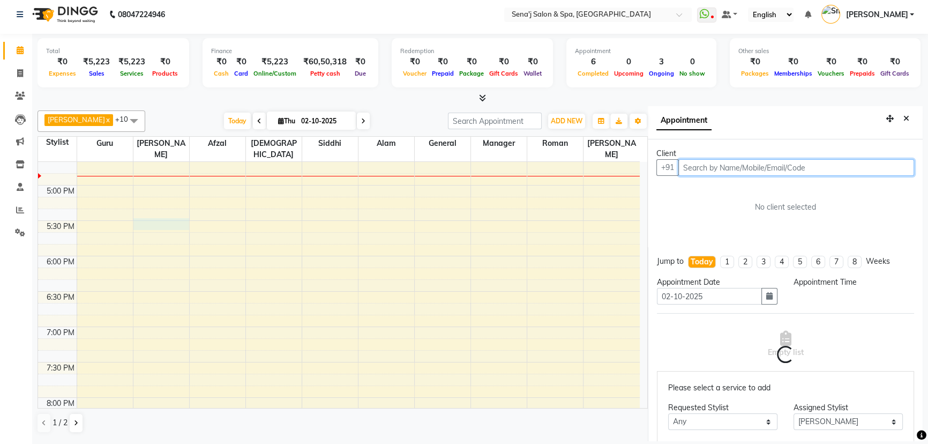
select select "1050"
click at [696, 159] on input "text" at bounding box center [797, 167] width 236 height 17
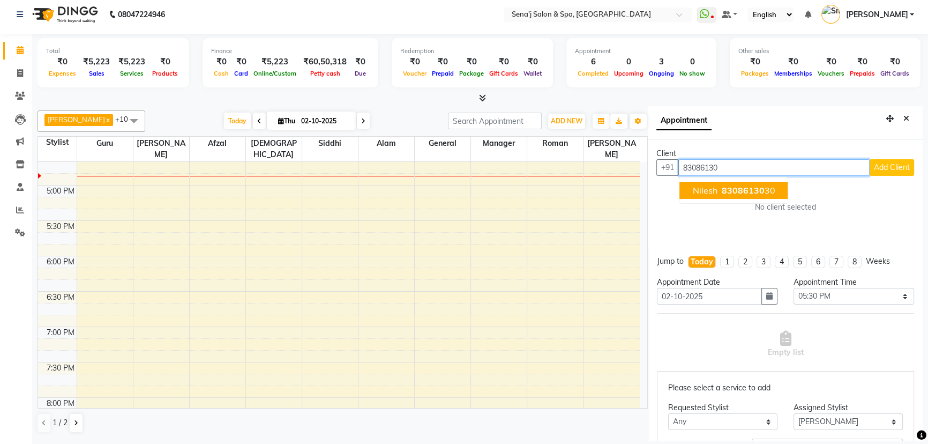
click at [727, 191] on span "83086130" at bounding box center [743, 190] width 43 height 11
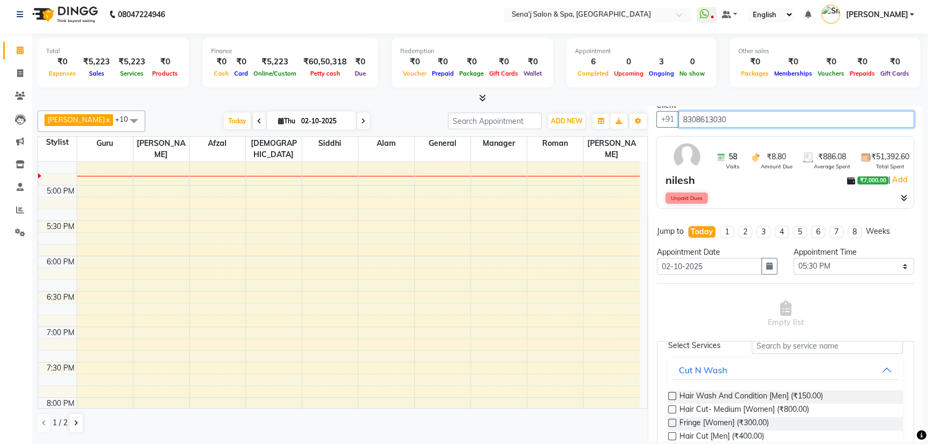
scroll to position [97, 0]
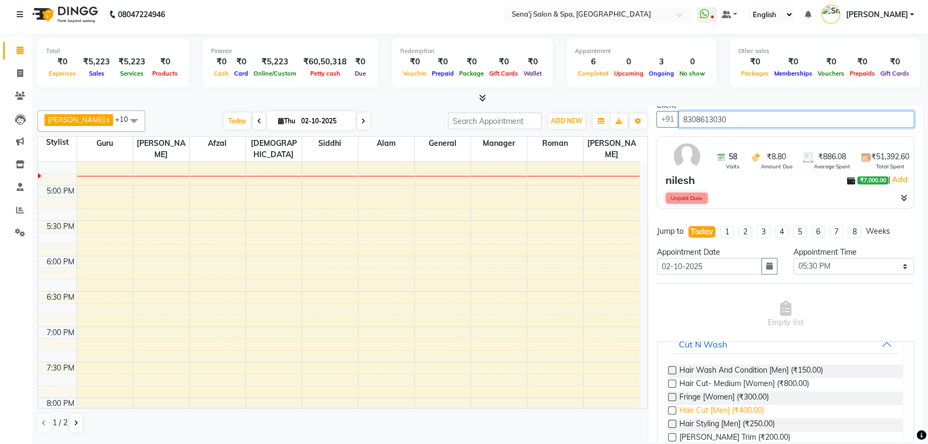
type input "8308613030"
click at [723, 408] on span "Hair Cut [Men] (₹400.00)" at bounding box center [722, 411] width 85 height 13
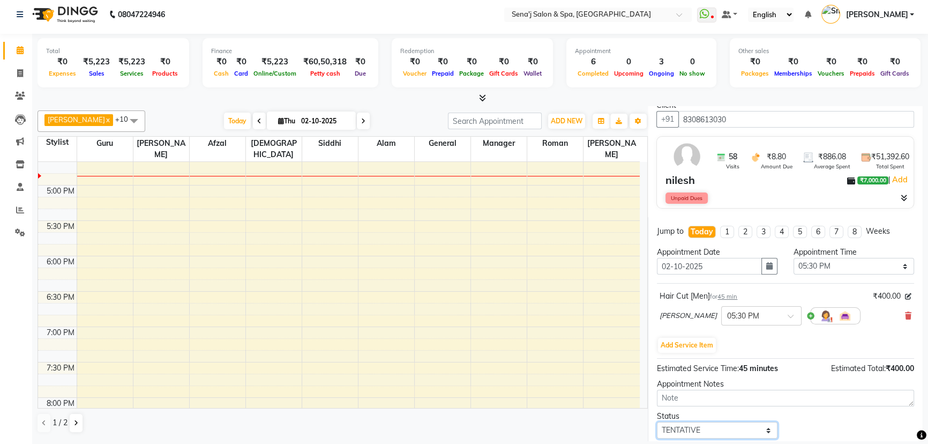
click at [756, 430] on select "Select TENTATIVE CONFIRM CHECK-IN UPCOMING" at bounding box center [717, 430] width 121 height 17
select select "confirm booking"
click at [657, 422] on select "Select TENTATIVE CONFIRM CHECK-IN UPCOMING" at bounding box center [717, 430] width 121 height 17
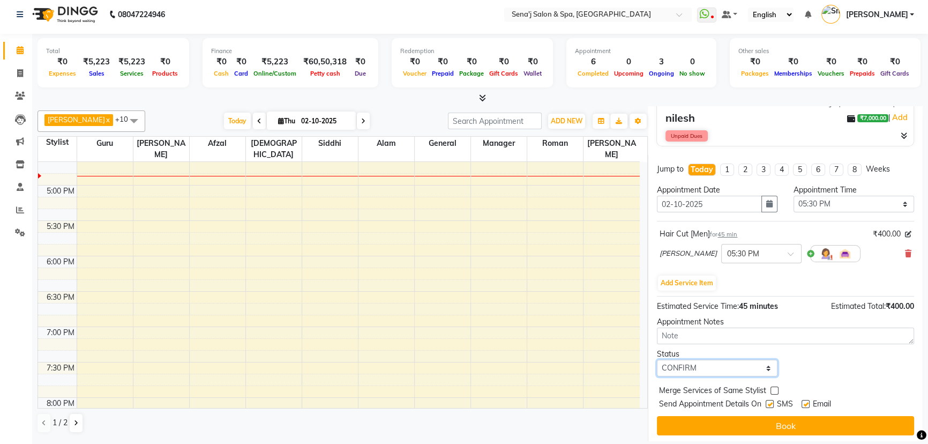
scroll to position [113, 0]
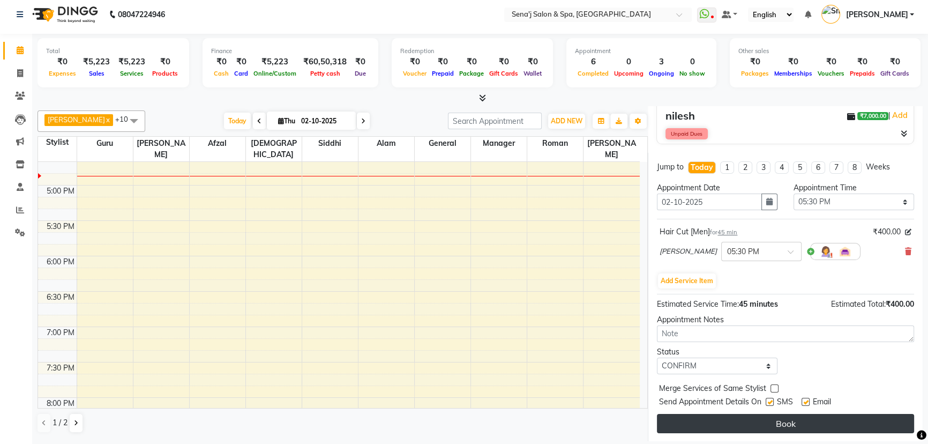
click at [750, 418] on button "Book" at bounding box center [785, 423] width 257 height 19
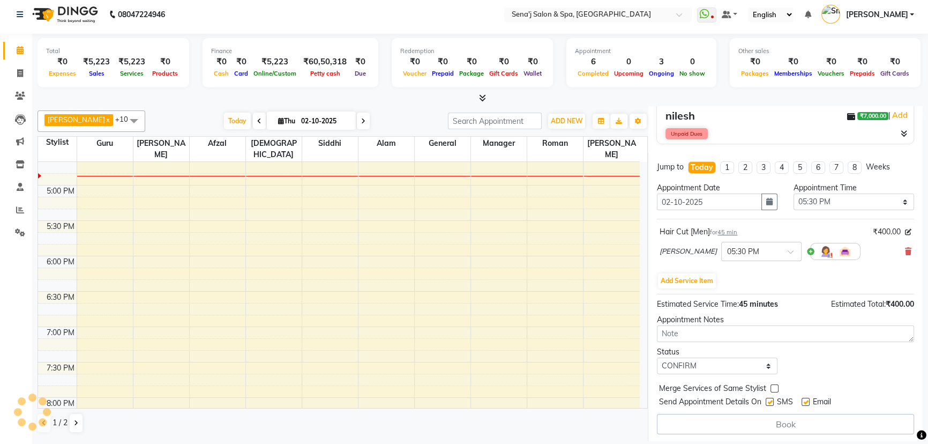
select select "12648"
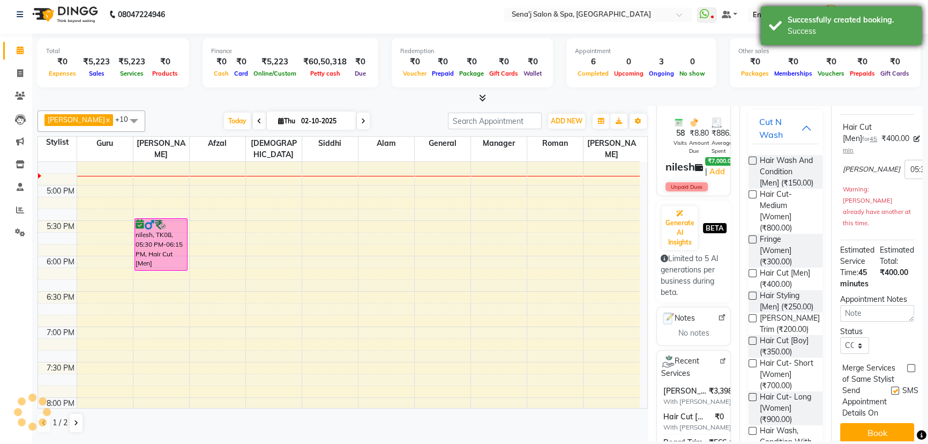
scroll to position [2, 0]
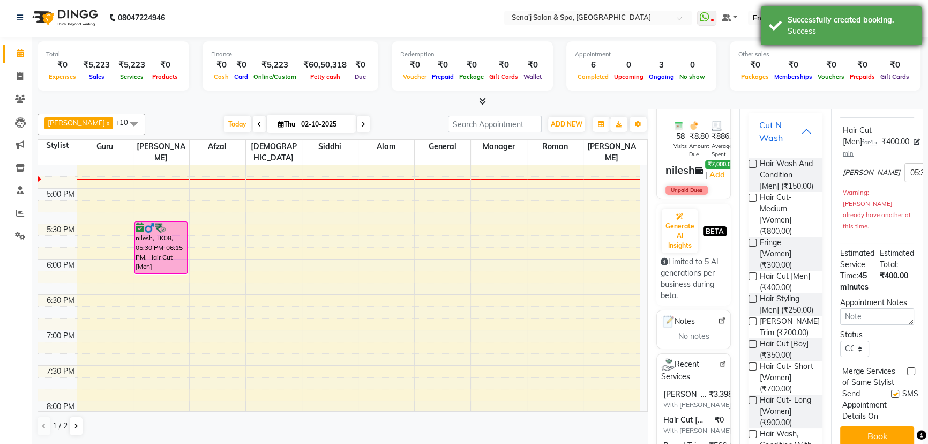
click at [827, 30] on div "Success" at bounding box center [851, 31] width 126 height 11
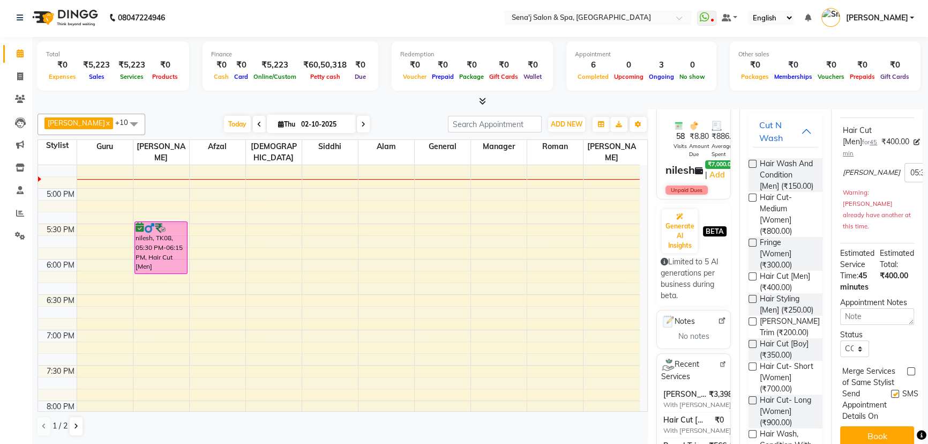
scroll to position [0, 0]
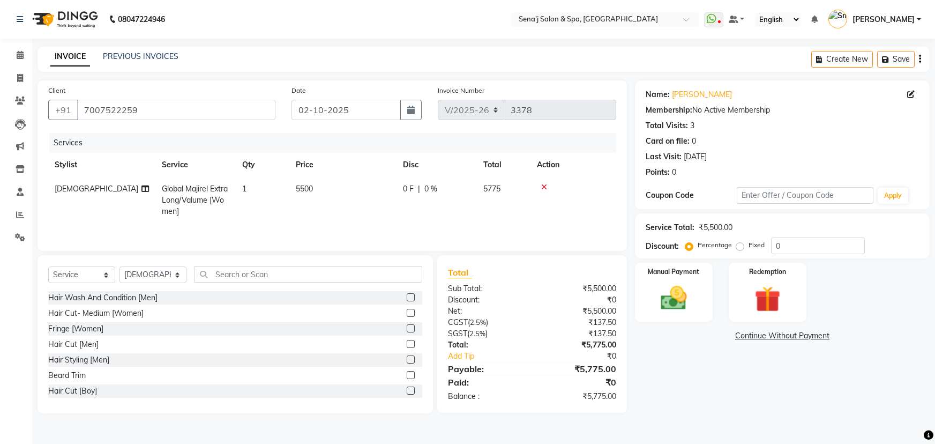
select select "447"
select select "service"
select select "83144"
